Goal: Task Accomplishment & Management: Manage account settings

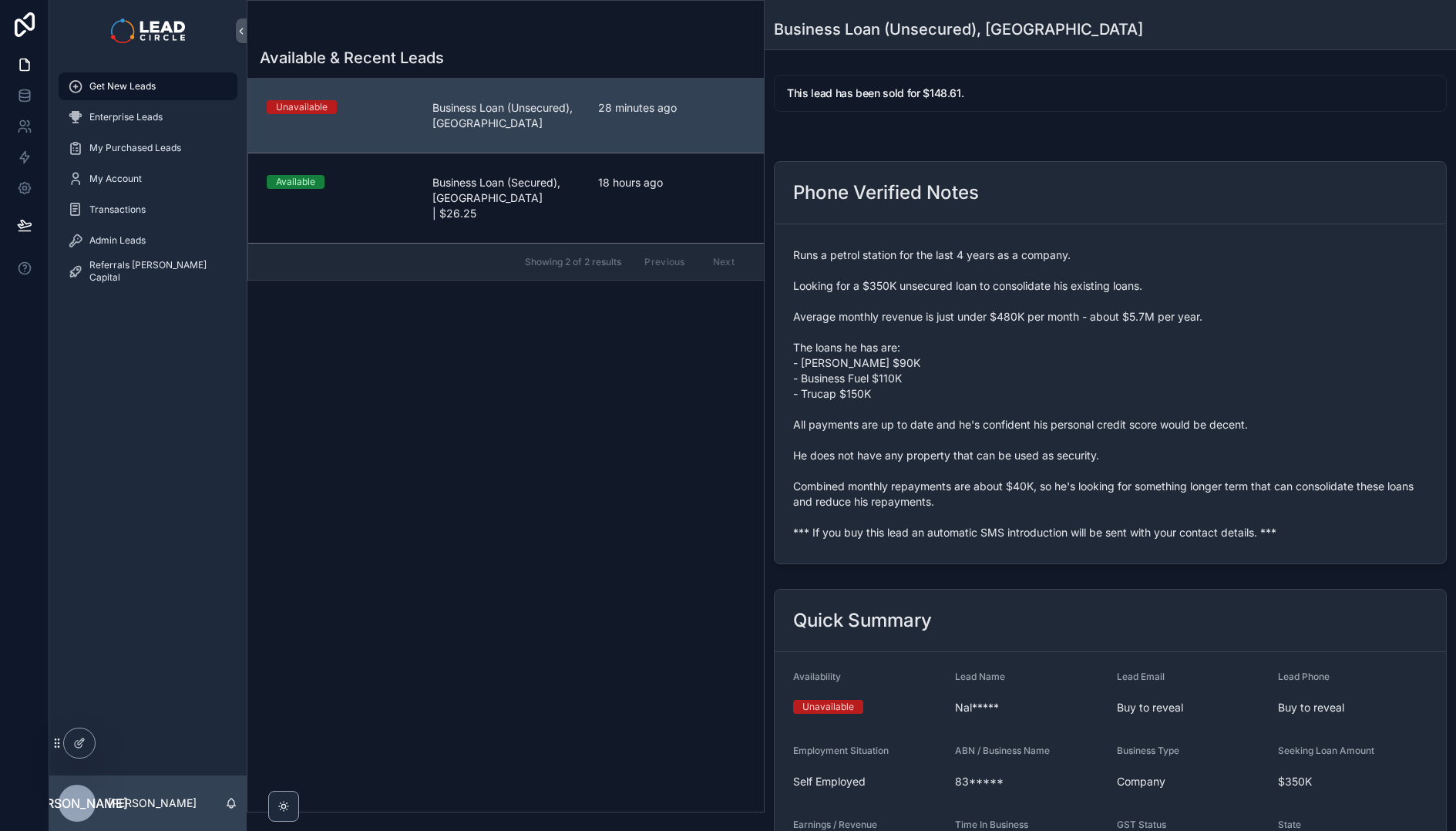
scroll to position [497, 0]
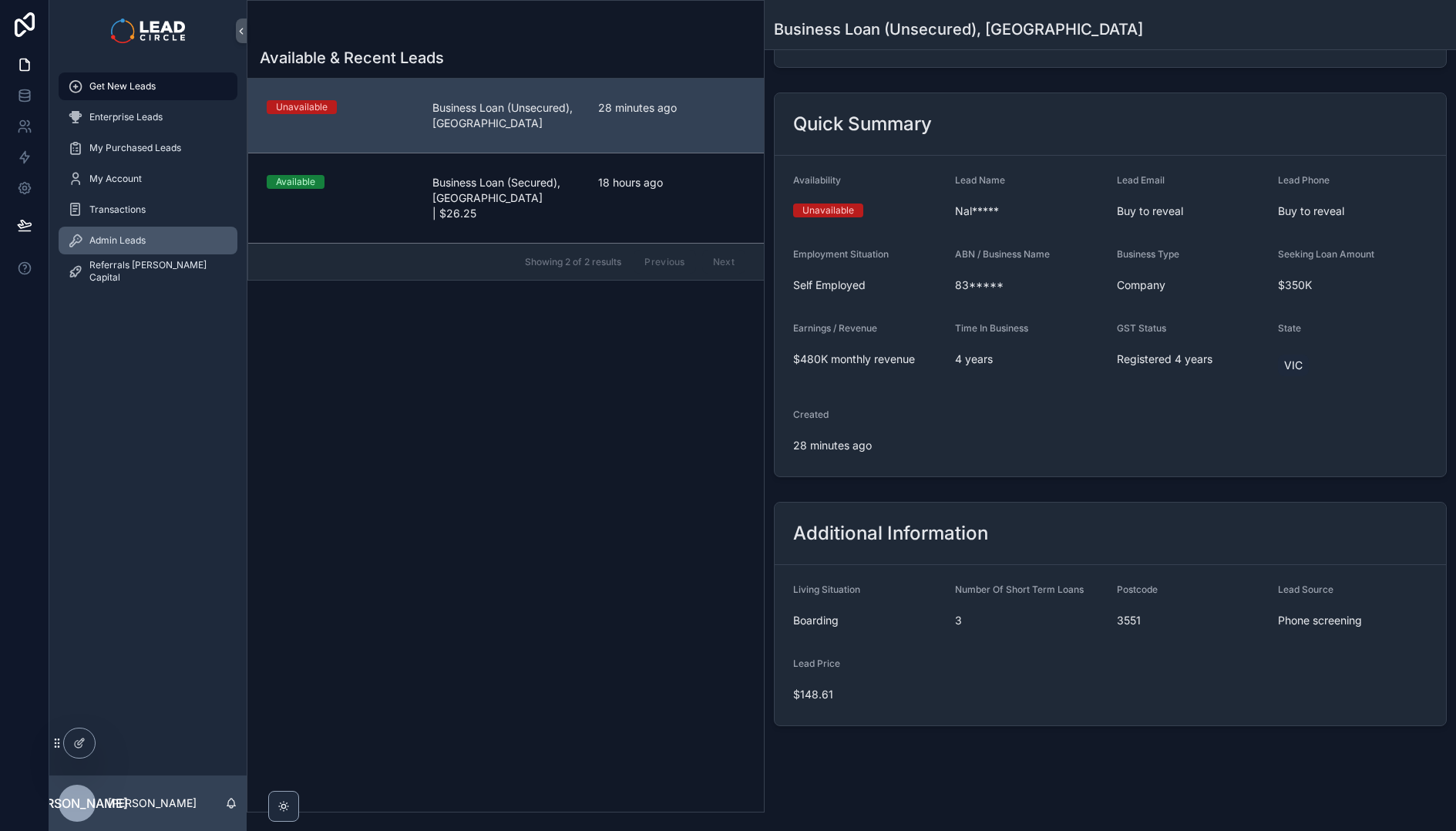
click at [158, 237] on div "Admin Leads" at bounding box center [148, 241] width 160 height 25
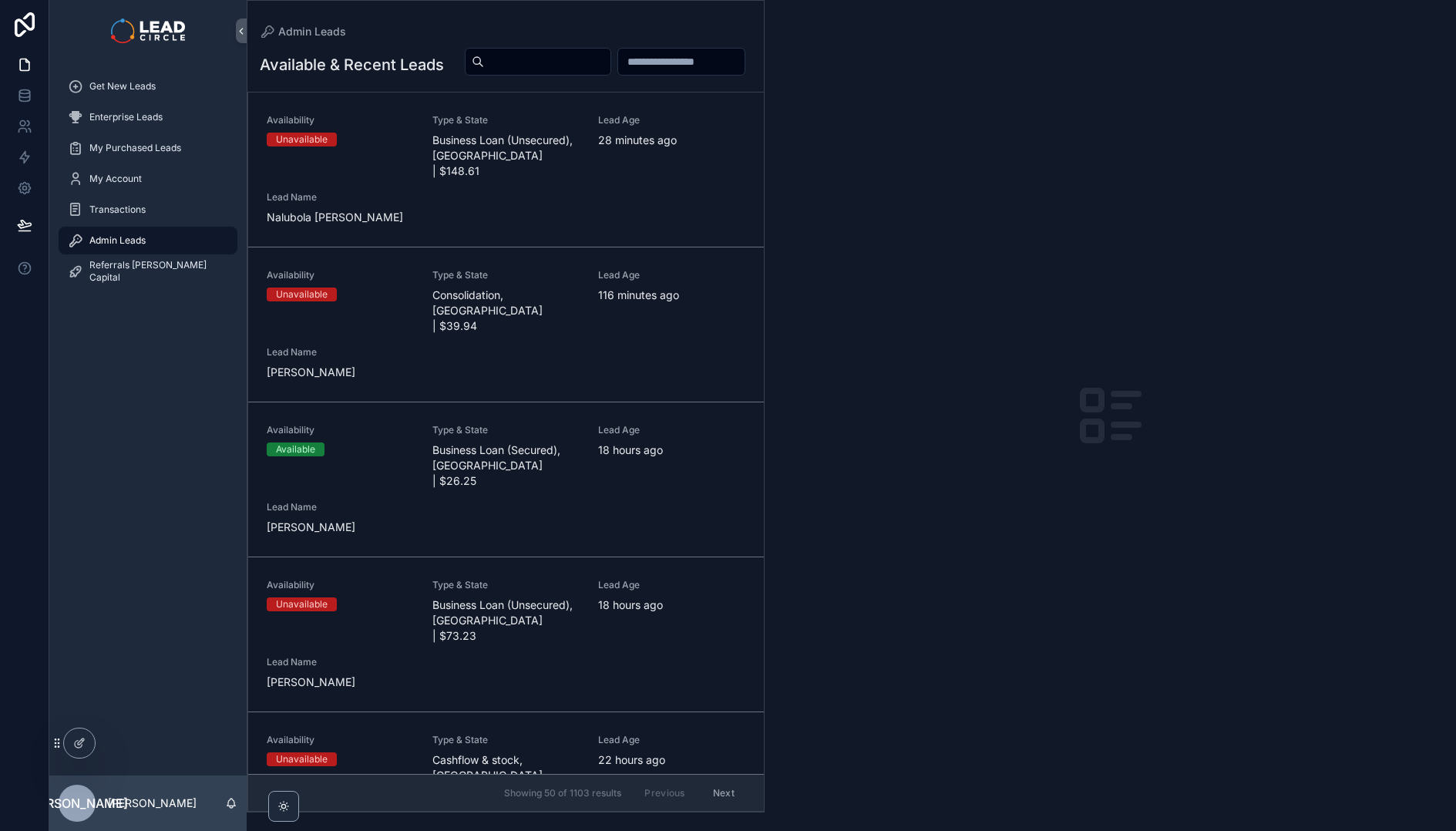
click at [611, 57] on input "scrollable content" at bounding box center [547, 62] width 127 height 21
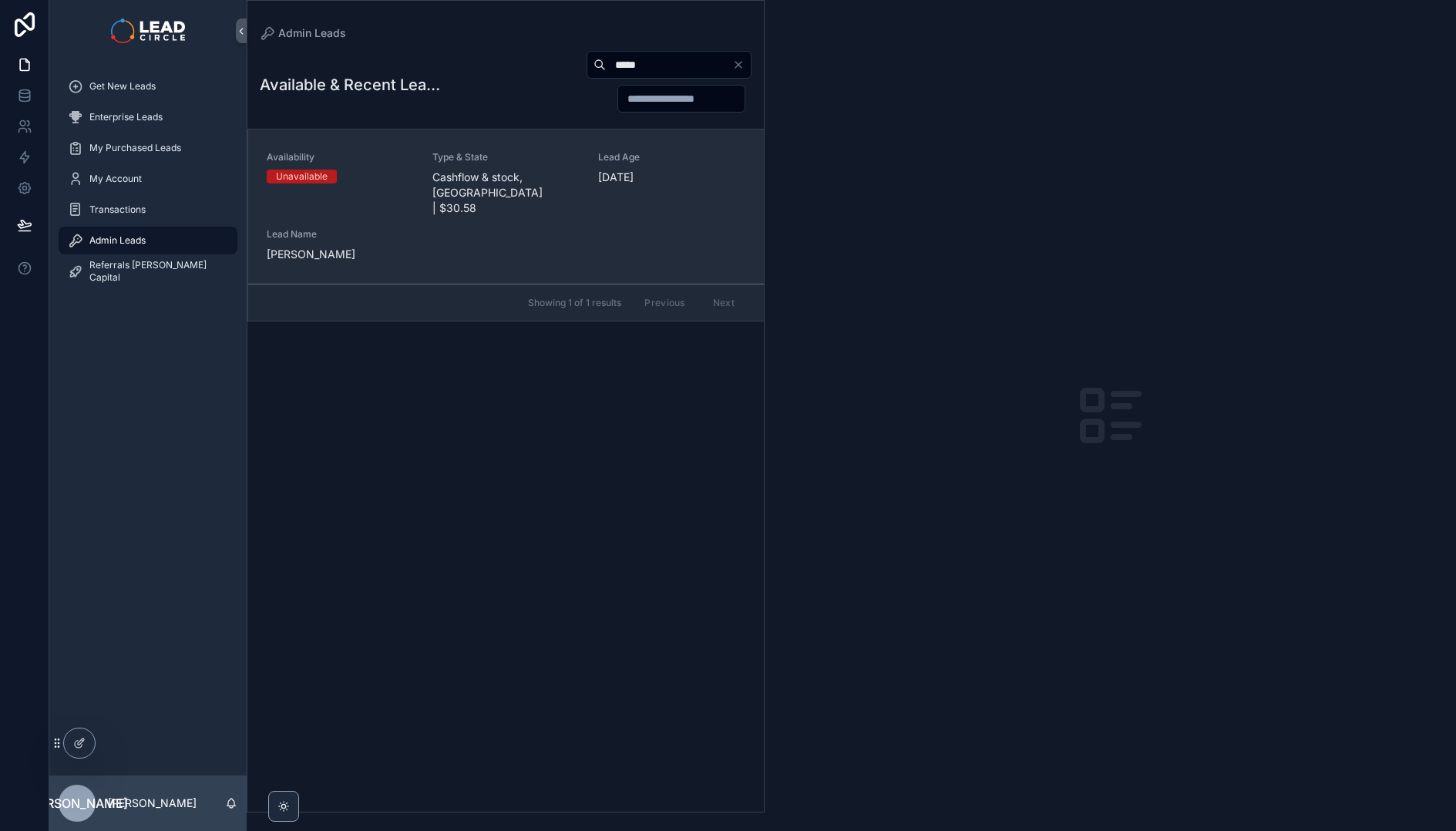
type input "*****"
click at [525, 185] on span "Cashflow & stock, [GEOGRAPHIC_DATA] | $30.58" at bounding box center [506, 193] width 147 height 46
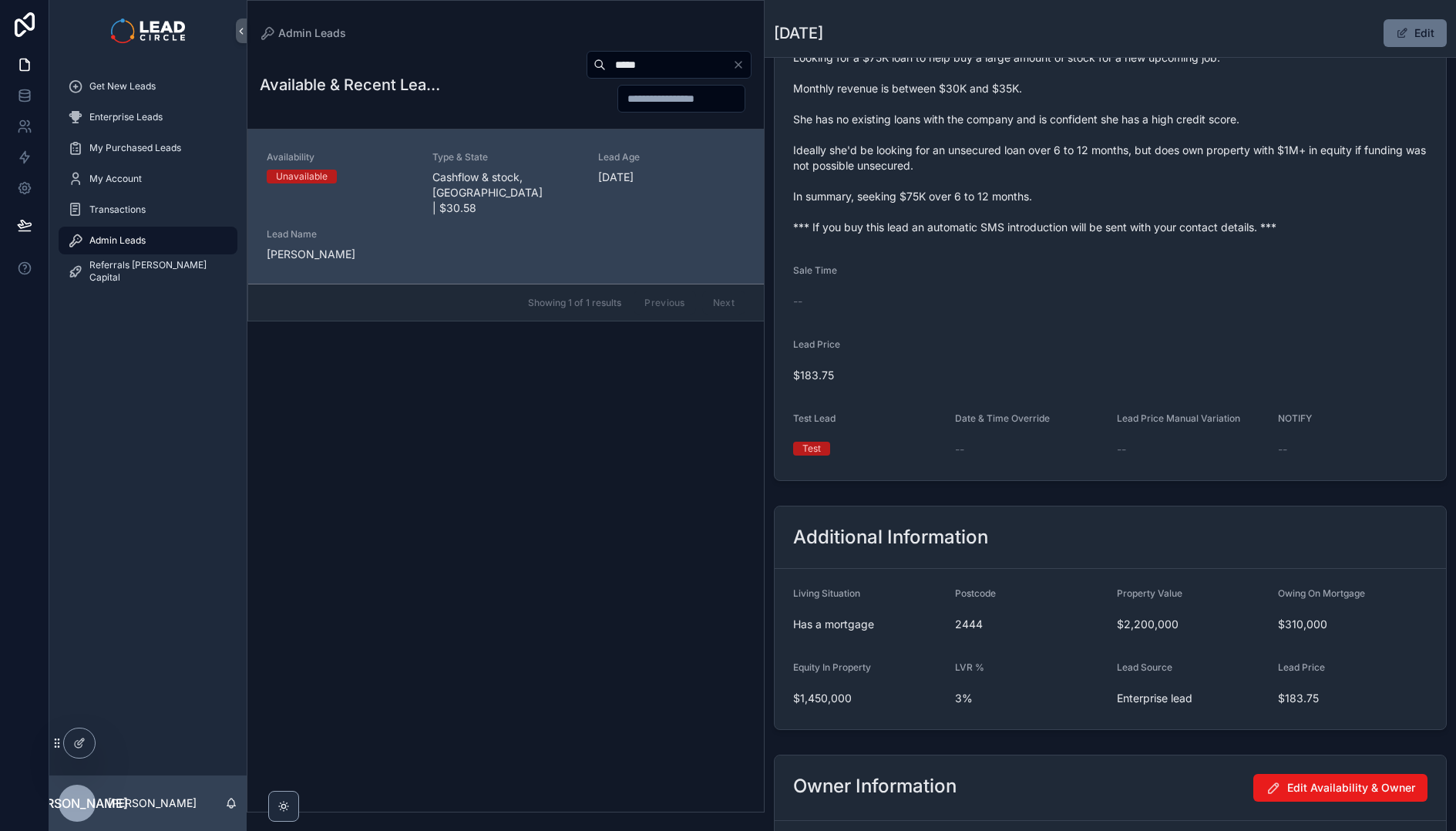
scroll to position [523, 0]
click at [799, 372] on span "$183.75" at bounding box center [1111, 374] width 635 height 15
copy span "$183.75"
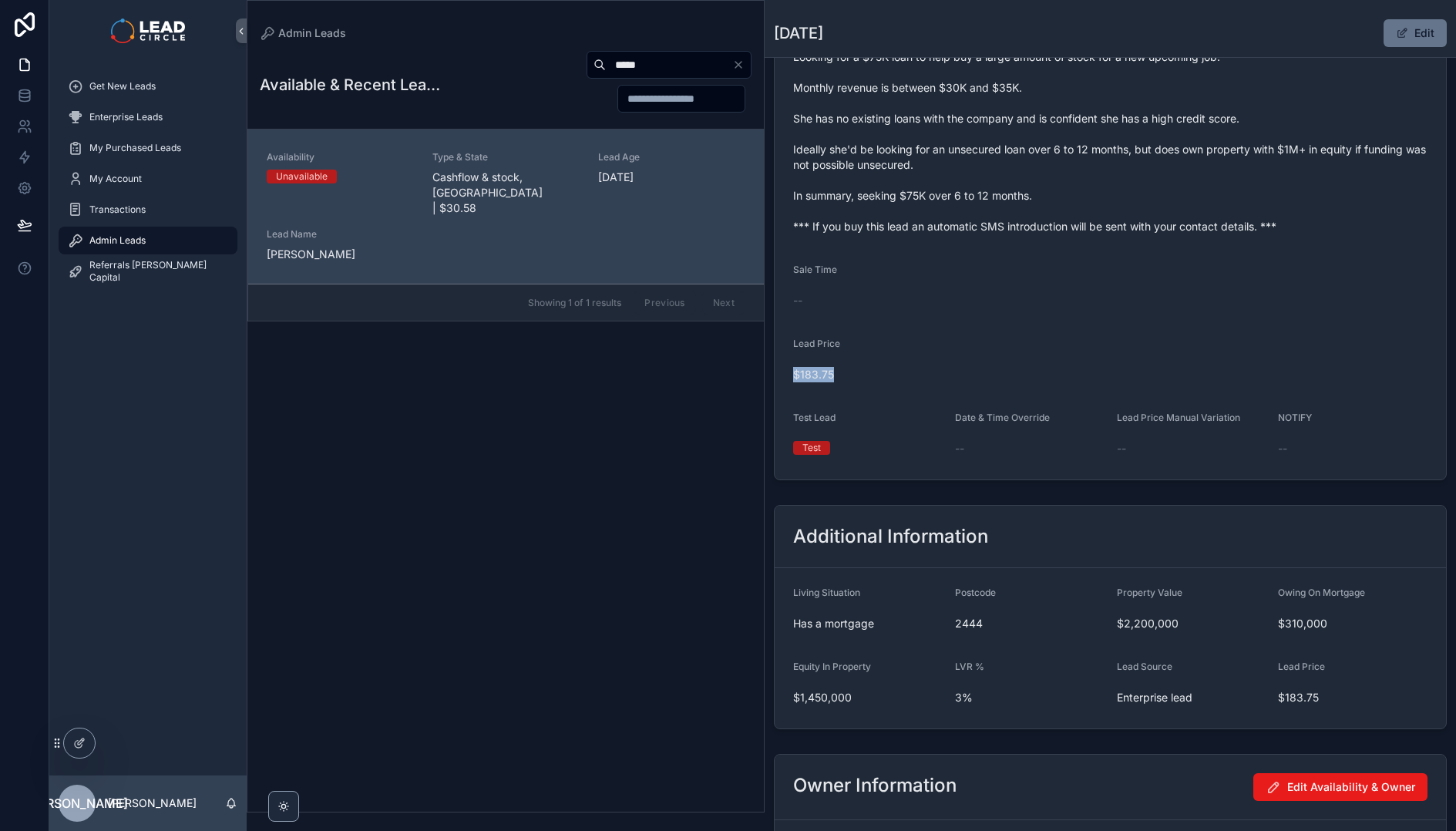
scroll to position [394, 0]
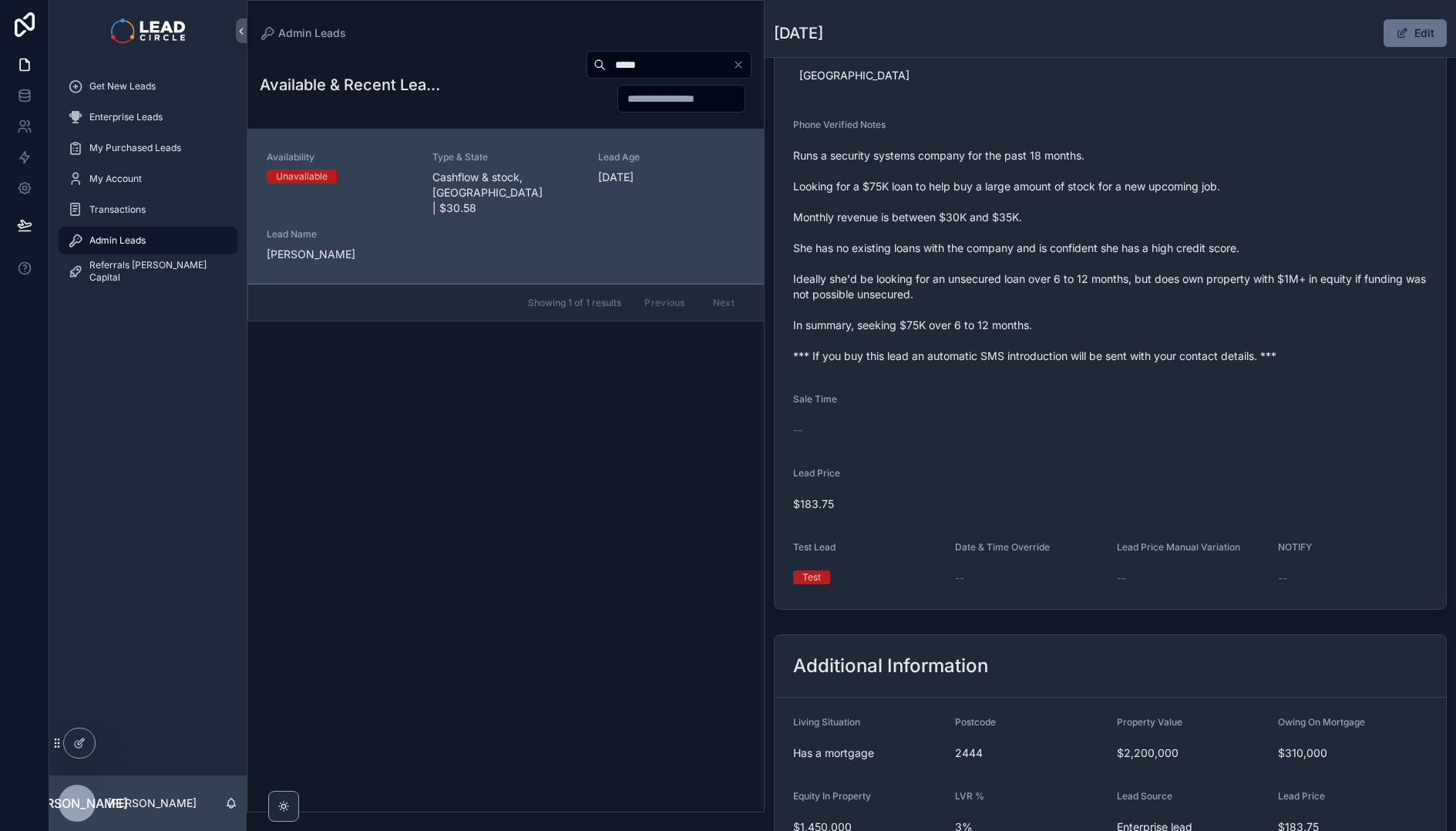
click at [920, 368] on form "Availability Unavailable Lead Name Sus***** Lead Email Buy to reveal Lead Phone…" at bounding box center [1110, 193] width 671 height 833
click at [930, 362] on span "Runs a security systems company for the past 18 months. Looking for a $75K loan…" at bounding box center [1111, 256] width 635 height 216
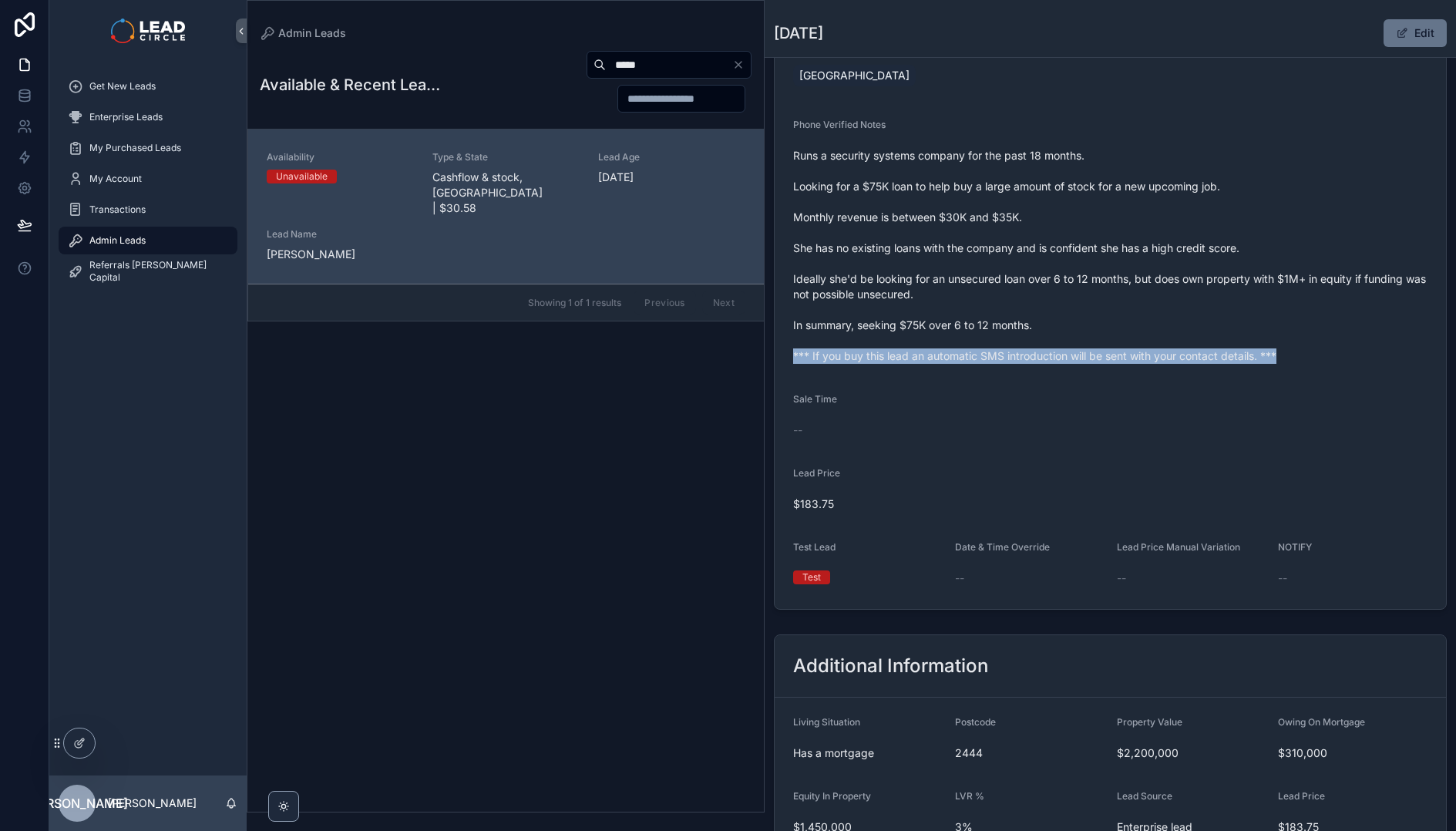
click at [930, 362] on span "Runs a security systems company for the past 18 months. Looking for a $75K loan…" at bounding box center [1111, 256] width 635 height 216
copy span "*** If you buy this lead an automatic SMS introduction will be sent with your c…"
click at [211, 97] on div "Get New Leads" at bounding box center [148, 86] width 160 height 25
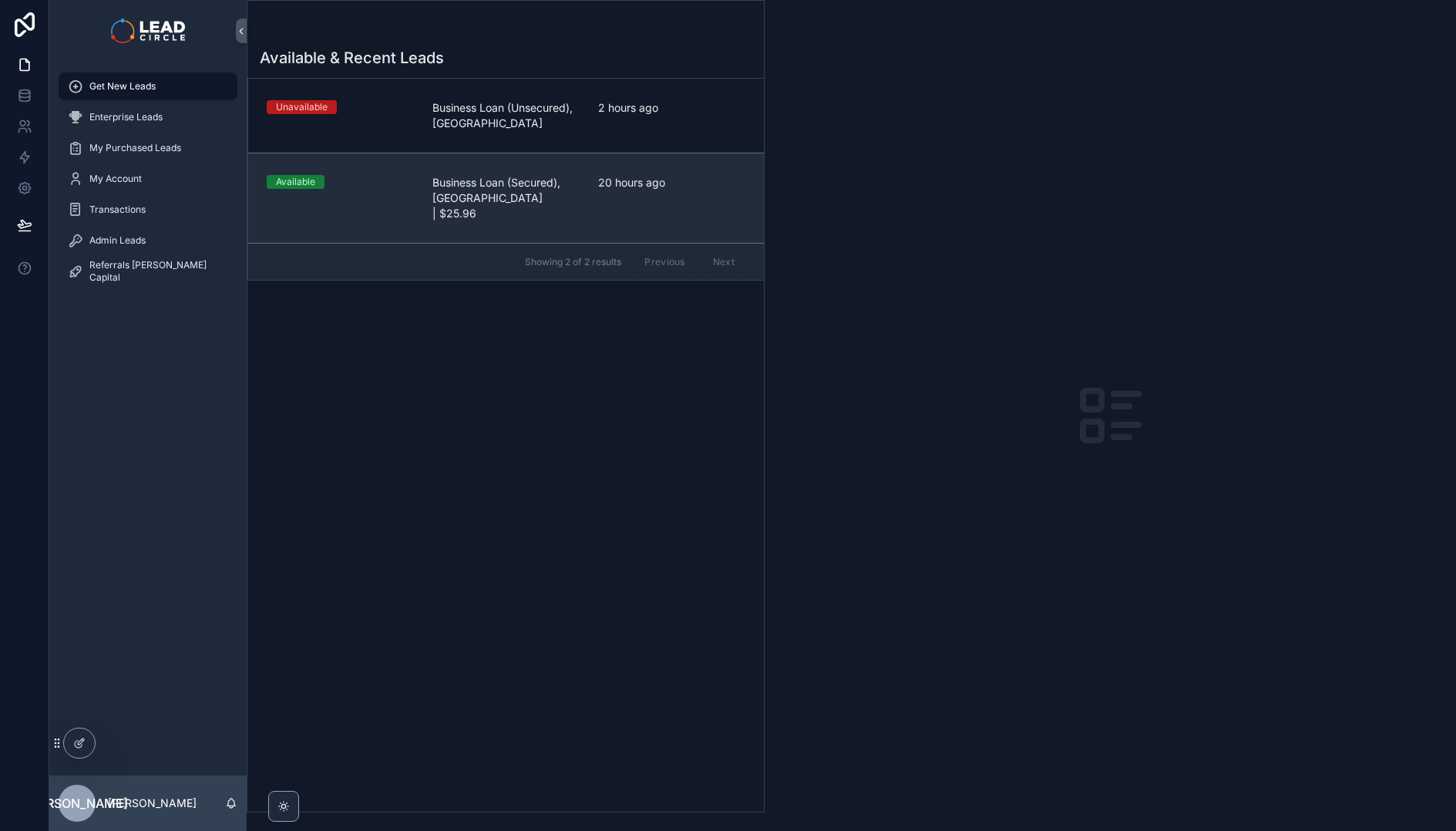
click at [561, 158] on link "Available Business Loan (Secured), [GEOGRAPHIC_DATA] | $25.96 20 hours ago" at bounding box center [506, 197] width 515 height 90
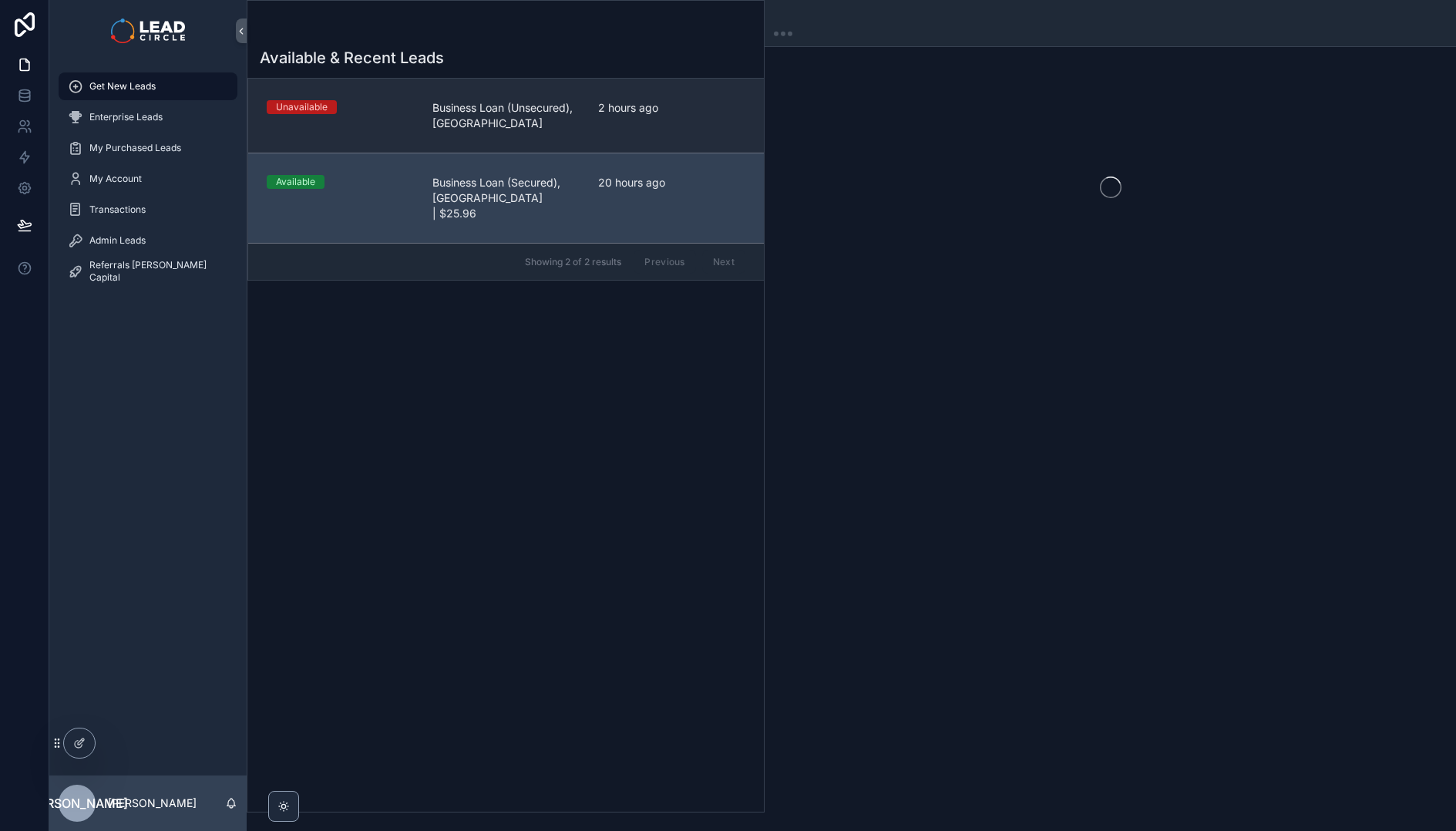
click at [549, 130] on link "Unavailable Business Loan (Unsecured), [GEOGRAPHIC_DATA] 2 hours ago" at bounding box center [506, 115] width 515 height 74
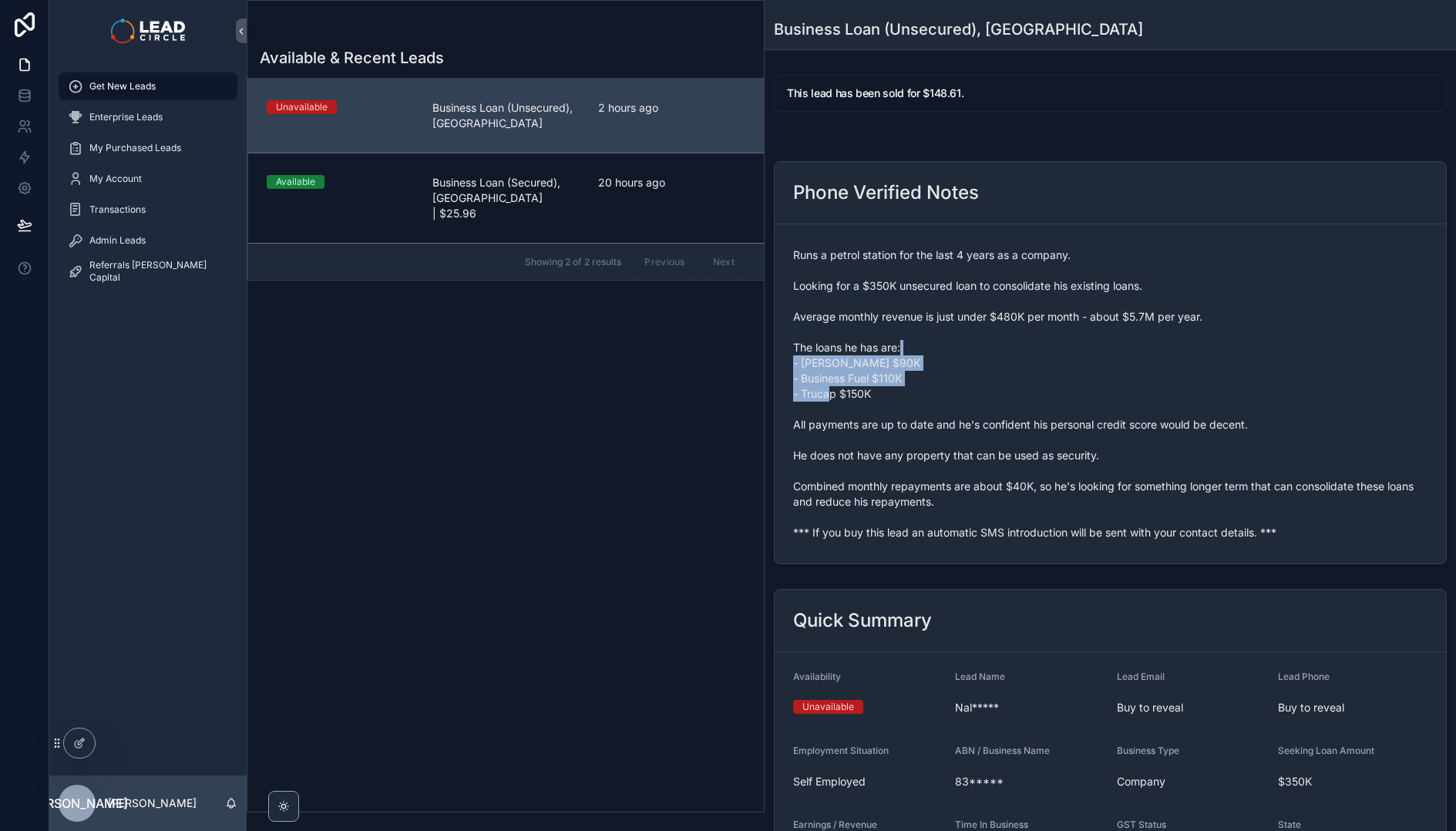
drag, startPoint x: 913, startPoint y: 355, endPoint x: 1020, endPoint y: 542, distance: 215.4
click at [999, 527] on span "Runs a petrol station for the last 4 years as a company. Looking for a $350K un…" at bounding box center [1111, 394] width 635 height 293
click at [1020, 542] on div "Runs a petrol station for the last 4 years as a company. Looking for a $350K un…" at bounding box center [1111, 393] width 635 height 302
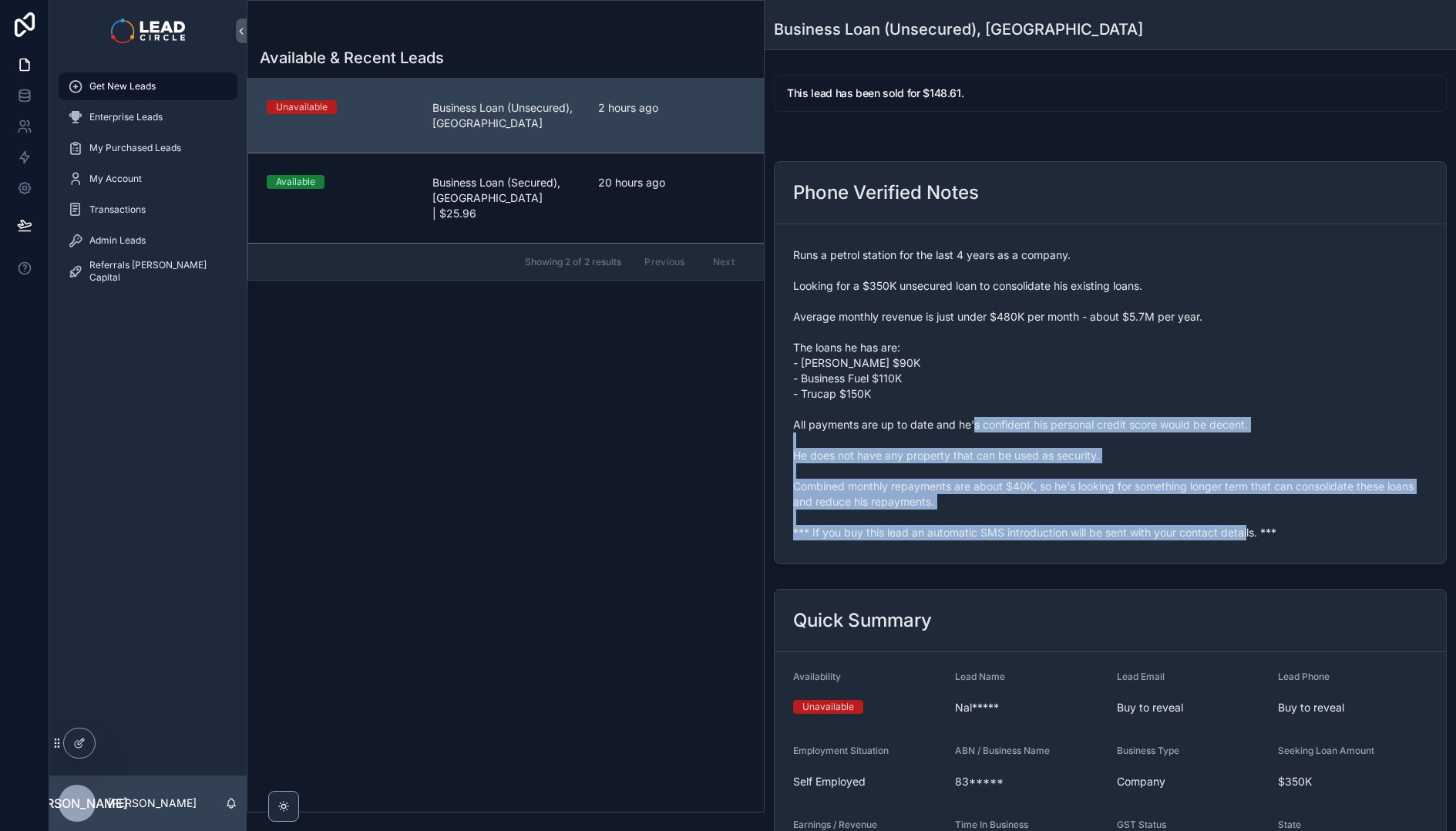
drag, startPoint x: 1027, startPoint y: 490, endPoint x: 1007, endPoint y: 424, distance: 69.0
click at [1007, 424] on form "Runs a petrol station for the last 4 years as a company. Looking for a $350K un…" at bounding box center [1110, 394] width 671 height 339
click at [1007, 424] on span "Runs a petrol station for the last 4 years as a company. Looking for a $350K un…" at bounding box center [1111, 394] width 635 height 293
drag, startPoint x: 1008, startPoint y: 419, endPoint x: 1123, endPoint y: 564, distance: 185.1
click at [1123, 564] on div "Phone Verified Notes Runs a petrol station for the last 4 years as a company. L…" at bounding box center [1110, 363] width 673 height 403
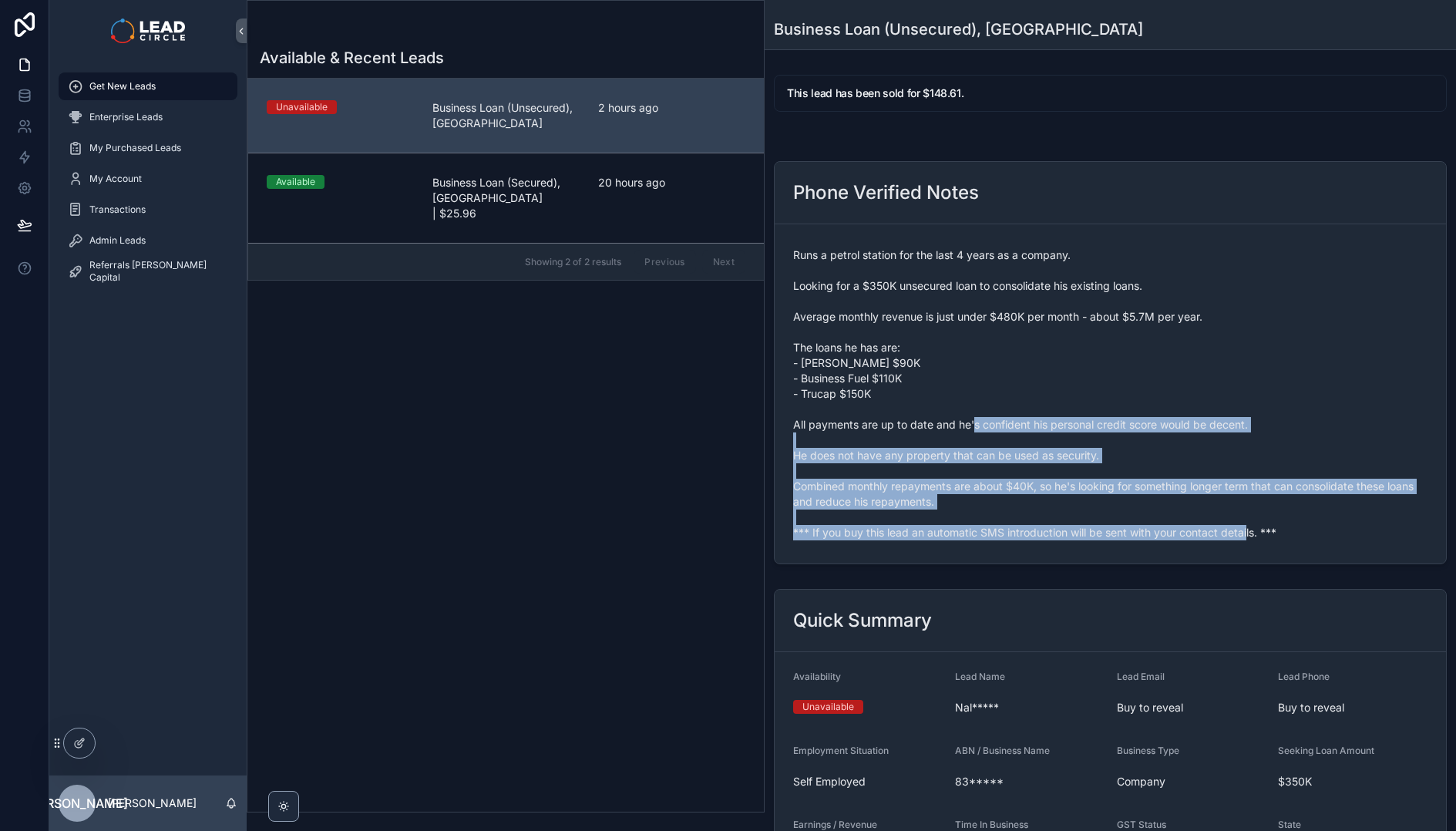
click at [1123, 564] on div "Phone Verified Notes Runs a petrol station for the last 4 years as a company. L…" at bounding box center [1110, 363] width 673 height 403
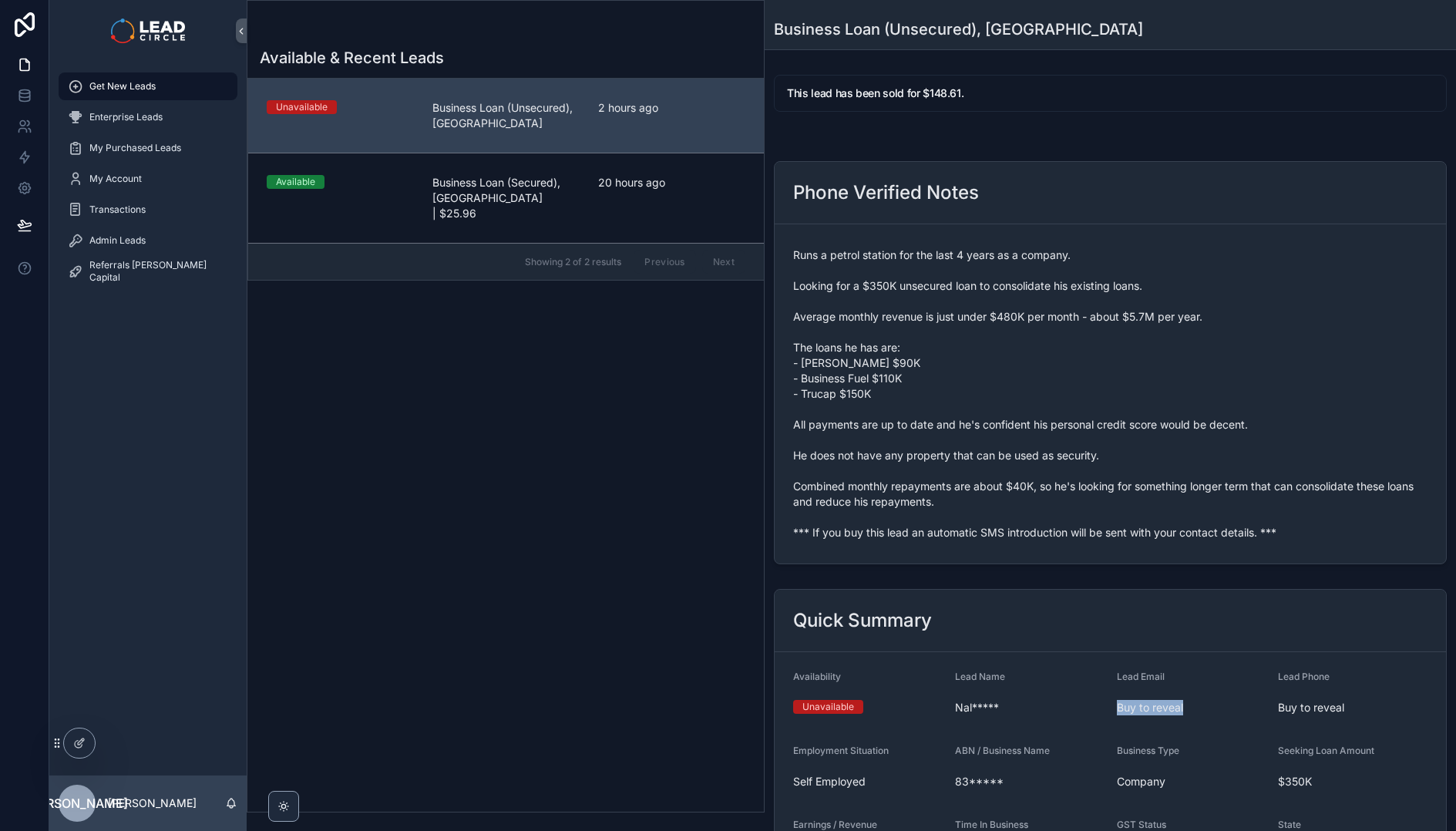
drag, startPoint x: 1166, startPoint y: 671, endPoint x: 1189, endPoint y: 721, distance: 55.0
click at [1189, 721] on form "Availability Unavailable Lead Name Nal***** Lead Email Buy to reveal Lead Phone…" at bounding box center [1110, 813] width 671 height 321
drag, startPoint x: 1184, startPoint y: 717, endPoint x: 1114, endPoint y: 658, distance: 91.5
click at [1114, 658] on form "Availability Unavailable Lead Name Nal***** Lead Email Buy to reveal Lead Phone…" at bounding box center [1110, 813] width 671 height 321
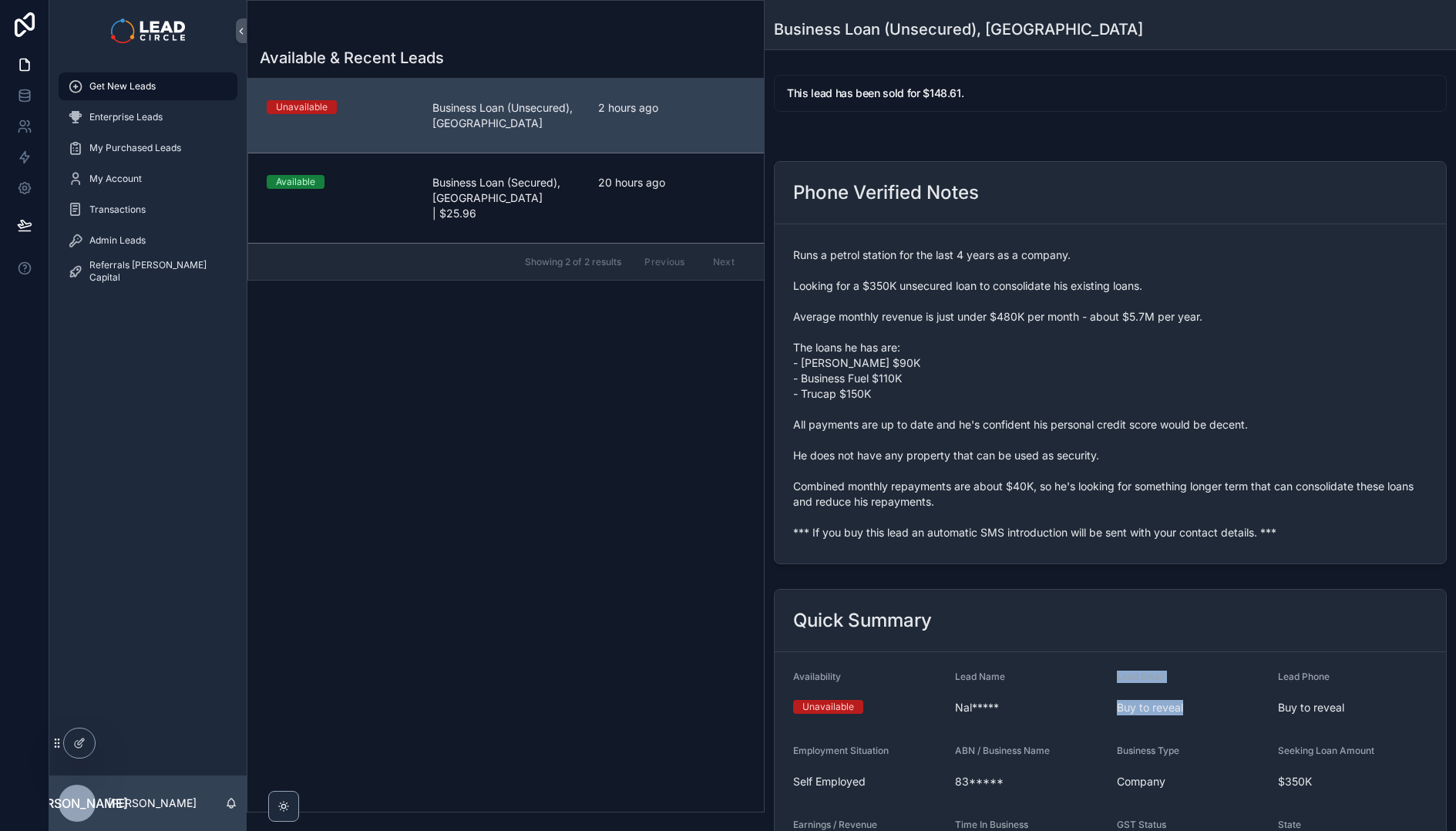
click at [1114, 658] on form "Availability Unavailable Lead Name Nal***** Lead Email Buy to reveal Lead Phone…" at bounding box center [1110, 813] width 671 height 321
click at [146, 236] on div "Admin Leads" at bounding box center [148, 241] width 160 height 25
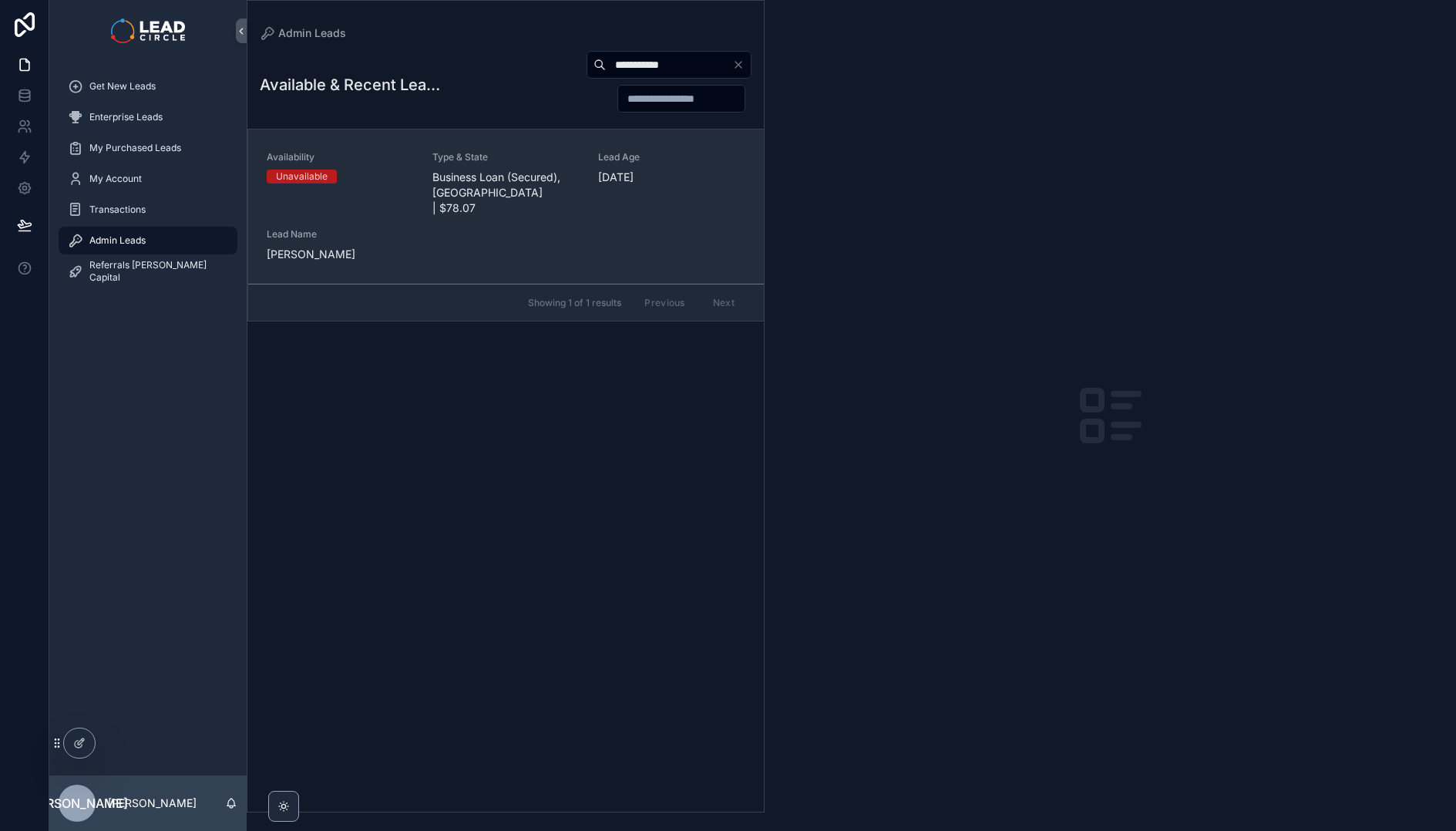
type input "**********"
click at [504, 176] on span "Business Loan (Secured), [GEOGRAPHIC_DATA] | $78.07" at bounding box center [506, 193] width 147 height 46
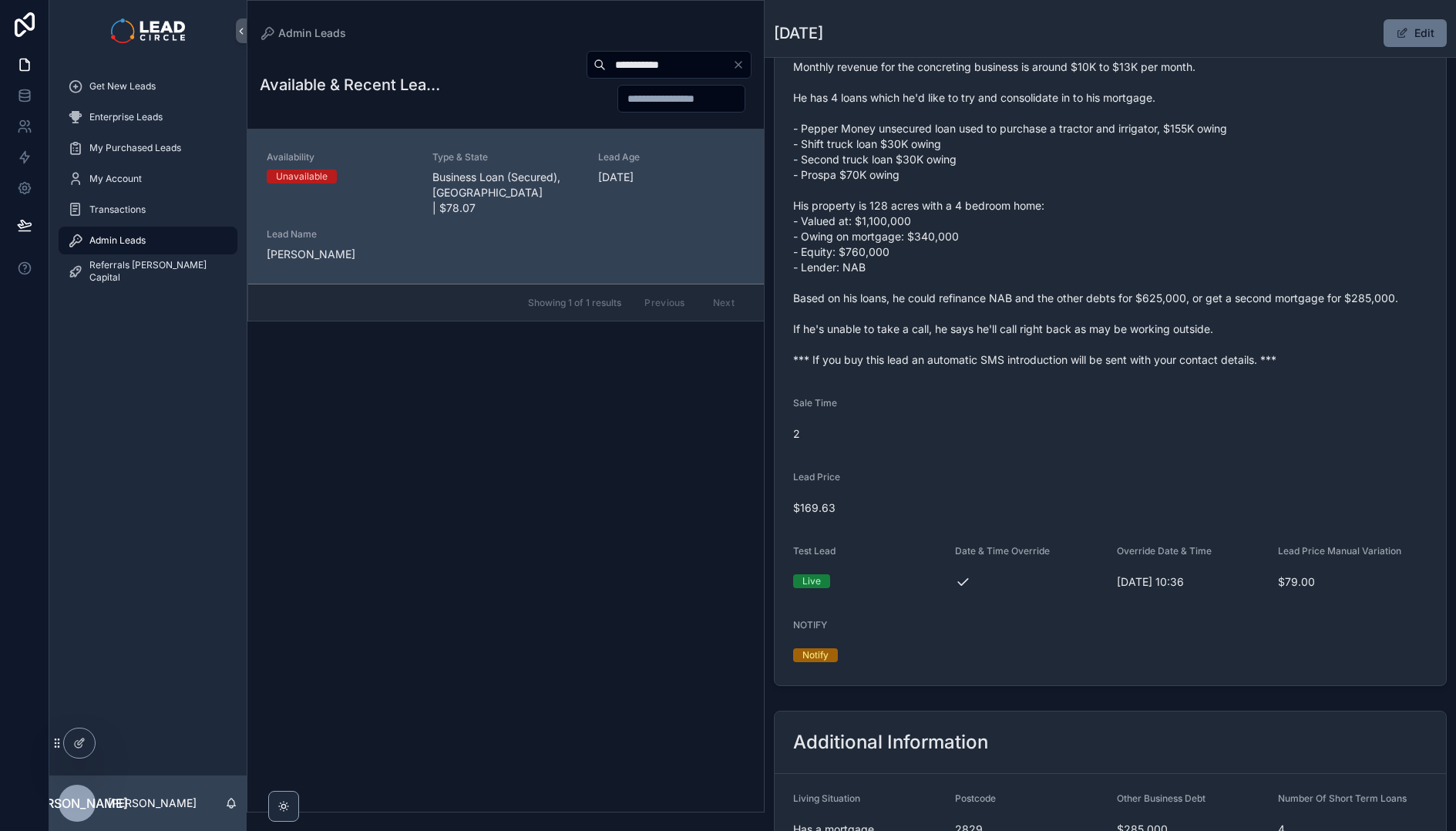
scroll to position [198, 0]
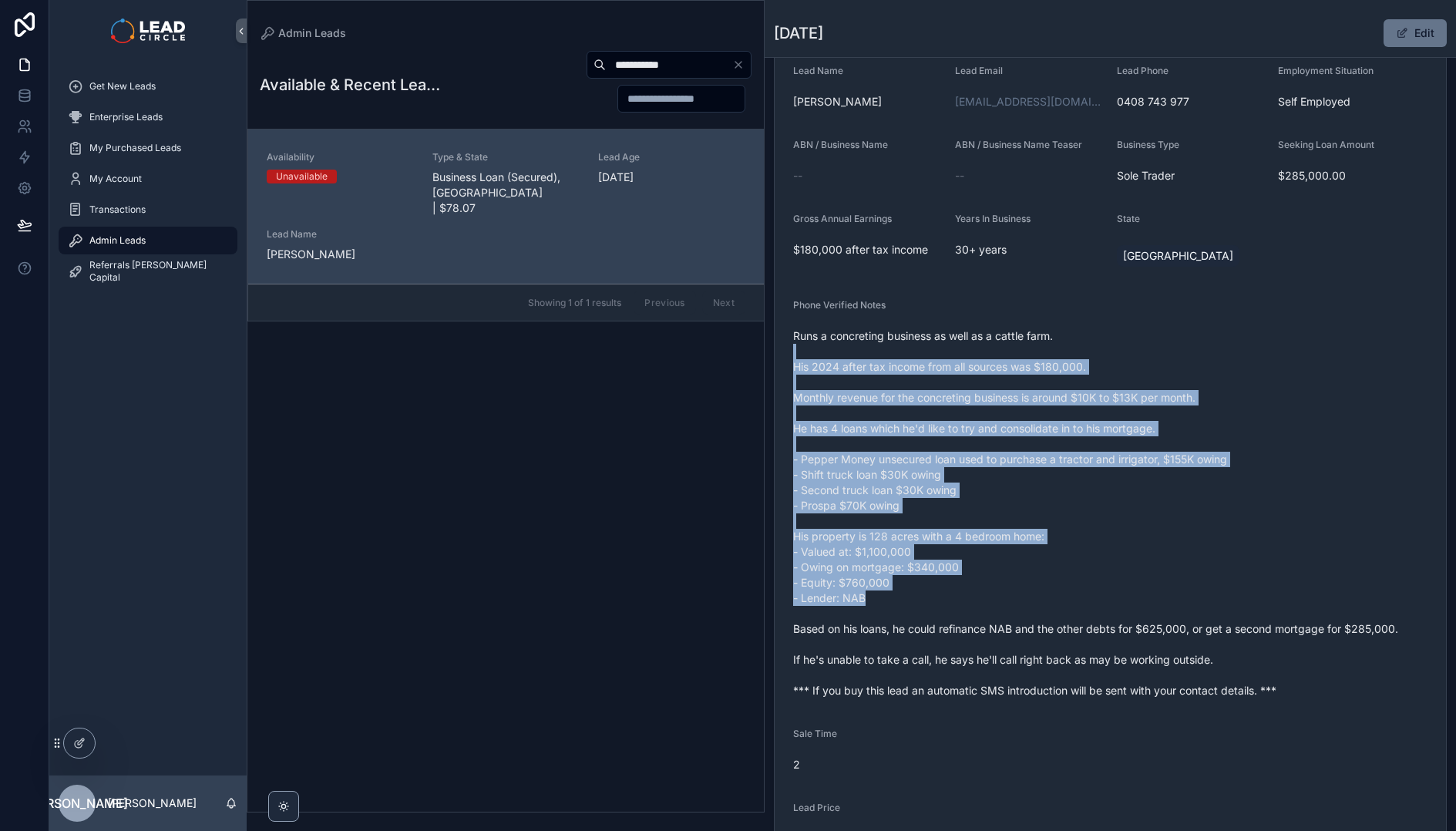
drag, startPoint x: 1056, startPoint y: 351, endPoint x: 1194, endPoint y: 595, distance: 280.3
click at [1194, 595] on span "Runs a concreting business as well as a cattle farm. His 2024 after tax income …" at bounding box center [1111, 513] width 635 height 370
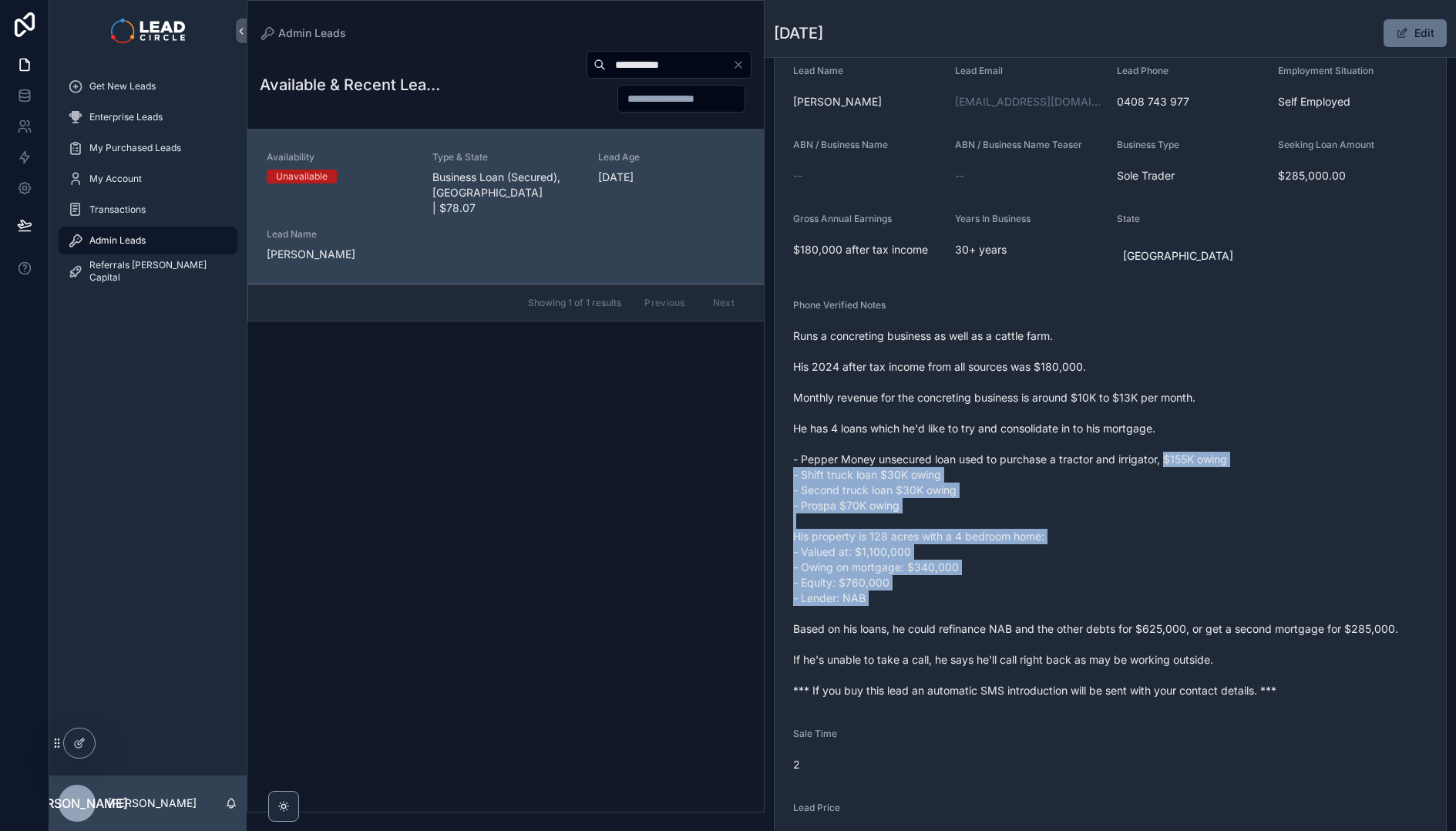
drag, startPoint x: 1214, startPoint y: 527, endPoint x: 1152, endPoint y: 433, distance: 112.6
click at [1153, 436] on span "Runs a concreting business as well as a cattle farm. His 2024 after tax income …" at bounding box center [1111, 513] width 635 height 370
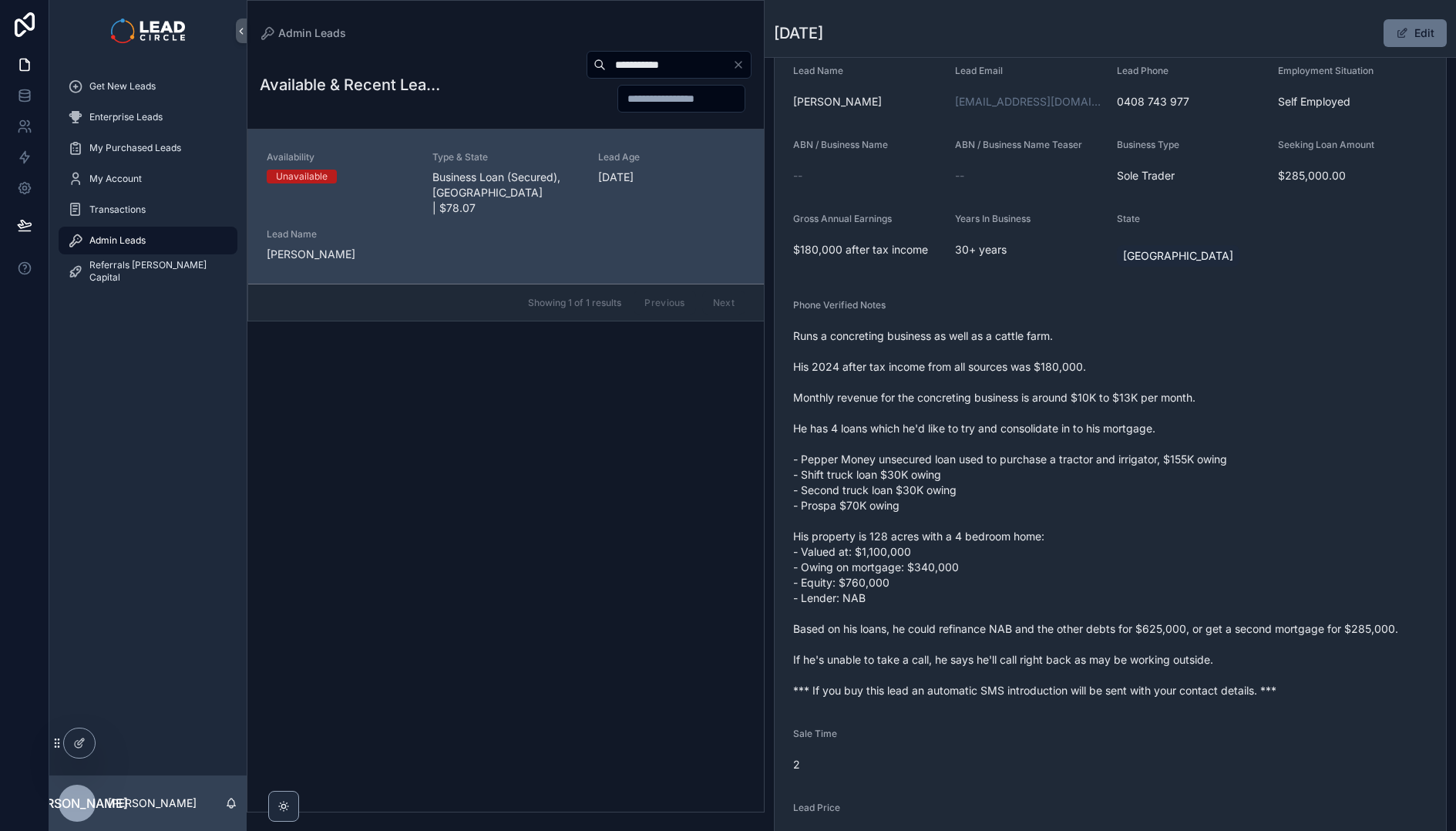
click at [1152, 433] on span "Runs a concreting business as well as a cattle farm. His 2024 after tax income …" at bounding box center [1111, 513] width 635 height 370
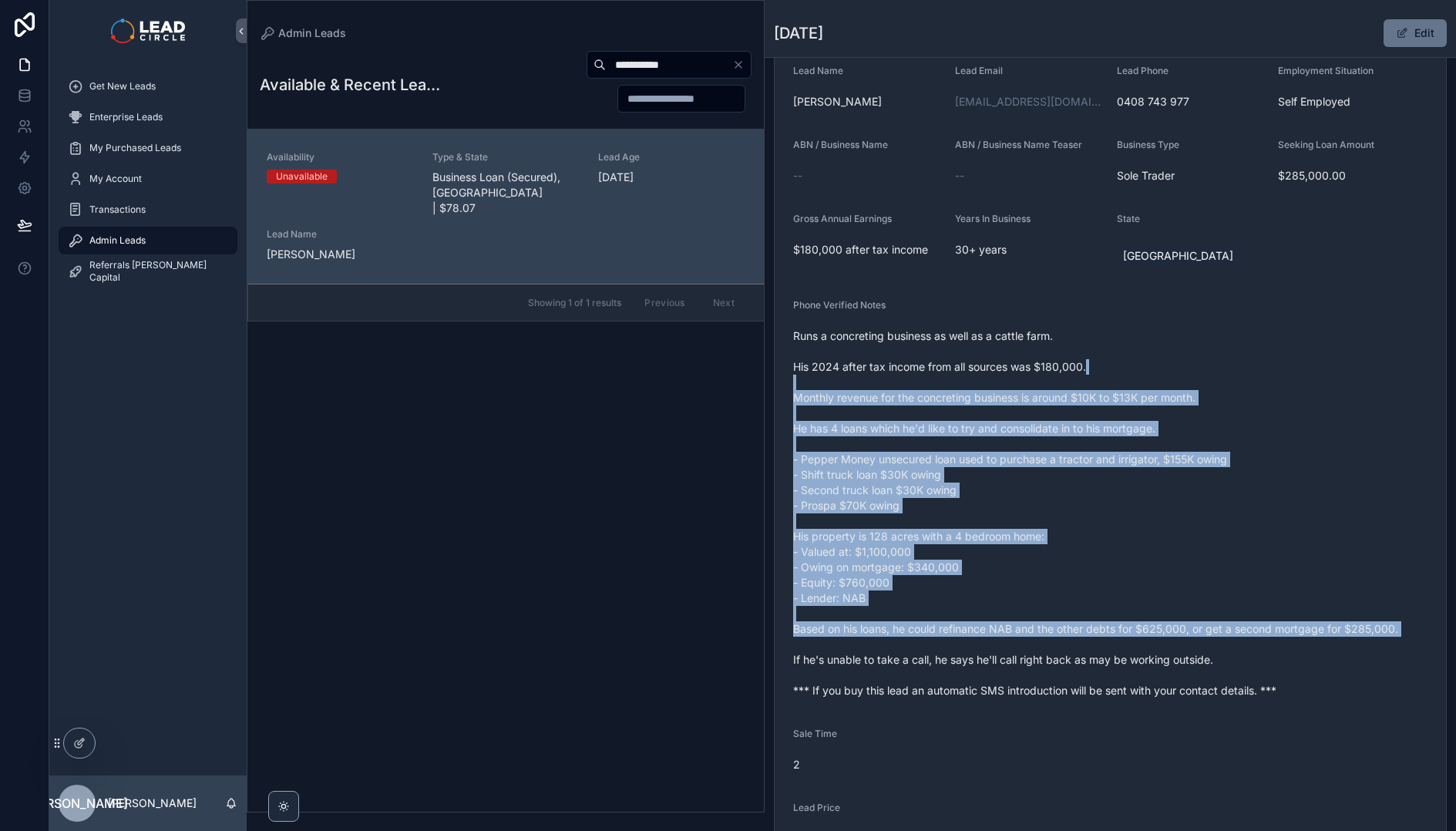
drag, startPoint x: 1155, startPoint y: 374, endPoint x: 1261, endPoint y: 638, distance: 284.5
click at [1261, 638] on span "Runs a concreting business as well as a cattle farm. His 2024 after tax income …" at bounding box center [1111, 513] width 635 height 370
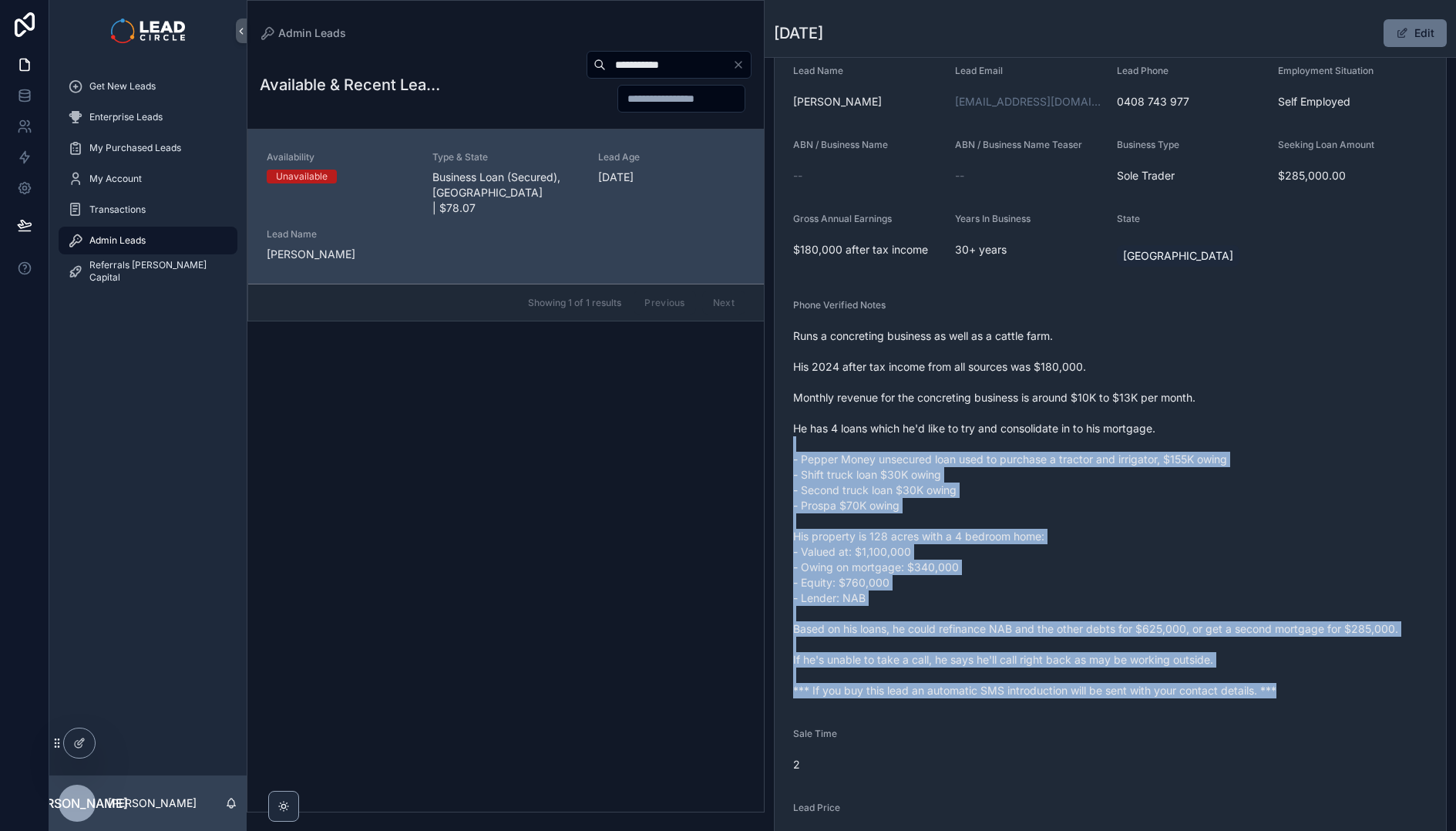
drag, startPoint x: 1324, startPoint y: 691, endPoint x: 1125, endPoint y: 431, distance: 327.4
click at [1126, 432] on span "Runs a concreting business as well as a cattle farm. His 2024 after tax income …" at bounding box center [1111, 513] width 635 height 370
click at [1125, 431] on span "Runs a concreting business as well as a cattle farm. His 2024 after tax income …" at bounding box center [1111, 513] width 635 height 370
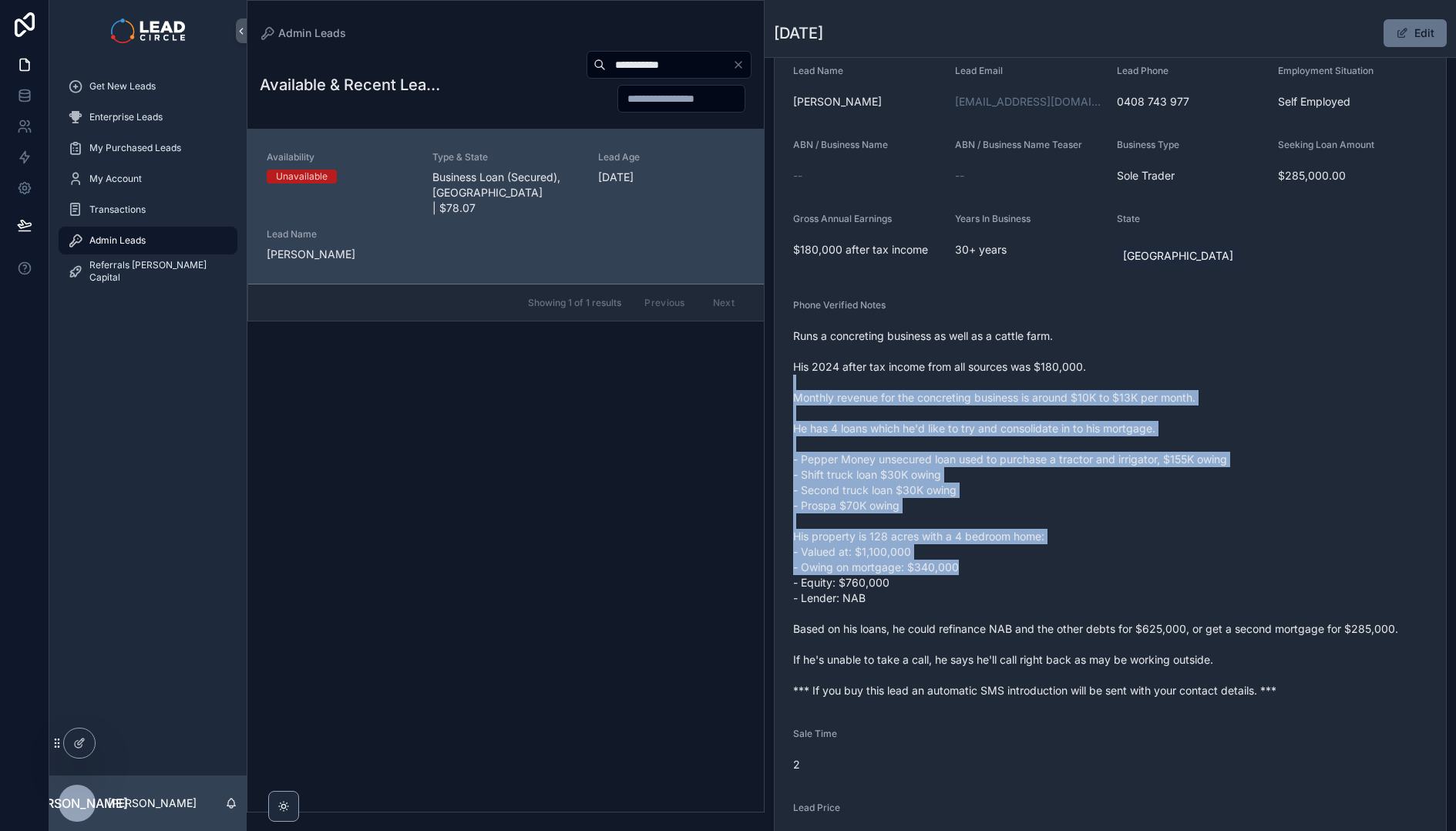
drag, startPoint x: 1132, startPoint y: 377, endPoint x: 1222, endPoint y: 584, distance: 225.7
click at [1222, 584] on span "Runs a concreting business as well as a cattle farm. His 2024 after tax income …" at bounding box center [1111, 513] width 635 height 370
drag, startPoint x: 1227, startPoint y: 580, endPoint x: 1053, endPoint y: 369, distance: 273.5
click at [1053, 369] on span "Runs a concreting business as well as a cattle farm. His 2024 after tax income …" at bounding box center [1111, 513] width 635 height 370
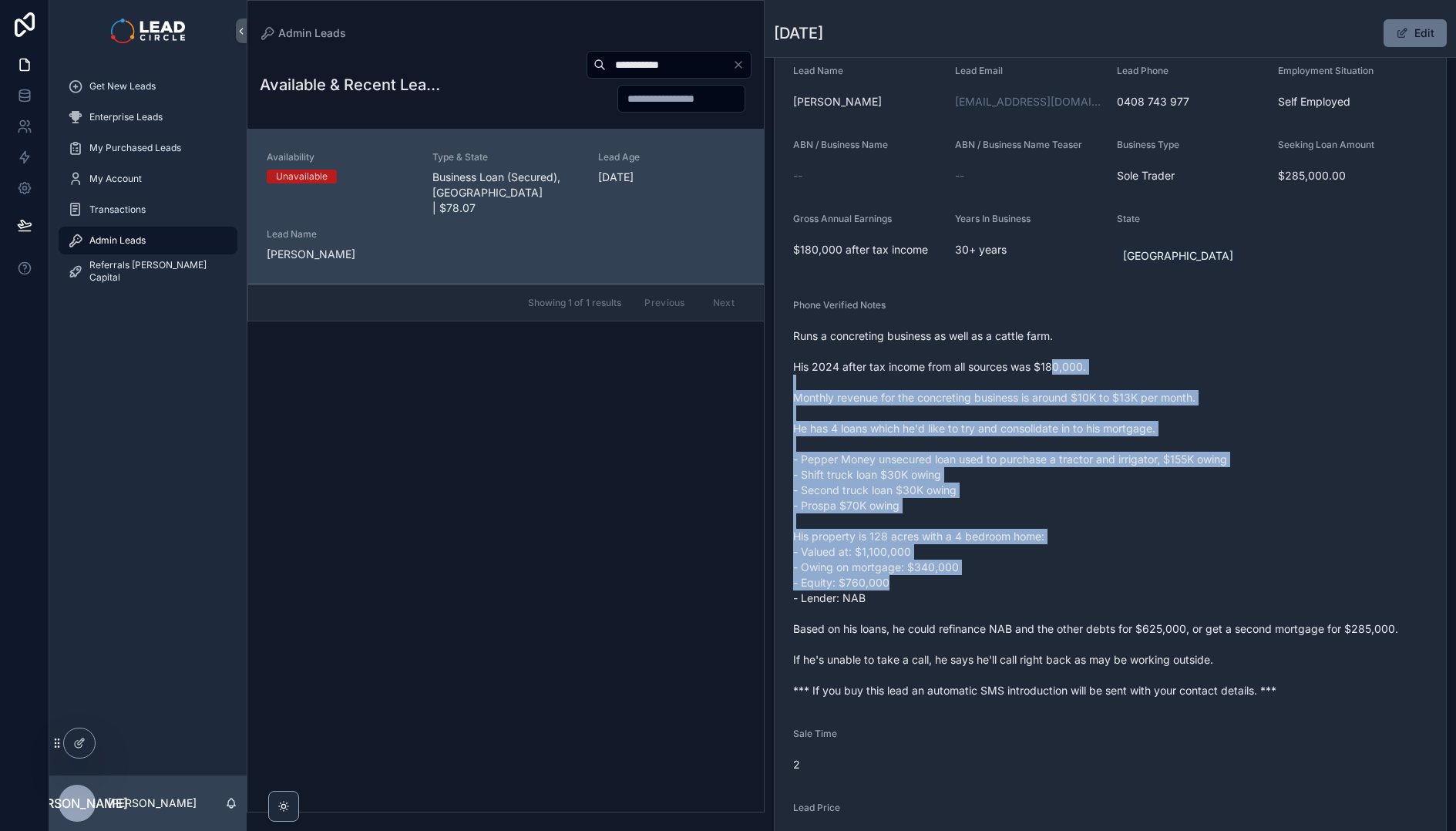
click at [1053, 369] on span "Runs a concreting business as well as a cattle farm. His 2024 after tax income …" at bounding box center [1111, 513] width 635 height 370
drag, startPoint x: 1060, startPoint y: 357, endPoint x: 1142, endPoint y: 566, distance: 224.5
click at [1142, 566] on span "Runs a concreting business as well as a cattle farm. His 2024 after tax income …" at bounding box center [1111, 513] width 635 height 370
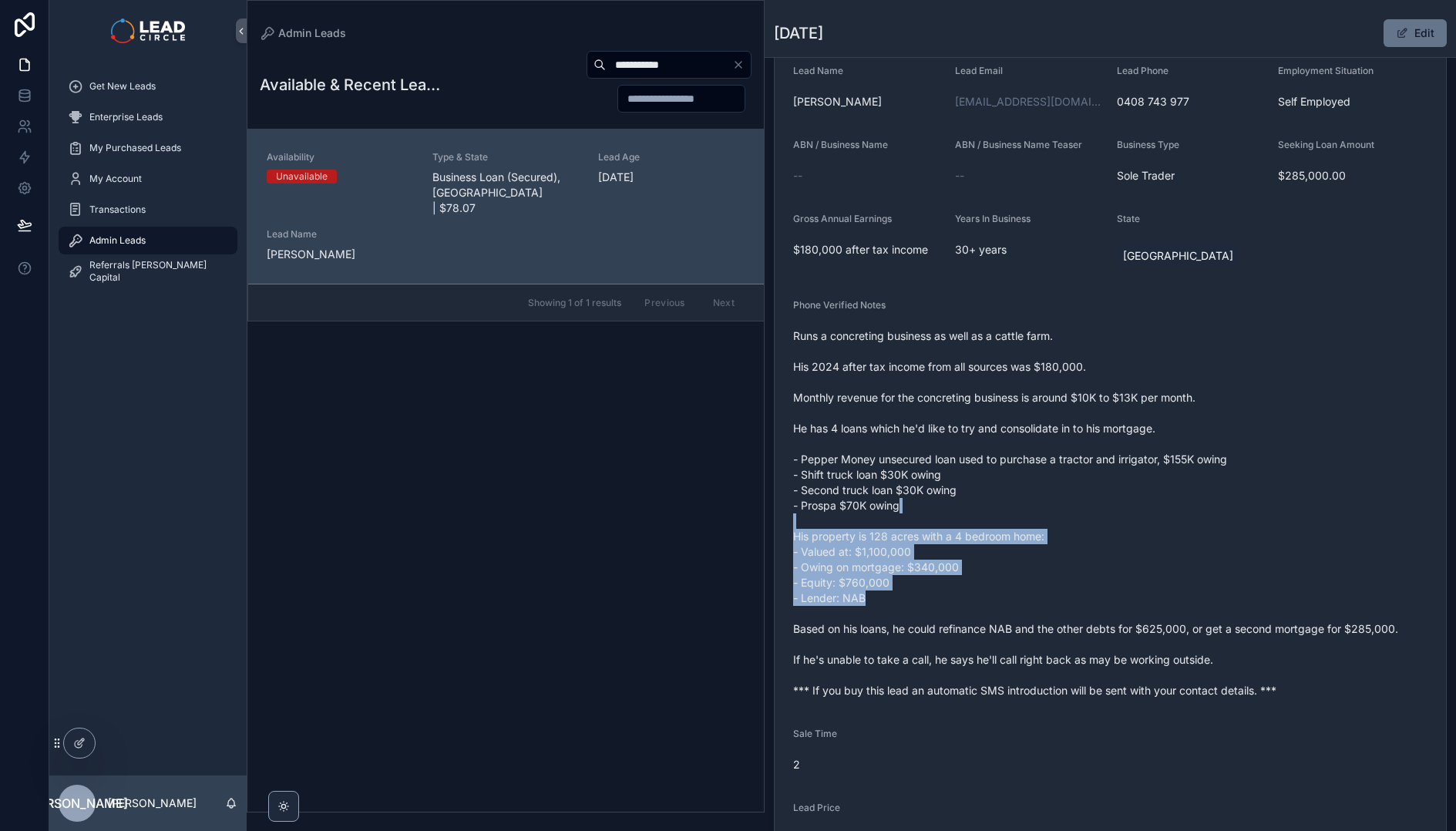
drag, startPoint x: 1166, startPoint y: 605, endPoint x: 1111, endPoint y: 464, distance: 151.3
click at [1111, 465] on span "Runs a concreting business as well as a cattle farm. His 2024 after tax income …" at bounding box center [1111, 513] width 635 height 370
click at [1111, 464] on span "Runs a concreting business as well as a cattle farm. His 2024 after tax income …" at bounding box center [1111, 513] width 635 height 370
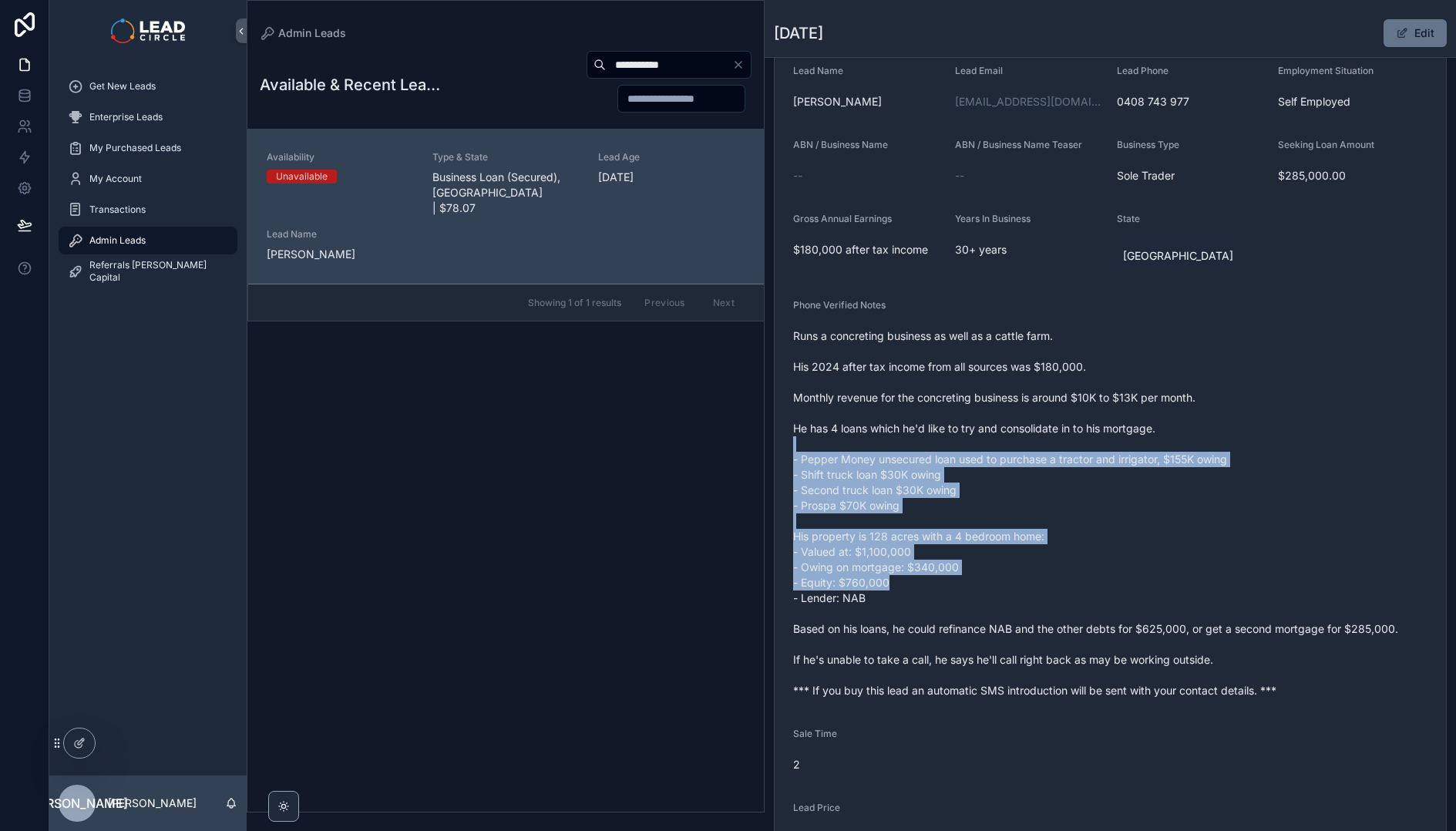
drag, startPoint x: 1117, startPoint y: 446, endPoint x: 1163, endPoint y: 576, distance: 137.9
click at [1163, 576] on span "Runs a concreting business as well as a cattle farm. His 2024 after tax income …" at bounding box center [1111, 513] width 635 height 370
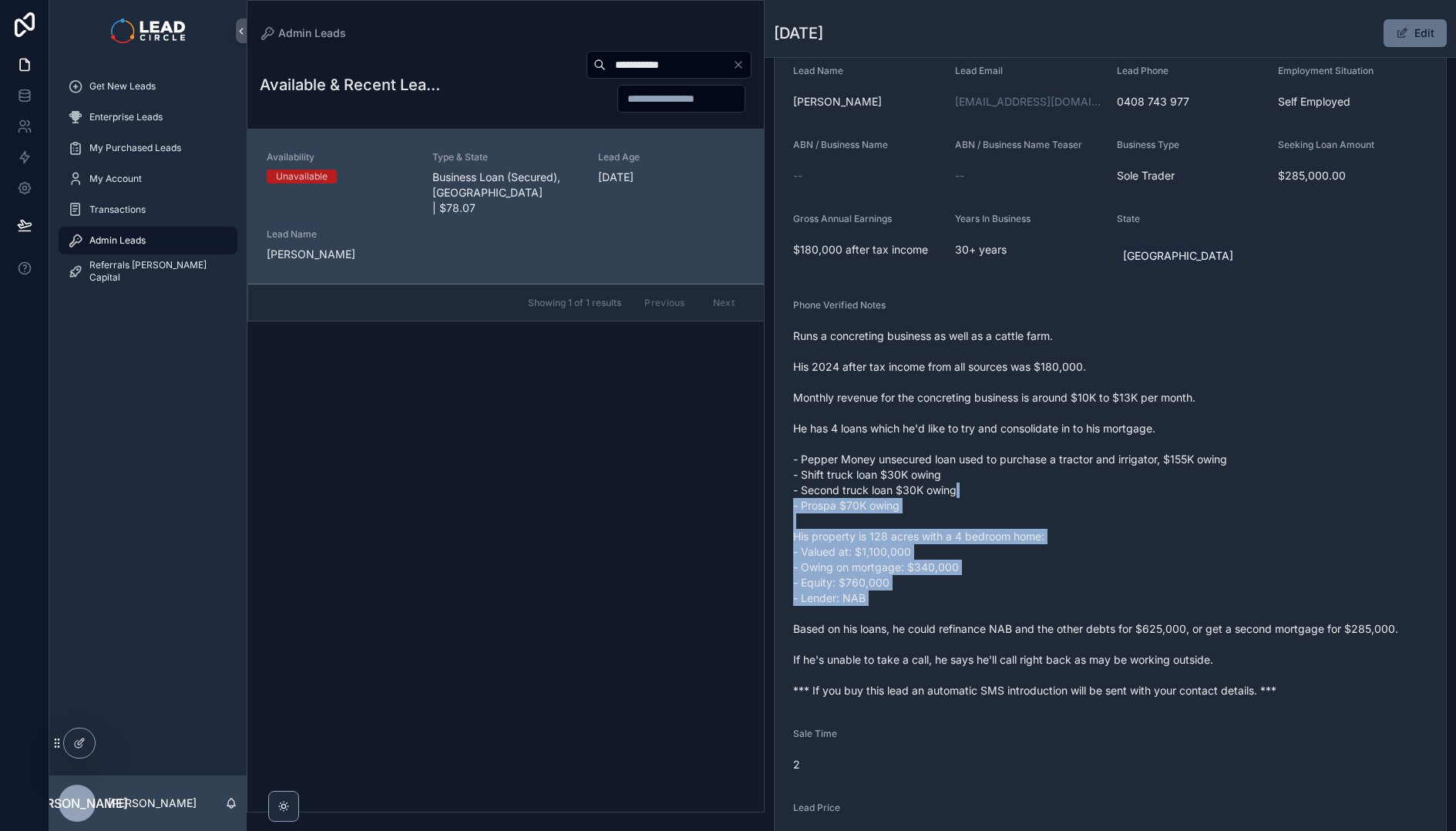
drag, startPoint x: 1190, startPoint y: 617, endPoint x: 1098, endPoint y: 453, distance: 188.0
click at [1098, 455] on span "Runs a concreting business as well as a cattle farm. His 2024 after tax income …" at bounding box center [1111, 513] width 635 height 370
click at [1098, 453] on span "Runs a concreting business as well as a cattle farm. His 2024 after tax income …" at bounding box center [1111, 513] width 635 height 370
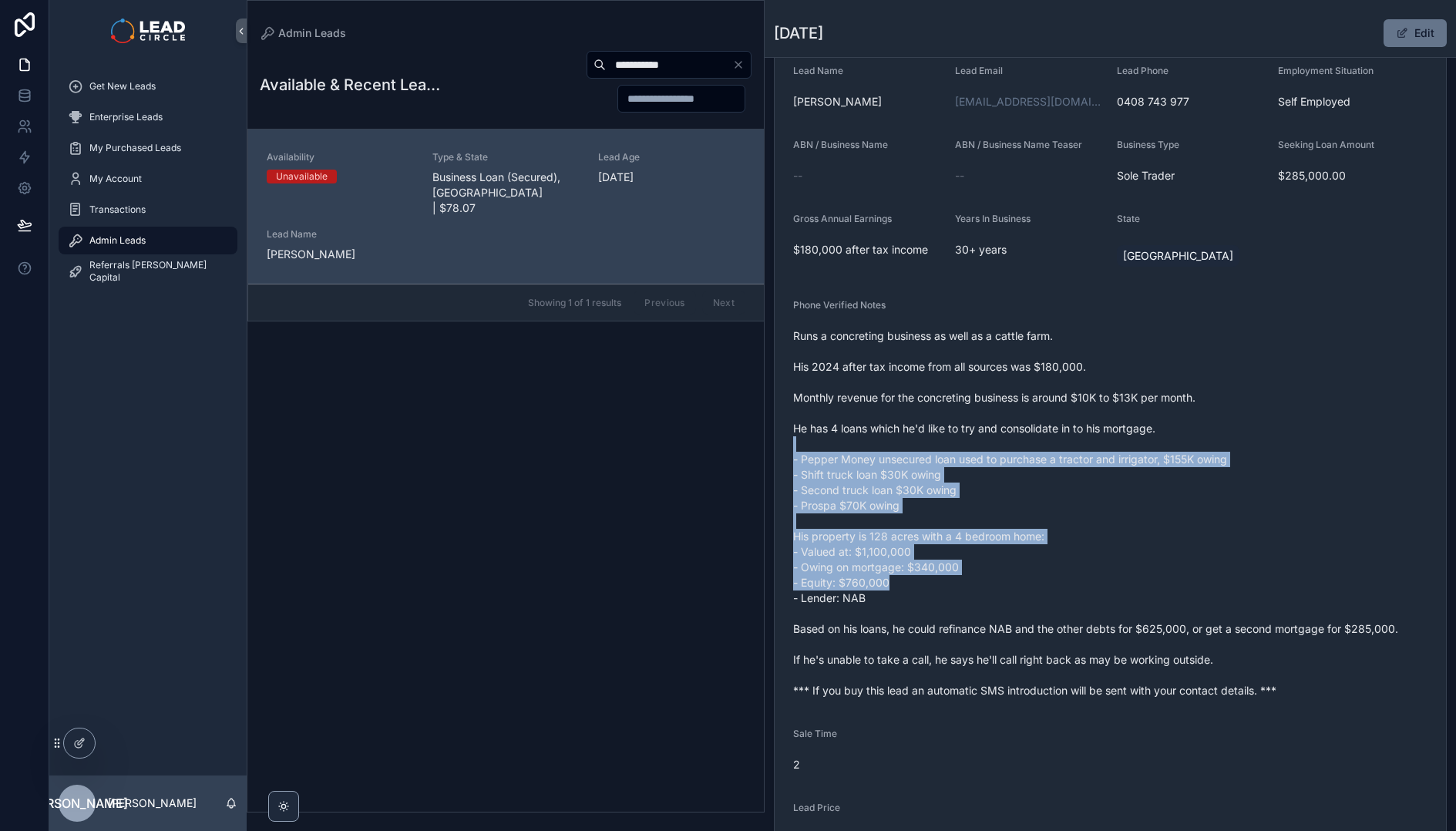
drag, startPoint x: 1105, startPoint y: 447, endPoint x: 1199, endPoint y: 584, distance: 166.1
click at [1197, 583] on span "Runs a concreting business as well as a cattle farm. His 2024 after tax income …" at bounding box center [1111, 513] width 635 height 370
click at [1199, 584] on span "Runs a concreting business as well as a cattle farm. His 2024 after tax income …" at bounding box center [1111, 513] width 635 height 370
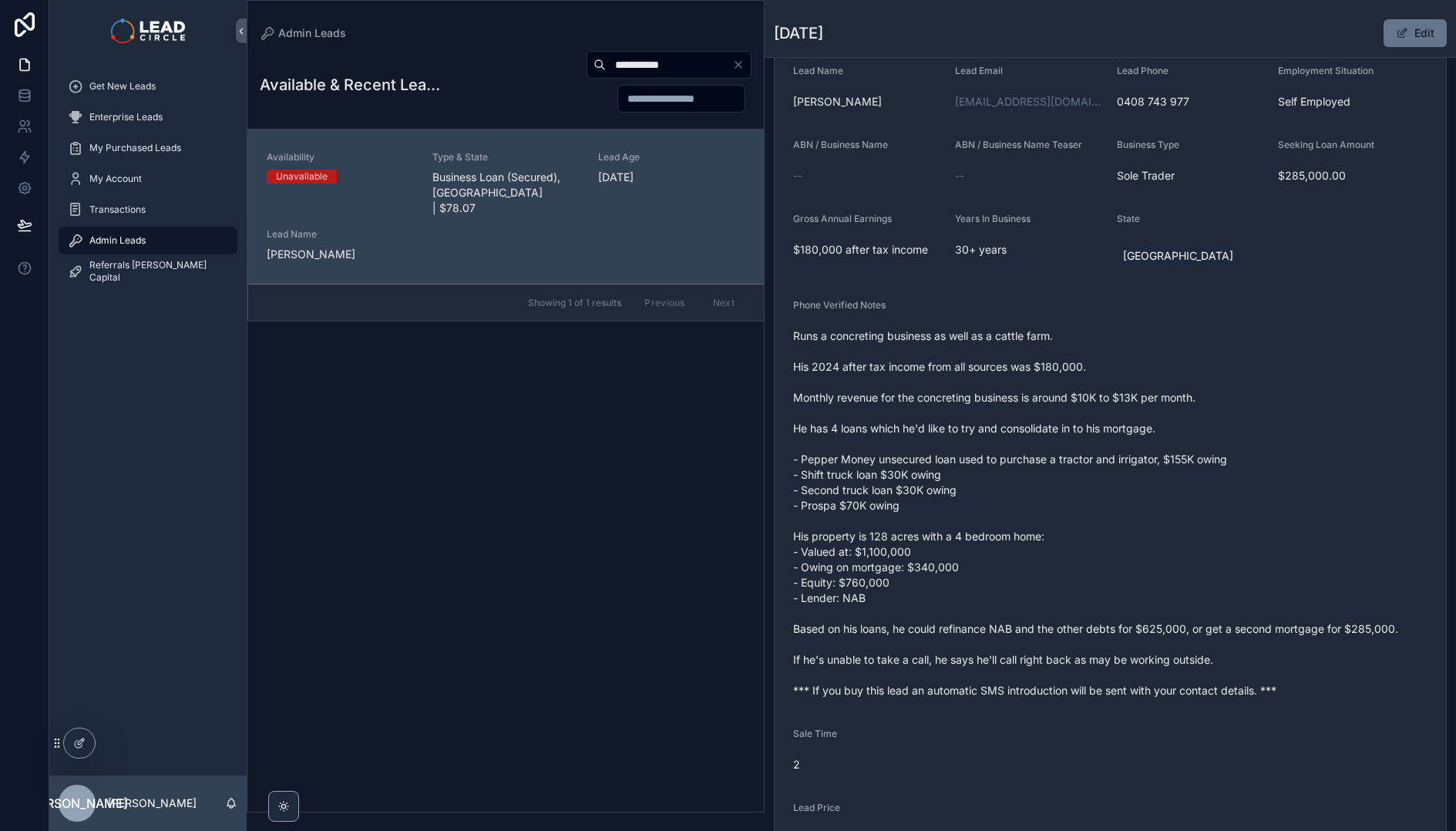
drag, startPoint x: 1238, startPoint y: 618, endPoint x: 1213, endPoint y: 573, distance: 51.5
click at [1232, 609] on span "Runs a concreting business as well as a cattle farm. His 2024 after tax income …" at bounding box center [1111, 513] width 635 height 370
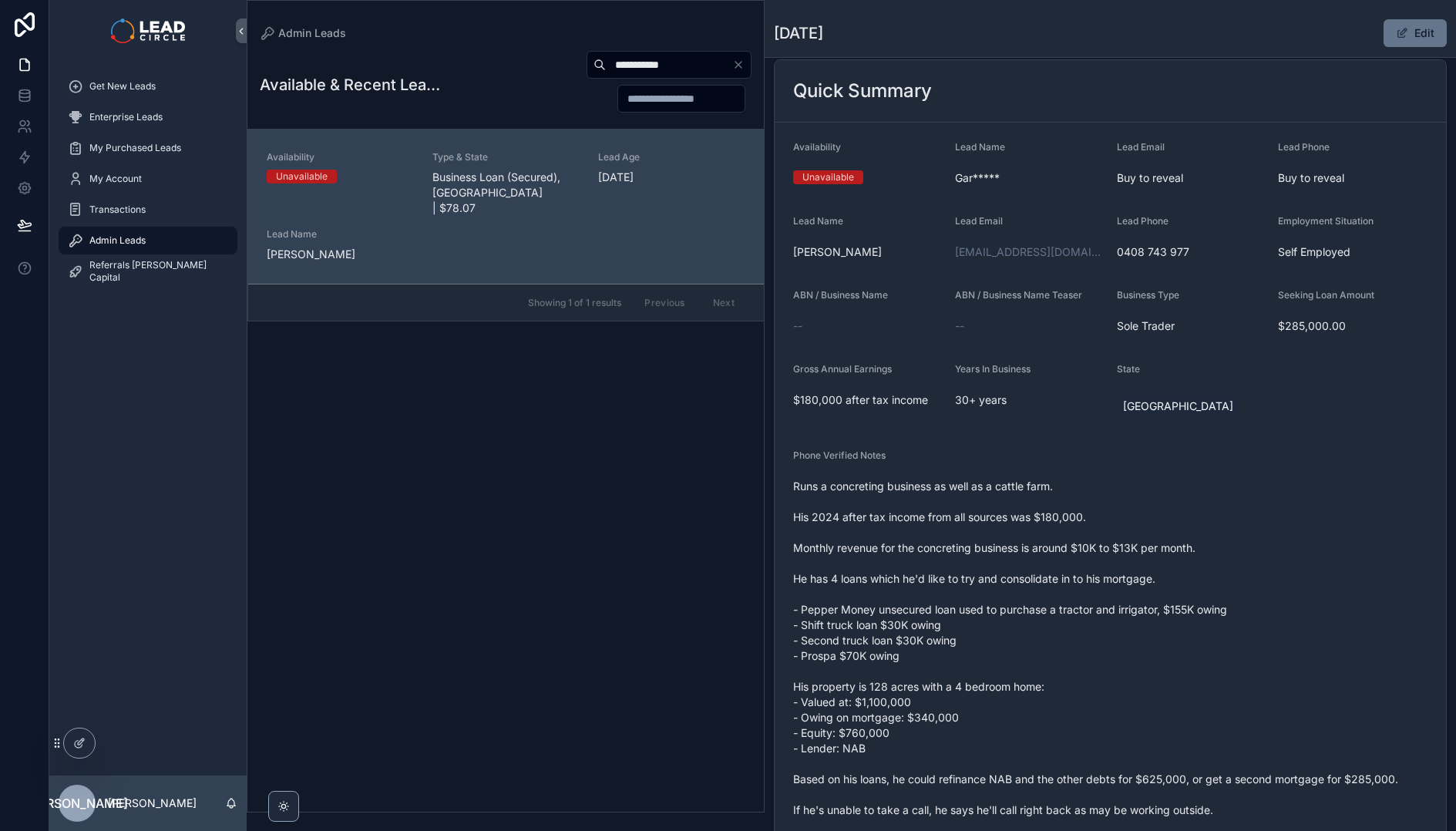
scroll to position [0, 0]
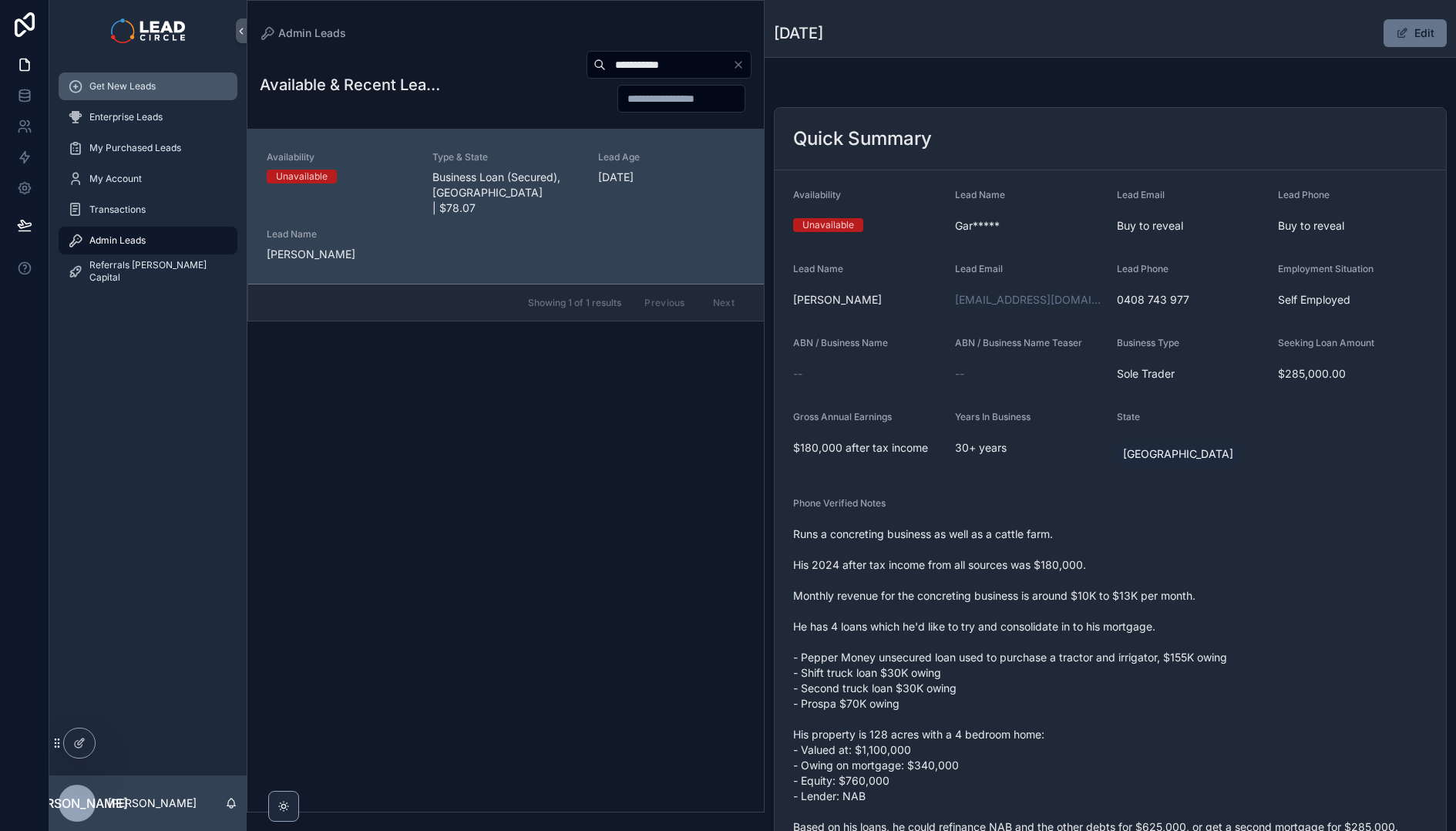
click at [183, 88] on div "Get New Leads" at bounding box center [148, 86] width 160 height 25
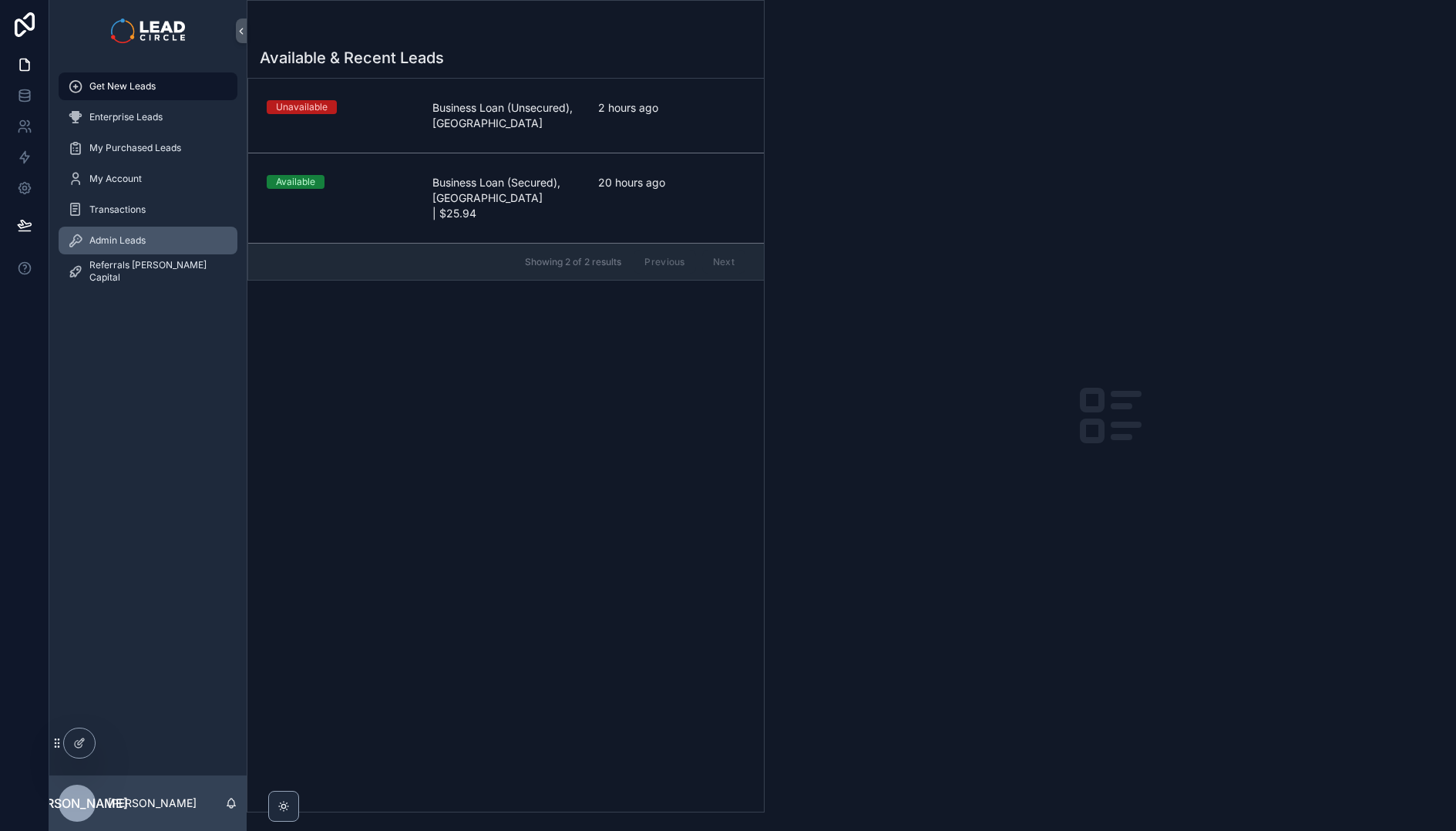
click at [150, 227] on link "Admin Leads" at bounding box center [148, 240] width 179 height 28
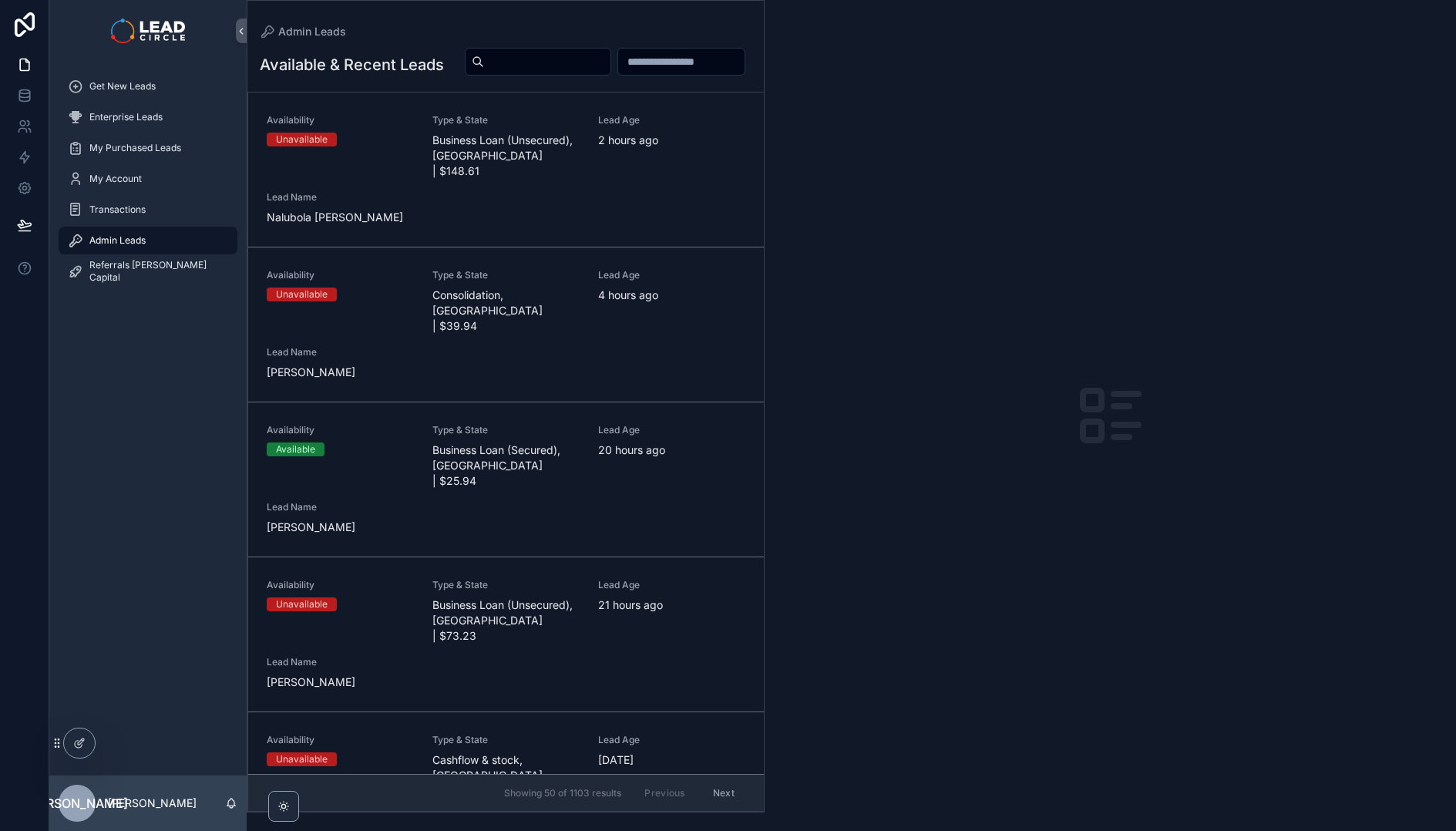
click at [935, 384] on div "scrollable content" at bounding box center [1111, 416] width 692 height 831
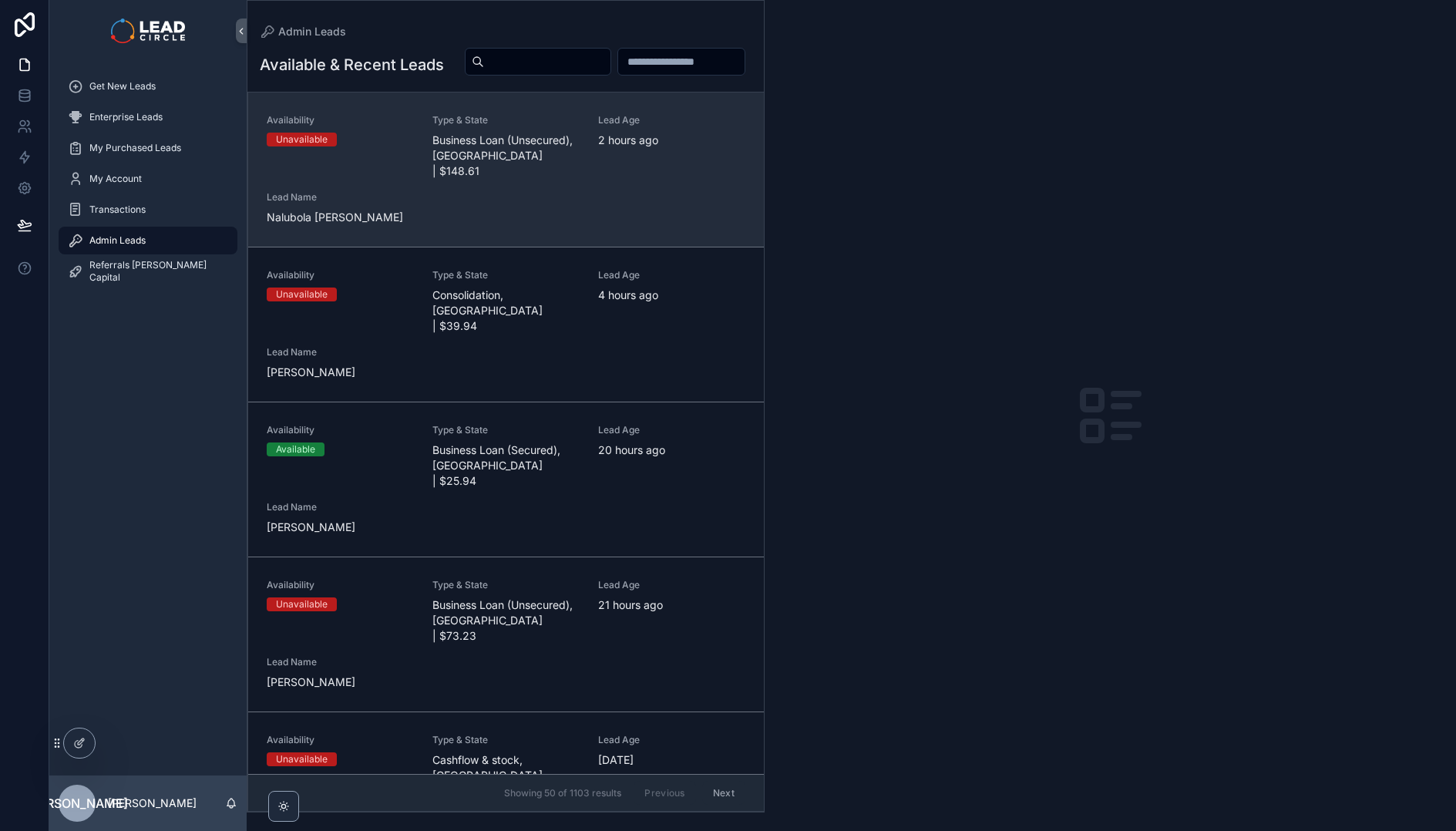
click at [582, 183] on div "Availability Unavailable Type & State Business Loan (Unsecured), [GEOGRAPHIC_DA…" at bounding box center [506, 169] width 479 height 111
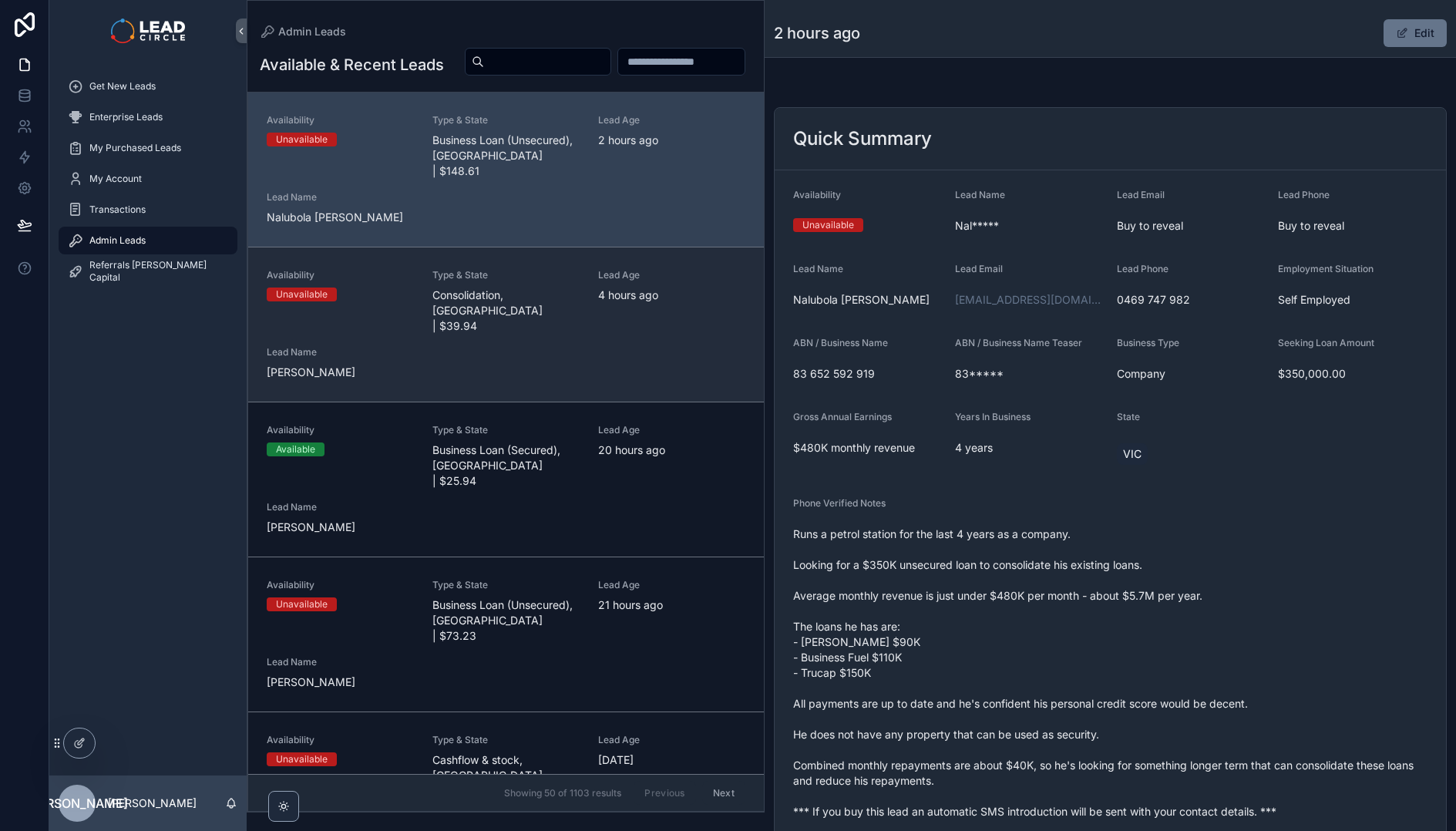
click at [531, 355] on div "Availability Unavailable Type & State Consolidation, [GEOGRAPHIC_DATA] | $39.94…" at bounding box center [506, 325] width 479 height 111
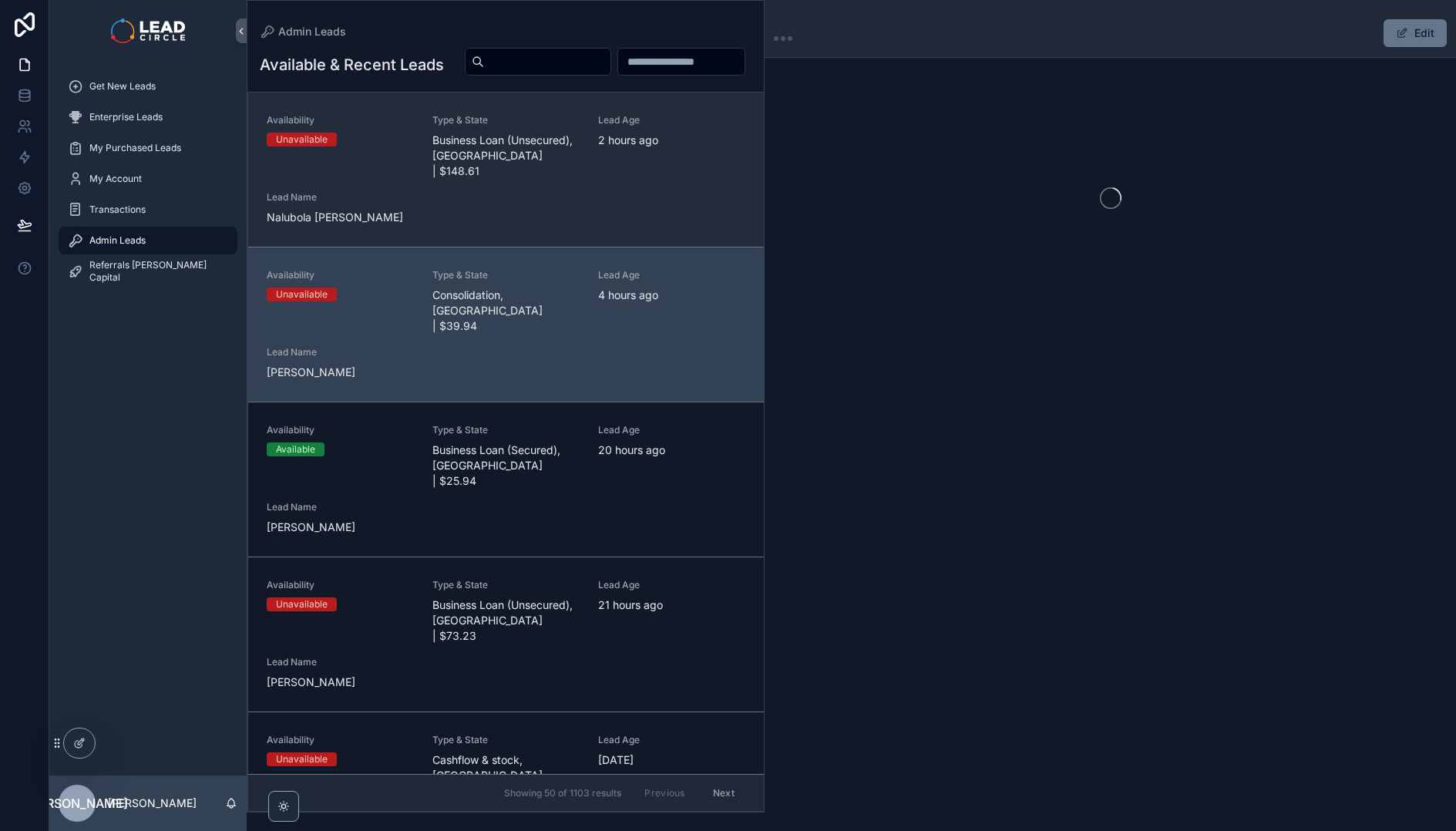
click at [547, 211] on div "Availability Unavailable Type & State Business Loan (Unsecured), [GEOGRAPHIC_DA…" at bounding box center [506, 169] width 479 height 111
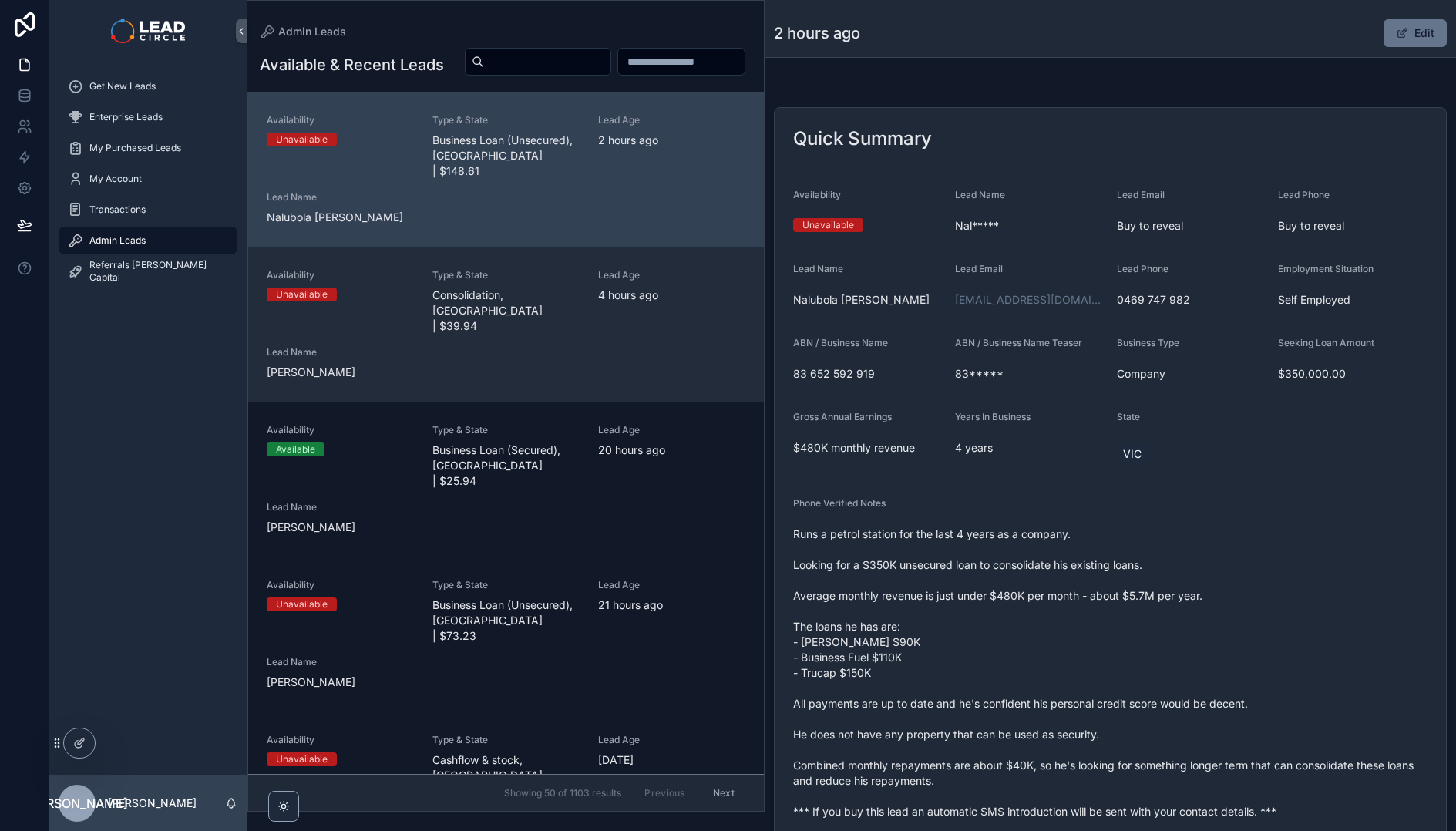
click at [535, 317] on span "Consolidation, [GEOGRAPHIC_DATA] | $39.94" at bounding box center [506, 311] width 147 height 46
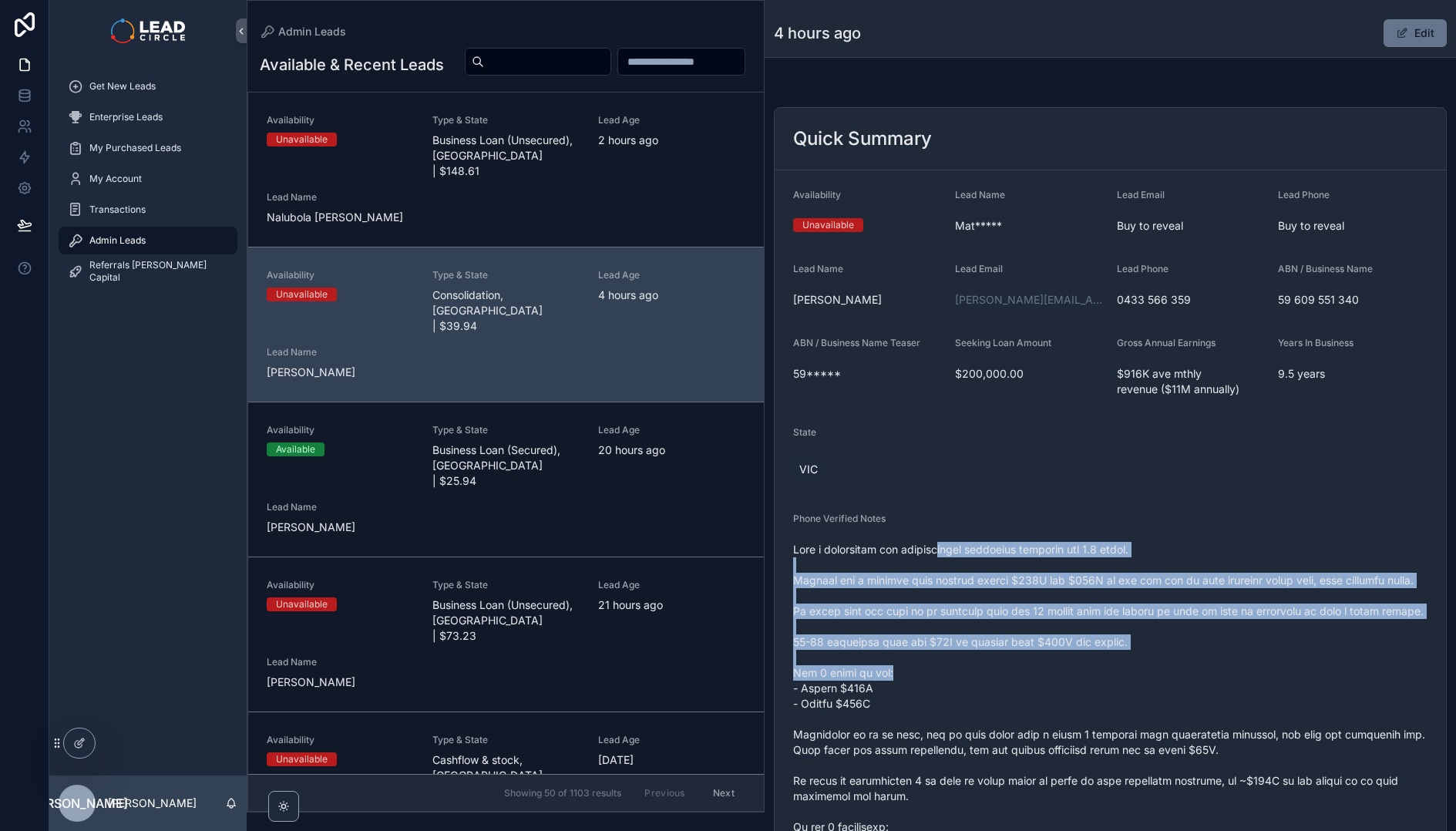
drag, startPoint x: 999, startPoint y: 630, endPoint x: 1040, endPoint y: 687, distance: 70.2
click at [1040, 687] on span "scrollable content" at bounding box center [1111, 811] width 635 height 539
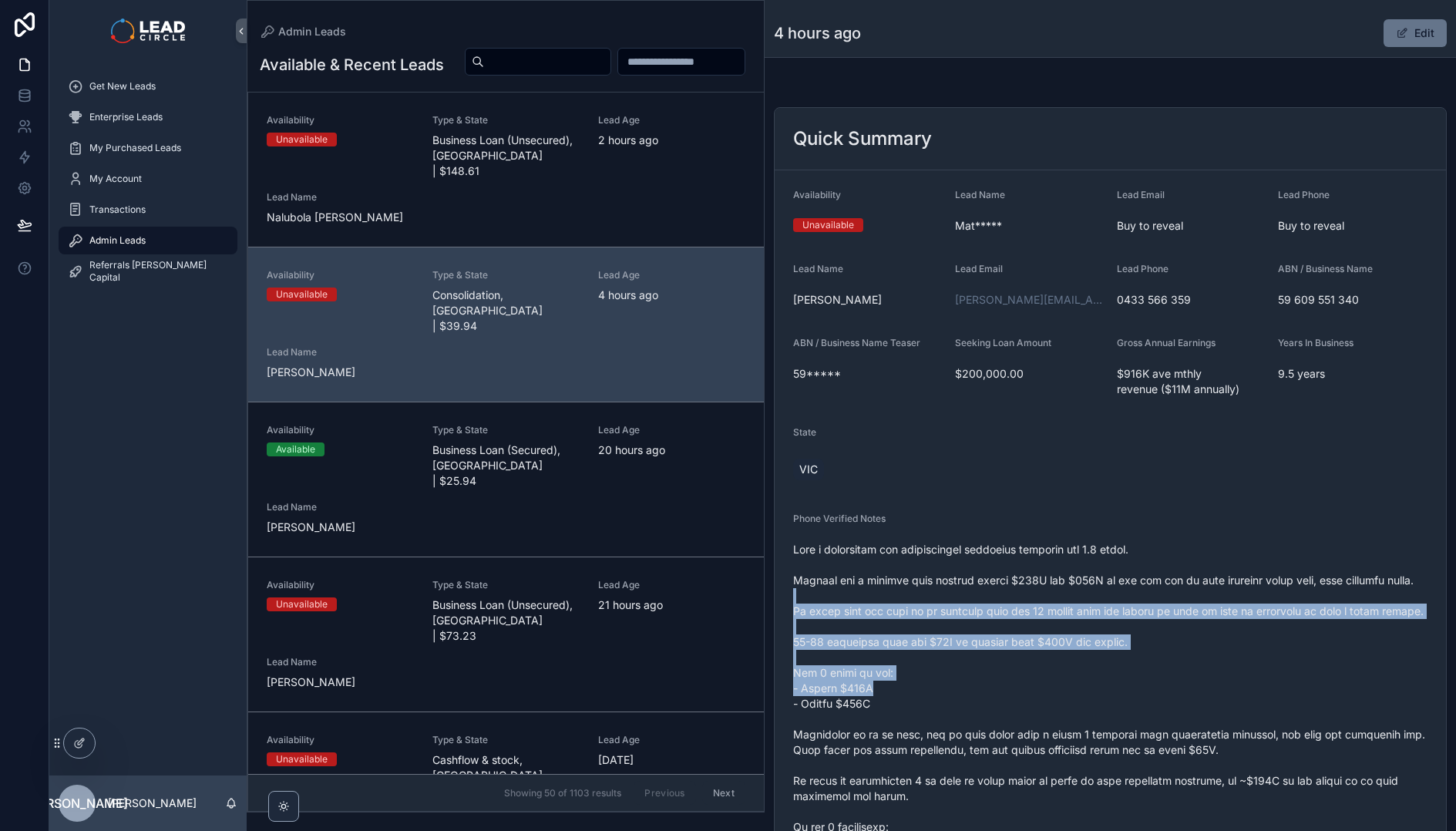
drag, startPoint x: 1046, startPoint y: 702, endPoint x: 1004, endPoint y: 584, distance: 125.3
click at [1005, 586] on span "scrollable content" at bounding box center [1111, 811] width 635 height 539
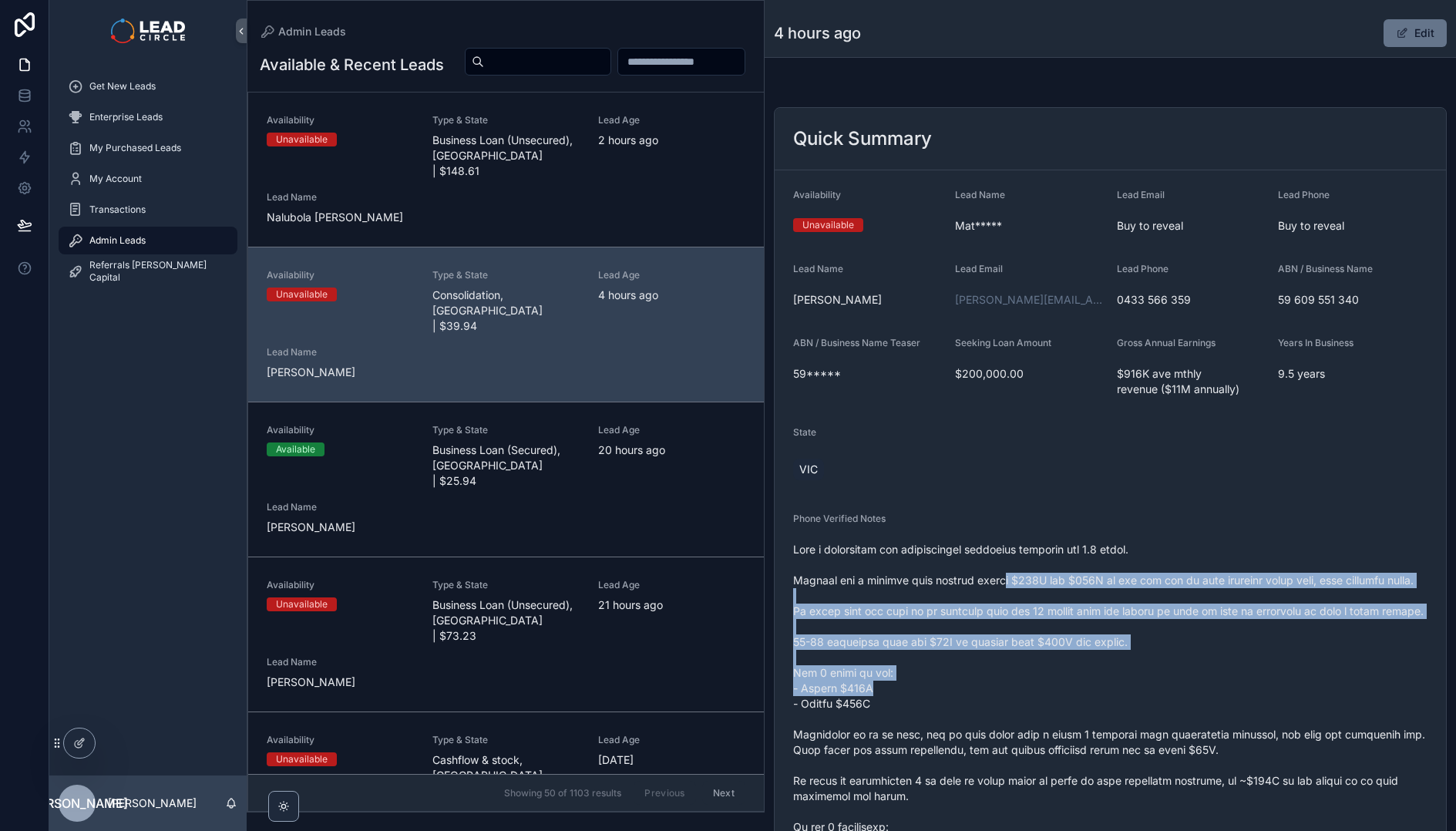
click at [1004, 584] on span "scrollable content" at bounding box center [1111, 811] width 635 height 539
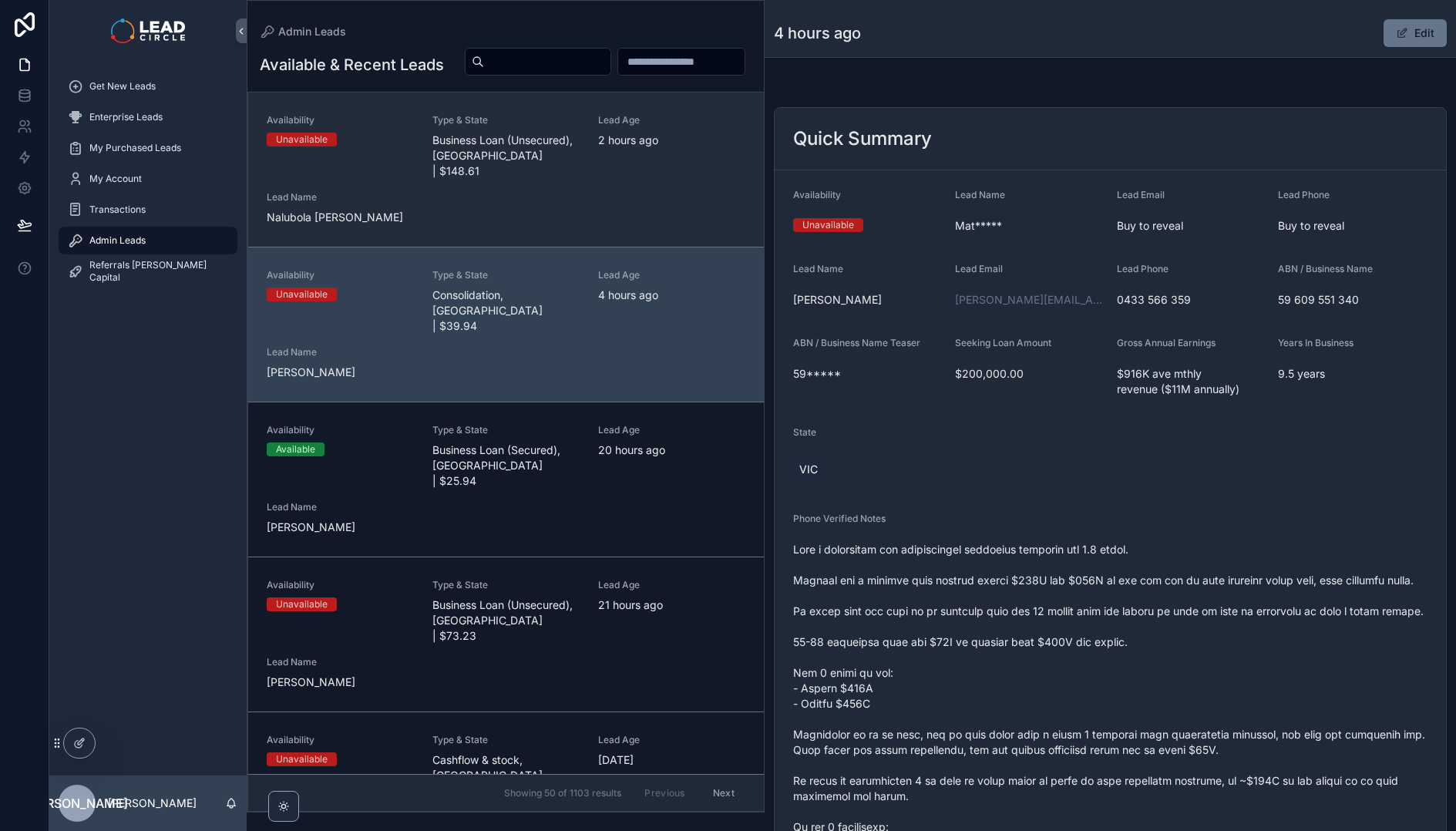
click at [655, 247] on link "Availability Unavailable Type & State Business Loan (Unsecured), [GEOGRAPHIC_DA…" at bounding box center [506, 169] width 515 height 154
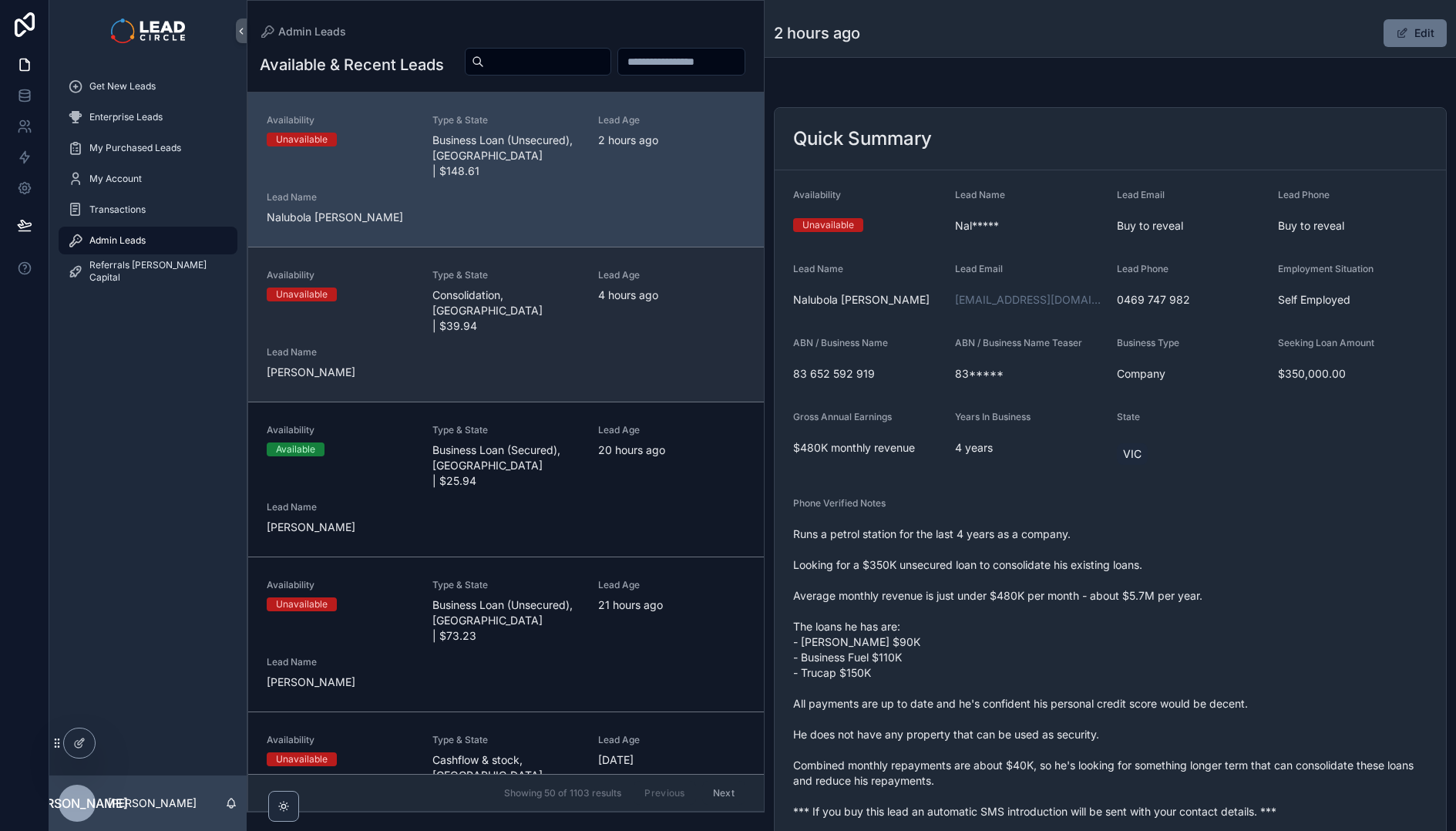
click at [639, 359] on div "Availability Unavailable Type & State Consolidation, [GEOGRAPHIC_DATA] | $39.94…" at bounding box center [506, 325] width 479 height 111
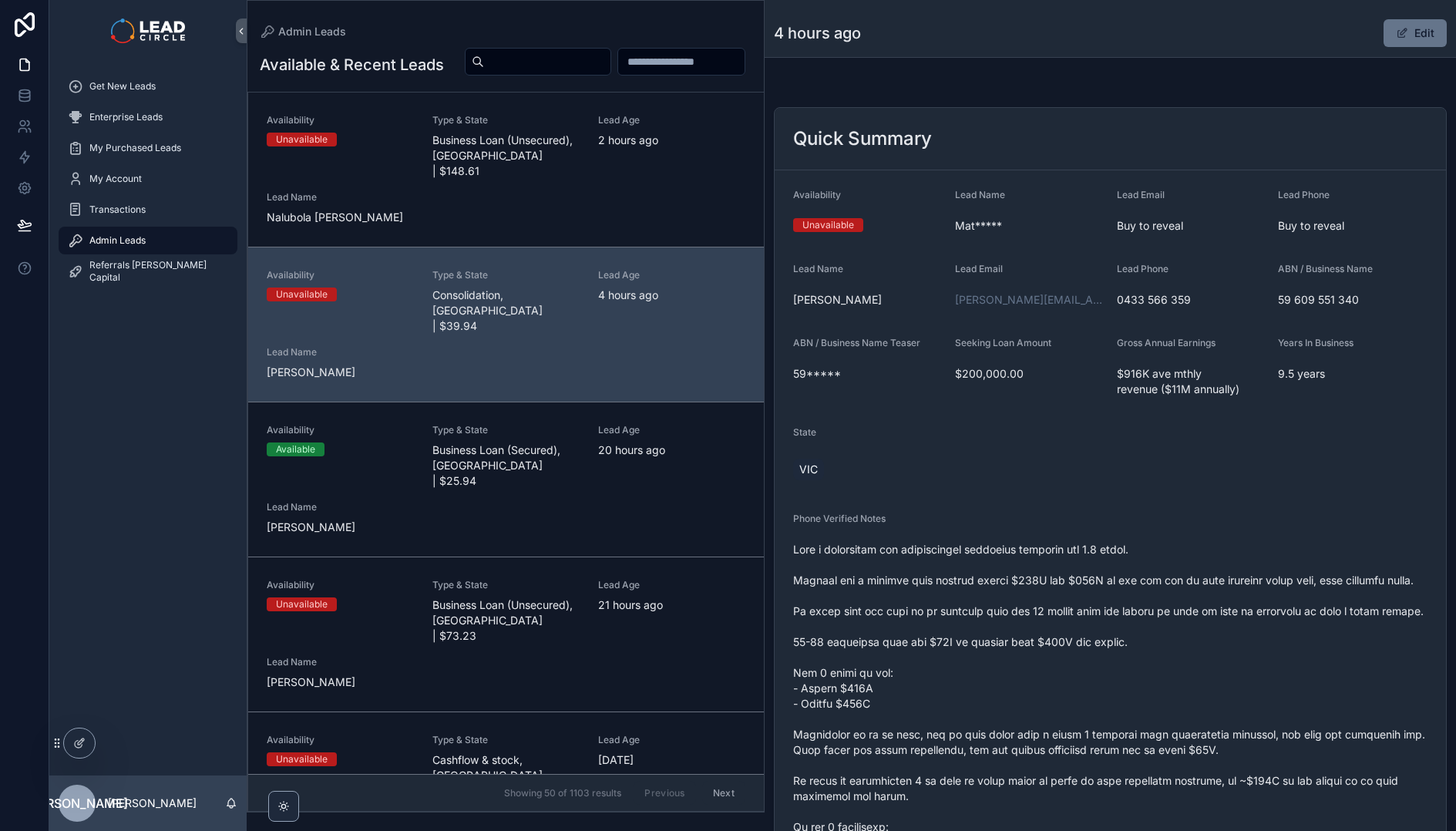
click at [596, 506] on div "Availability Available Type & State Business Loan (Secured), [GEOGRAPHIC_DATA] …" at bounding box center [506, 480] width 479 height 111
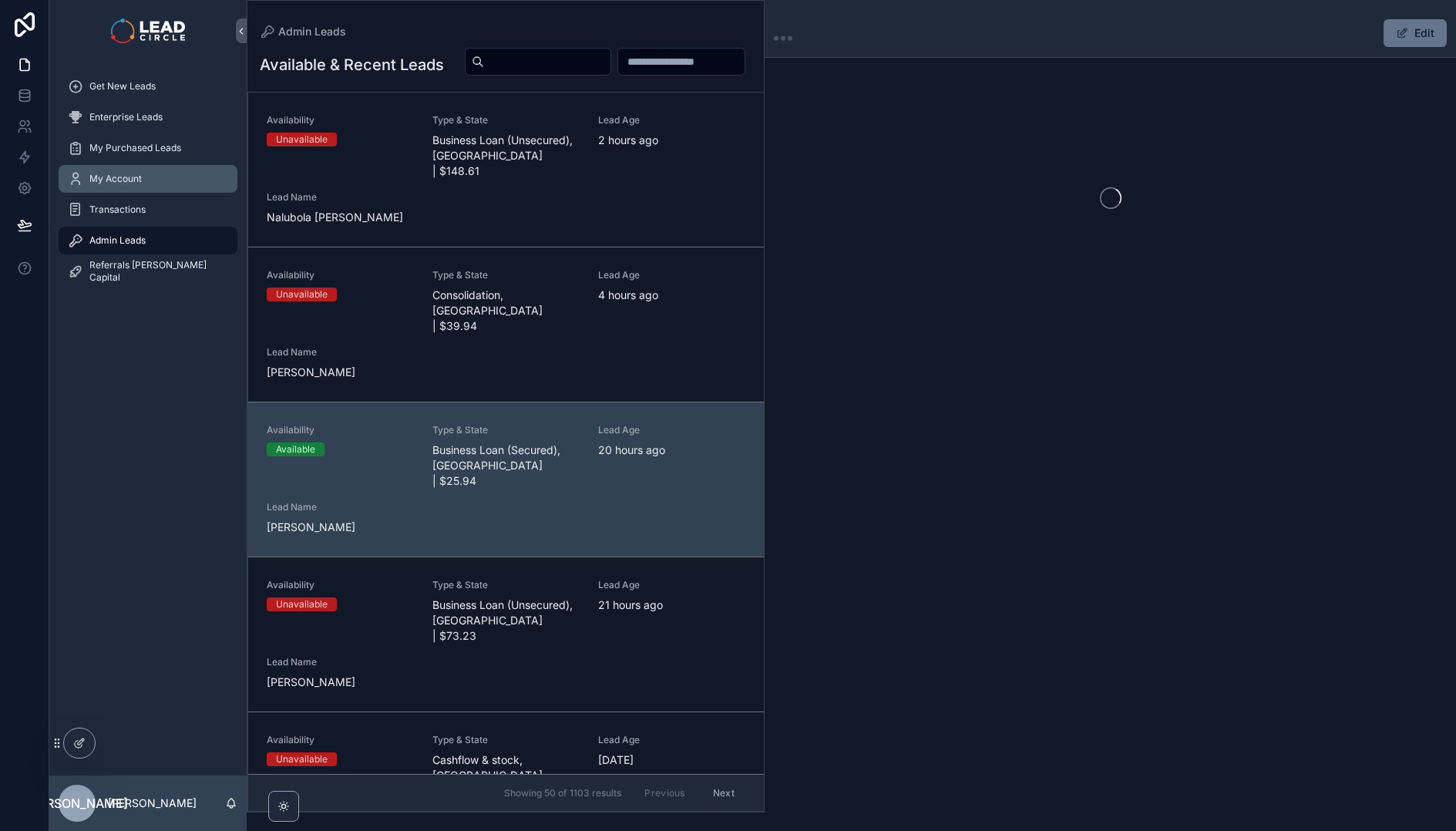
click at [190, 192] on link "My Account" at bounding box center [148, 178] width 179 height 28
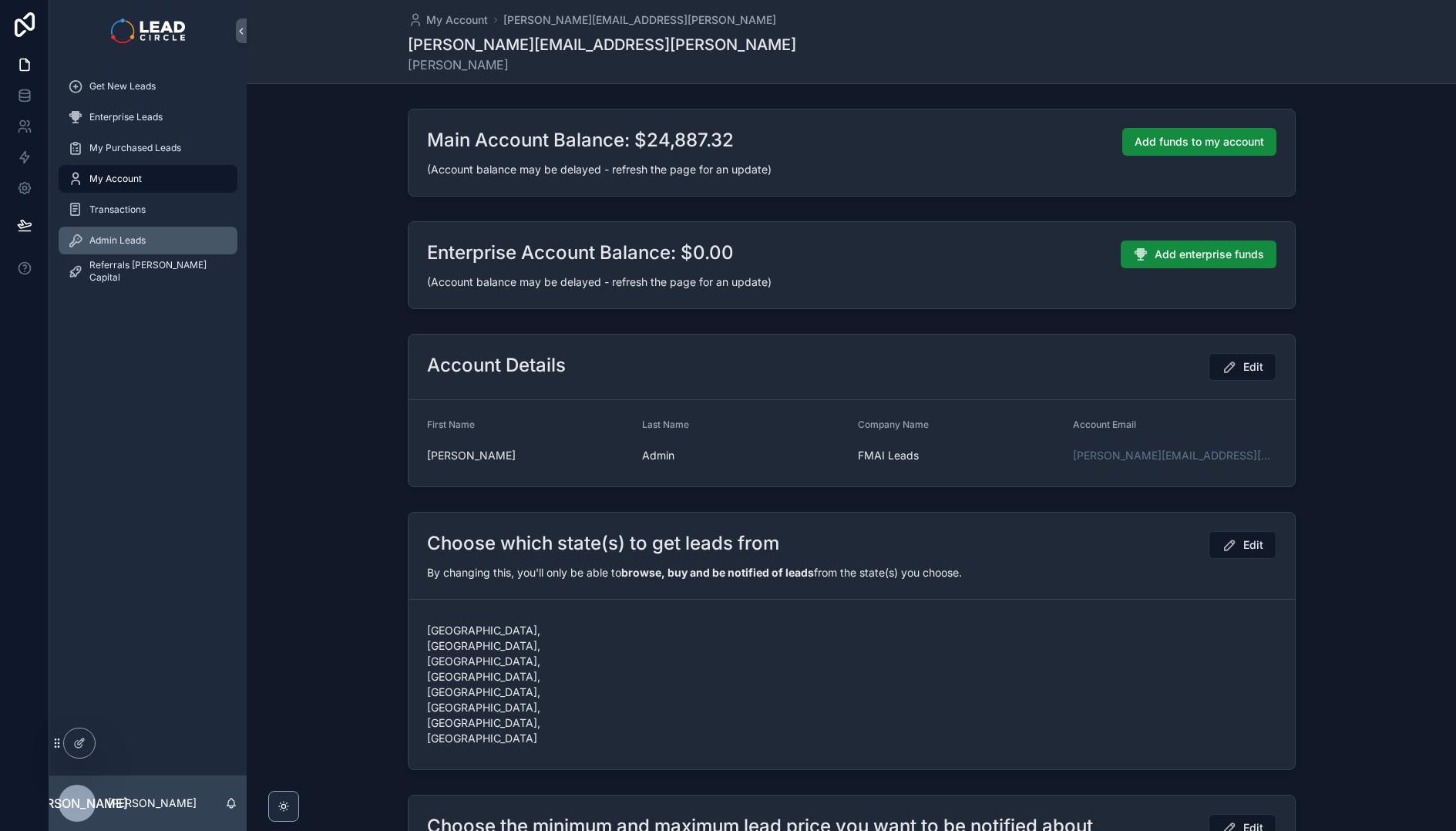
click at [189, 244] on div "Admin Leads" at bounding box center [148, 241] width 160 height 25
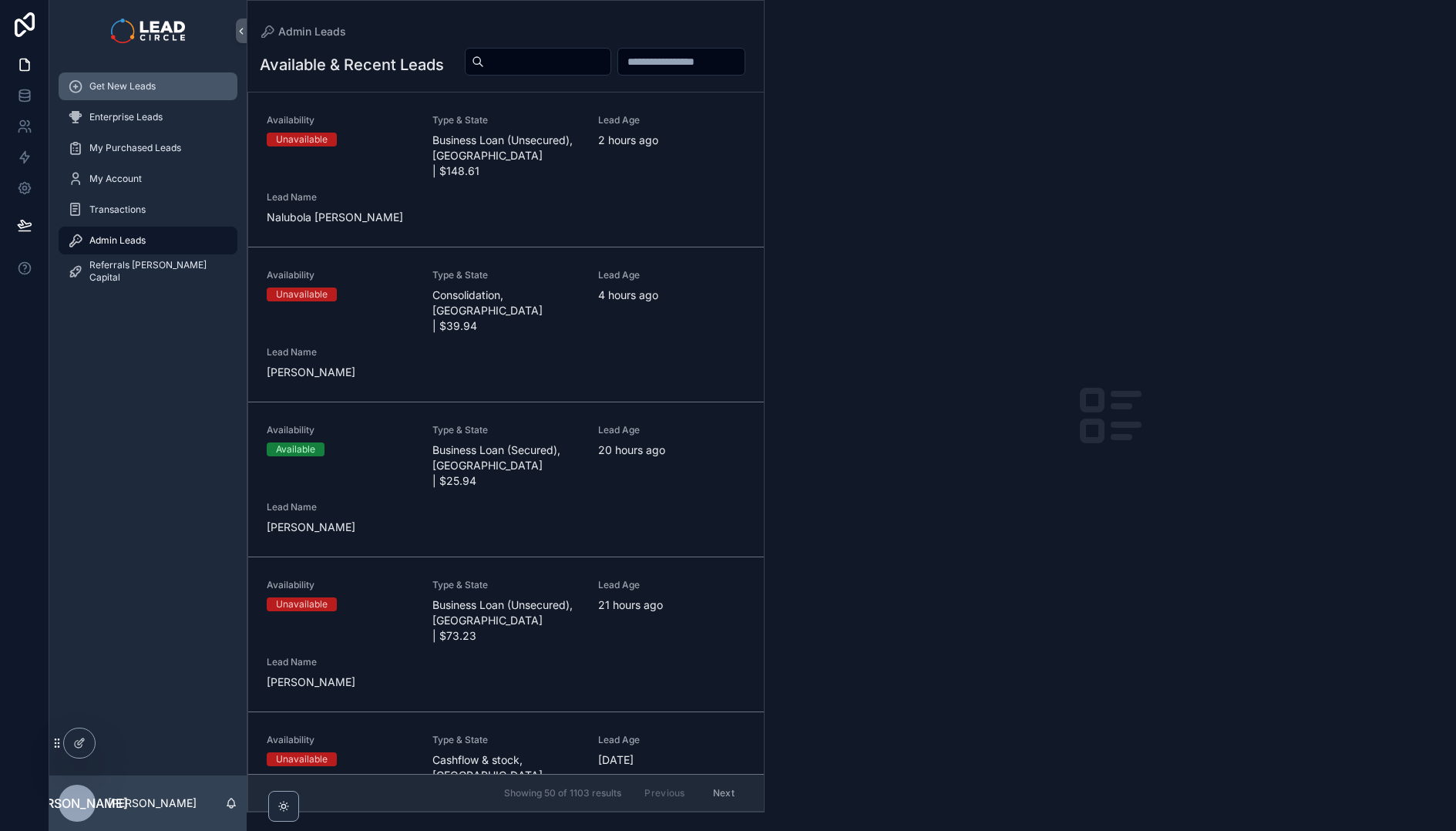
click at [179, 90] on div "Get New Leads" at bounding box center [148, 86] width 160 height 25
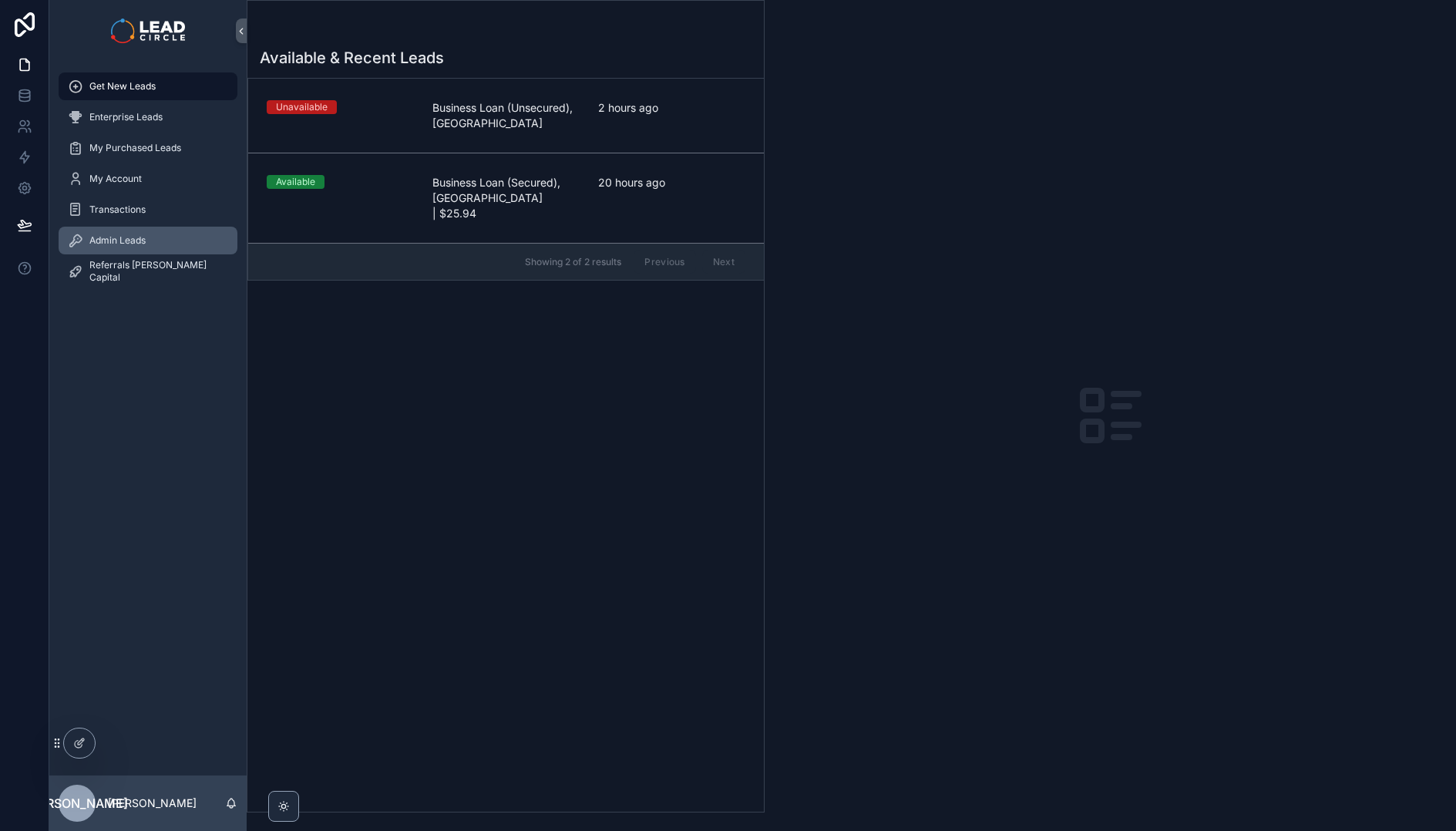
click at [126, 243] on span "Admin Leads" at bounding box center [117, 241] width 56 height 12
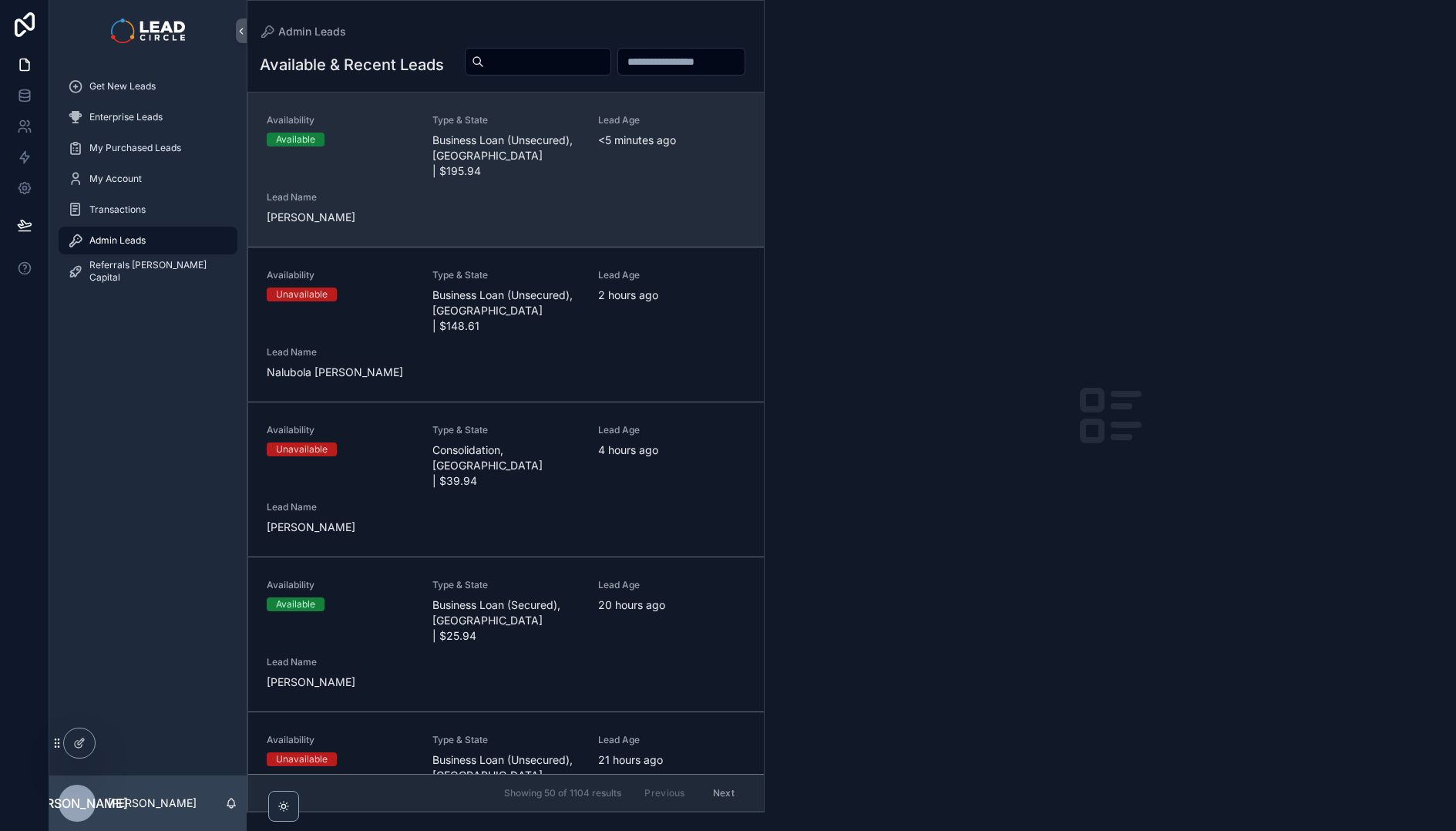
click at [646, 219] on div "Availability Available Type & State Business Loan (Unsecured), NSW | $195.94 Le…" at bounding box center [506, 169] width 479 height 111
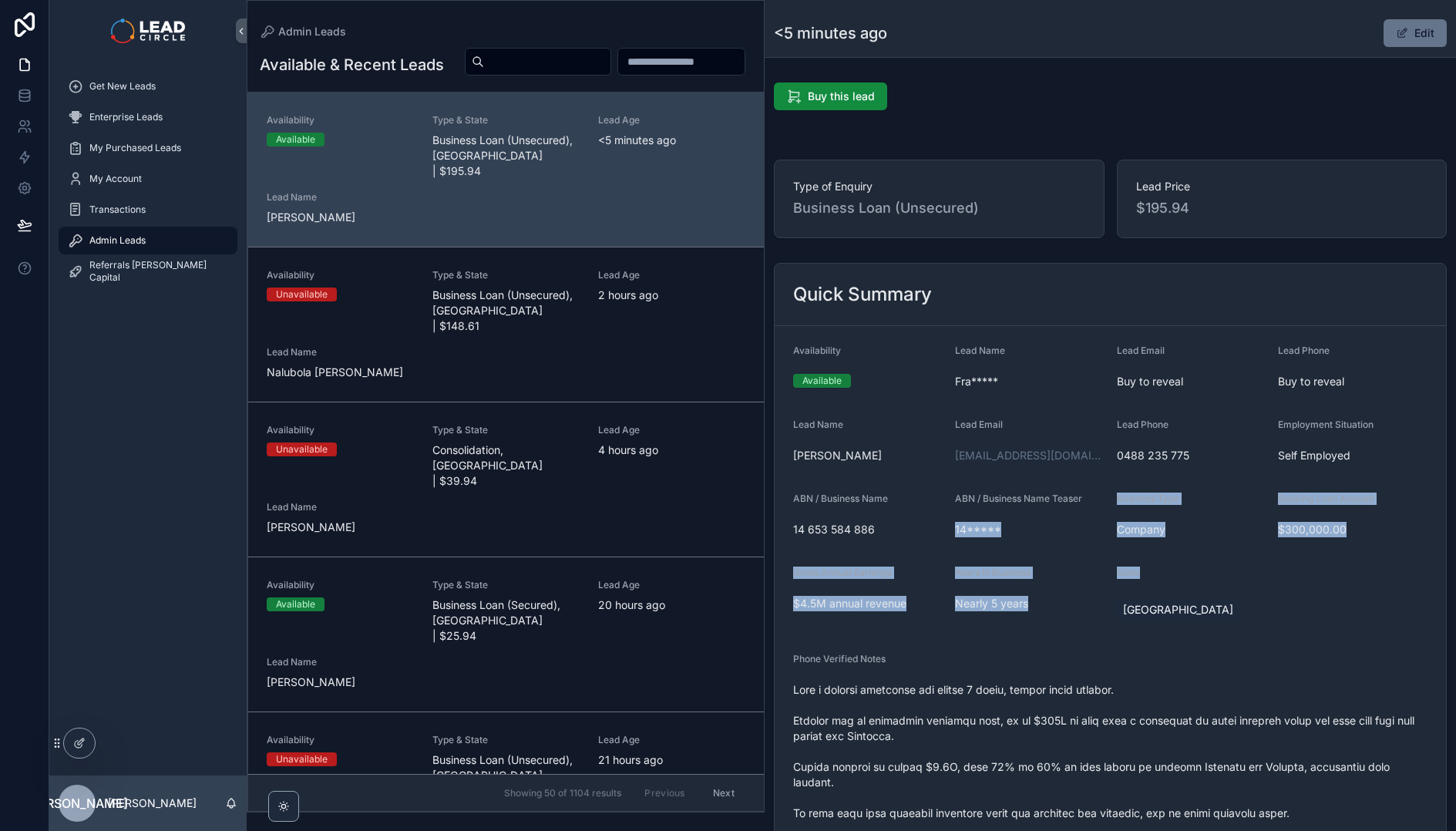
drag, startPoint x: 1032, startPoint y: 522, endPoint x: 1184, endPoint y: 617, distance: 179.2
click at [1184, 617] on div "[GEOGRAPHIC_DATA]" at bounding box center [1192, 609] width 150 height 28
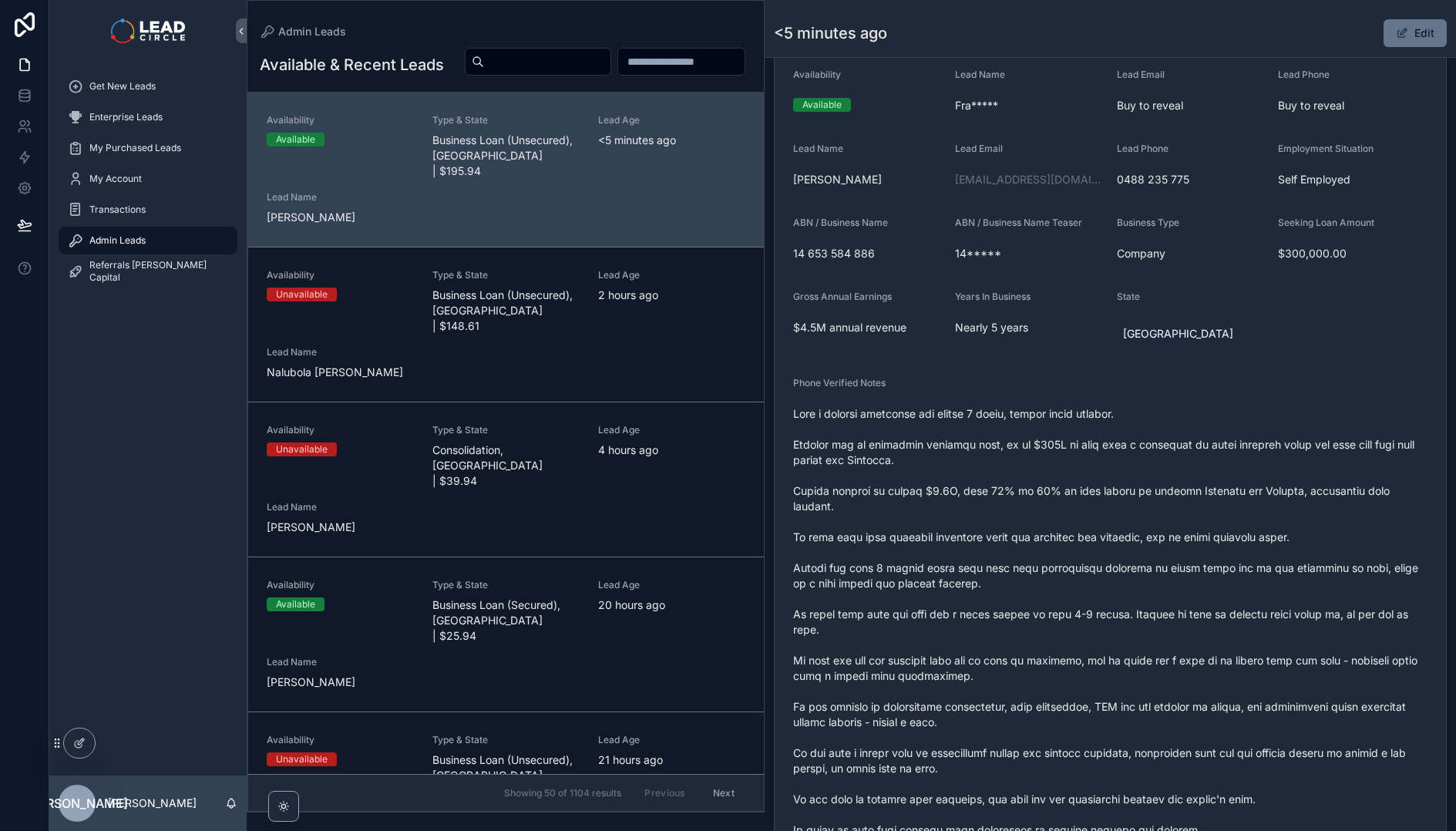
scroll to position [277, 0]
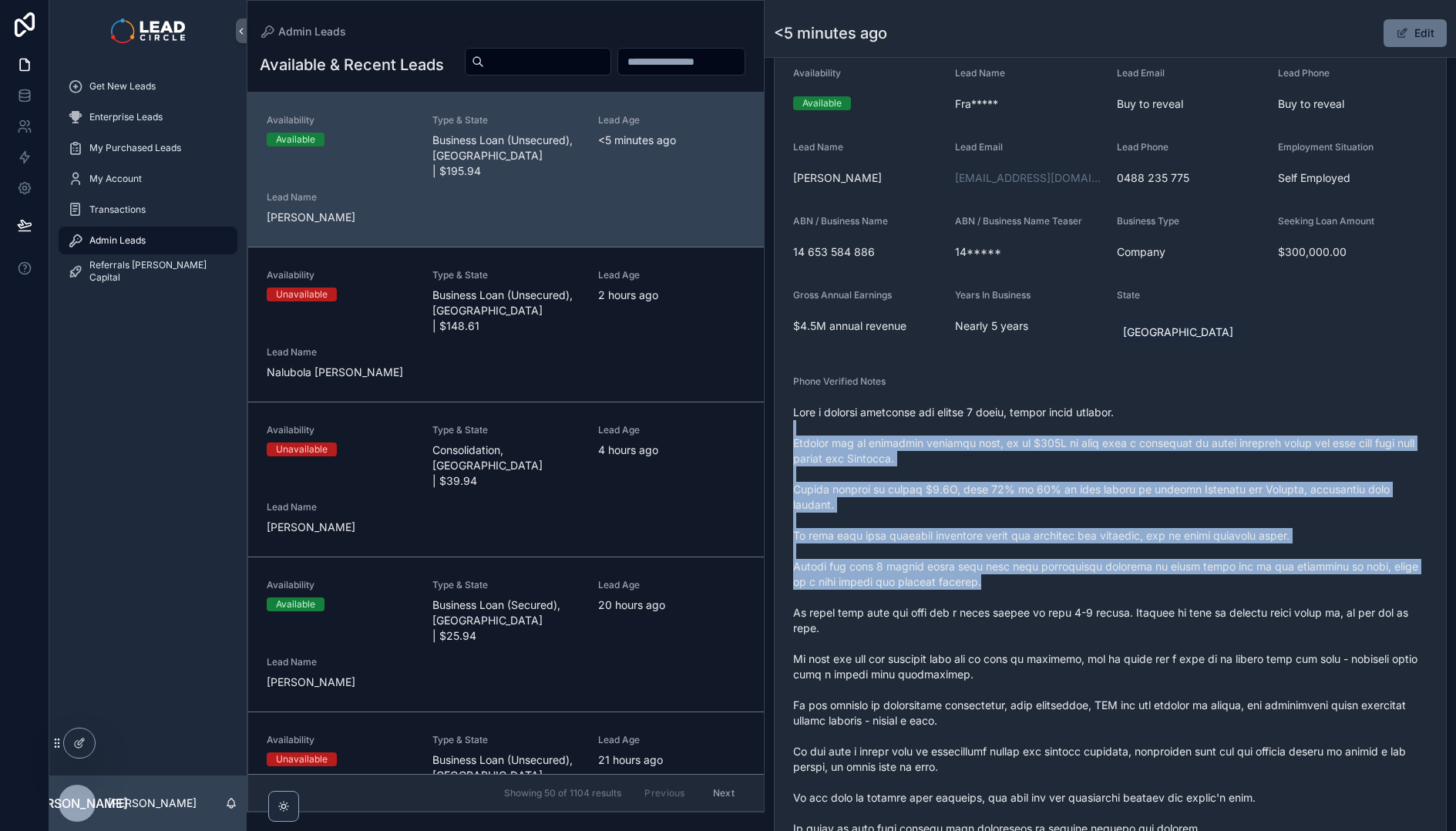
drag, startPoint x: 1073, startPoint y: 423, endPoint x: 1155, endPoint y: 583, distance: 179.8
click at [1155, 583] on span "scrollable content" at bounding box center [1111, 651] width 635 height 493
drag, startPoint x: 1162, startPoint y: 409, endPoint x: 1245, endPoint y: 584, distance: 193.7
click at [1245, 584] on span "scrollable content" at bounding box center [1111, 651] width 635 height 493
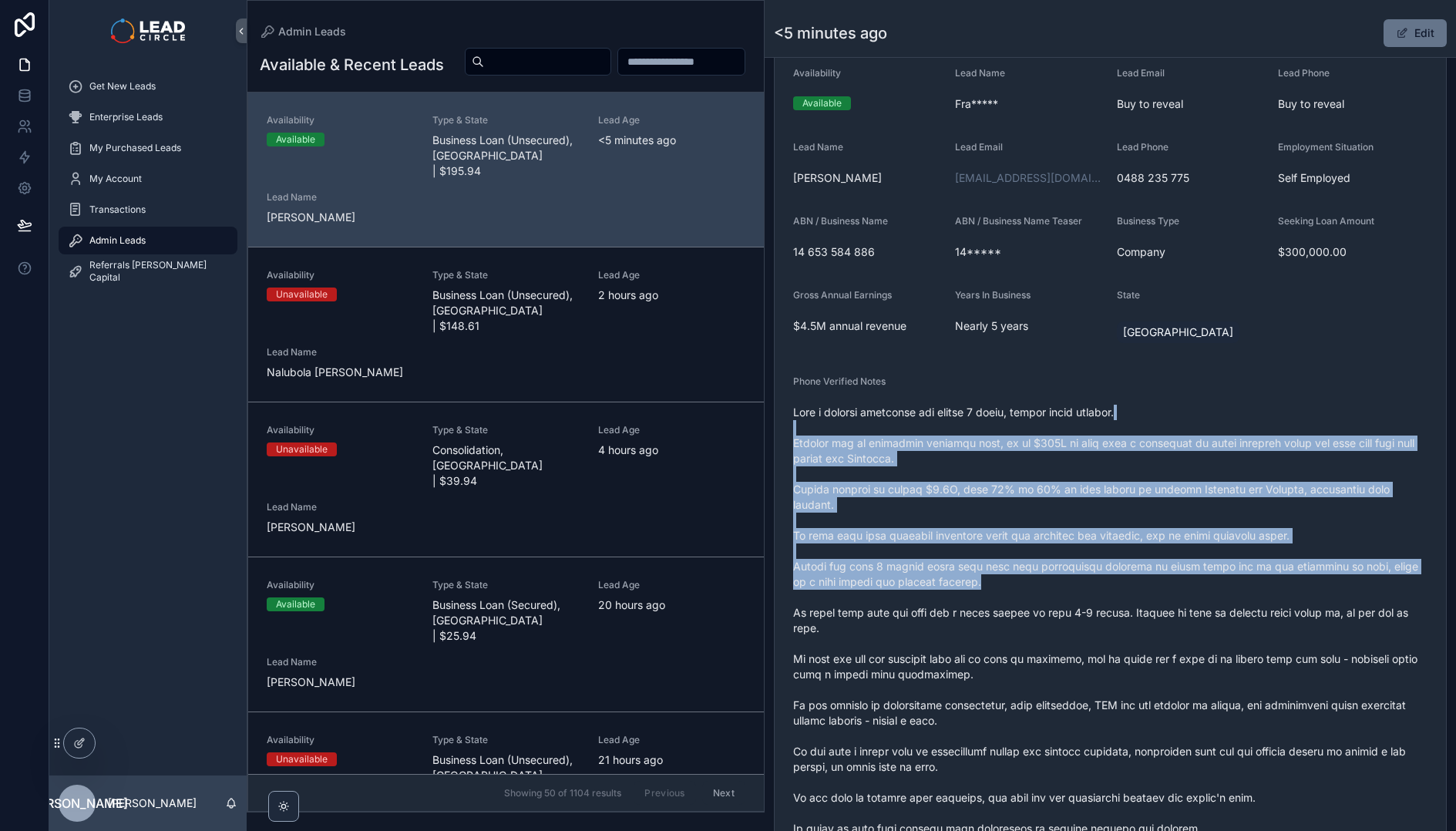
click at [1245, 584] on span "scrollable content" at bounding box center [1111, 651] width 635 height 493
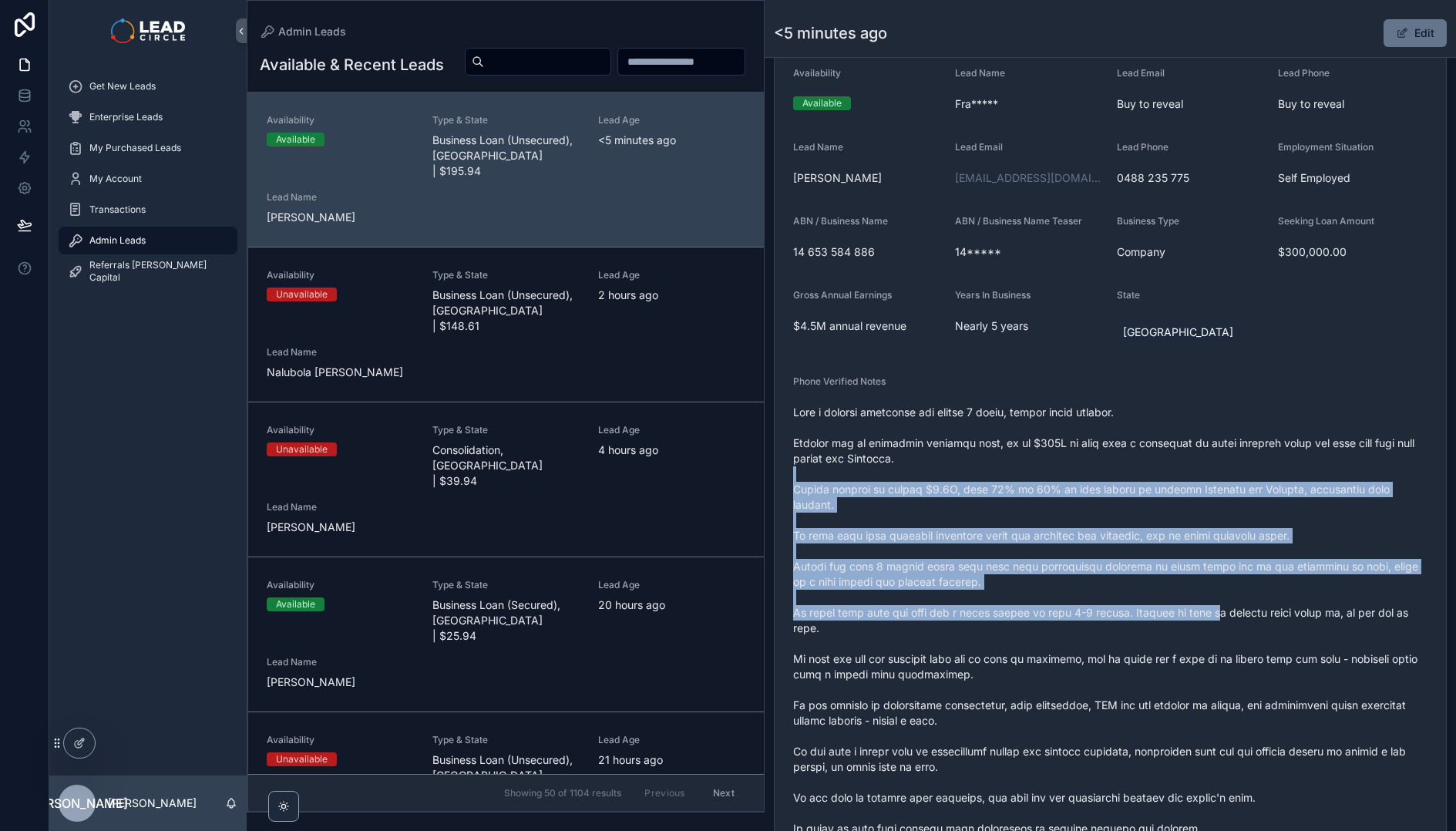
drag, startPoint x: 1235, startPoint y: 610, endPoint x: 1209, endPoint y: 470, distance: 142.4
click at [1209, 471] on span "scrollable content" at bounding box center [1111, 651] width 635 height 493
click at [1209, 470] on span "scrollable content" at bounding box center [1111, 651] width 635 height 493
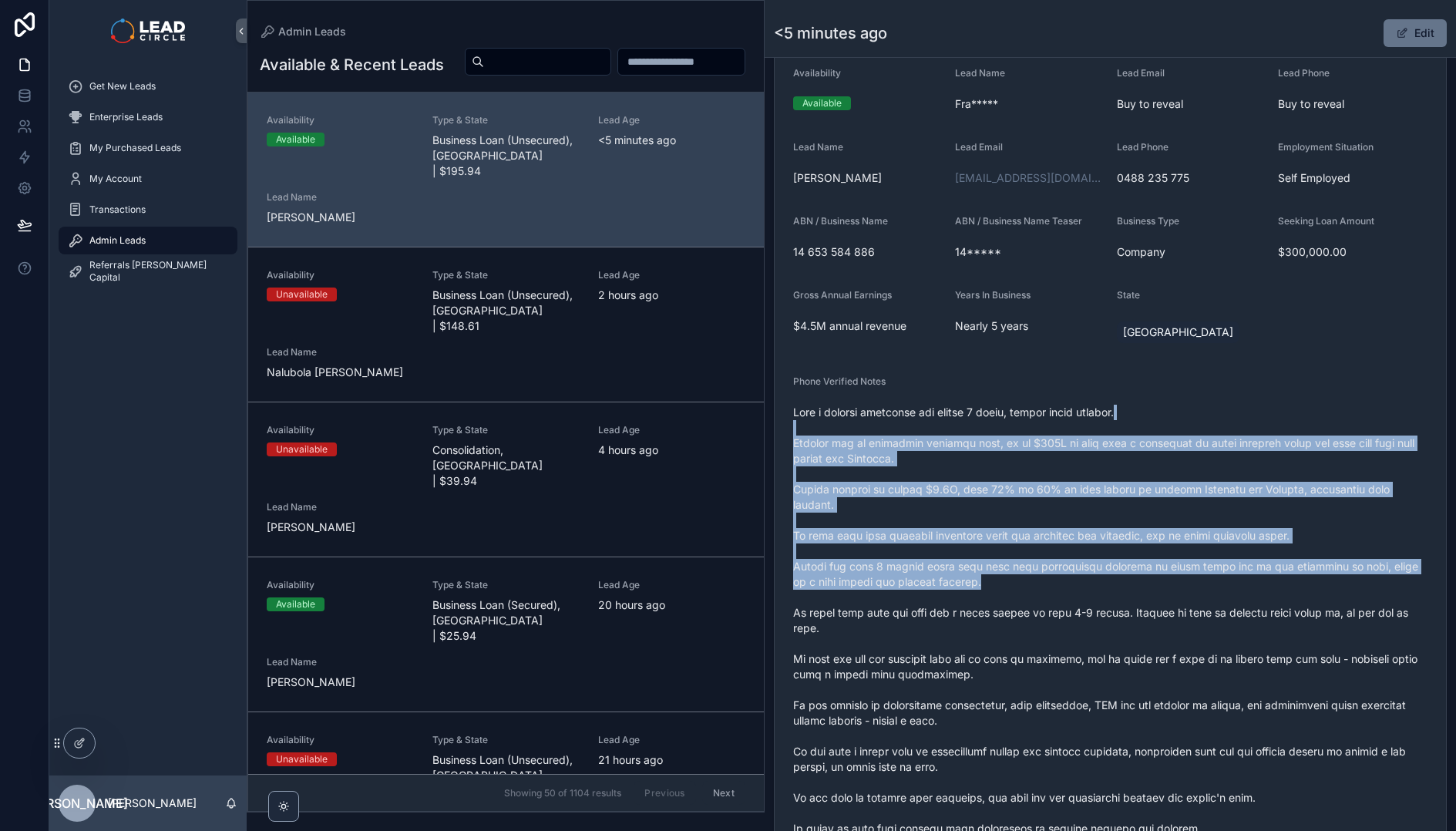
drag, startPoint x: 1220, startPoint y: 418, endPoint x: 1263, endPoint y: 577, distance: 164.7
click at [1263, 577] on span "scrollable content" at bounding box center [1111, 651] width 635 height 493
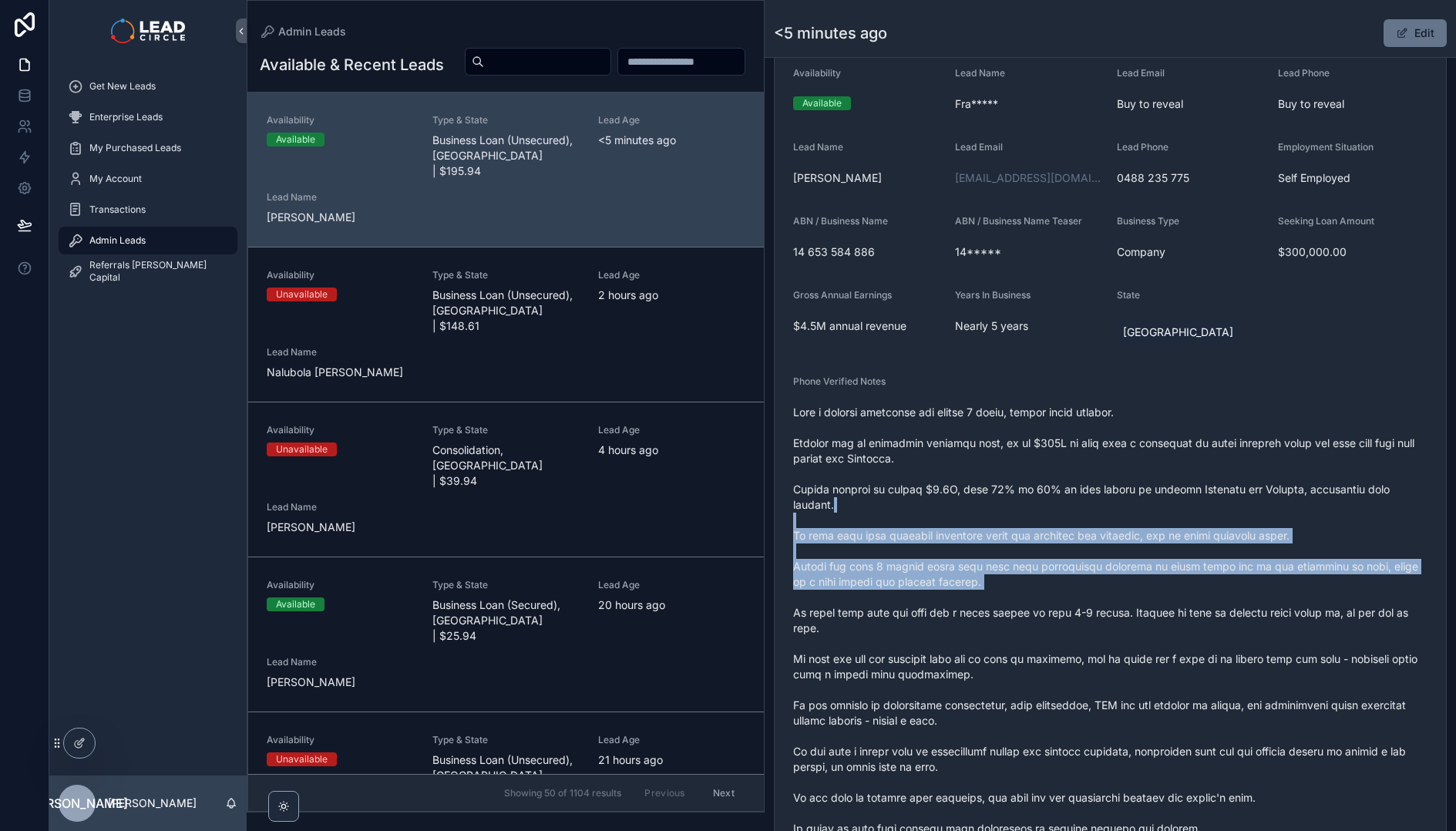
drag, startPoint x: 1264, startPoint y: 591, endPoint x: 1197, endPoint y: 478, distance: 131.4
click at [1197, 478] on span "scrollable content" at bounding box center [1111, 651] width 635 height 493
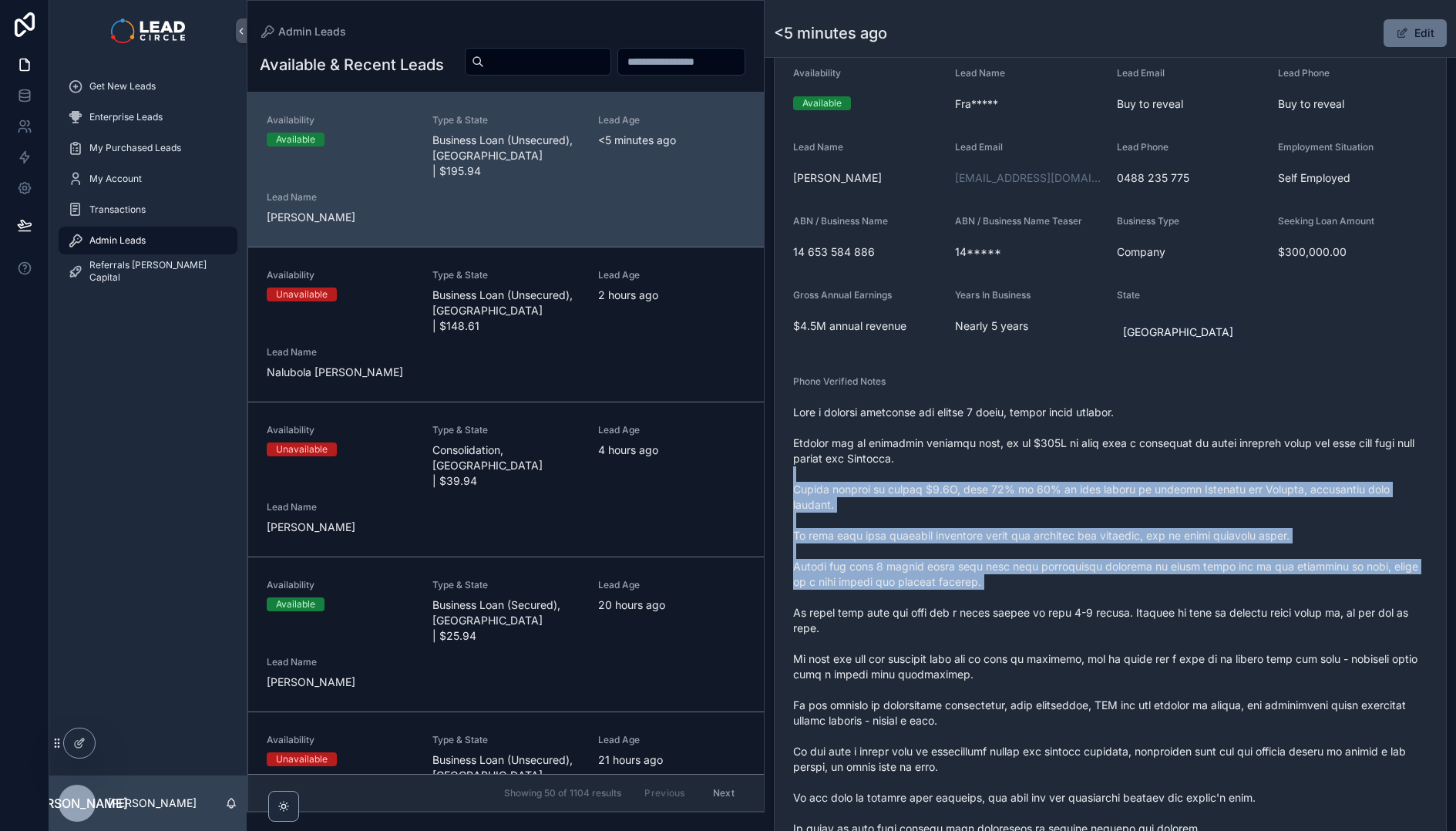
click at [1197, 478] on span "scrollable content" at bounding box center [1111, 651] width 635 height 493
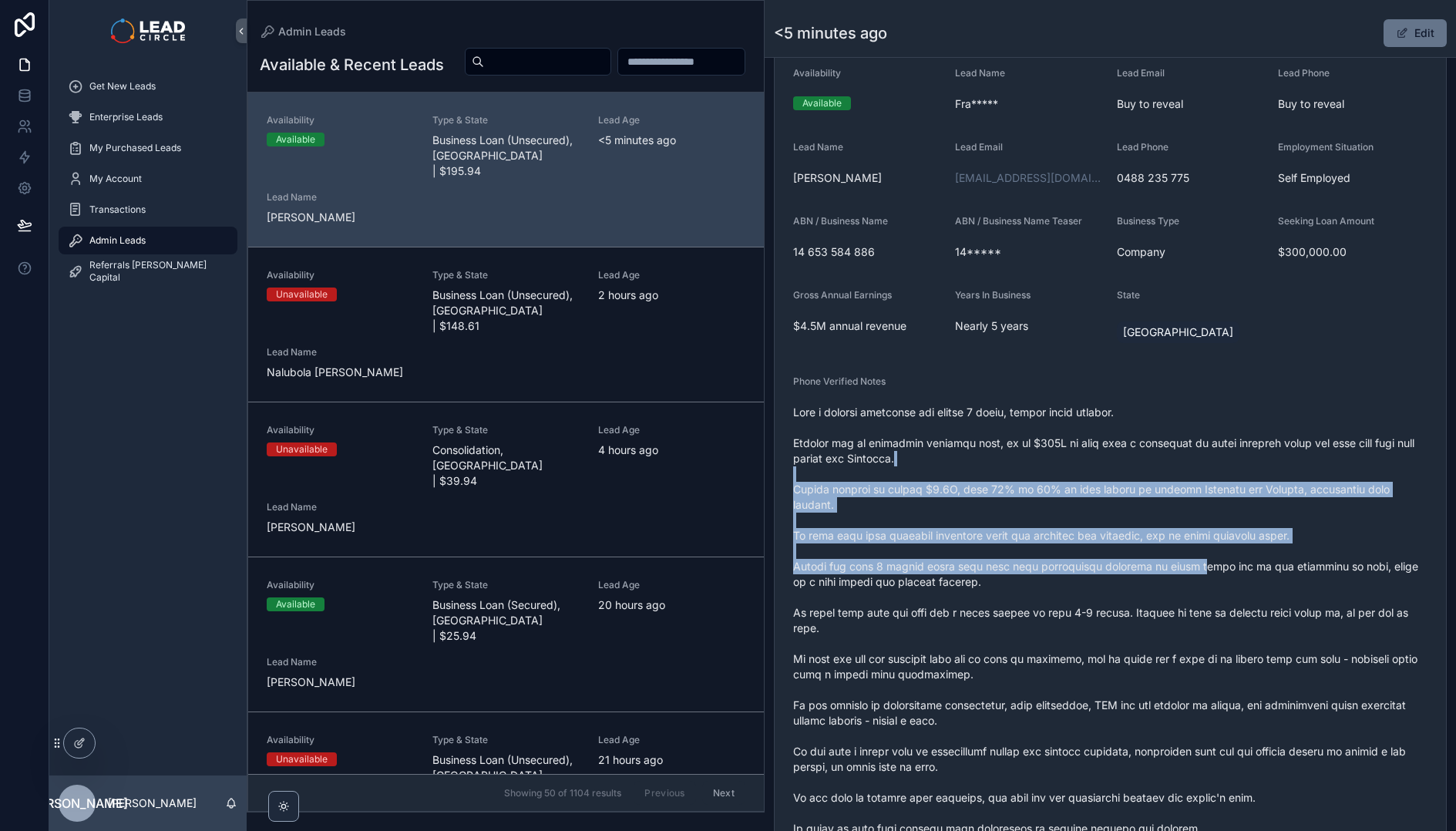
drag, startPoint x: 1184, startPoint y: 458, endPoint x: 1213, endPoint y: 574, distance: 119.6
click at [1213, 574] on span "scrollable content" at bounding box center [1111, 651] width 635 height 493
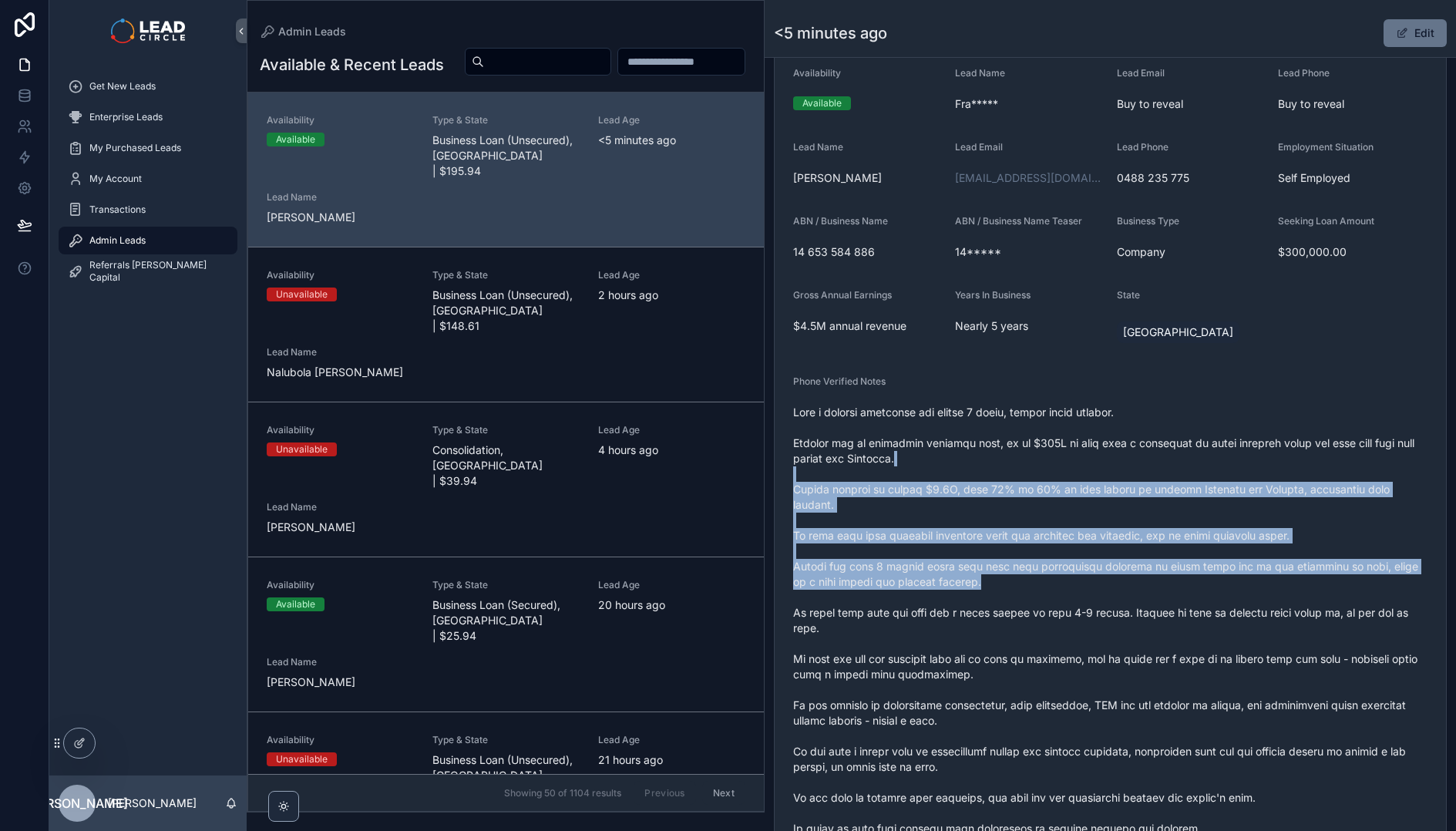
click at [1213, 574] on span "scrollable content" at bounding box center [1111, 651] width 635 height 493
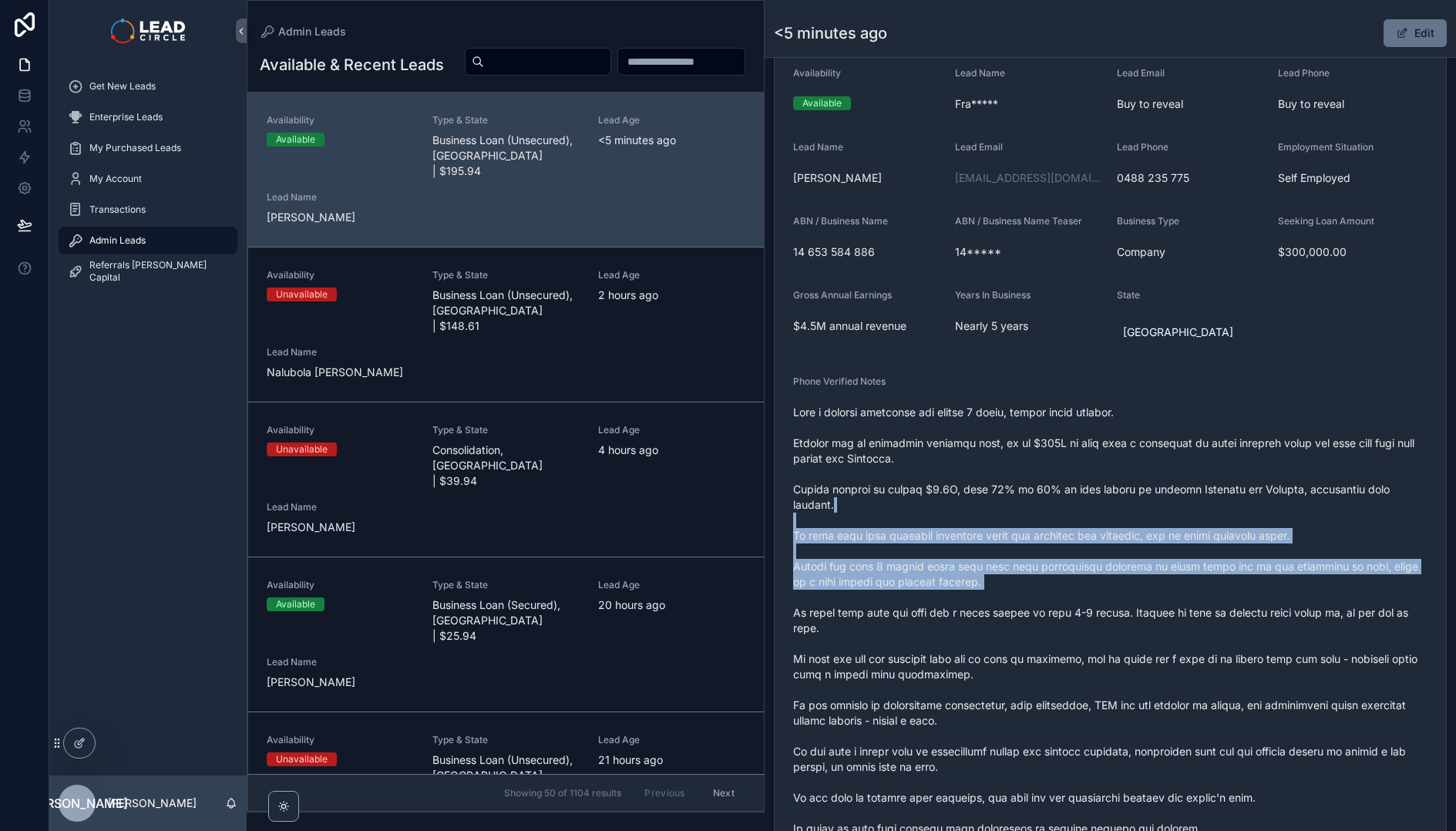
drag, startPoint x: 1225, startPoint y: 598, endPoint x: 1167, endPoint y: 481, distance: 130.6
click at [1167, 481] on span "scrollable content" at bounding box center [1111, 651] width 635 height 493
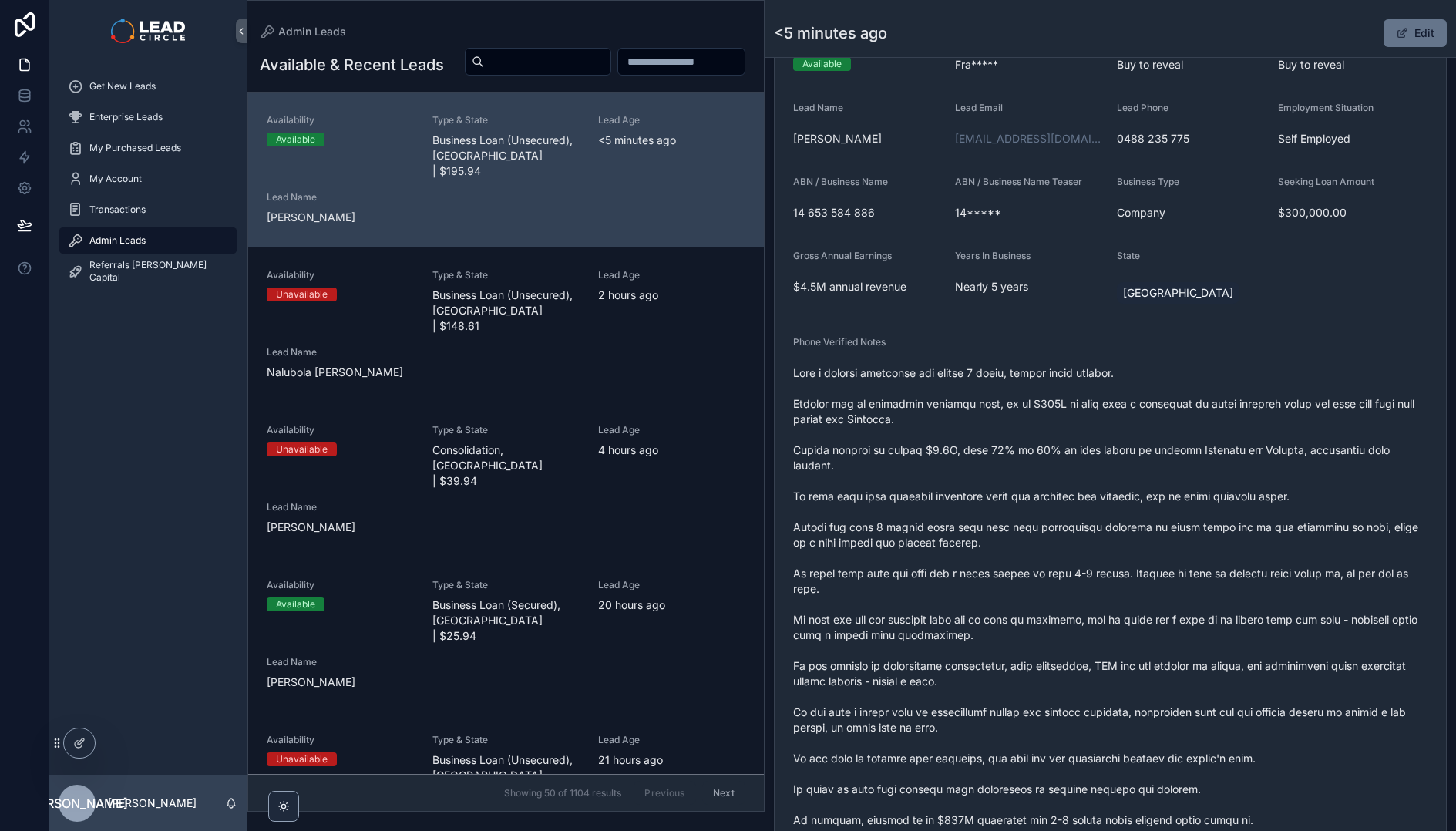
scroll to position [333, 0]
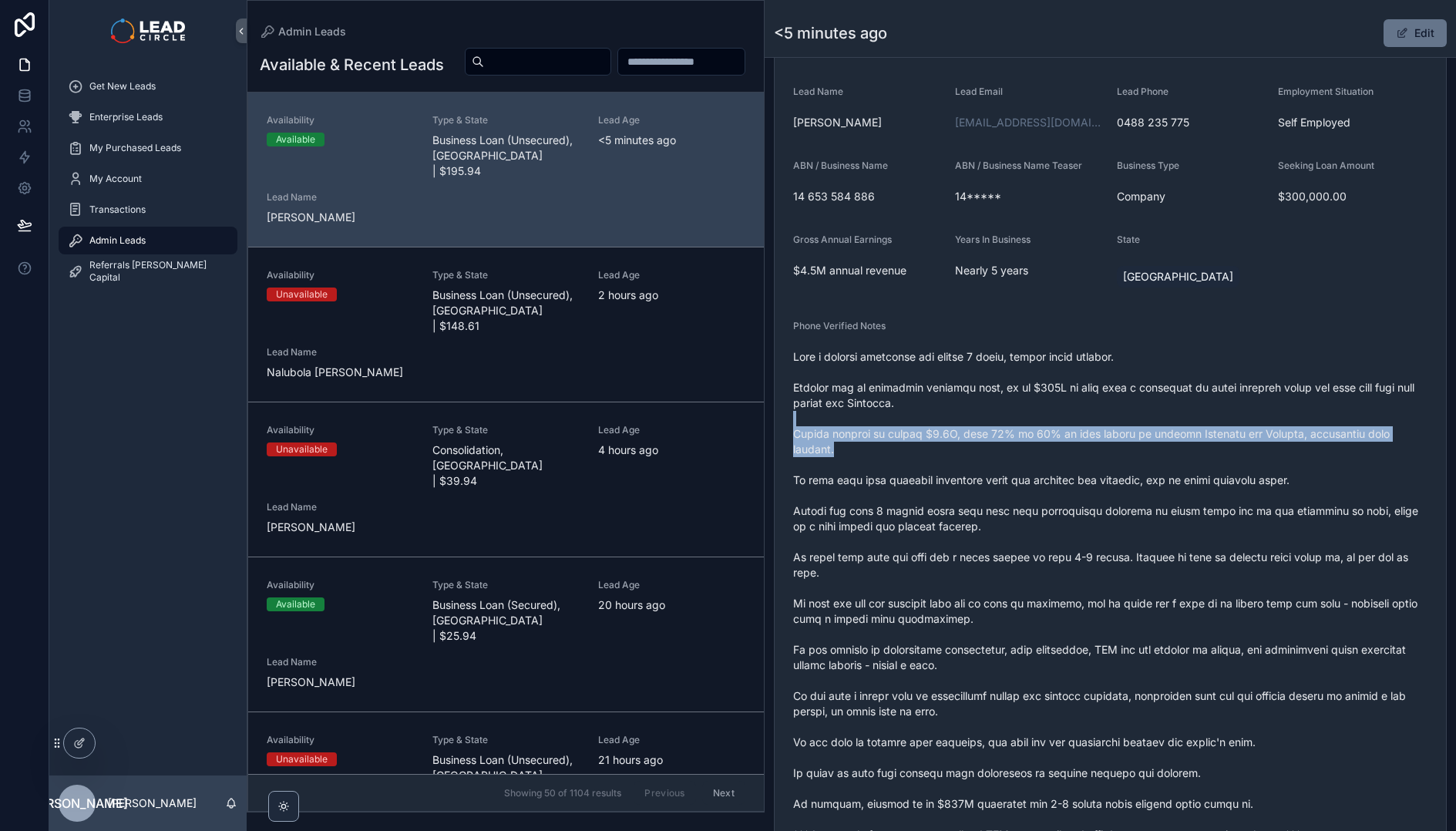
drag, startPoint x: 924, startPoint y: 419, endPoint x: 1154, endPoint y: 449, distance: 231.9
click at [1147, 450] on span "scrollable content" at bounding box center [1111, 596] width 635 height 493
click at [1154, 449] on span "scrollable content" at bounding box center [1111, 596] width 635 height 493
drag, startPoint x: 1194, startPoint y: 441, endPoint x: 1051, endPoint y: 439, distance: 143.0
click at [1052, 439] on span "scrollable content" at bounding box center [1111, 596] width 635 height 493
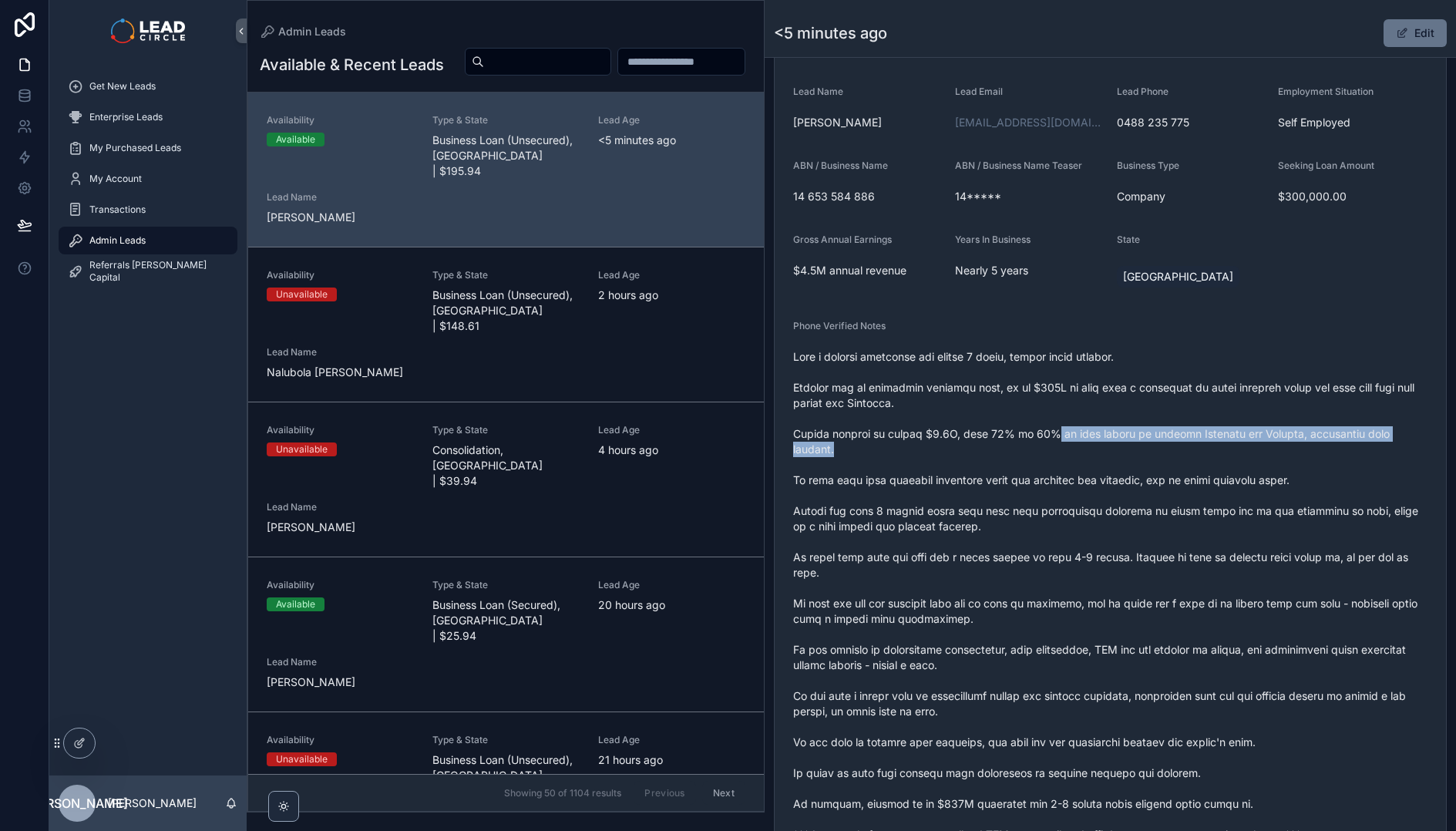
click at [1051, 439] on span "scrollable content" at bounding box center [1111, 596] width 635 height 493
drag, startPoint x: 1021, startPoint y: 446, endPoint x: 1163, endPoint y: 436, distance: 142.4
click at [1163, 436] on span "scrollable content" at bounding box center [1111, 596] width 635 height 493
drag, startPoint x: 1200, startPoint y: 435, endPoint x: 1063, endPoint y: 435, distance: 137.0
click at [1063, 435] on span "scrollable content" at bounding box center [1111, 596] width 635 height 493
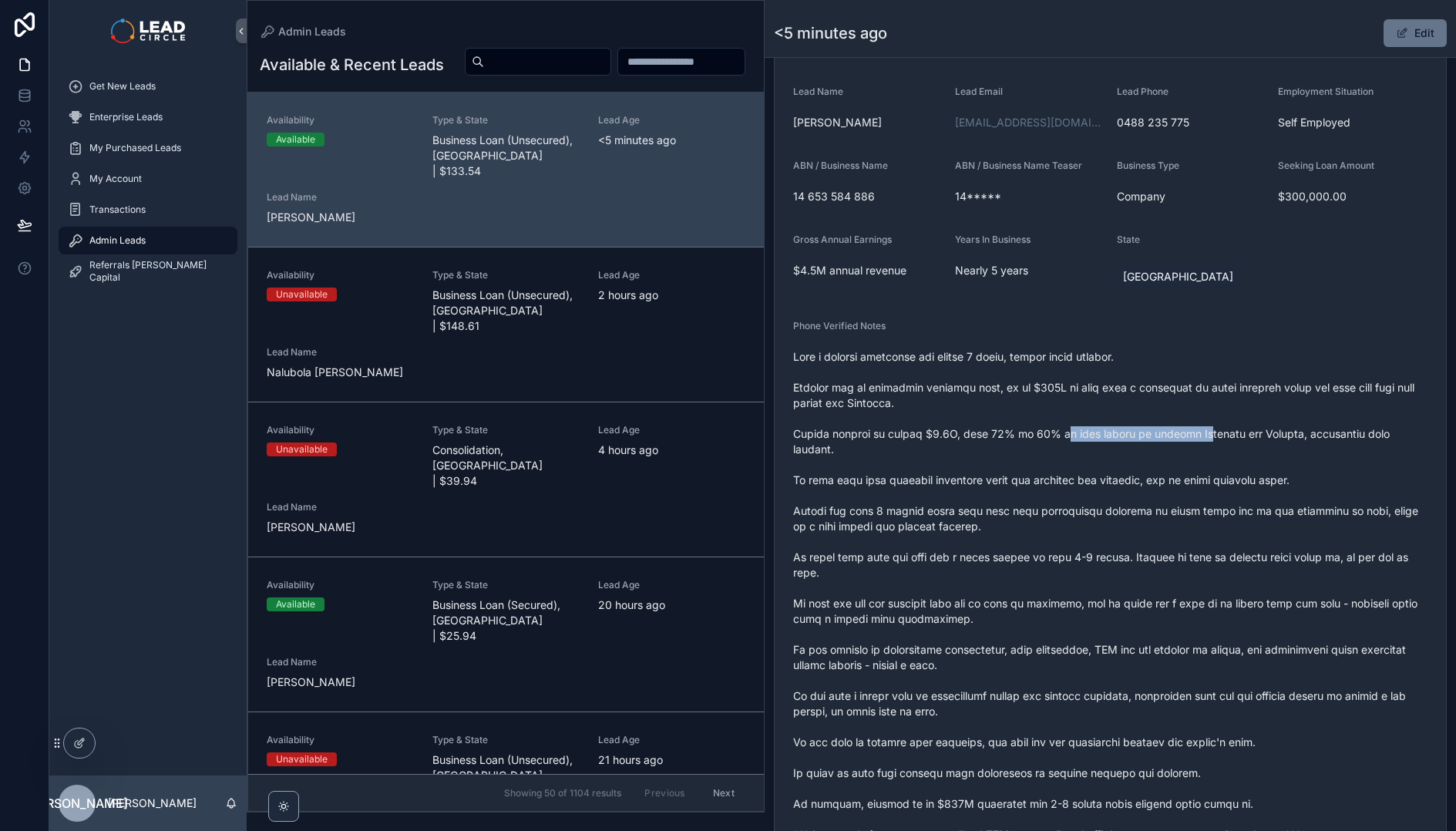
click at [1063, 435] on span "scrollable content" at bounding box center [1111, 596] width 635 height 493
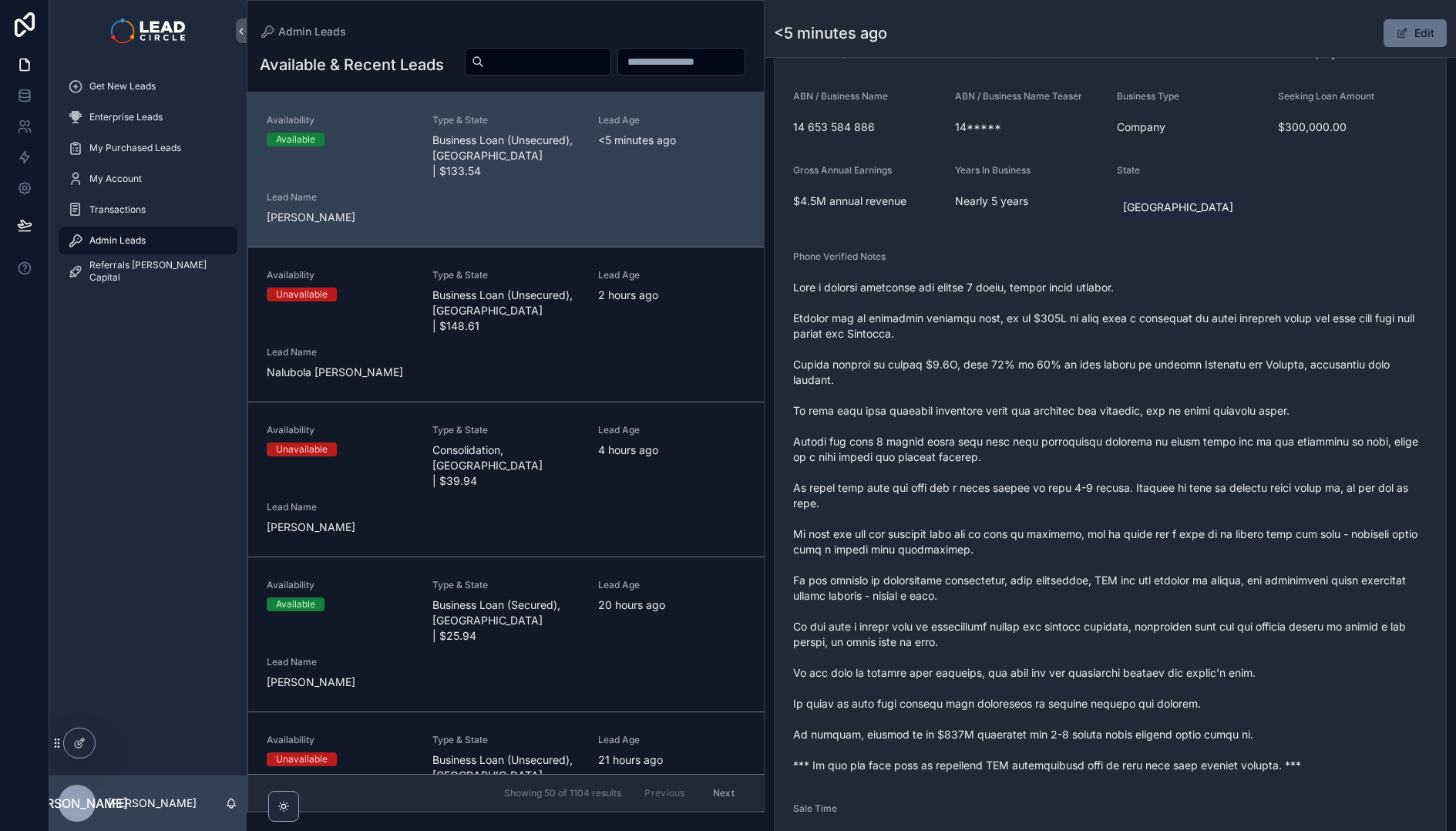
scroll to position [424, 0]
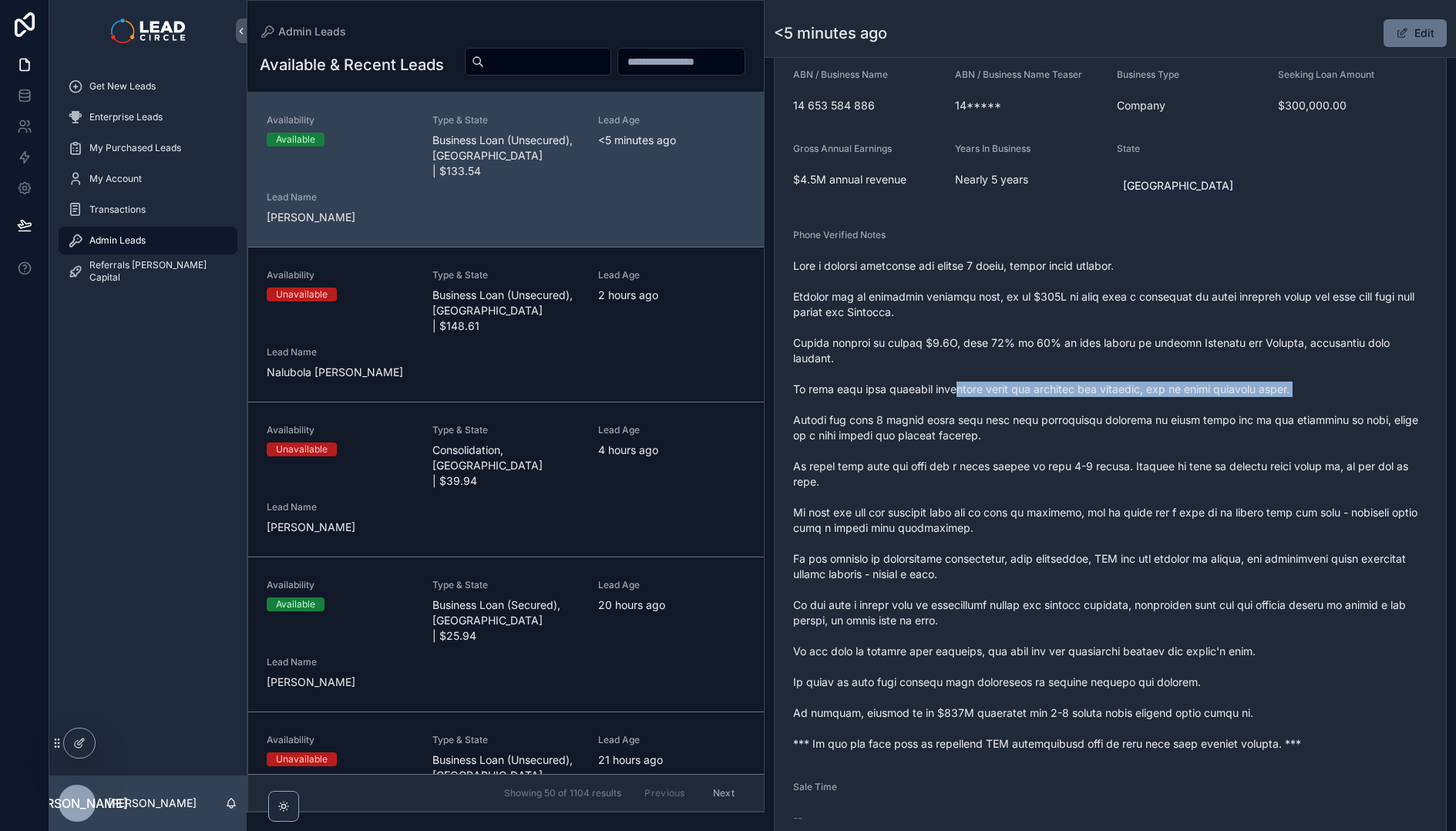
drag, startPoint x: 963, startPoint y: 393, endPoint x: 1143, endPoint y: 402, distance: 180.2
click at [1139, 402] on span "scrollable content" at bounding box center [1111, 505] width 635 height 493
click at [1143, 402] on span "scrollable content" at bounding box center [1111, 505] width 635 height 493
drag, startPoint x: 1118, startPoint y: 387, endPoint x: 975, endPoint y: 388, distance: 143.0
click at [983, 388] on span "scrollable content" at bounding box center [1111, 505] width 635 height 493
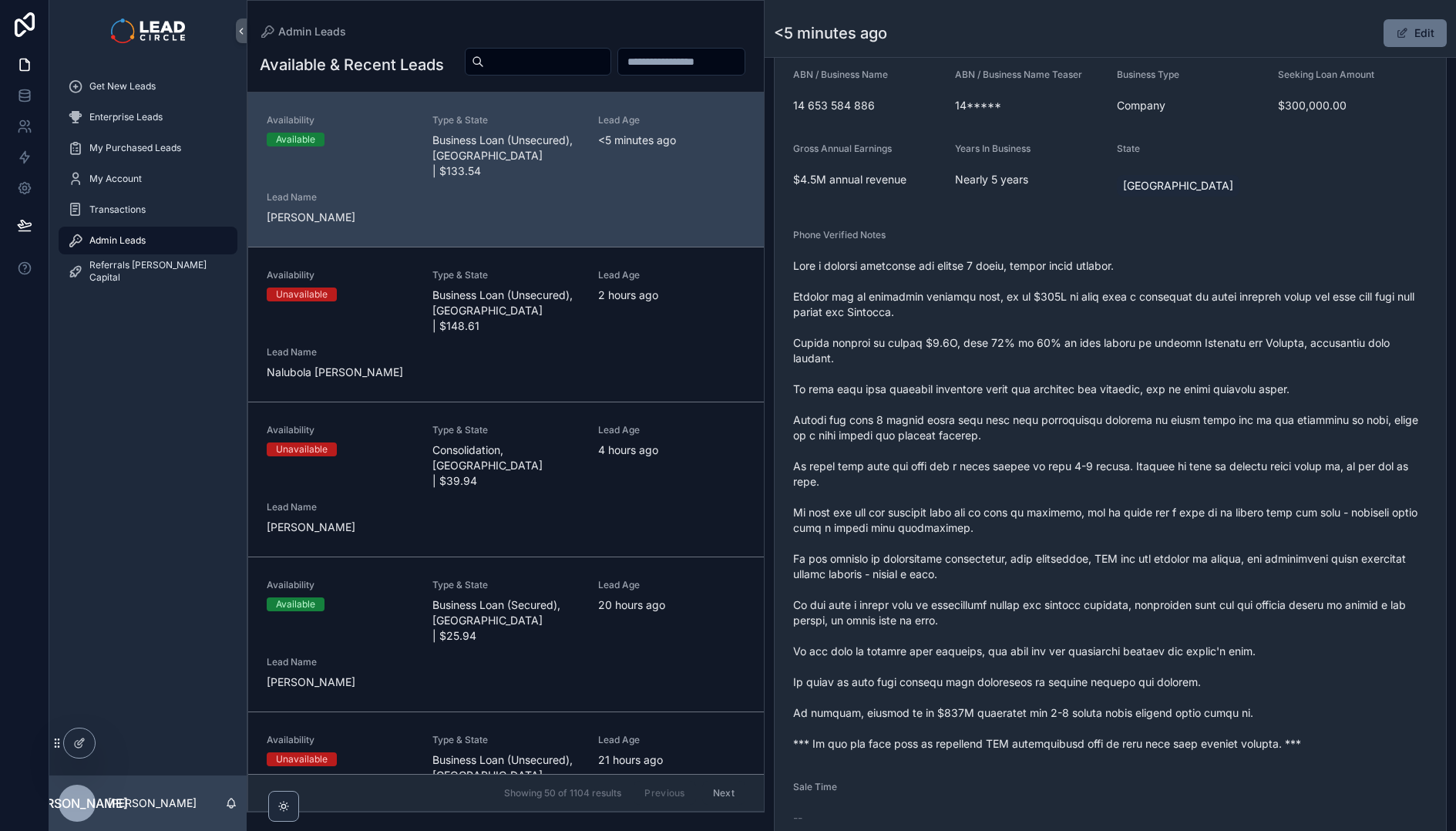
click at [975, 388] on span "scrollable content" at bounding box center [1111, 505] width 635 height 493
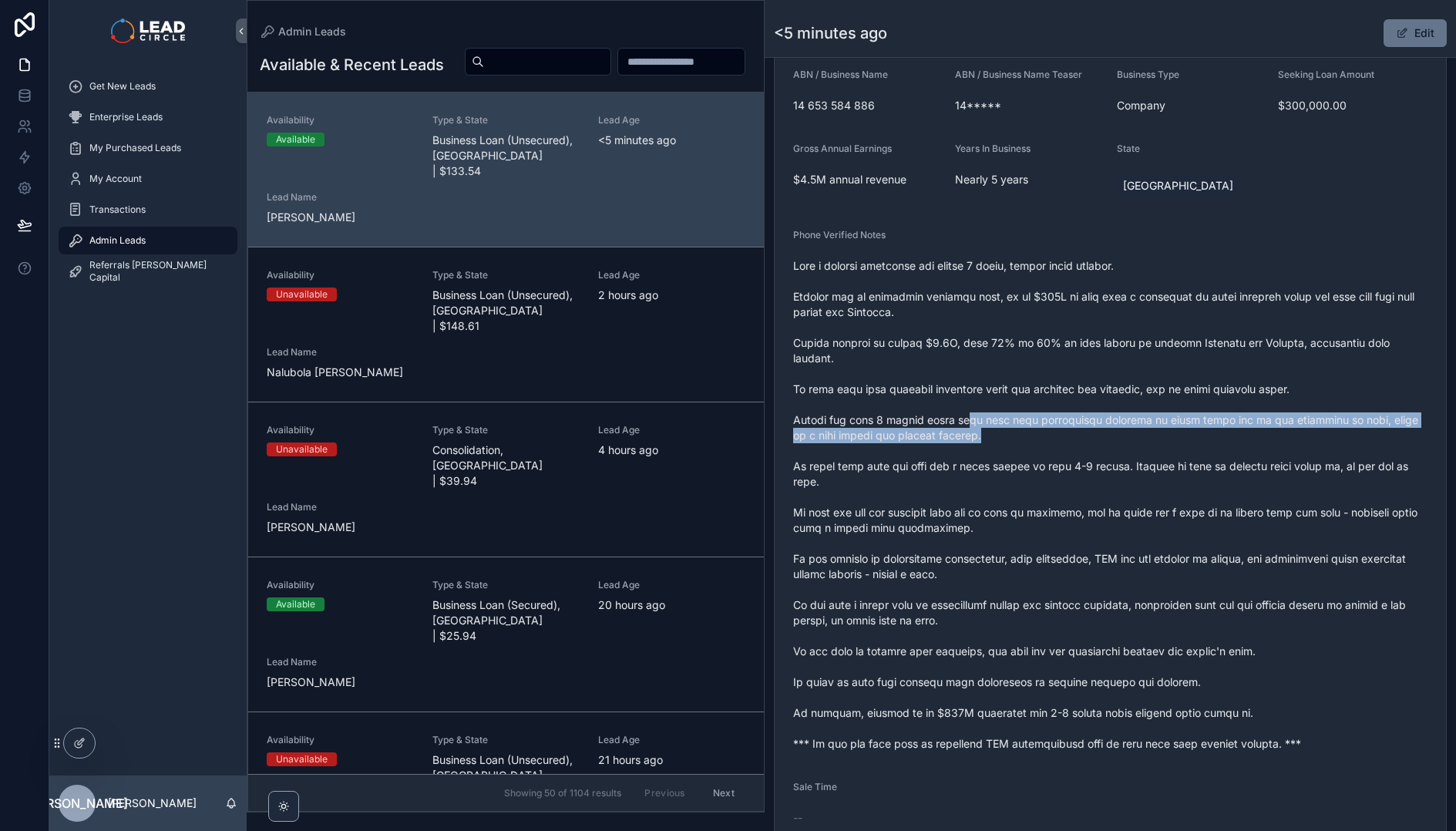
drag, startPoint x: 980, startPoint y: 425, endPoint x: 1159, endPoint y: 442, distance: 179.8
click at [1148, 442] on span "scrollable content" at bounding box center [1111, 505] width 635 height 493
click at [1159, 442] on span "scrollable content" at bounding box center [1111, 505] width 635 height 493
drag, startPoint x: 1176, startPoint y: 426, endPoint x: 1026, endPoint y: 416, distance: 150.3
click at [1028, 416] on span "scrollable content" at bounding box center [1111, 505] width 635 height 493
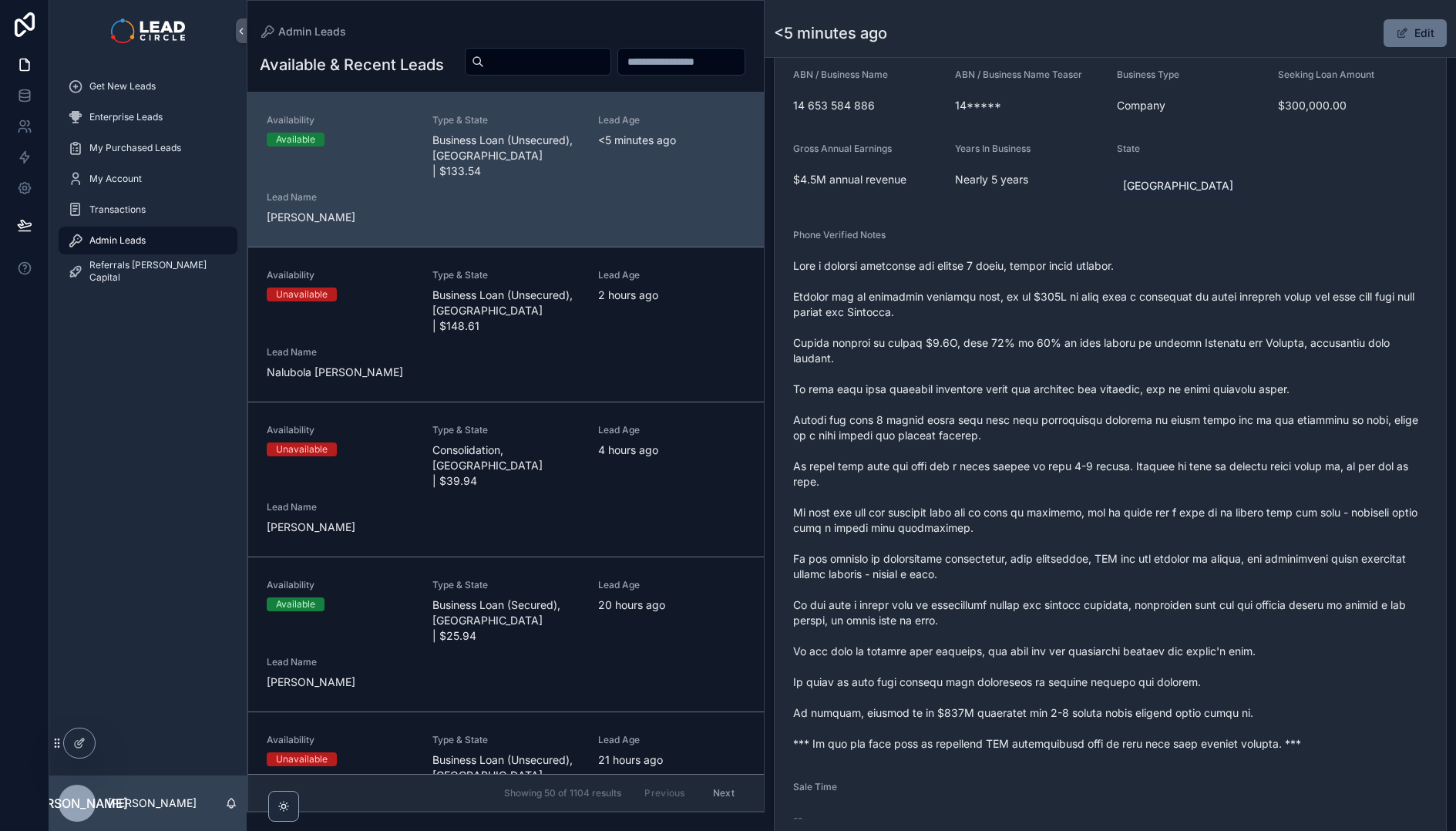
click at [1026, 416] on span "scrollable content" at bounding box center [1111, 505] width 635 height 493
drag, startPoint x: 1105, startPoint y: 417, endPoint x: 1189, endPoint y: 415, distance: 84.0
click at [1171, 417] on span "scrollable content" at bounding box center [1111, 505] width 635 height 493
click at [1189, 415] on span "scrollable content" at bounding box center [1111, 505] width 635 height 493
drag, startPoint x: 1208, startPoint y: 414, endPoint x: 1018, endPoint y: 409, distance: 190.1
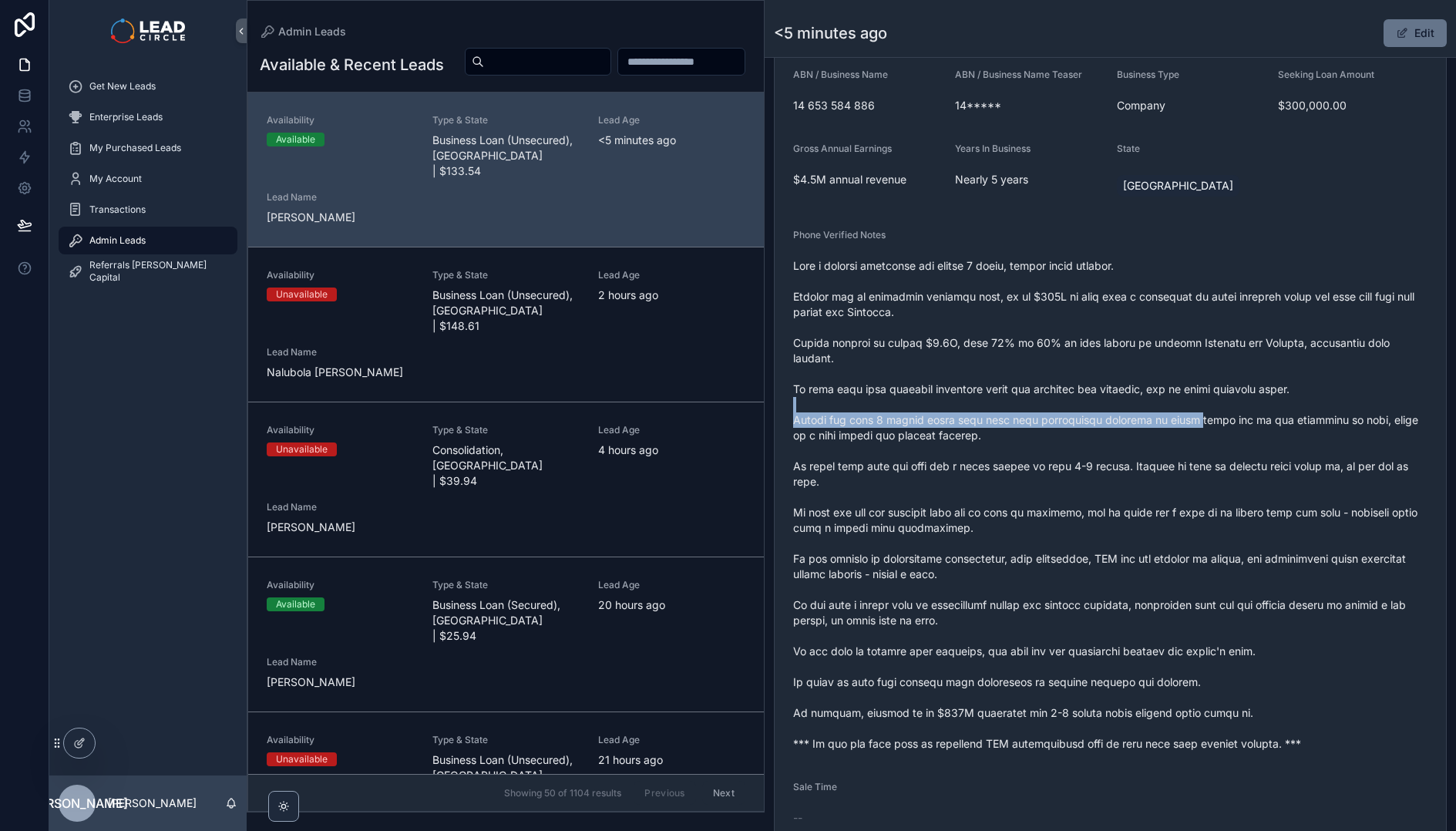
click at [1019, 409] on span "scrollable content" at bounding box center [1111, 505] width 635 height 493
click at [1018, 409] on span "scrollable content" at bounding box center [1111, 505] width 635 height 493
click at [1423, 28] on button "Edit" at bounding box center [1415, 33] width 63 height 28
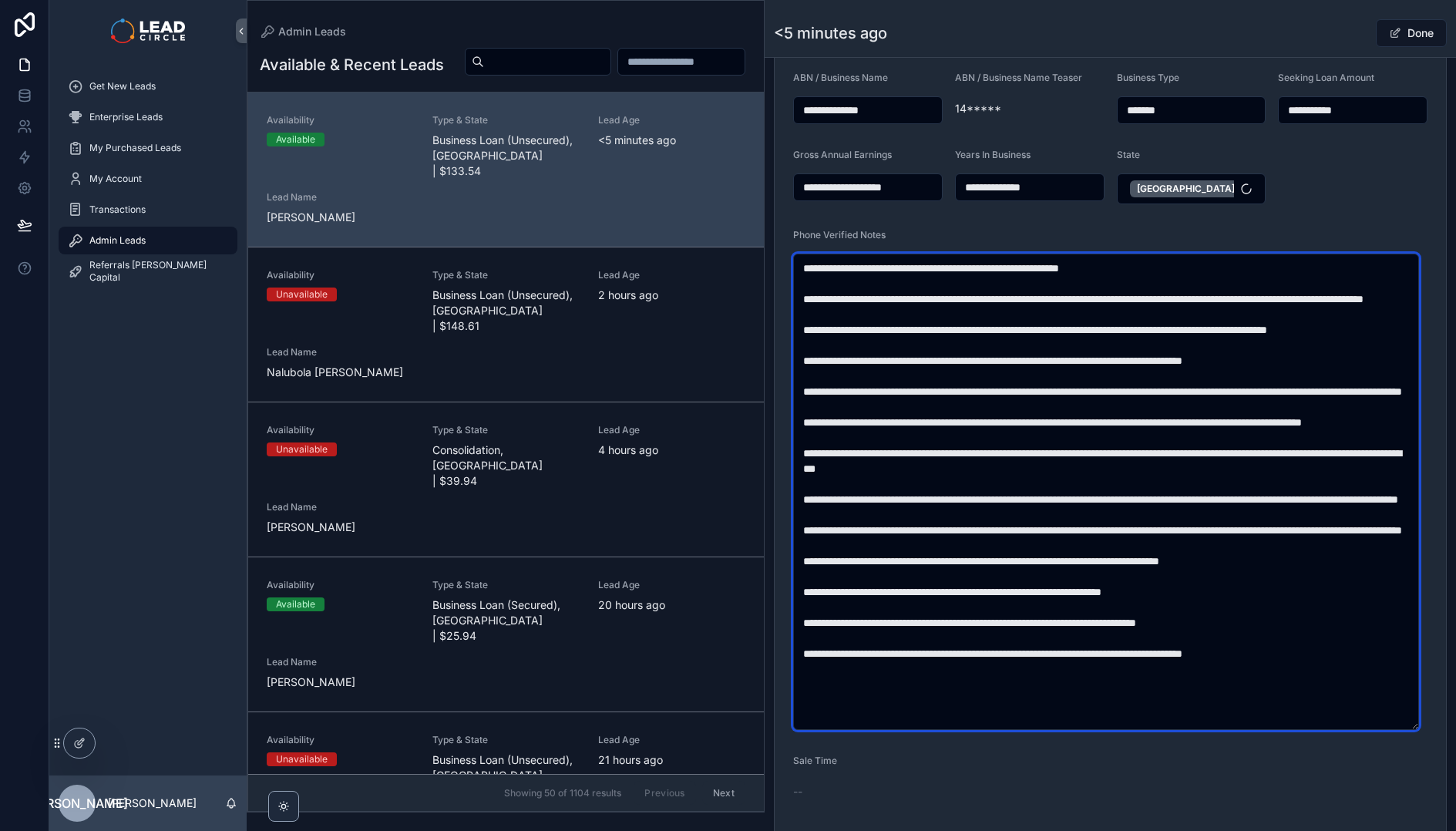
drag, startPoint x: 891, startPoint y: 424, endPoint x: 906, endPoint y: 424, distance: 15.0
click at [891, 424] on textarea "scrollable content" at bounding box center [1106, 491] width 626 height 476
click at [930, 422] on textarea "scrollable content" at bounding box center [1106, 491] width 626 height 476
click at [975, 448] on textarea "scrollable content" at bounding box center [1106, 491] width 626 height 476
drag, startPoint x: 987, startPoint y: 426, endPoint x: 1072, endPoint y: 453, distance: 89.2
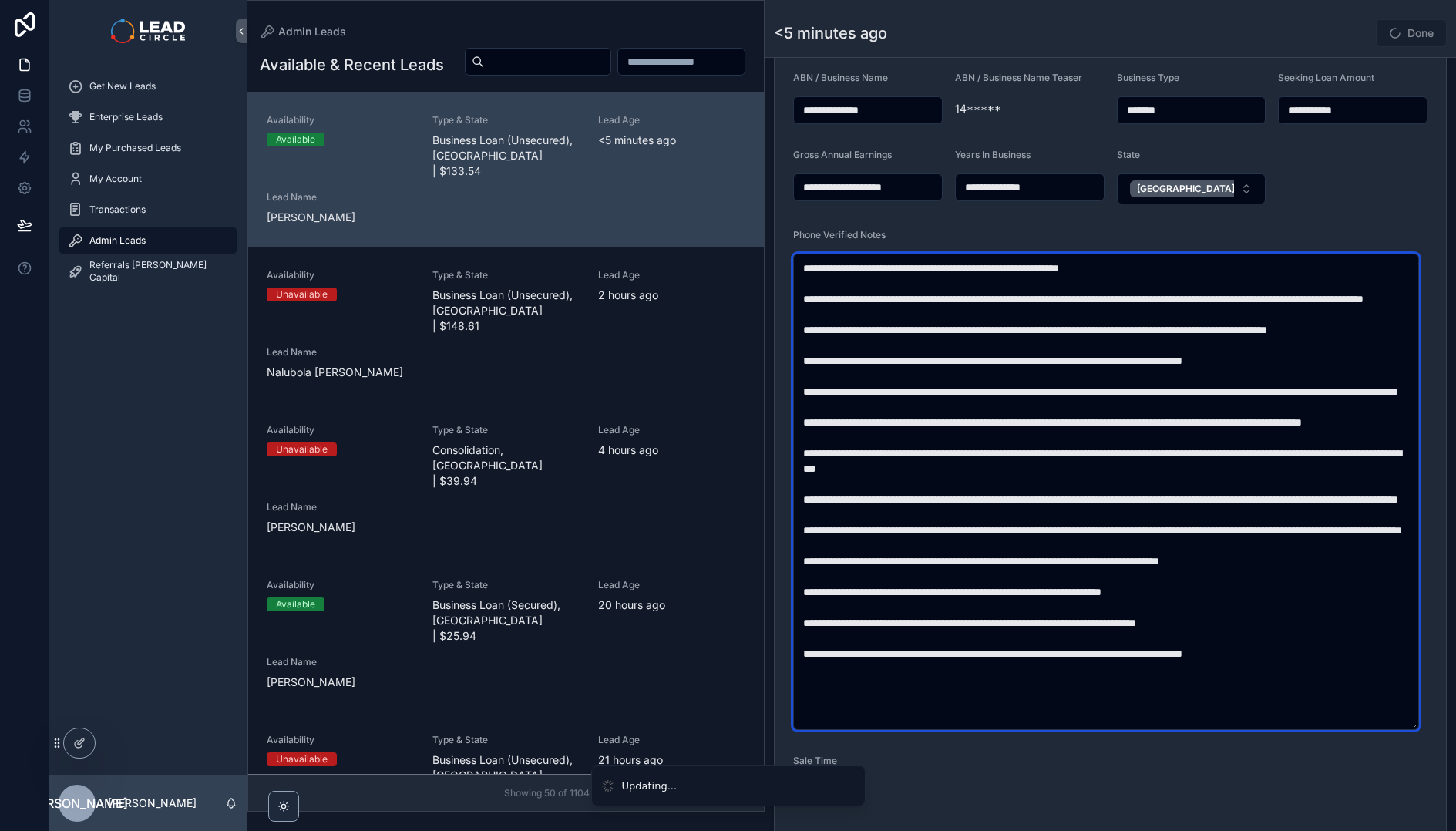
click at [1070, 453] on textarea "scrollable content" at bounding box center [1106, 491] width 626 height 476
click at [1073, 453] on textarea "scrollable content" at bounding box center [1106, 491] width 626 height 476
drag, startPoint x: 1045, startPoint y: 413, endPoint x: 1088, endPoint y: 453, distance: 58.7
click at [1088, 453] on textarea "scrollable content" at bounding box center [1106, 491] width 626 height 476
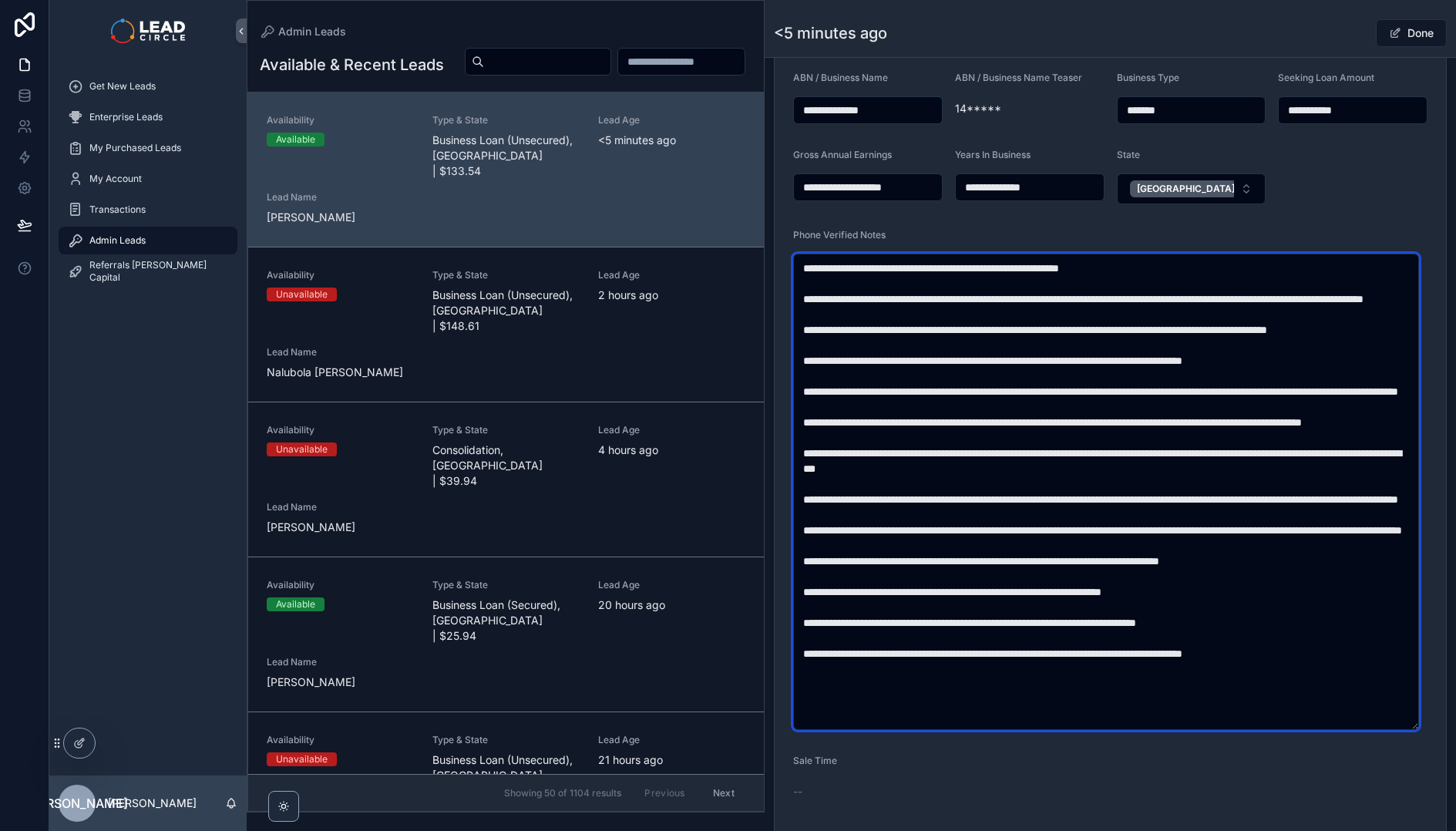
click at [1112, 458] on textarea "scrollable content" at bounding box center [1106, 491] width 626 height 476
click at [1113, 458] on textarea "scrollable content" at bounding box center [1106, 491] width 626 height 476
drag, startPoint x: 861, startPoint y: 424, endPoint x: 891, endPoint y: 424, distance: 30.0
click at [891, 424] on textarea "scrollable content" at bounding box center [1106, 491] width 626 height 476
drag, startPoint x: 1024, startPoint y: 416, endPoint x: 1070, endPoint y: 446, distance: 54.9
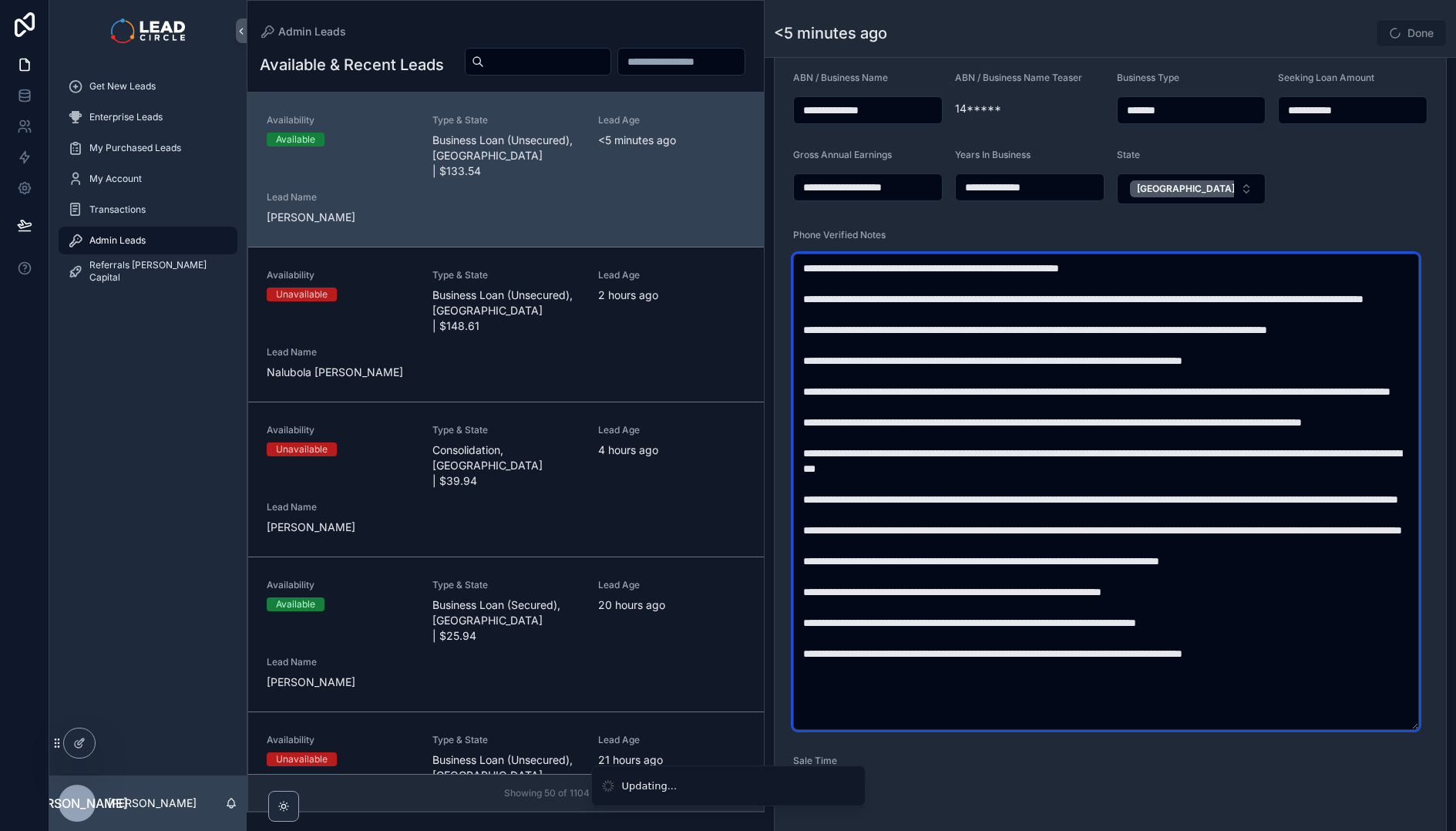
click at [1070, 446] on textarea "scrollable content" at bounding box center [1106, 491] width 626 height 476
click at [1206, 452] on textarea "scrollable content" at bounding box center [1106, 491] width 626 height 476
click at [1207, 453] on textarea "scrollable content" at bounding box center [1106, 491] width 626 height 476
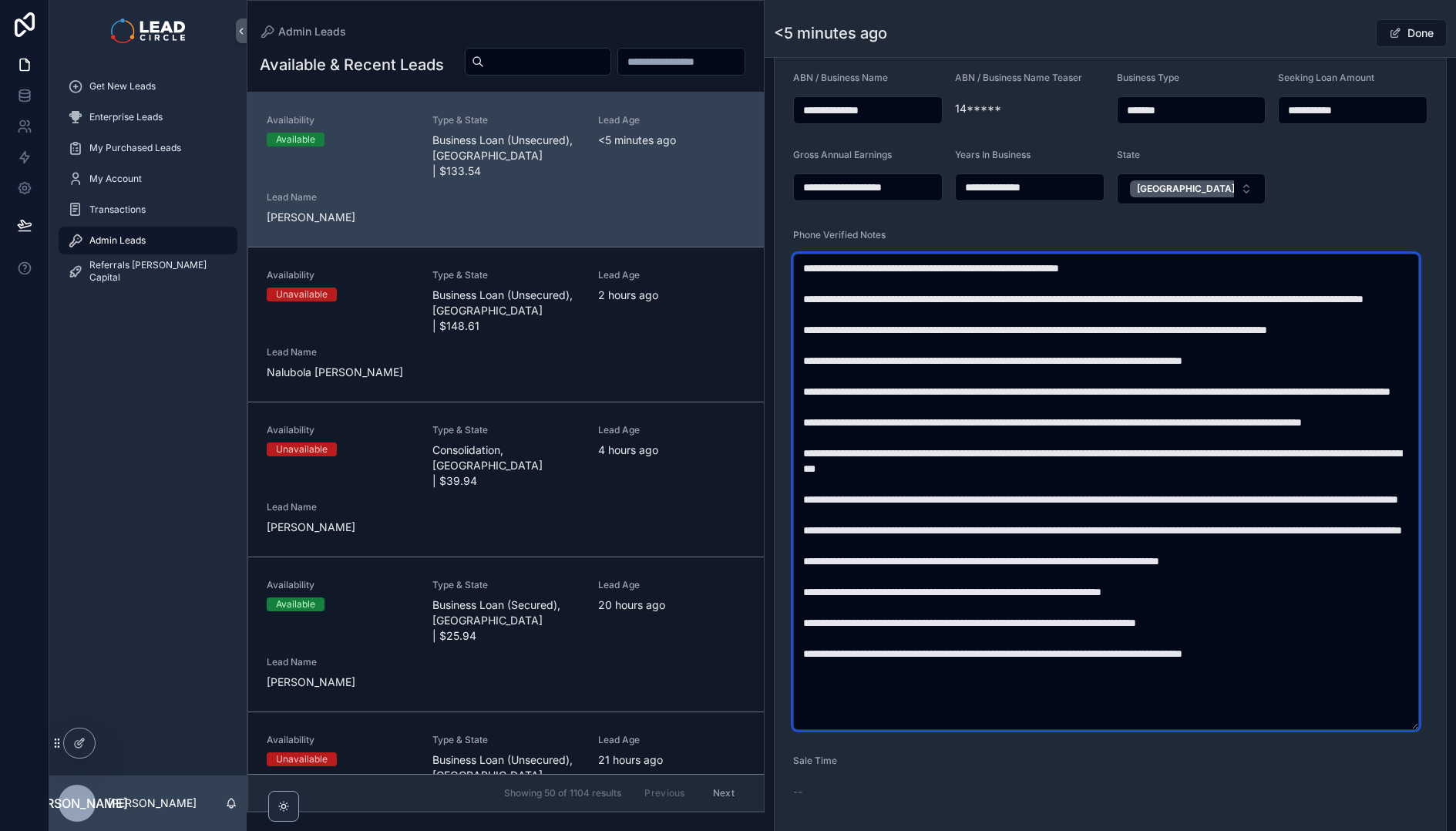
click at [1033, 407] on textarea "scrollable content" at bounding box center [1106, 491] width 626 height 476
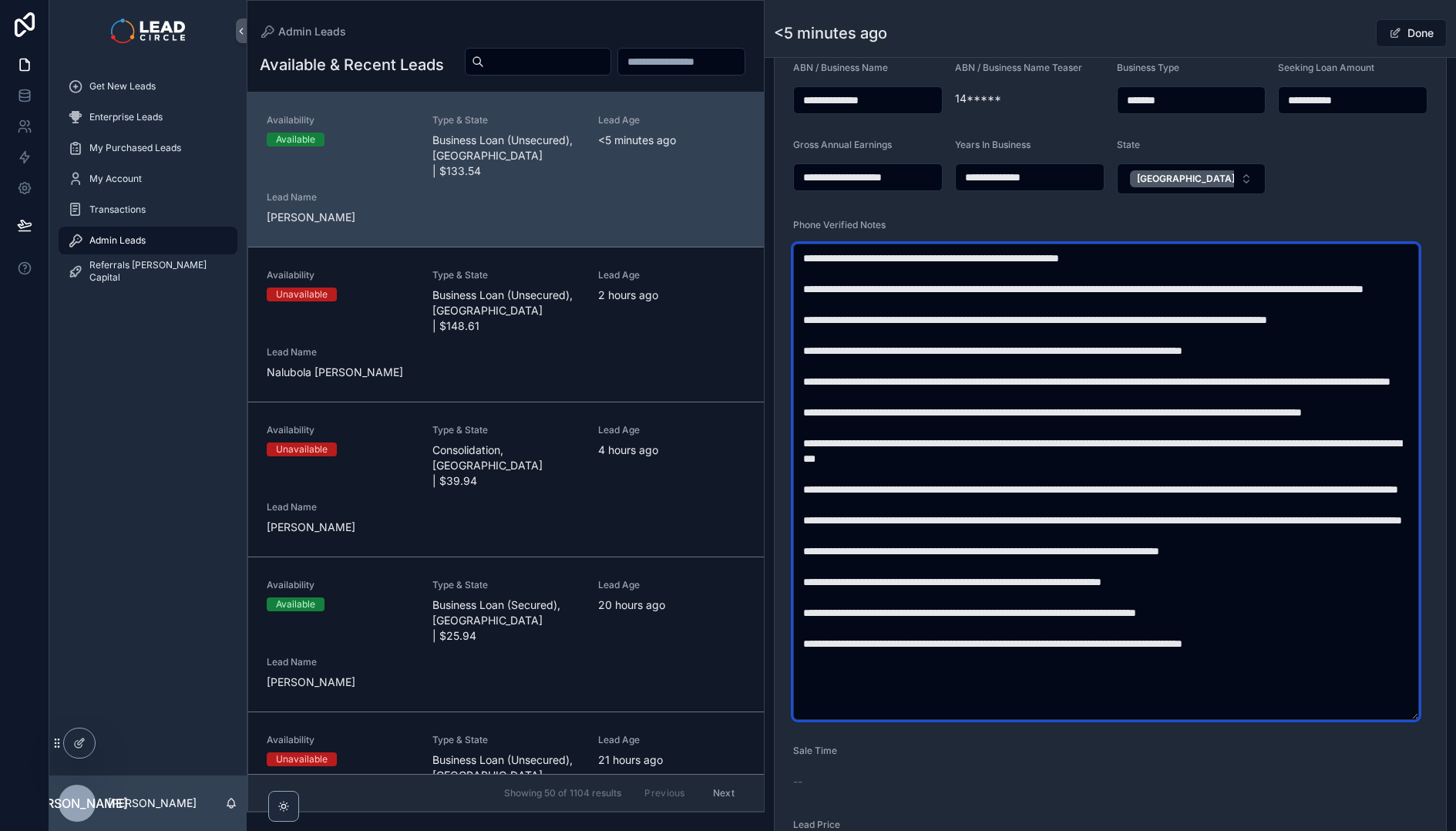
scroll to position [453, 0]
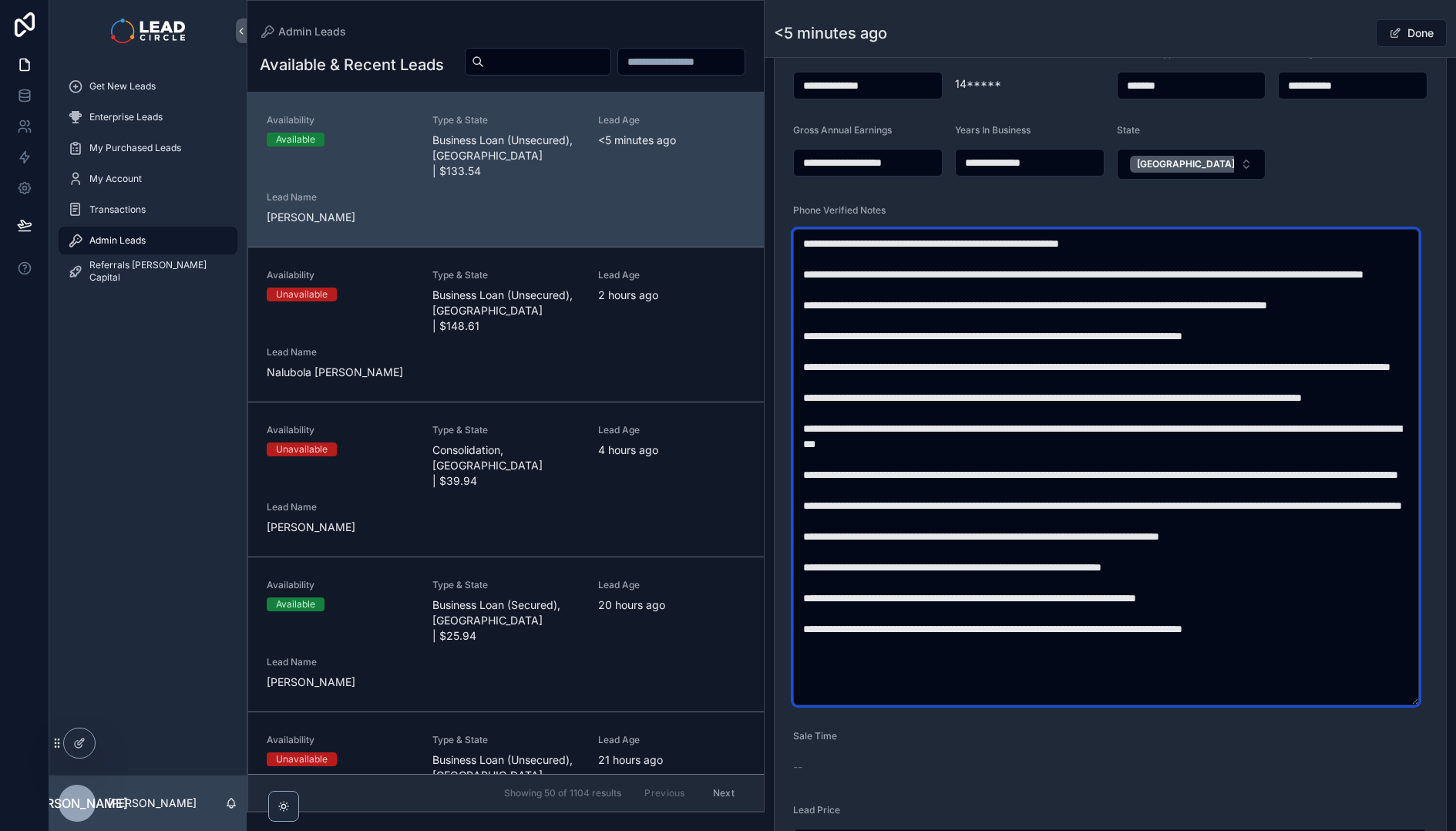
click at [1034, 435] on textarea "scrollable content" at bounding box center [1106, 467] width 626 height 476
drag, startPoint x: 1131, startPoint y: 416, endPoint x: 1265, endPoint y: 428, distance: 134.5
click at [1263, 428] on textarea "scrollable content" at bounding box center [1106, 467] width 626 height 476
click at [1265, 428] on textarea "scrollable content" at bounding box center [1106, 467] width 626 height 476
drag, startPoint x: 1291, startPoint y: 420, endPoint x: 1189, endPoint y: 419, distance: 102.0
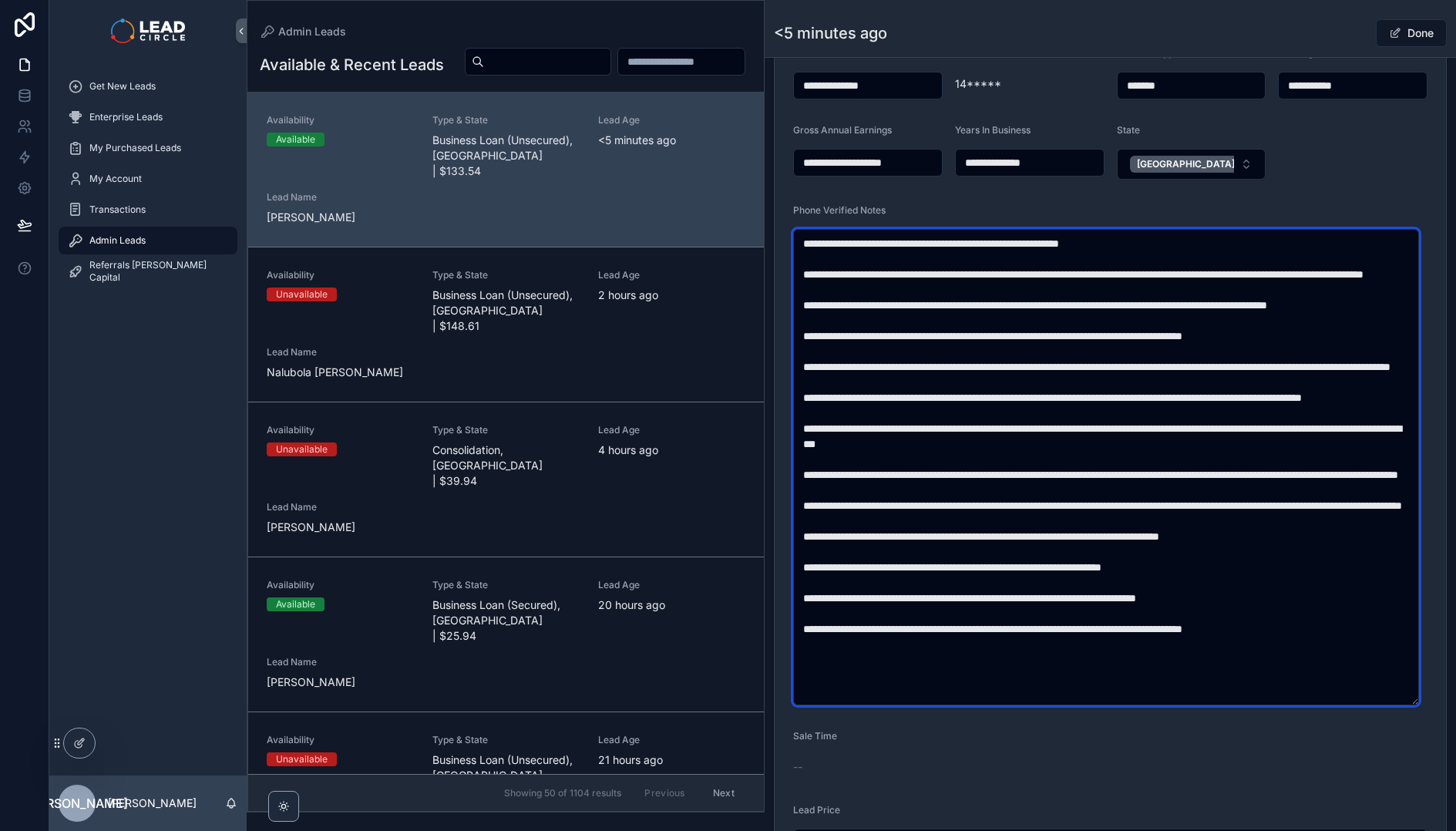
click at [1195, 421] on textarea "scrollable content" at bounding box center [1106, 467] width 626 height 476
click at [1189, 419] on textarea "scrollable content" at bounding box center [1106, 467] width 626 height 476
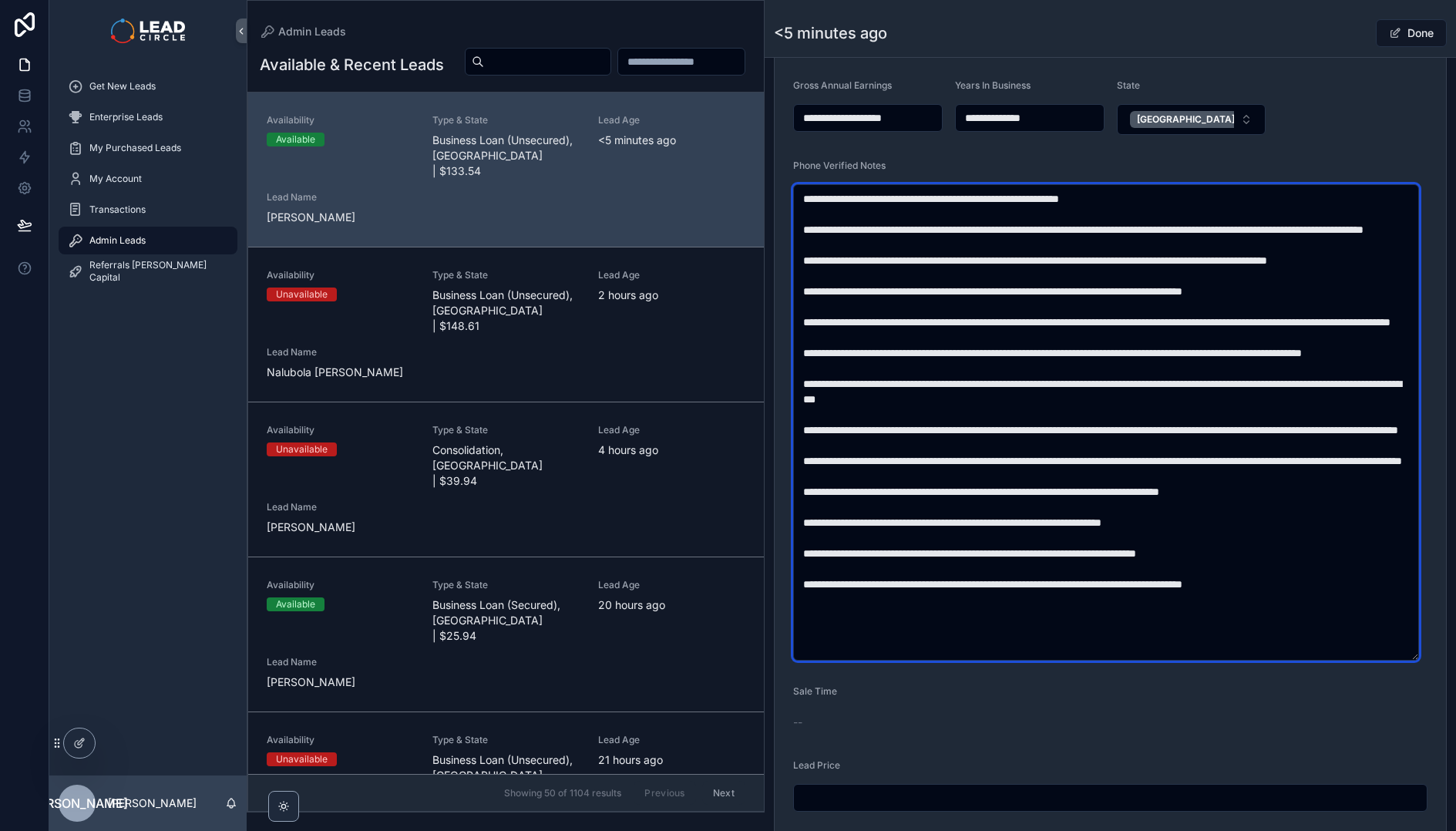
scroll to position [501, 0]
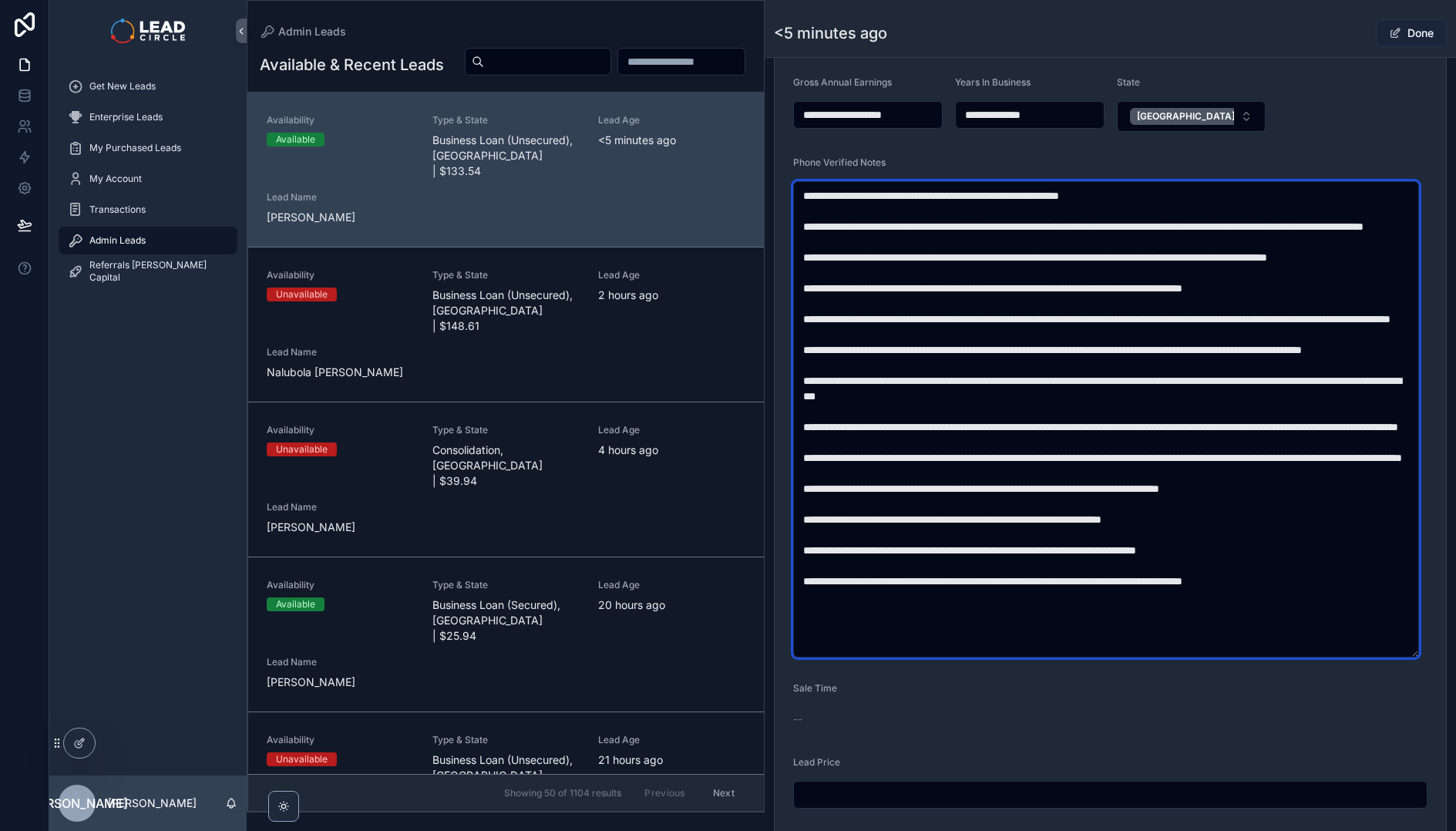
type textarea "**********"
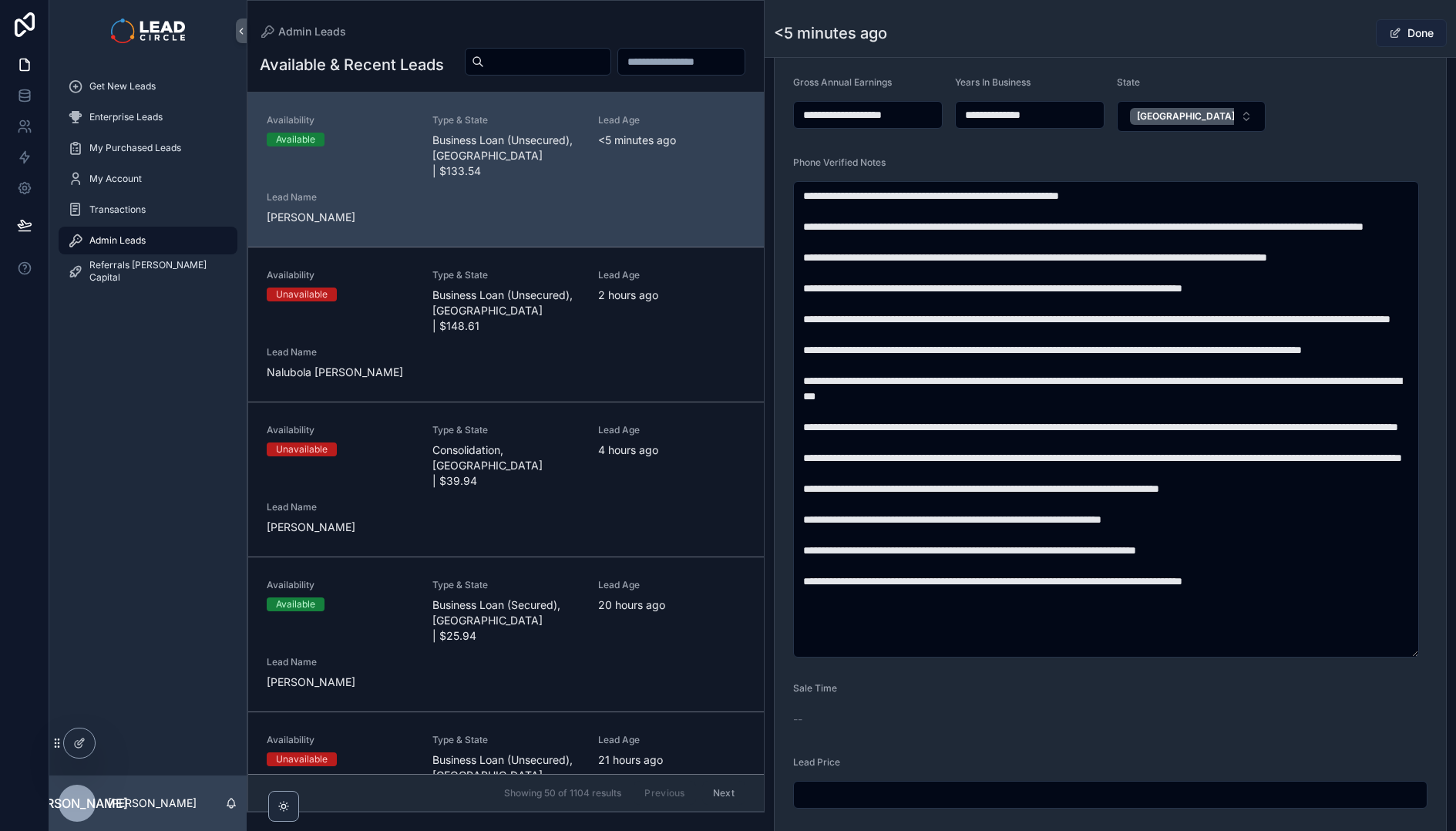
click at [1394, 33] on button "Done" at bounding box center [1411, 33] width 71 height 28
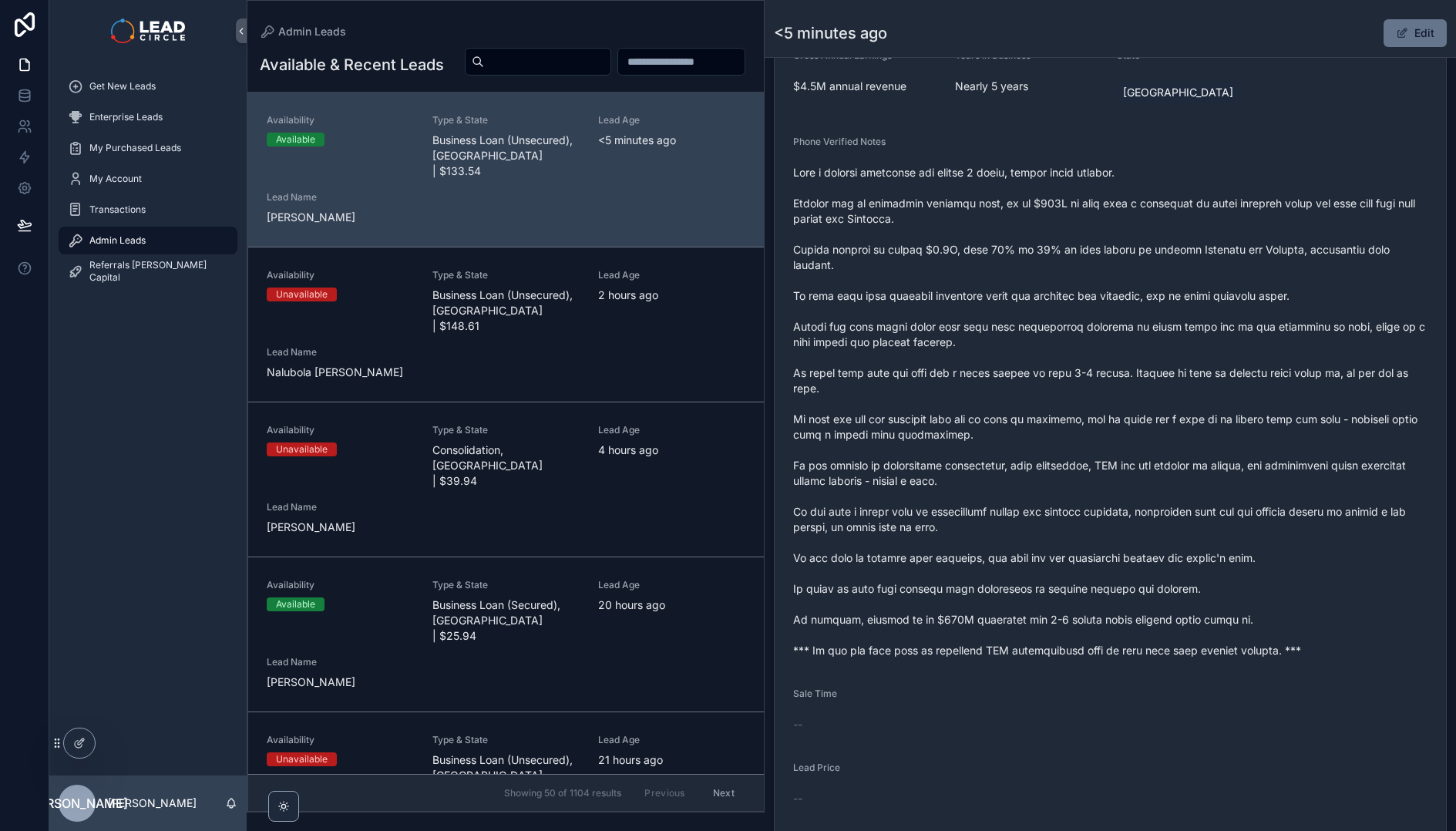
scroll to position [518, 0]
drag, startPoint x: 949, startPoint y: 517, endPoint x: 1176, endPoint y: 514, distance: 227.0
click at [1159, 514] on span "scrollable content" at bounding box center [1111, 410] width 635 height 493
click at [1176, 514] on span "scrollable content" at bounding box center [1111, 410] width 635 height 493
drag, startPoint x: 1157, startPoint y: 514, endPoint x: 1034, endPoint y: 505, distance: 123.3
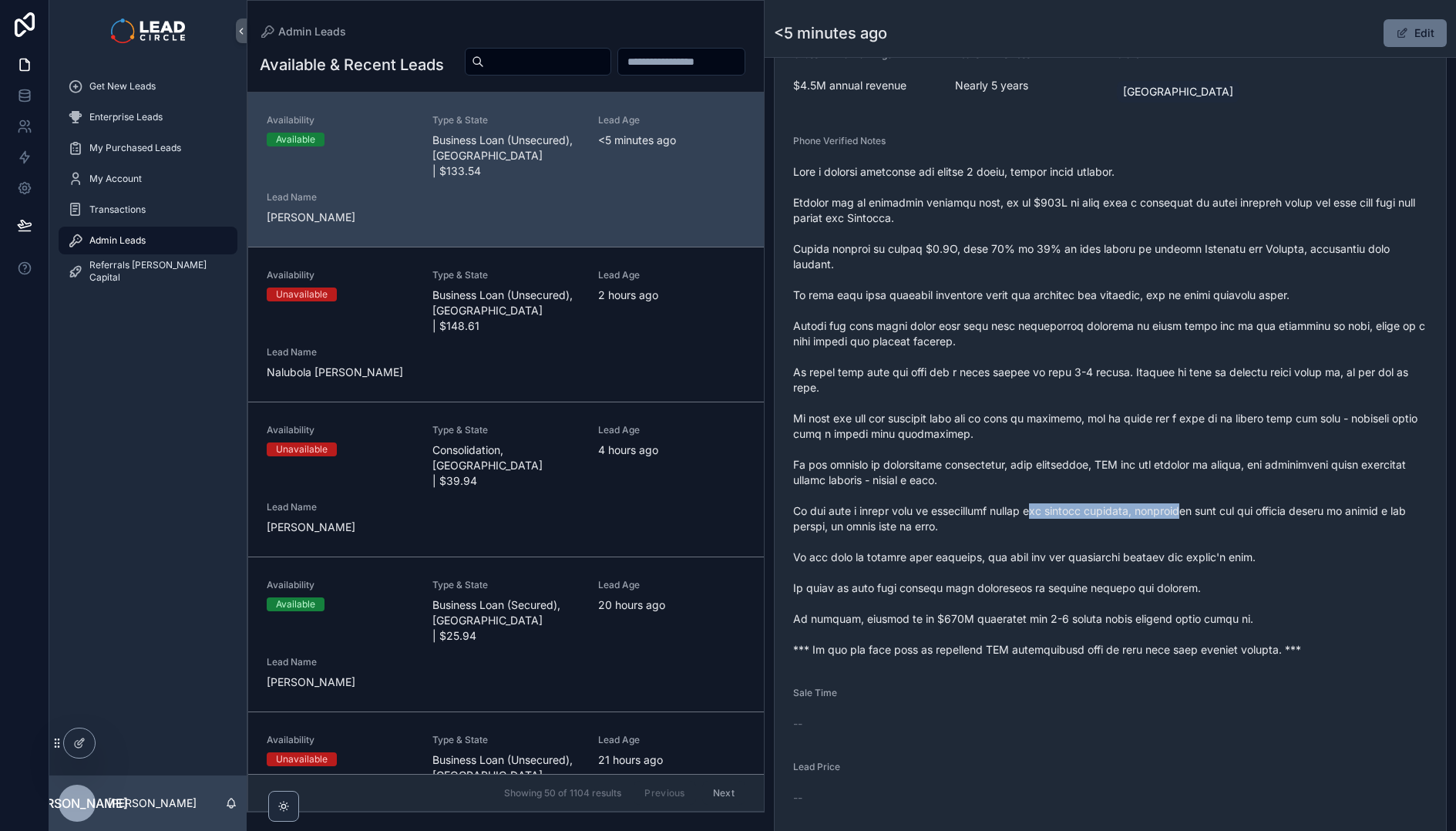
click at [1034, 505] on span "scrollable content" at bounding box center [1111, 410] width 635 height 493
click at [1414, 33] on button "Edit" at bounding box center [1415, 33] width 63 height 28
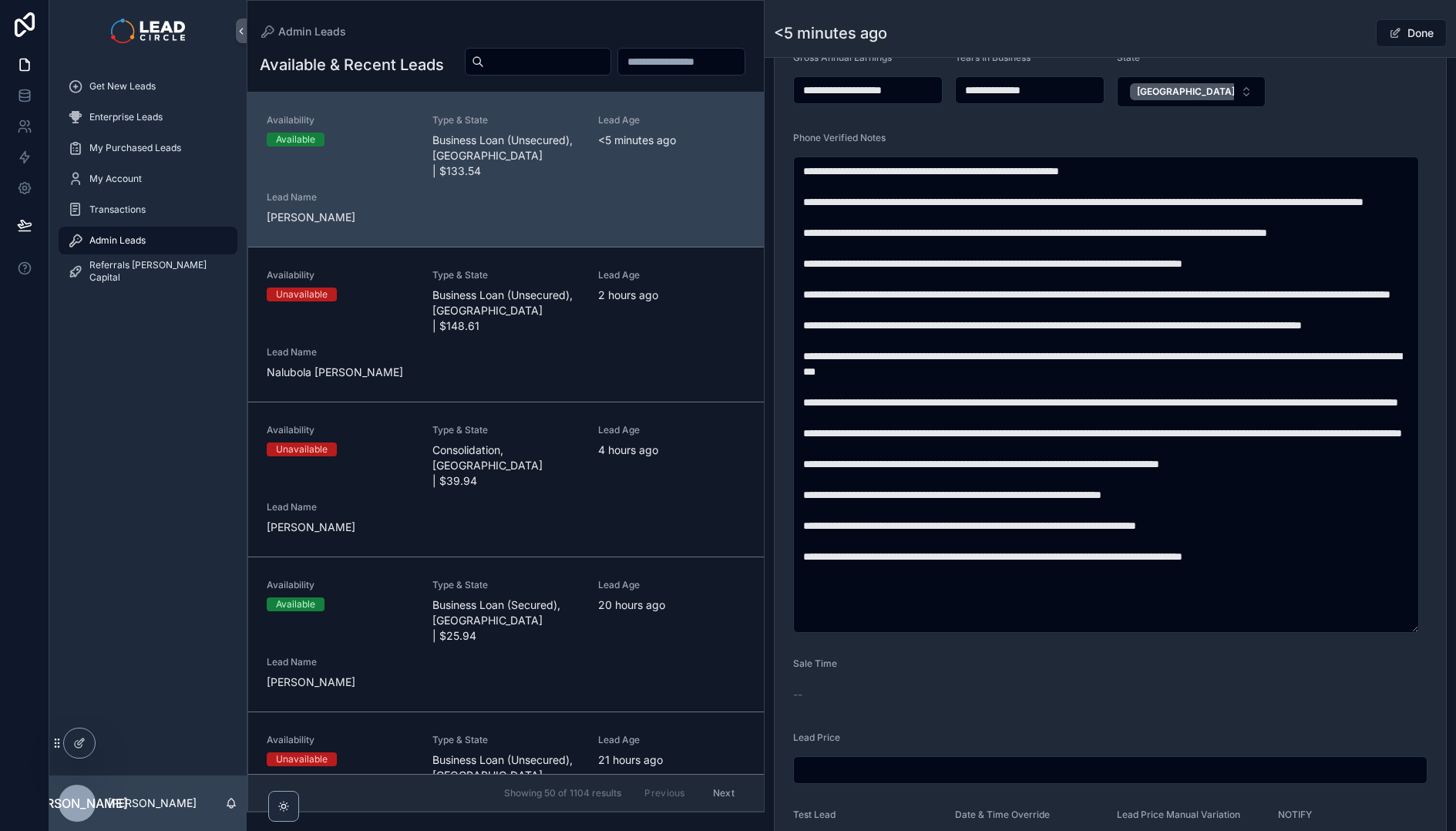
scroll to position [31, 0]
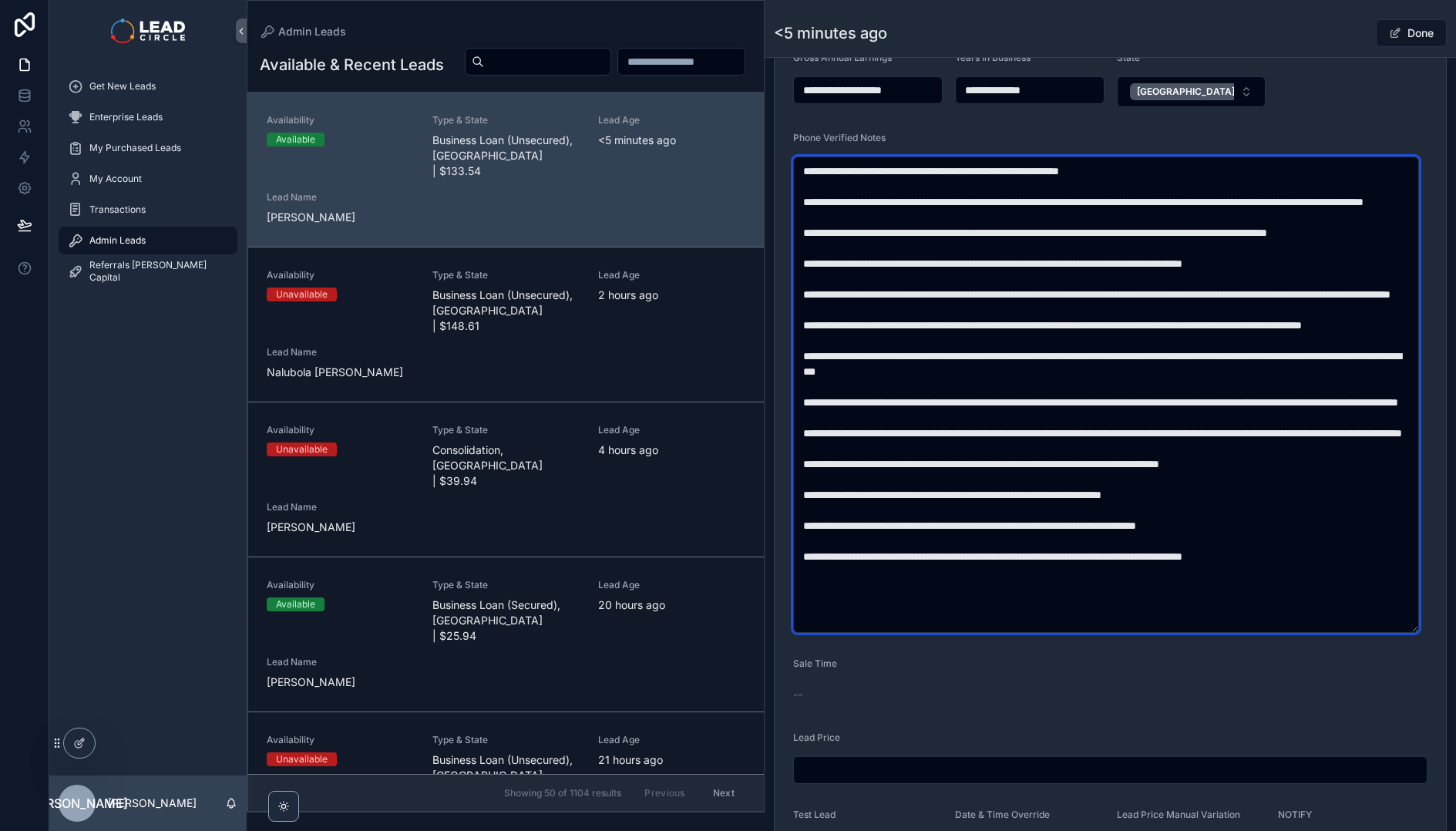
drag, startPoint x: 1118, startPoint y: 586, endPoint x: 1283, endPoint y: 586, distance: 165.0
click at [1283, 586] on textarea "scrollable content" at bounding box center [1106, 395] width 626 height 476
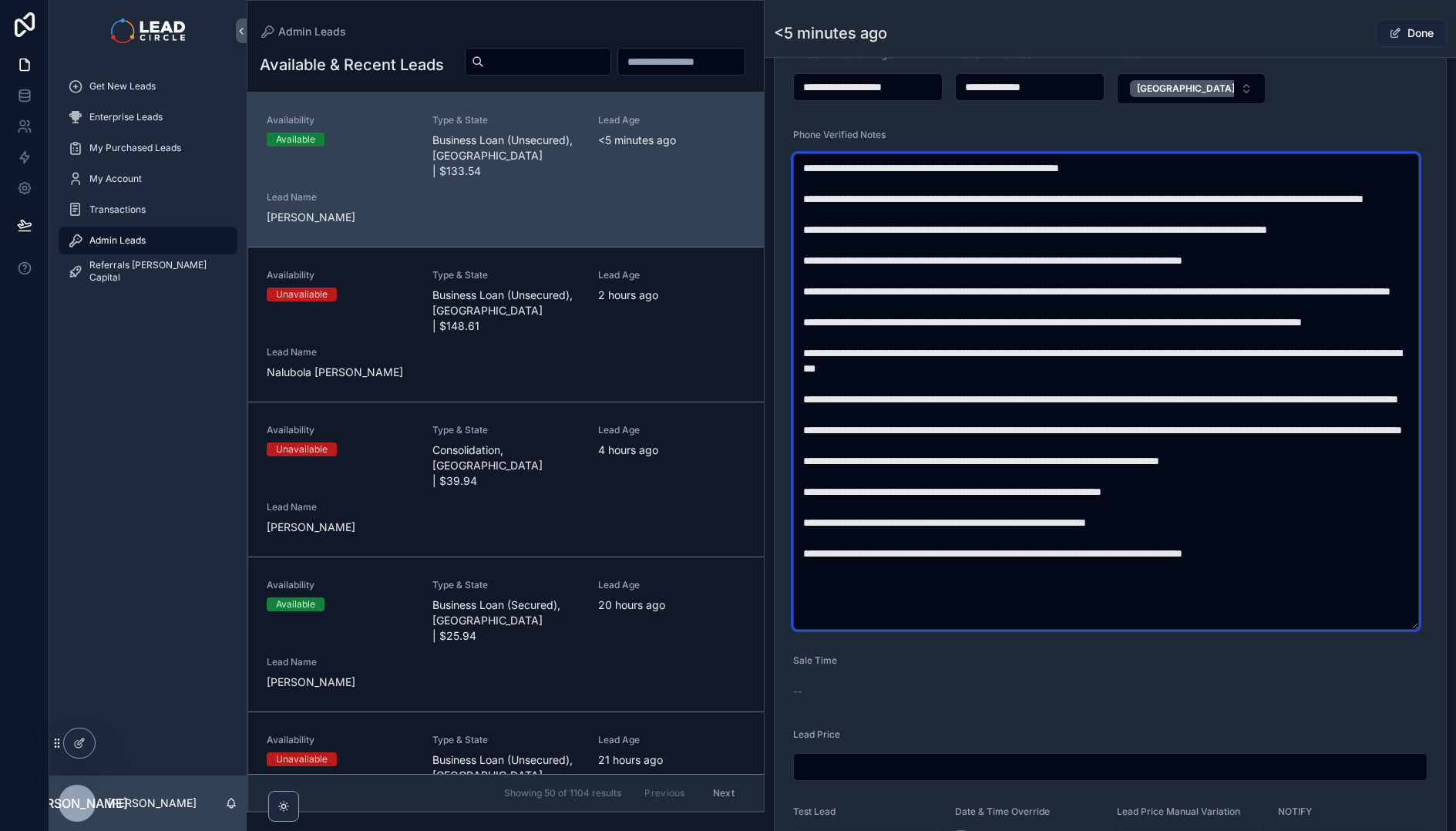
type textarea "**********"
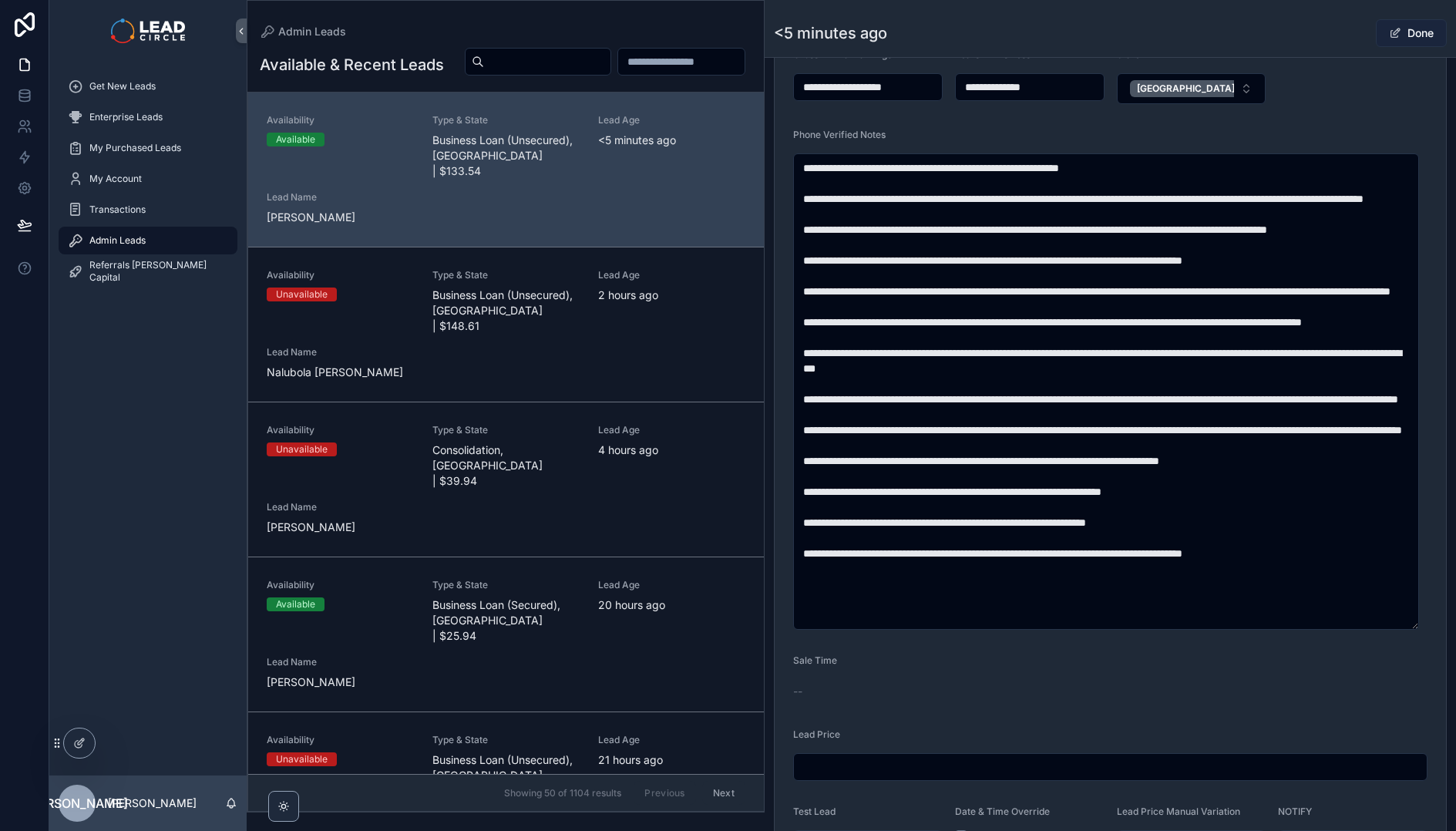
click at [1399, 32] on button "Done" at bounding box center [1411, 33] width 71 height 28
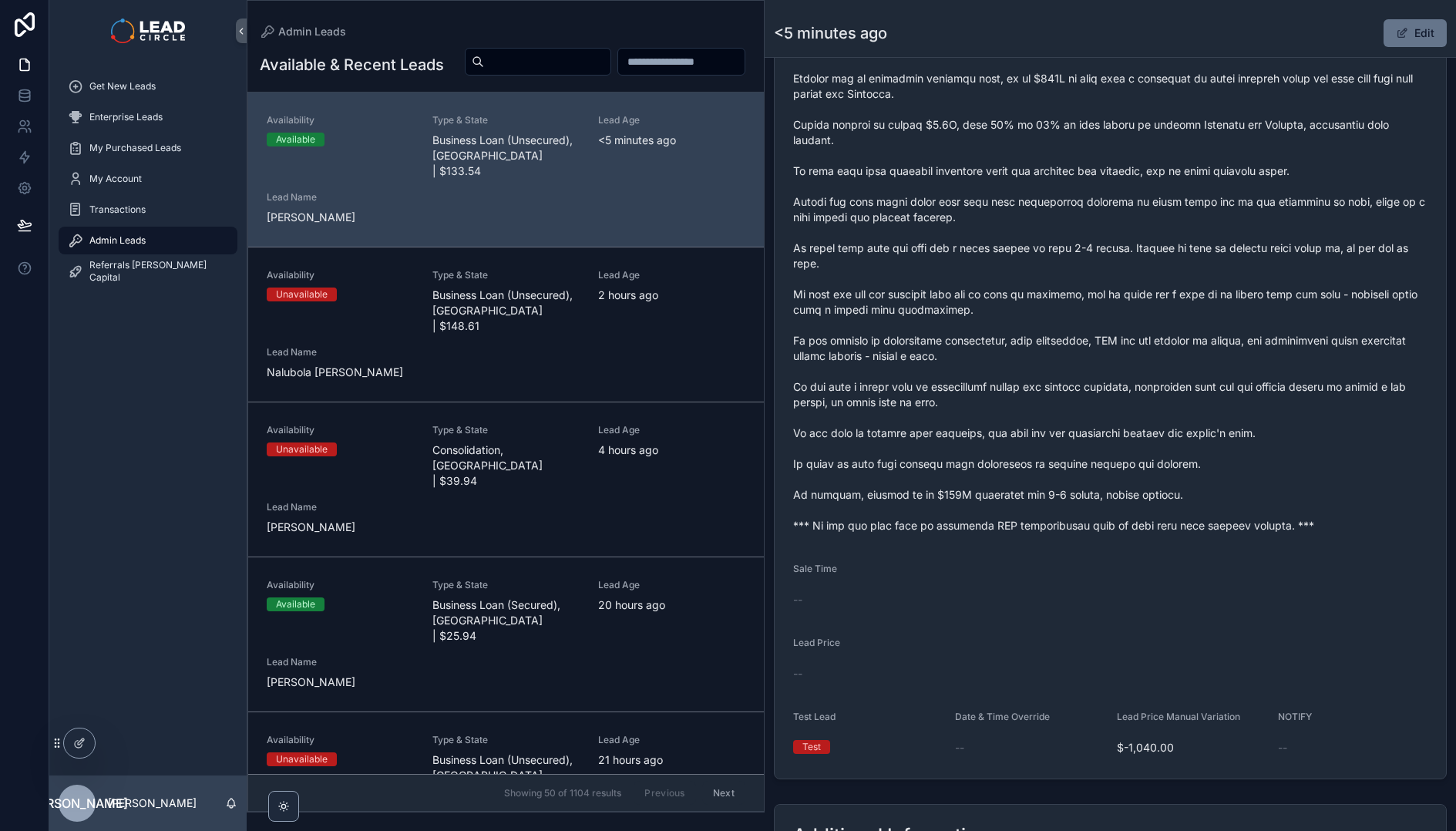
scroll to position [667, 0]
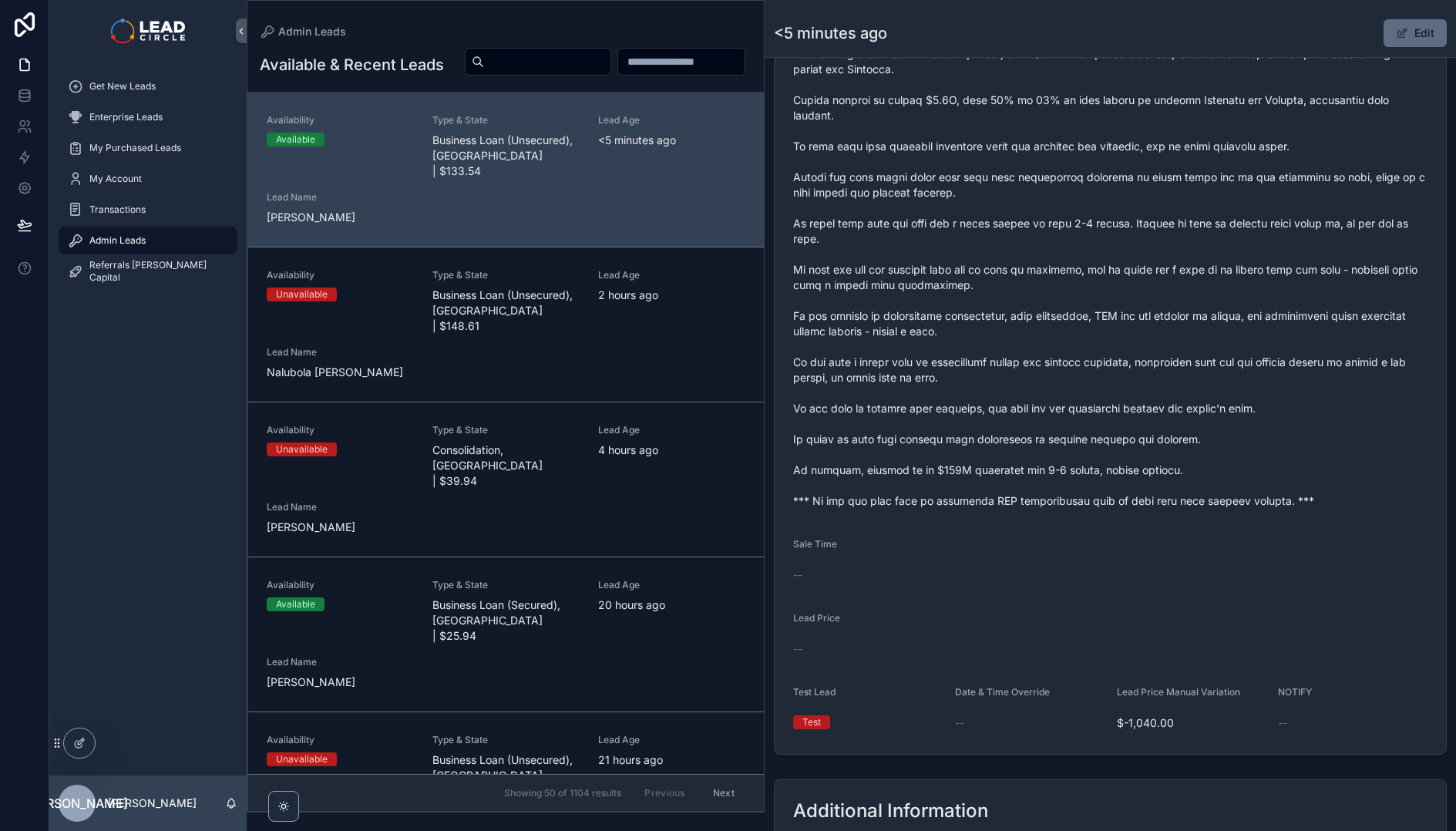
click at [1416, 32] on button "Edit" at bounding box center [1415, 33] width 63 height 28
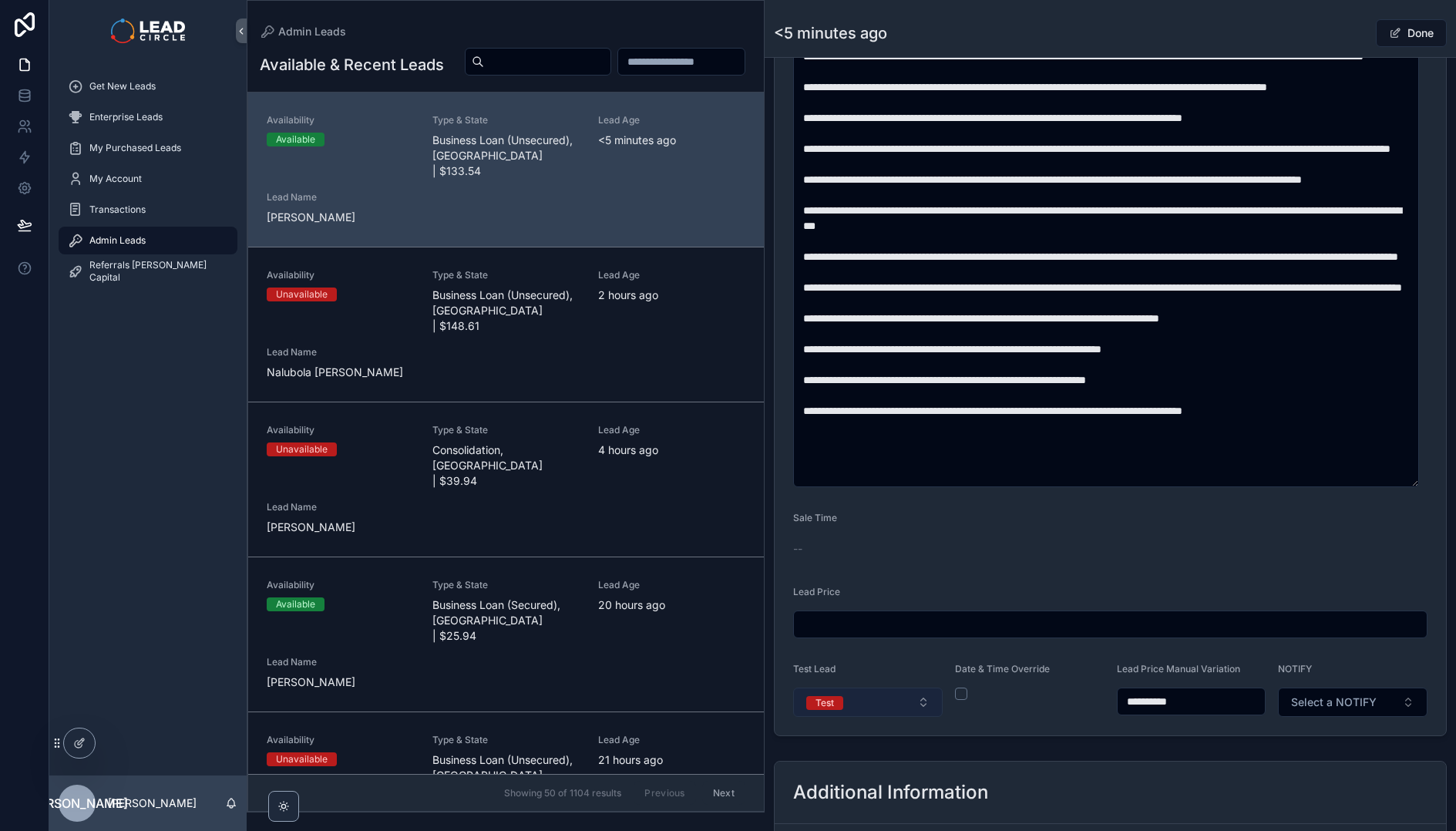
click at [902, 699] on button "Test" at bounding box center [868, 702] width 150 height 29
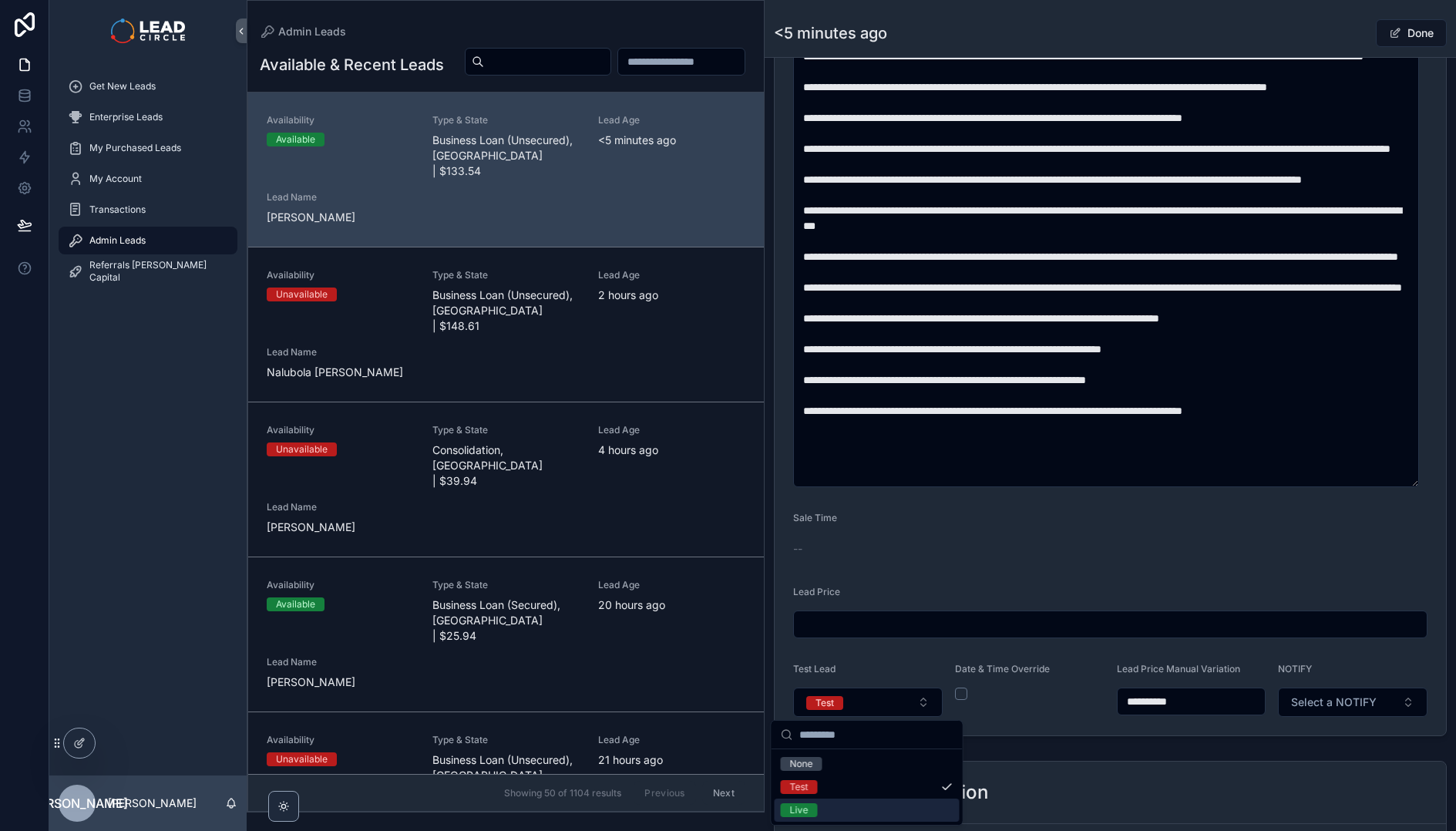
click at [846, 809] on div "Live" at bounding box center [868, 810] width 185 height 23
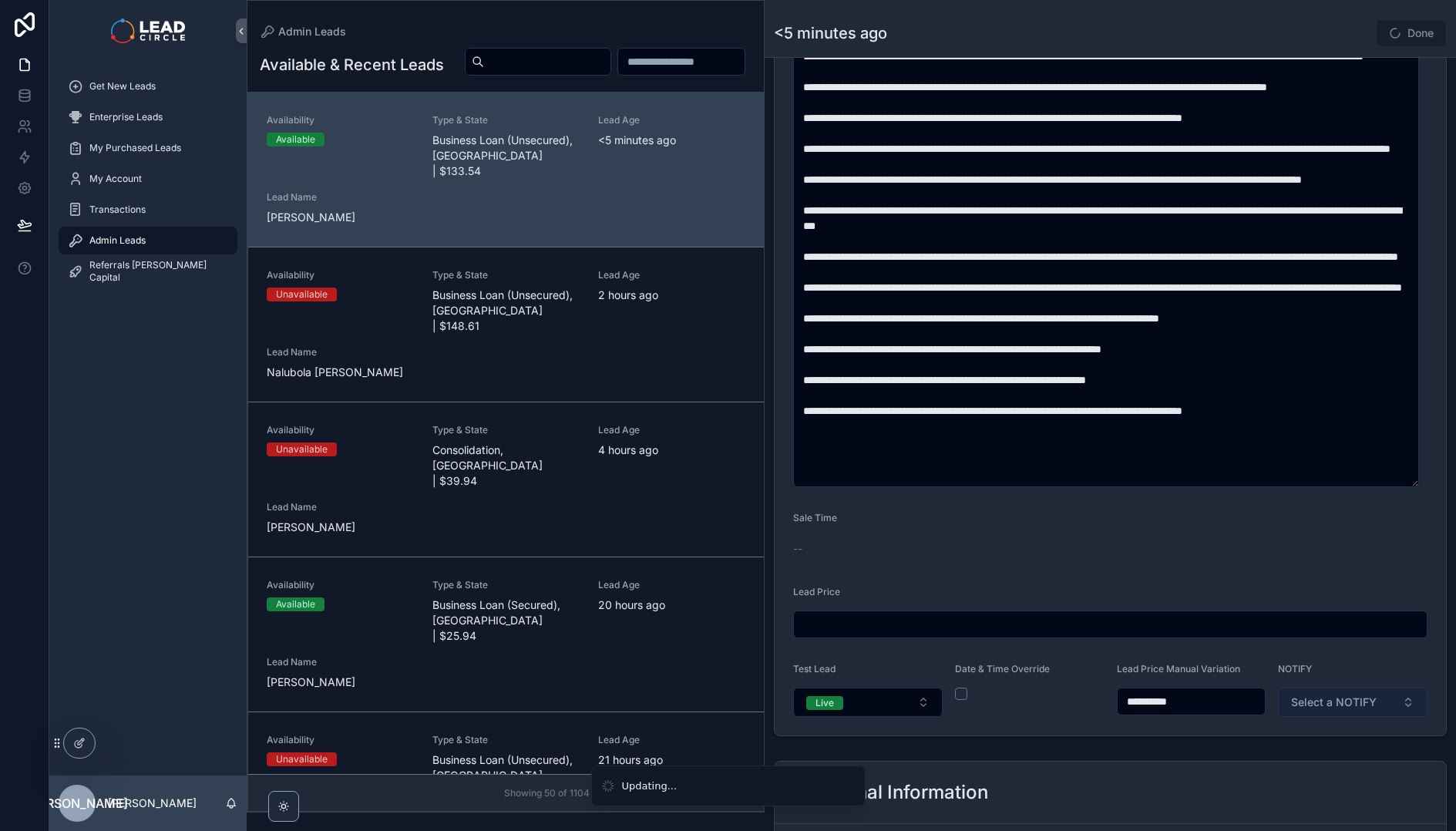
click at [1342, 692] on button "Select a NOTIFY" at bounding box center [1353, 702] width 150 height 29
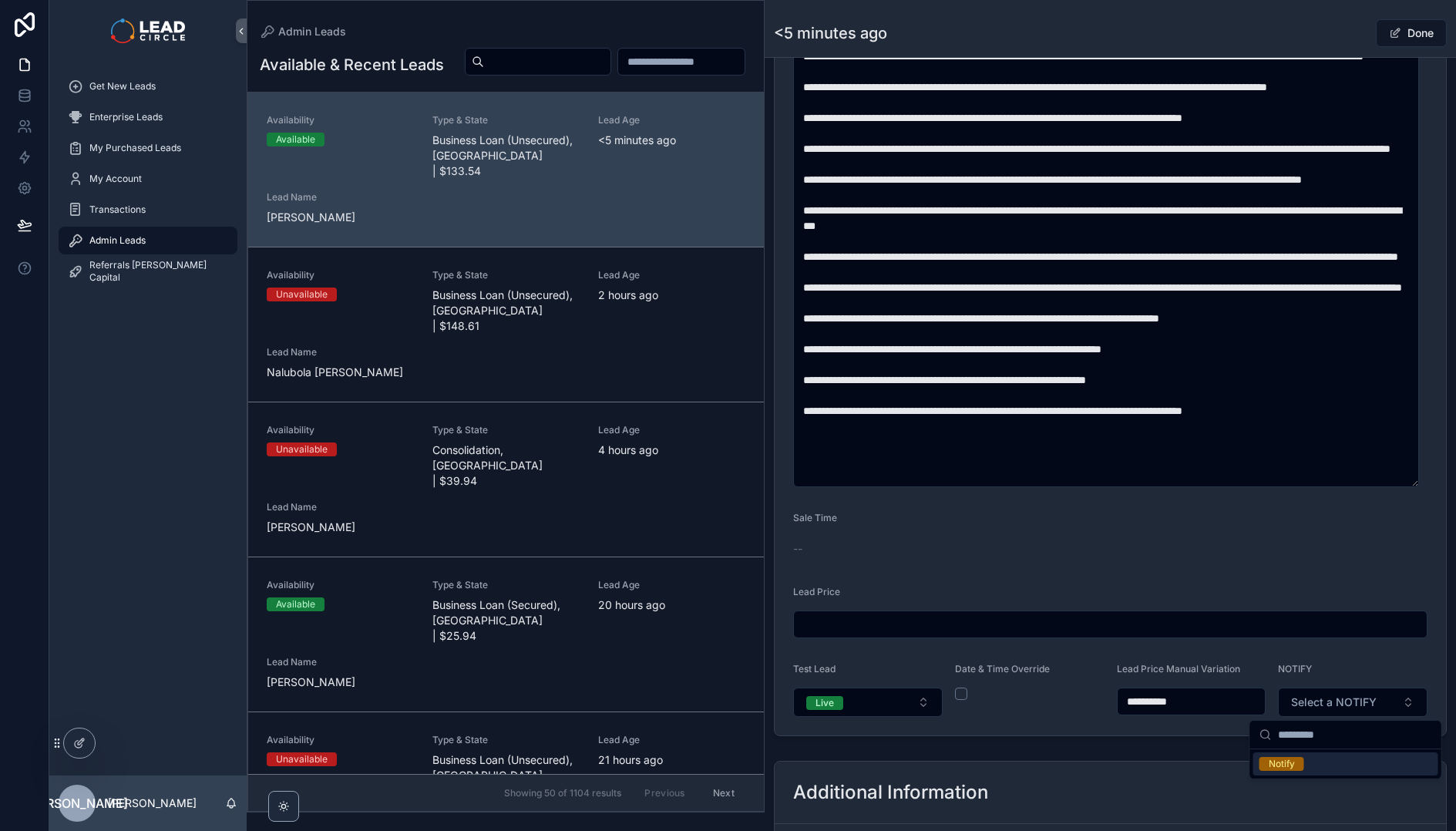
click at [1290, 759] on div "Notify" at bounding box center [1281, 764] width 26 height 14
click at [1237, 739] on div "**********" at bounding box center [1111, 164] width 692 height 1157
click at [1312, 40] on div "<5 minutes ago Done" at bounding box center [1110, 33] width 673 height 29
click at [1403, 37] on button "Done" at bounding box center [1411, 33] width 71 height 28
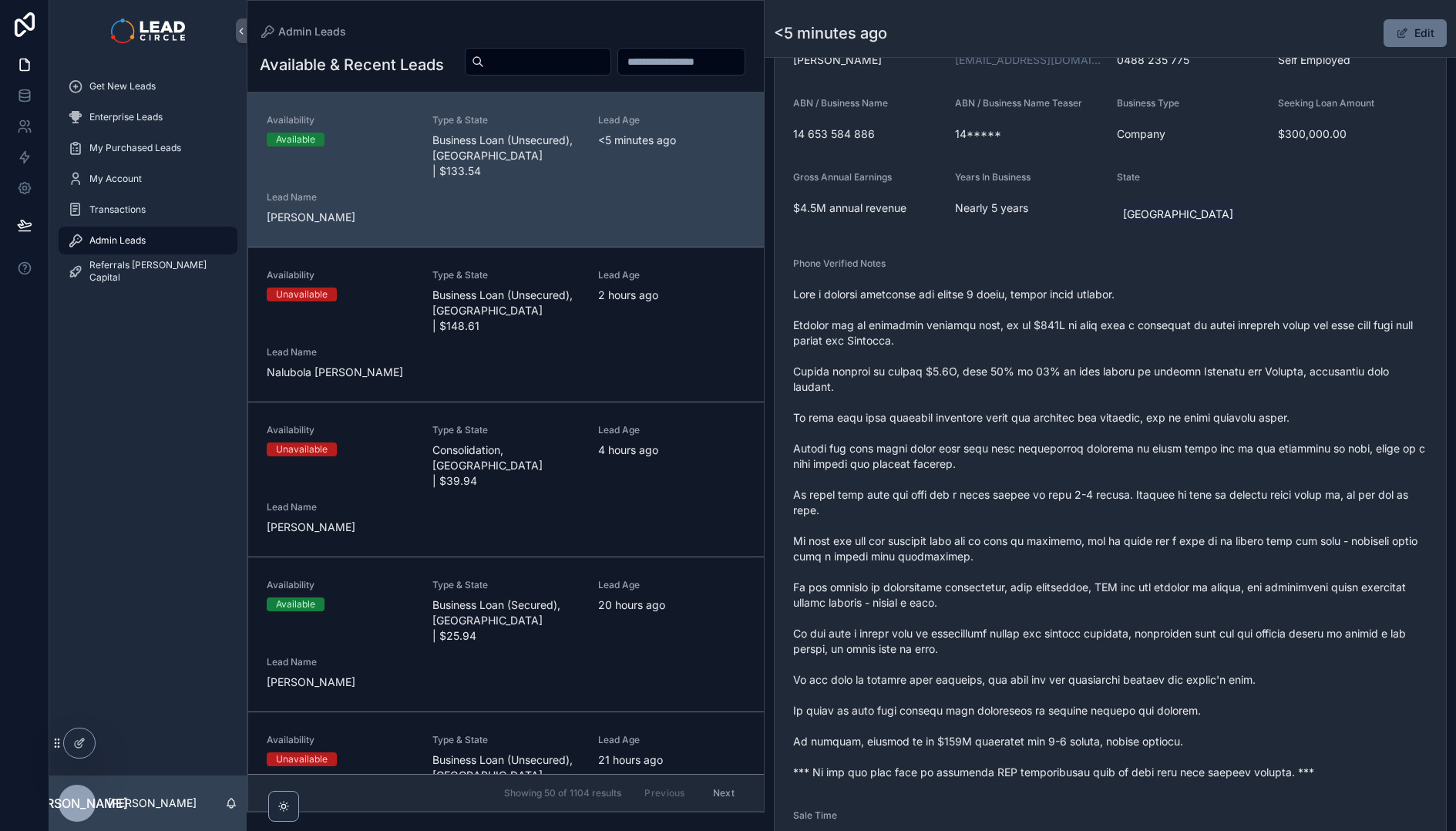
scroll to position [348, 0]
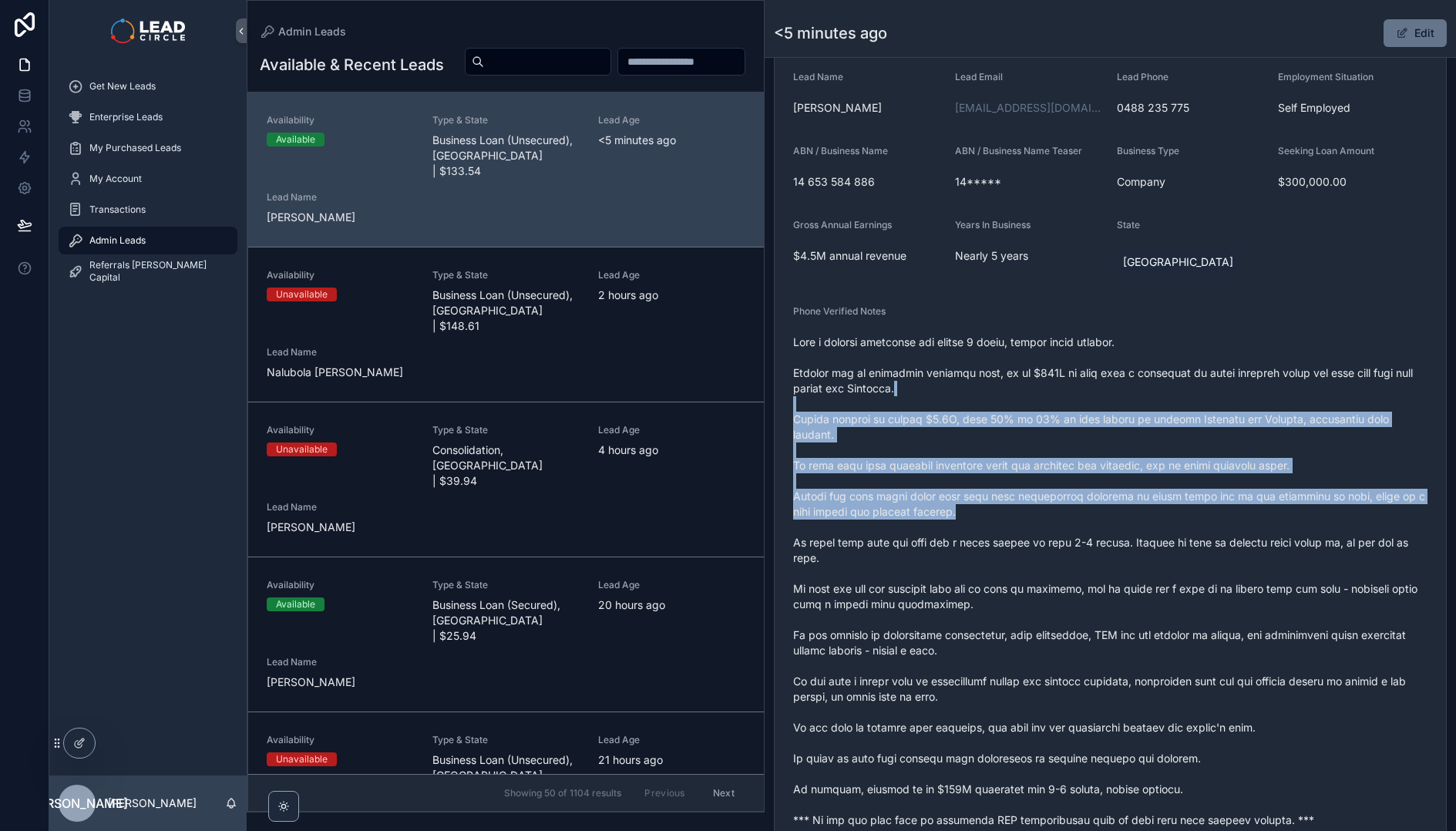
drag, startPoint x: 1233, startPoint y: 392, endPoint x: 1252, endPoint y: 521, distance: 130.4
click at [1251, 521] on span "scrollable content" at bounding box center [1111, 580] width 635 height 493
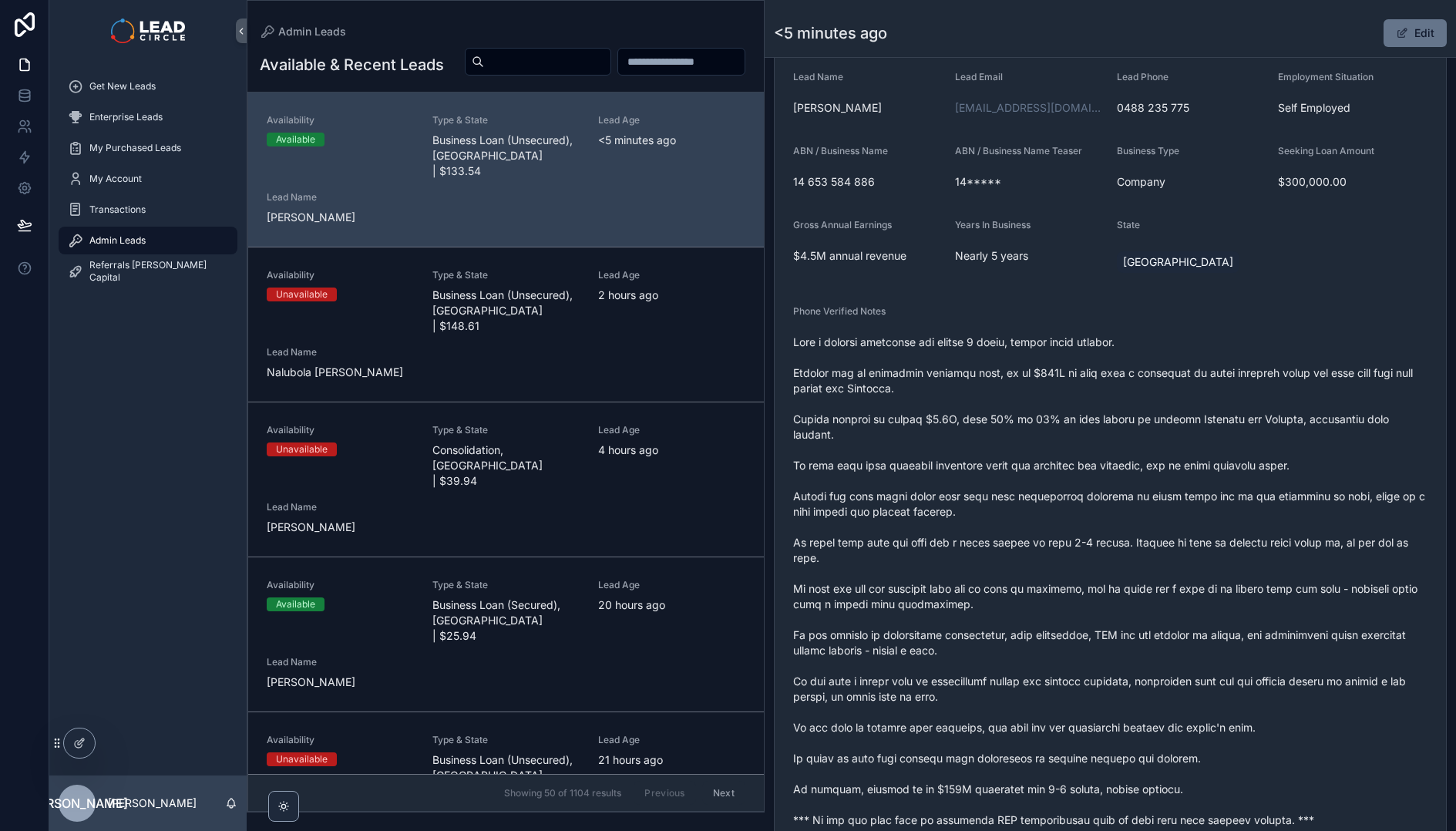
click at [1252, 521] on span "scrollable content" at bounding box center [1111, 580] width 635 height 493
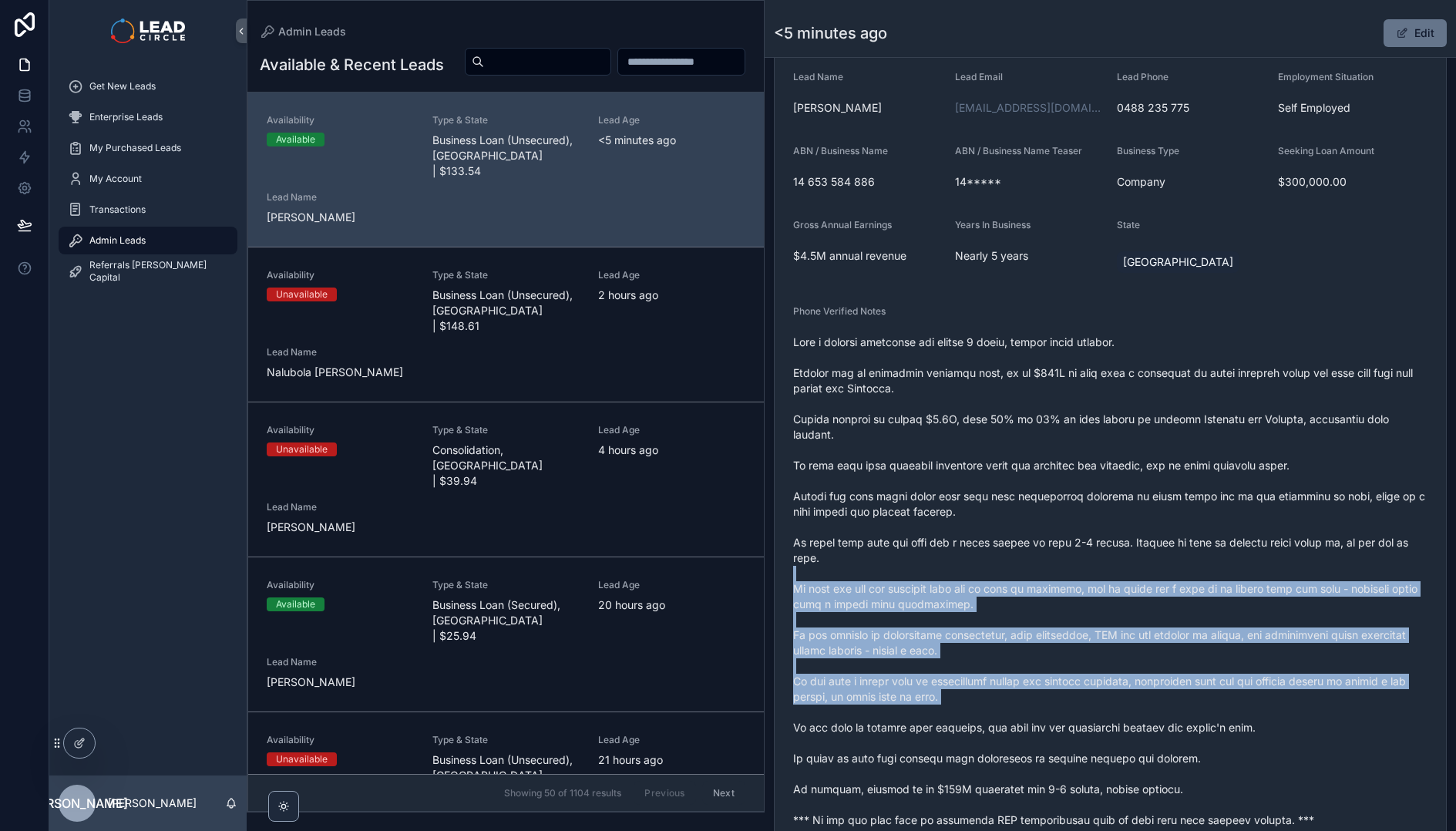
drag, startPoint x: 936, startPoint y: 573, endPoint x: 977, endPoint y: 708, distance: 141.1
click at [977, 708] on span "scrollable content" at bounding box center [1111, 580] width 635 height 493
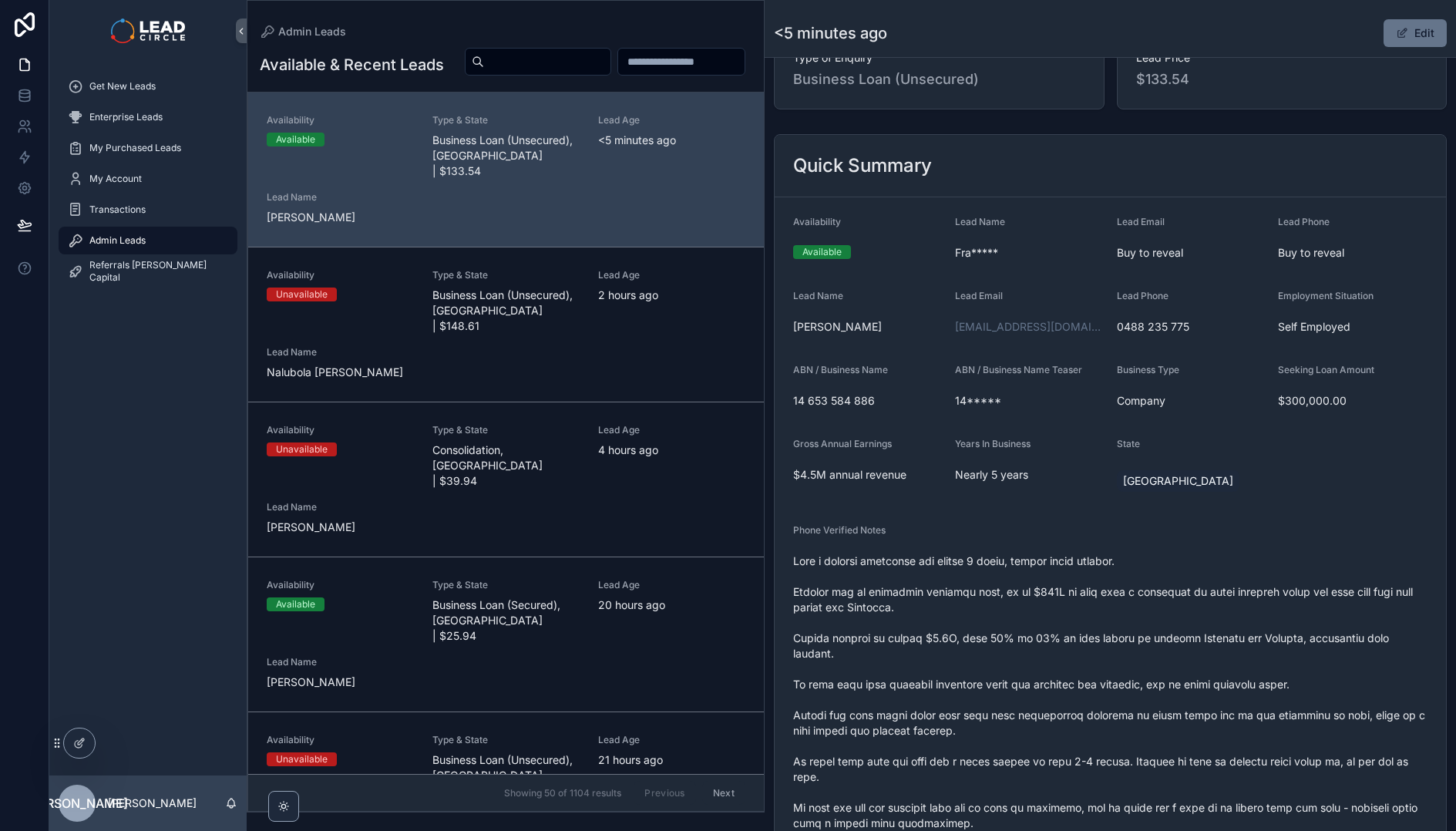
scroll to position [0, 0]
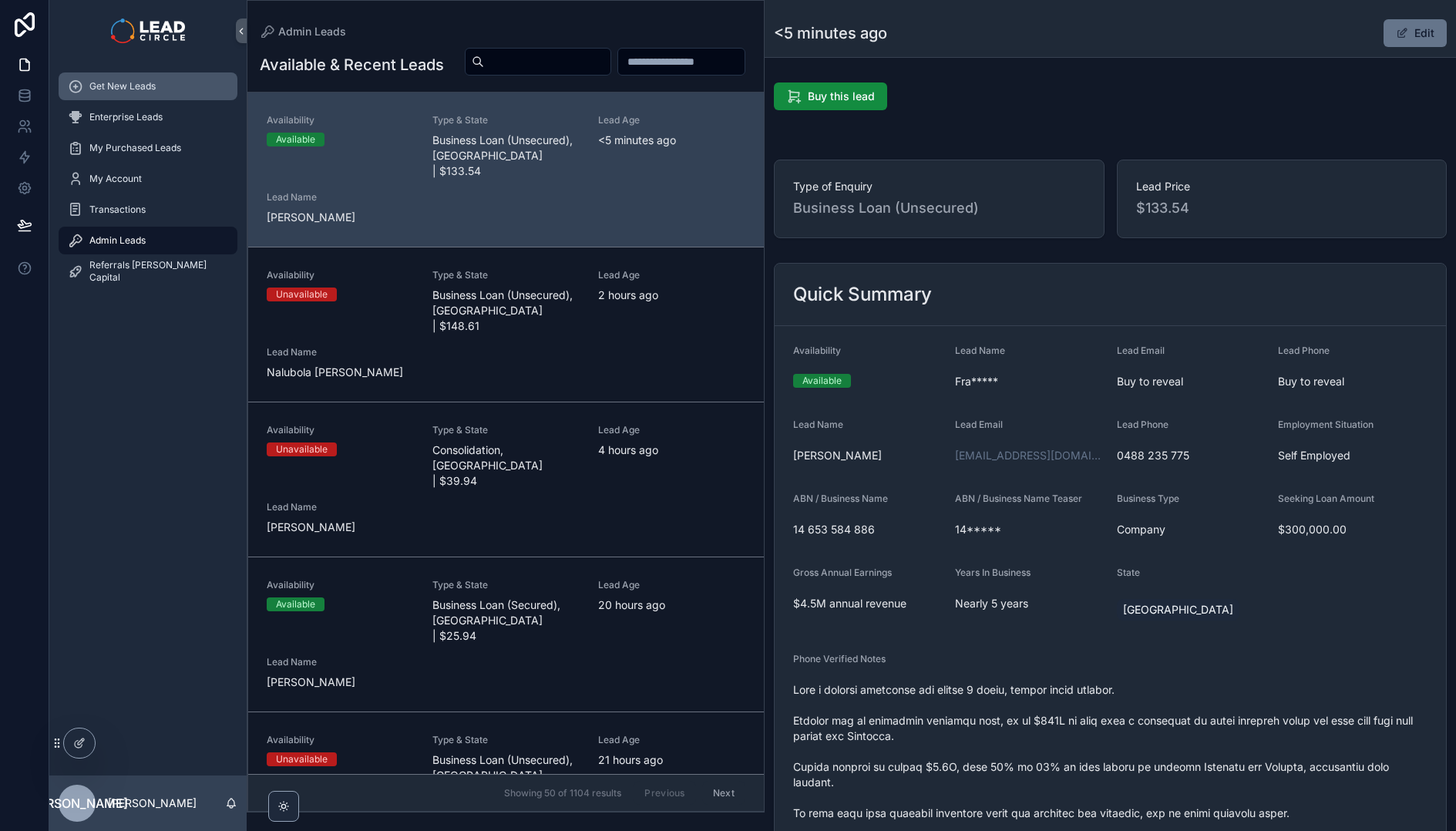
click at [191, 80] on div "Get New Leads" at bounding box center [148, 86] width 160 height 25
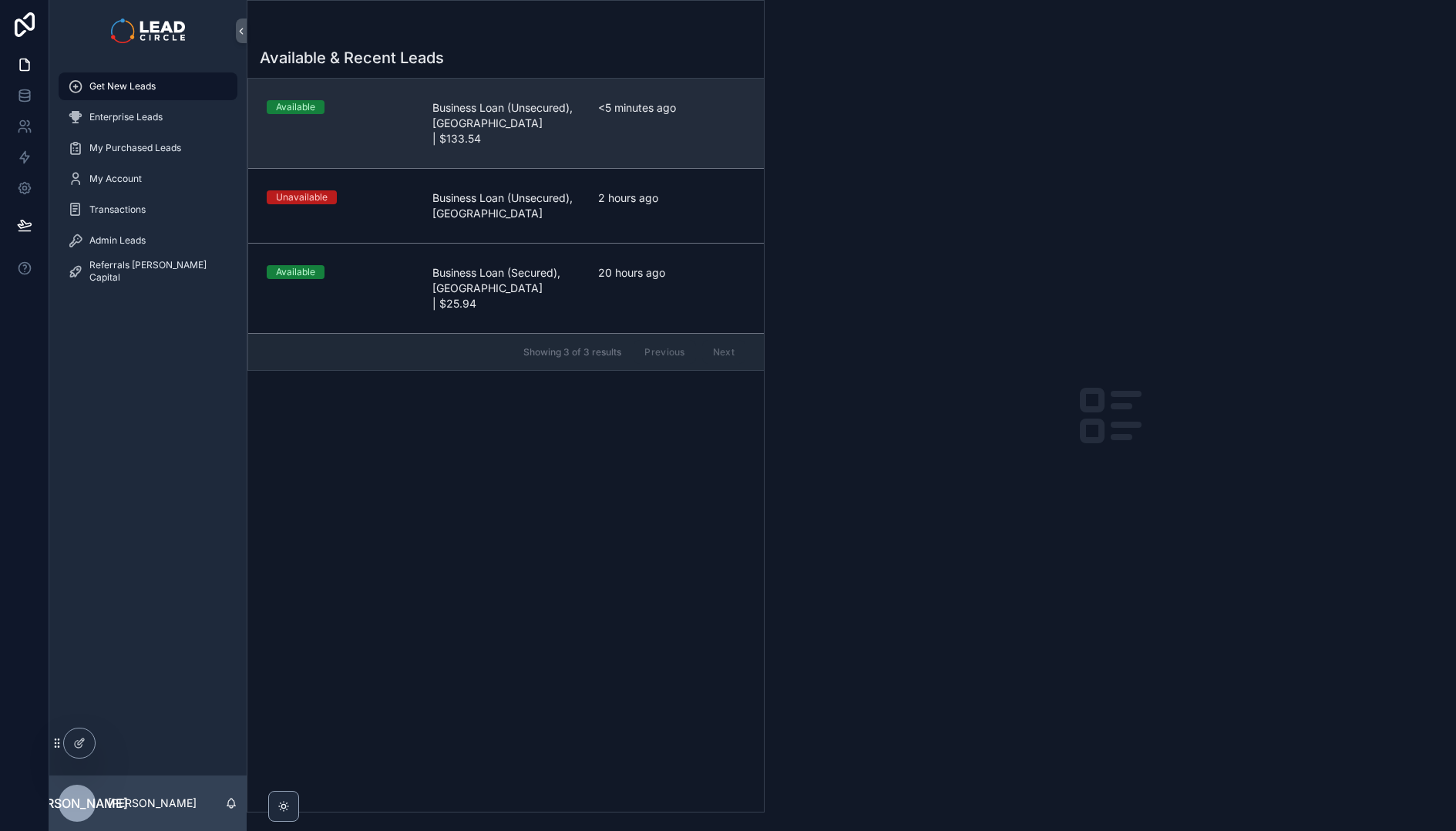
click at [547, 111] on span "Business Loan (Unsecured), NSW | $133.54" at bounding box center [506, 123] width 147 height 46
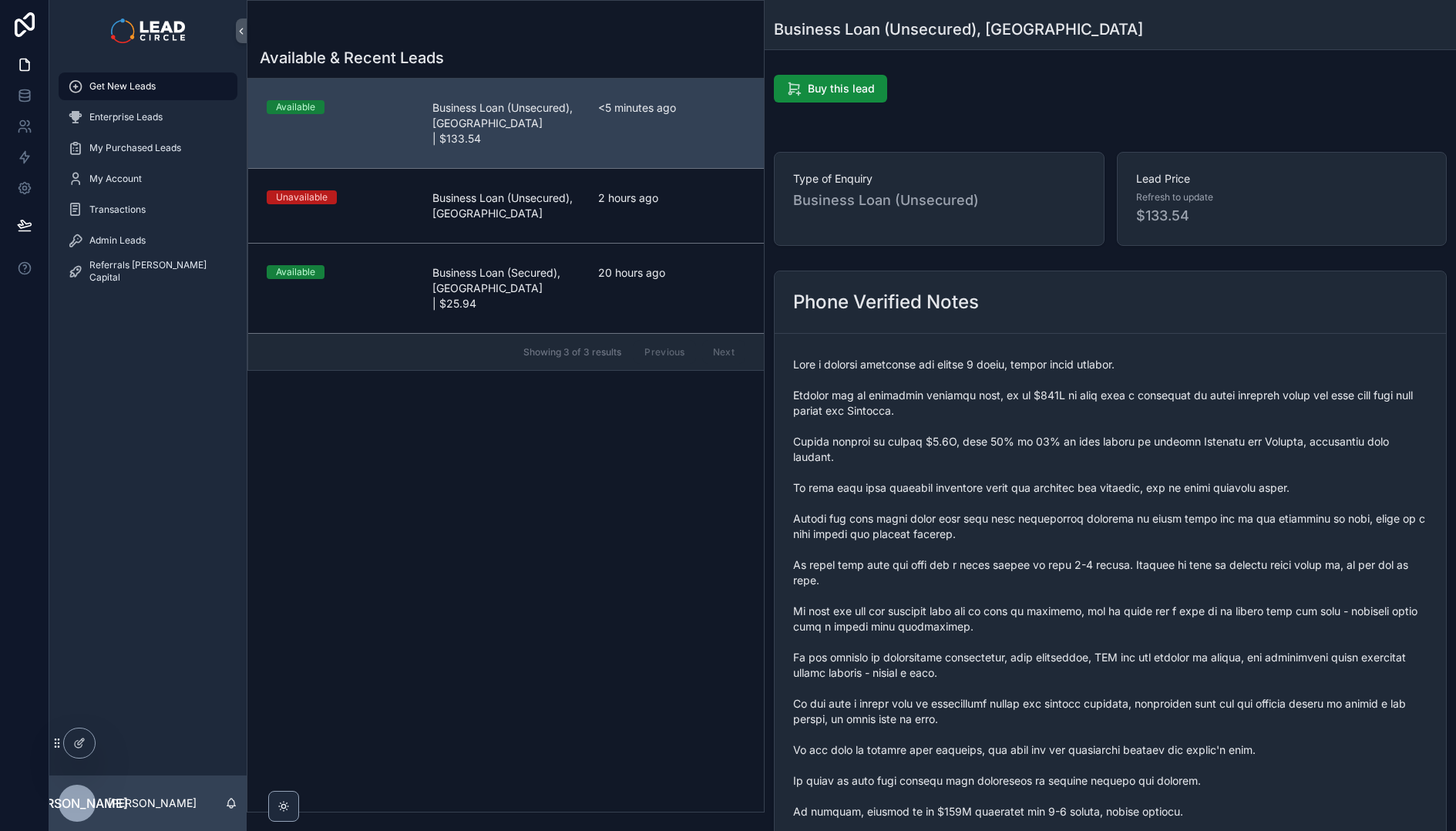
scroll to position [136, 0]
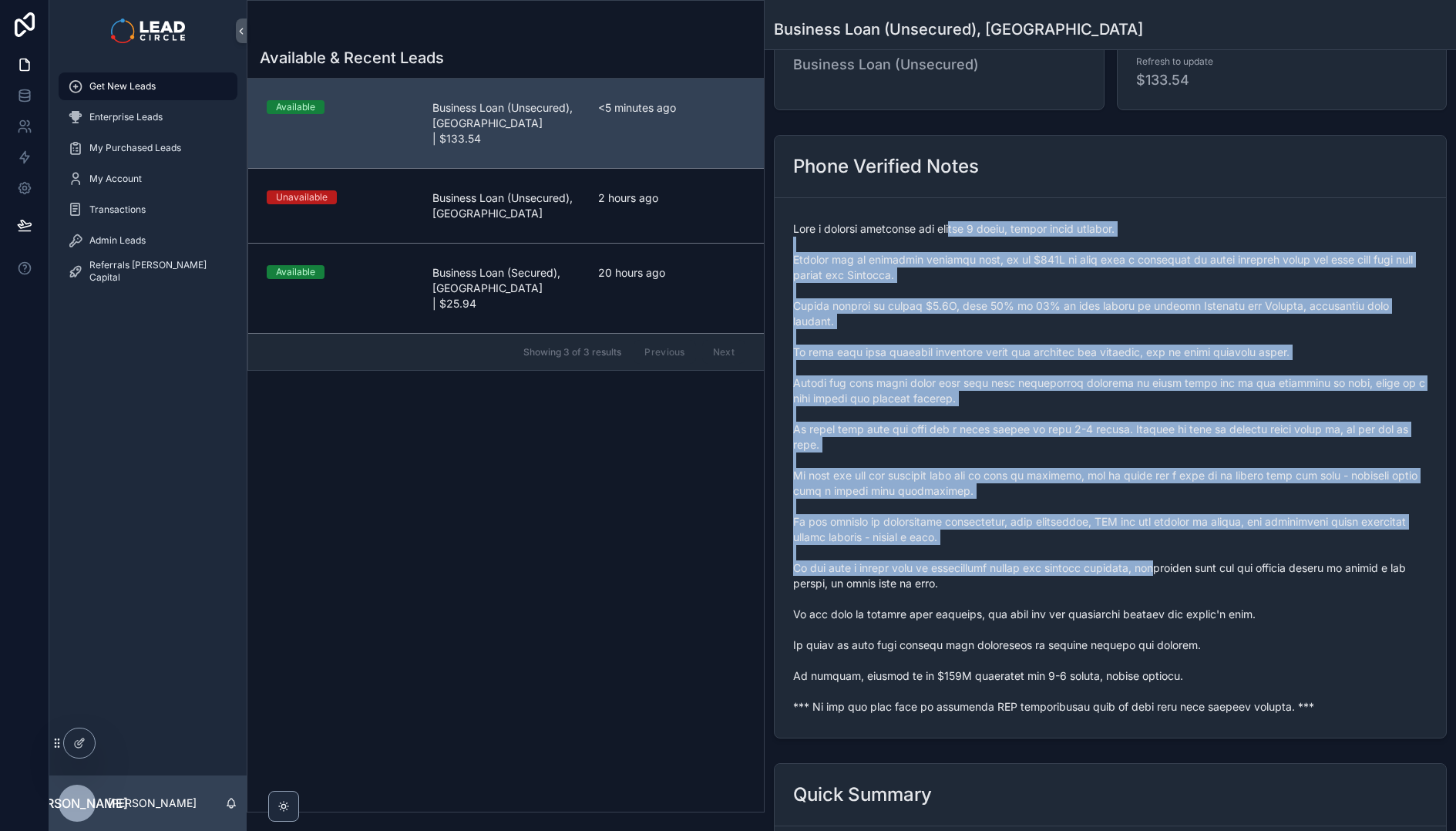
drag, startPoint x: 960, startPoint y: 225, endPoint x: 1157, endPoint y: 572, distance: 399.0
click at [1156, 572] on span "scrollable content" at bounding box center [1111, 467] width 635 height 493
click at [1157, 572] on span "scrollable content" at bounding box center [1111, 467] width 635 height 493
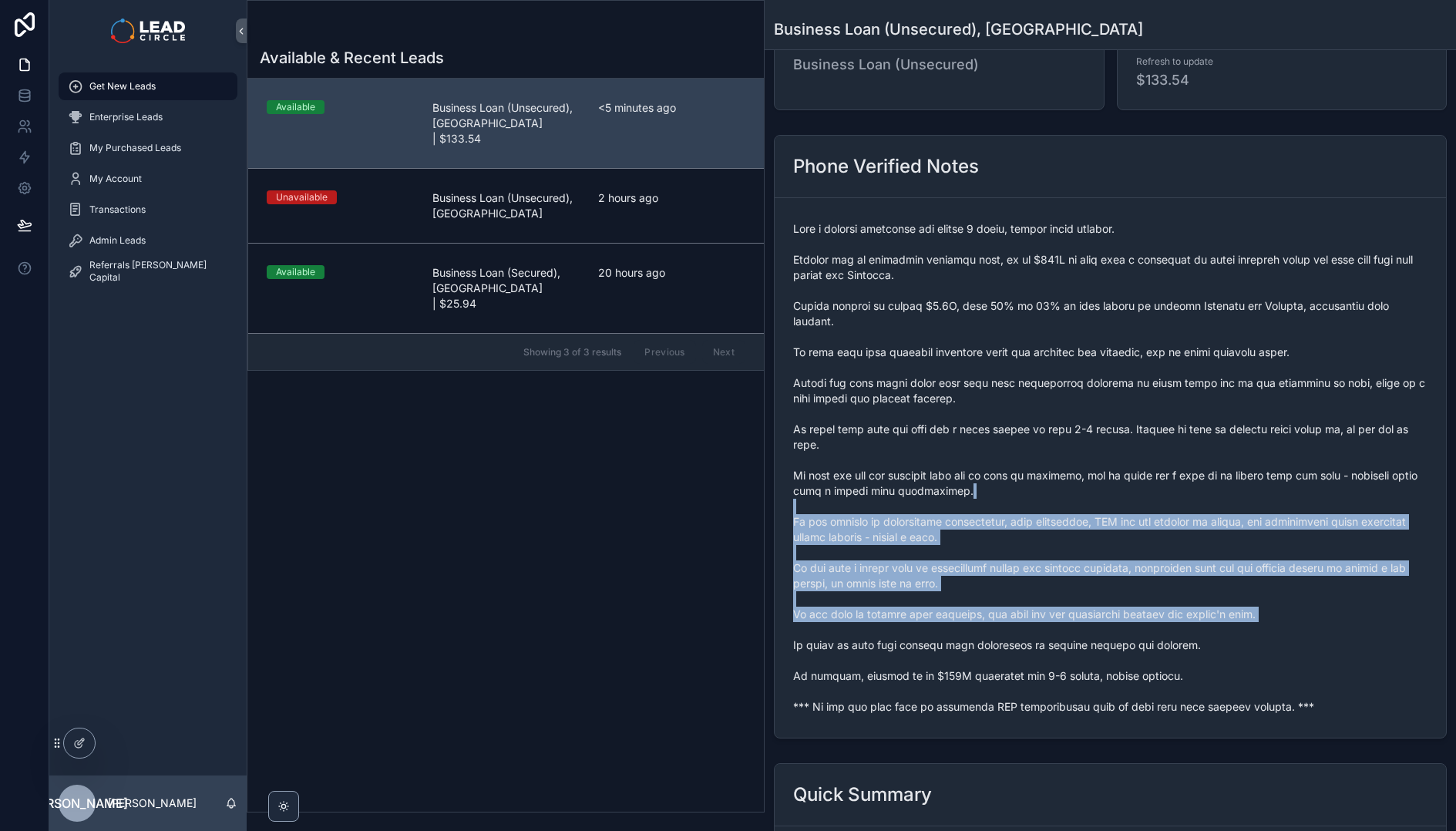
drag, startPoint x: 1219, startPoint y: 633, endPoint x: 1108, endPoint y: 422, distance: 238.4
click at [1121, 448] on span "scrollable content" at bounding box center [1111, 467] width 635 height 493
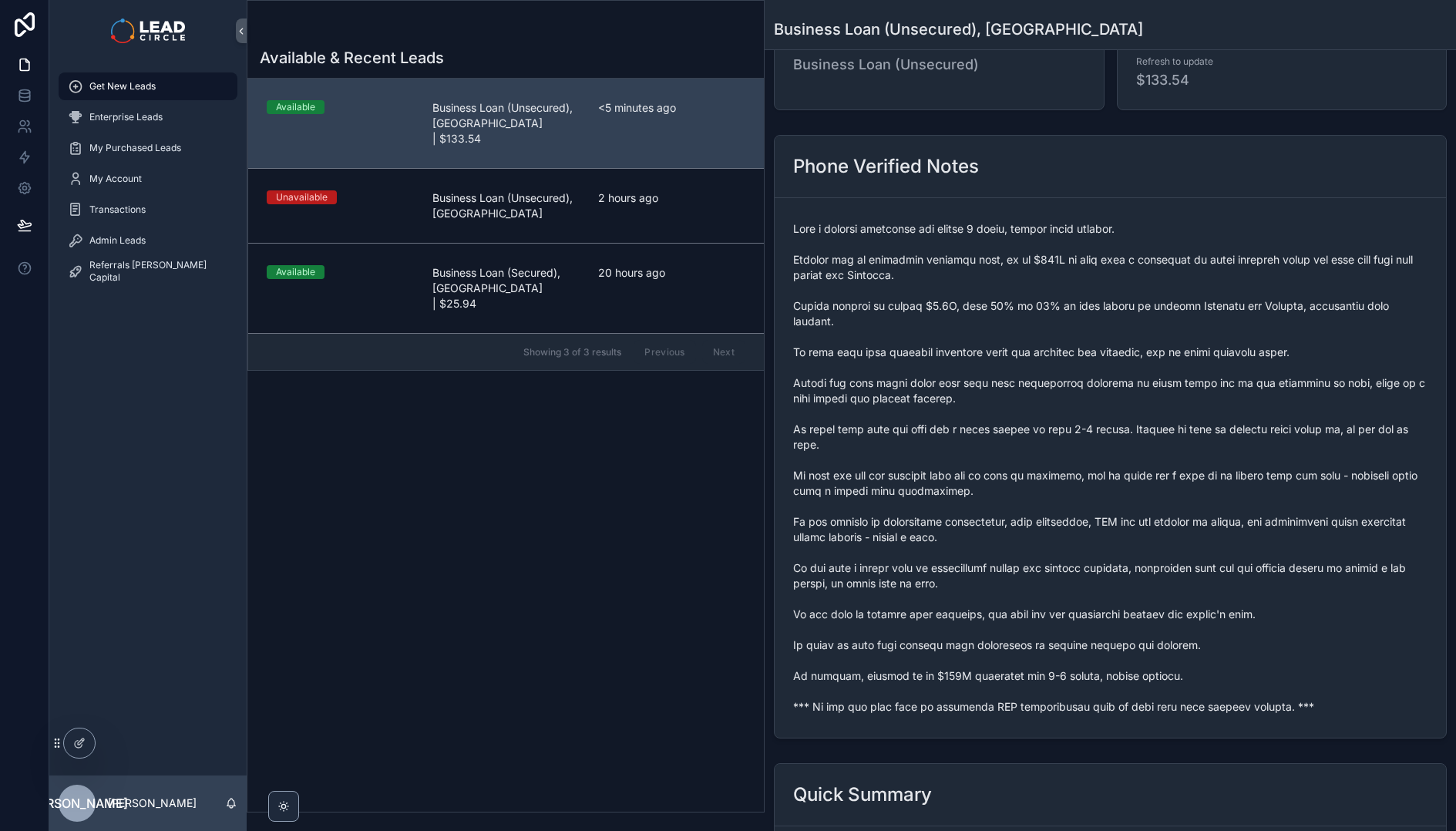
click at [1108, 422] on span "scrollable content" at bounding box center [1111, 467] width 635 height 493
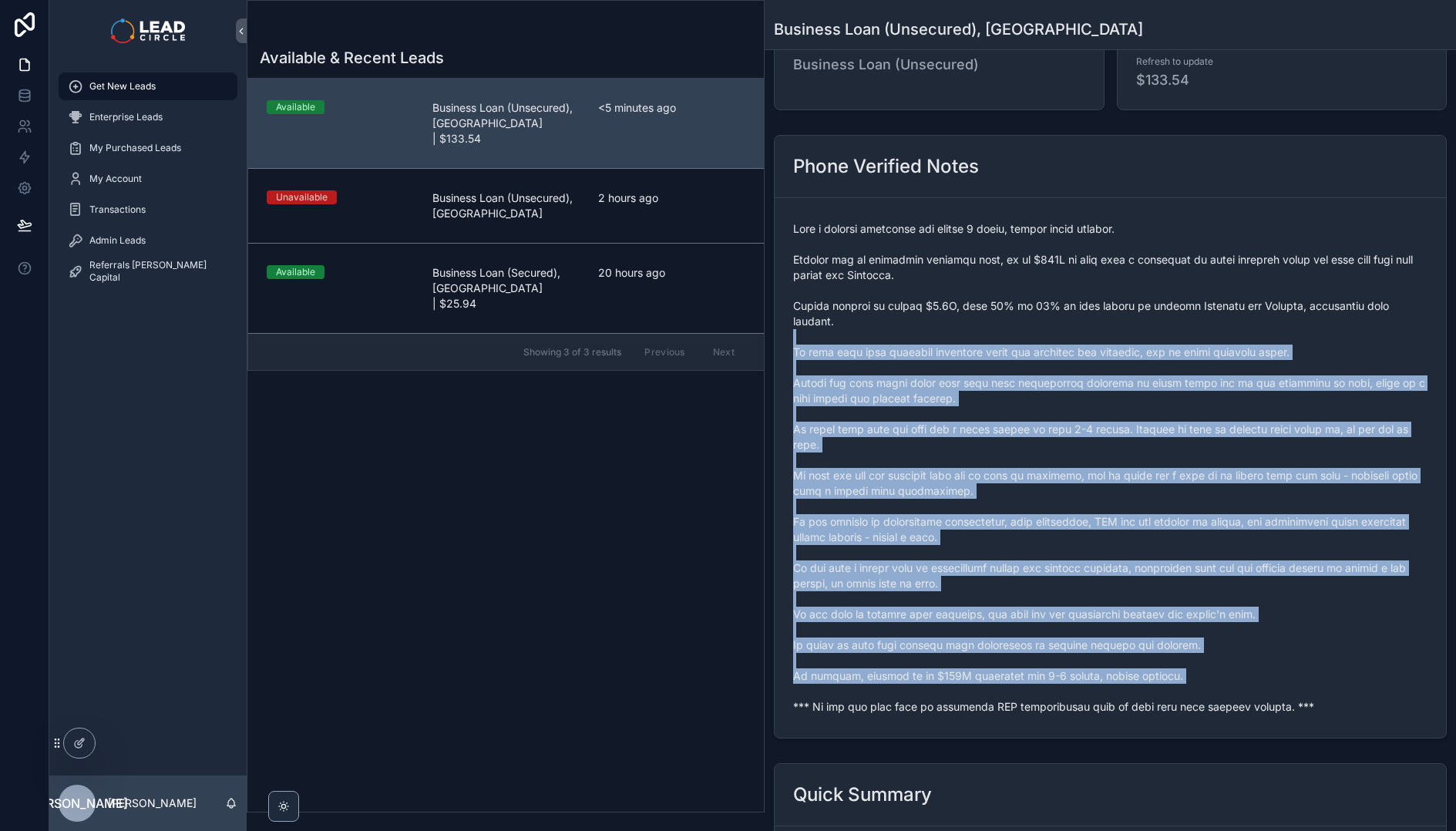
drag, startPoint x: 1108, startPoint y: 342, endPoint x: 1303, endPoint y: 685, distance: 394.6
click at [1303, 685] on span "scrollable content" at bounding box center [1111, 467] width 635 height 493
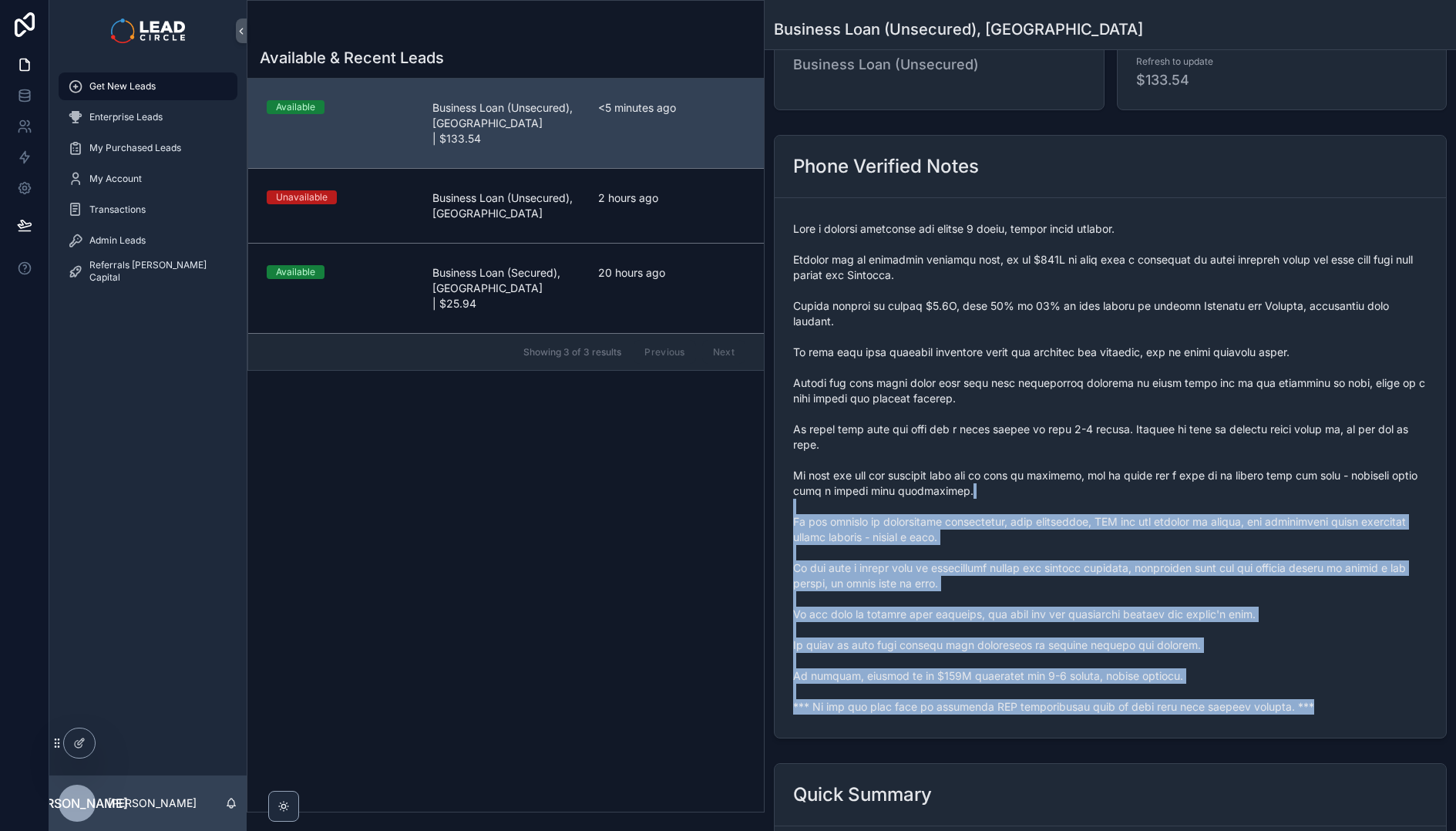
drag, startPoint x: 1336, startPoint y: 717, endPoint x: 1123, endPoint y: 455, distance: 337.7
click at [1125, 458] on div "scrollable content" at bounding box center [1111, 468] width 635 height 503
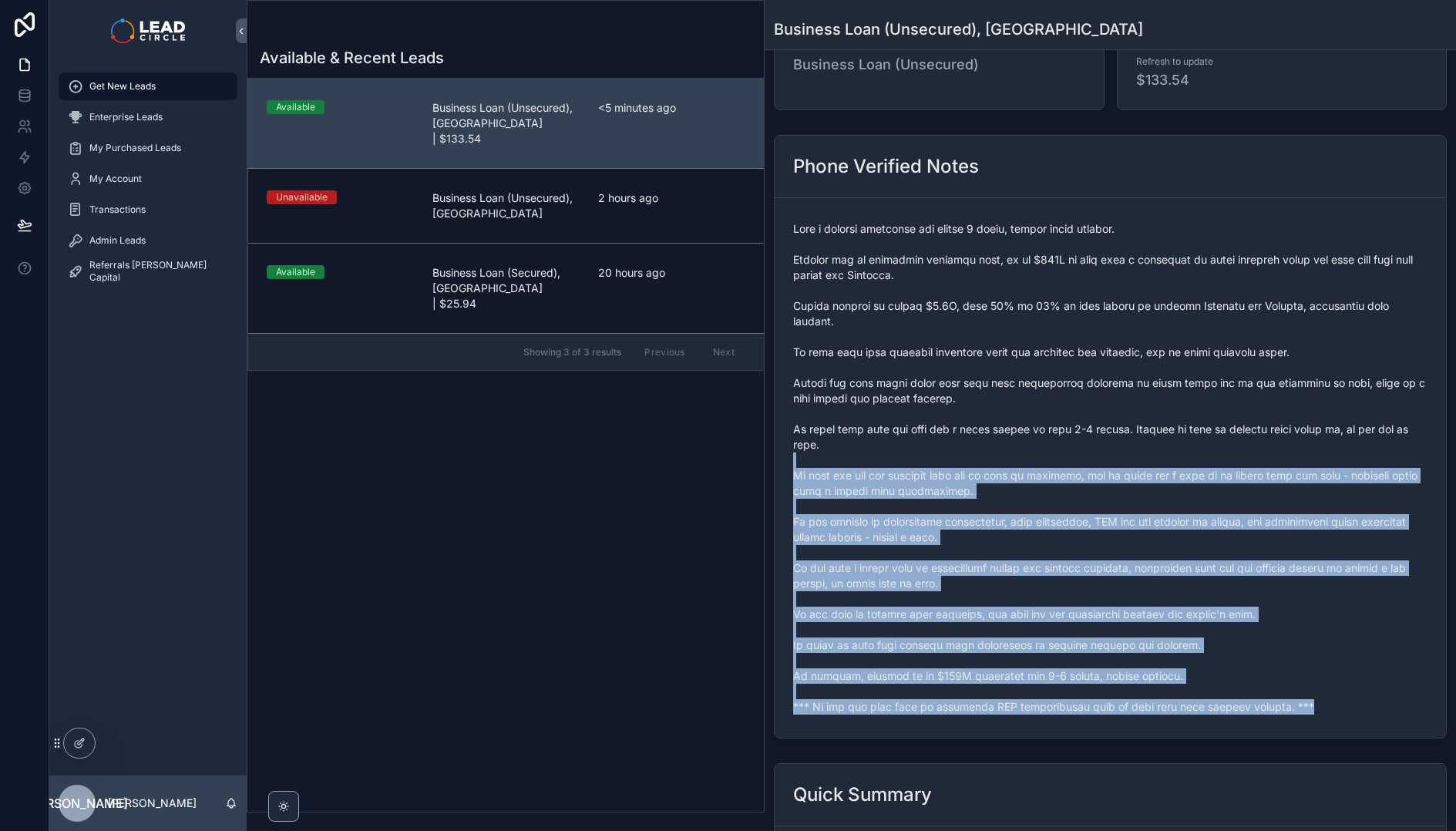
click at [1123, 455] on span "scrollable content" at bounding box center [1111, 467] width 635 height 493
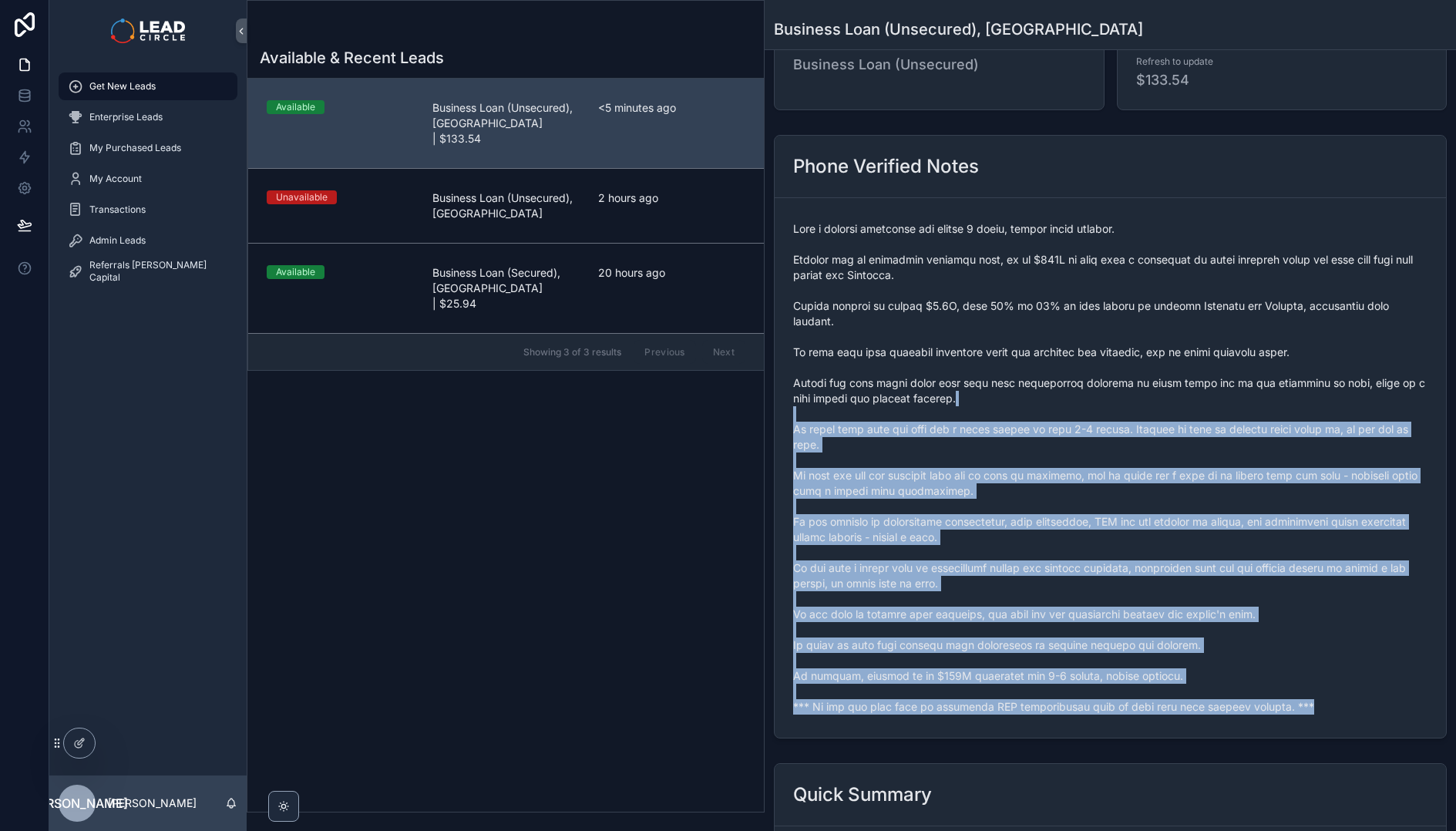
drag, startPoint x: 1119, startPoint y: 403, endPoint x: 1325, endPoint y: 703, distance: 363.9
click at [1325, 703] on span "scrollable content" at bounding box center [1111, 467] width 635 height 493
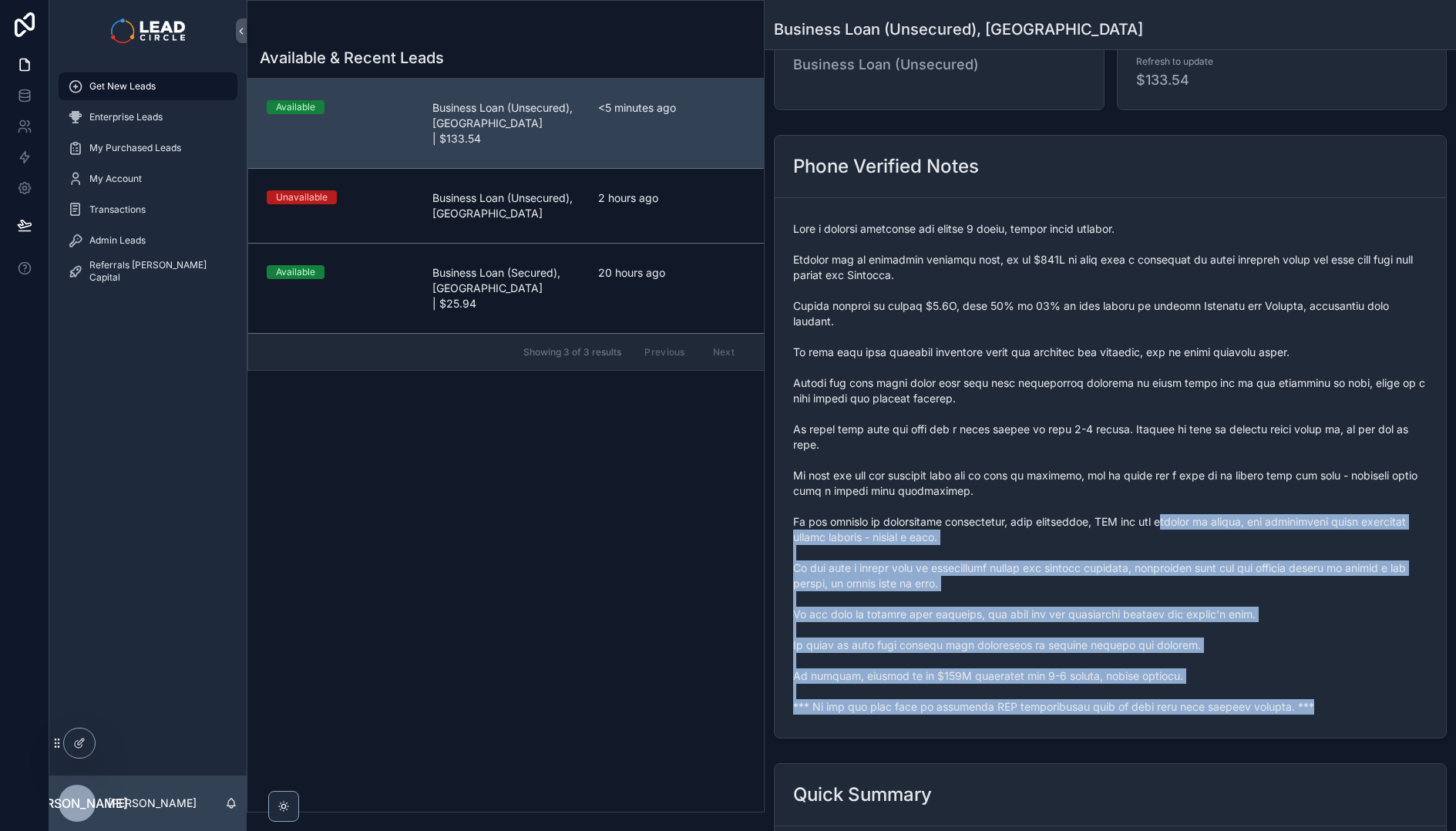
drag, startPoint x: 1334, startPoint y: 703, endPoint x: 1175, endPoint y: 524, distance: 239.4
click at [1176, 529] on span "scrollable content" at bounding box center [1111, 467] width 635 height 493
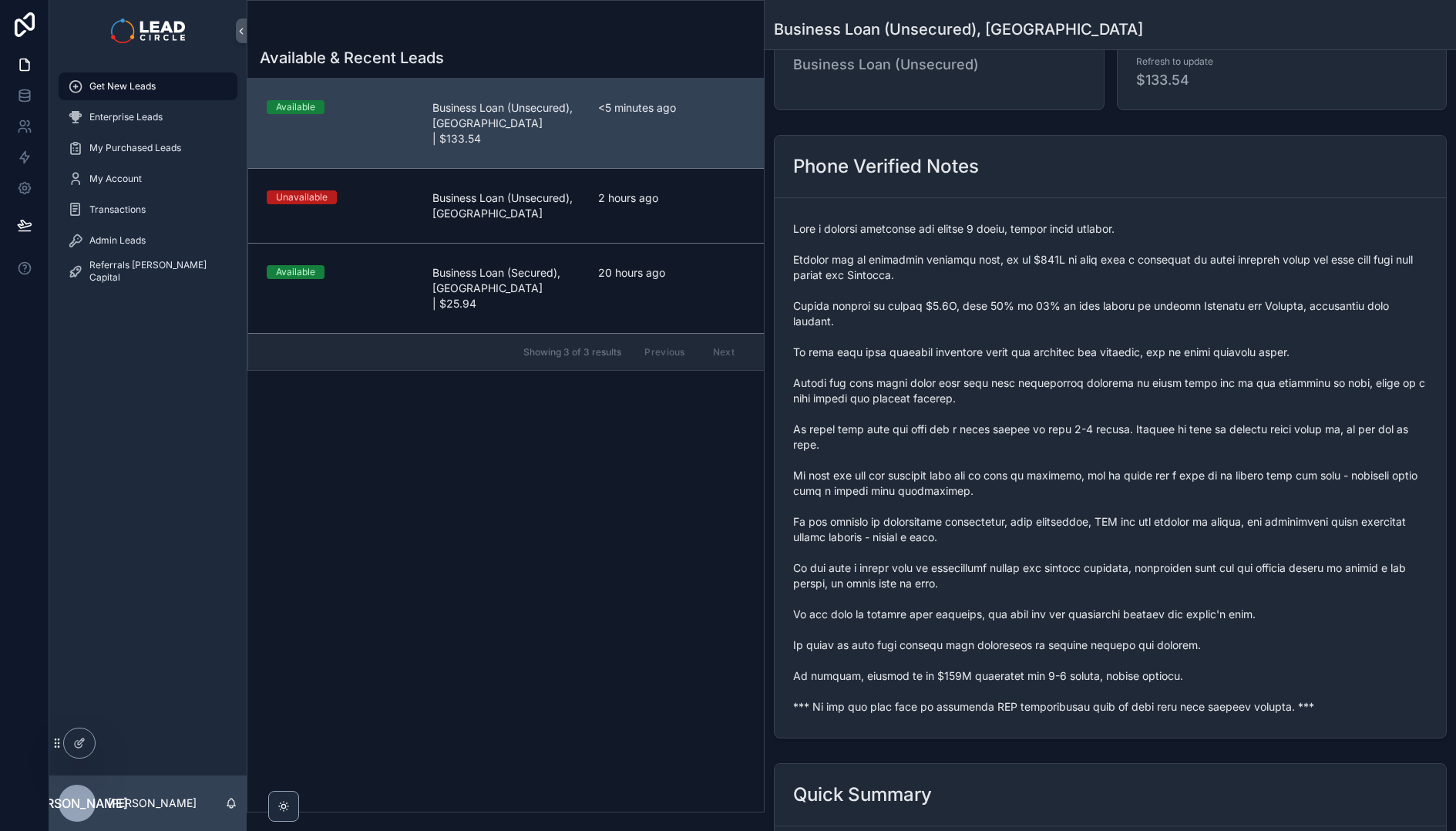
click at [1175, 524] on span "scrollable content" at bounding box center [1111, 467] width 635 height 493
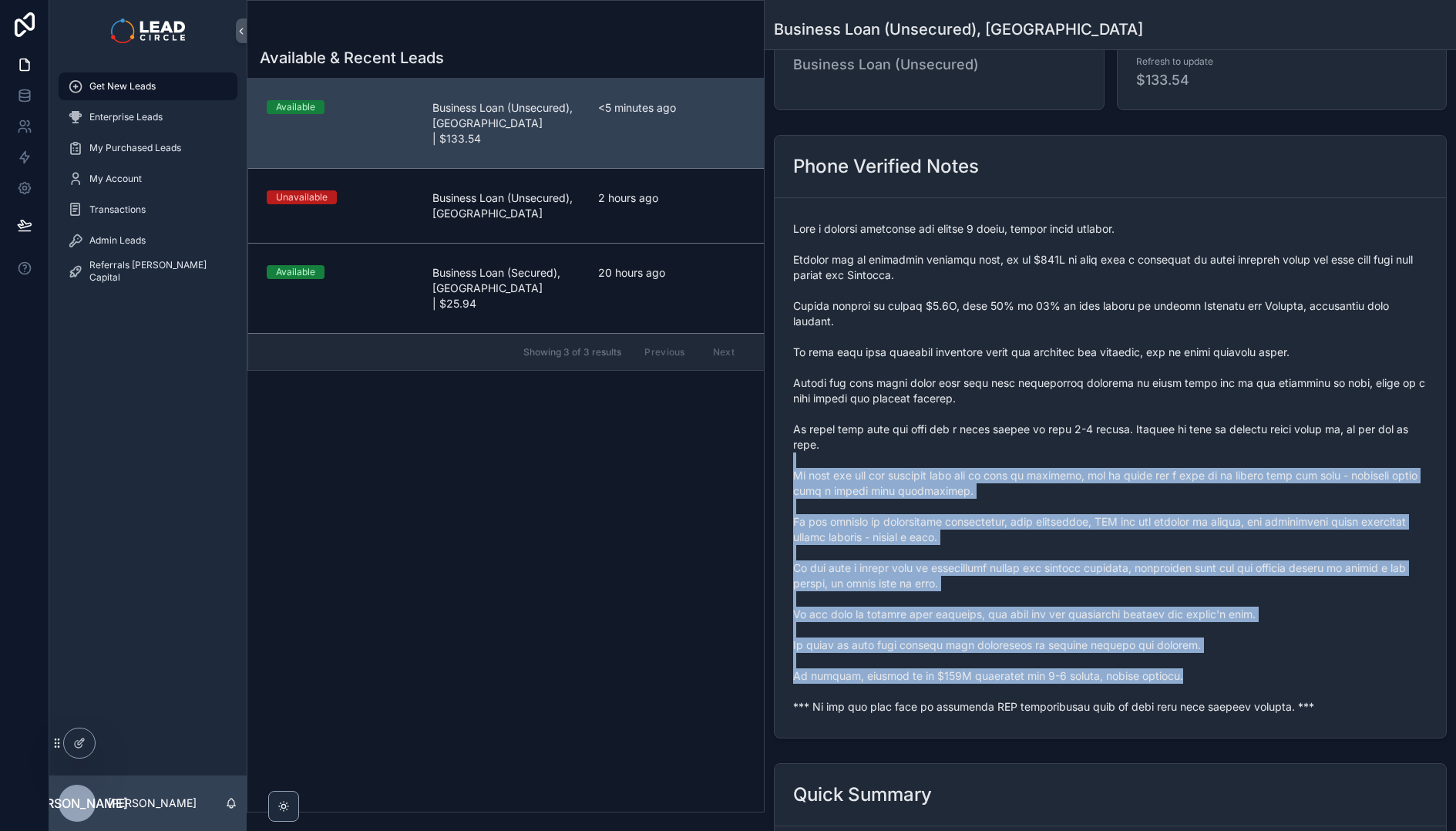
drag, startPoint x: 1188, startPoint y: 465, endPoint x: 1292, endPoint y: 675, distance: 234.3
click at [1292, 675] on span "scrollable content" at bounding box center [1111, 467] width 635 height 493
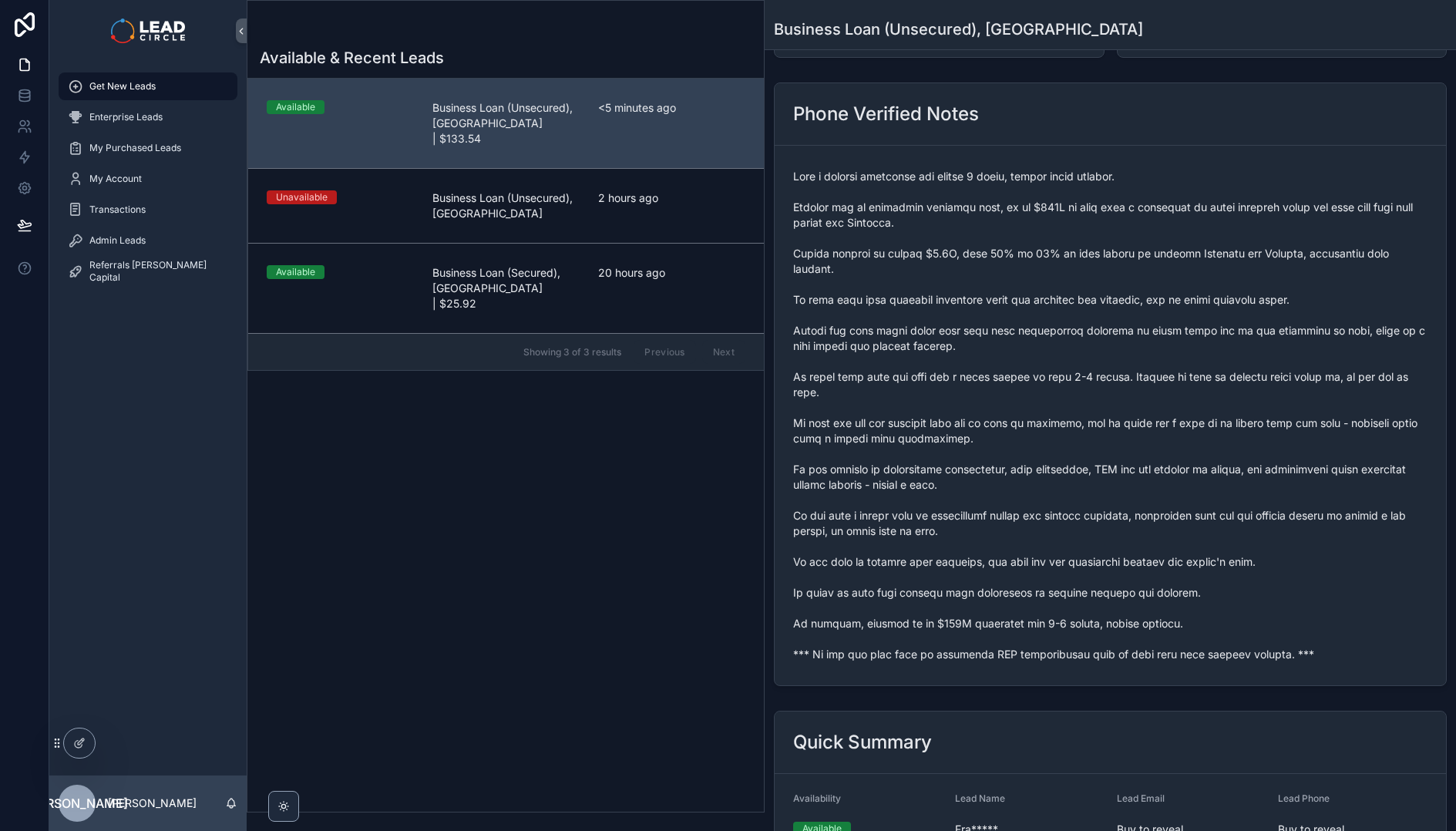
scroll to position [83, 0]
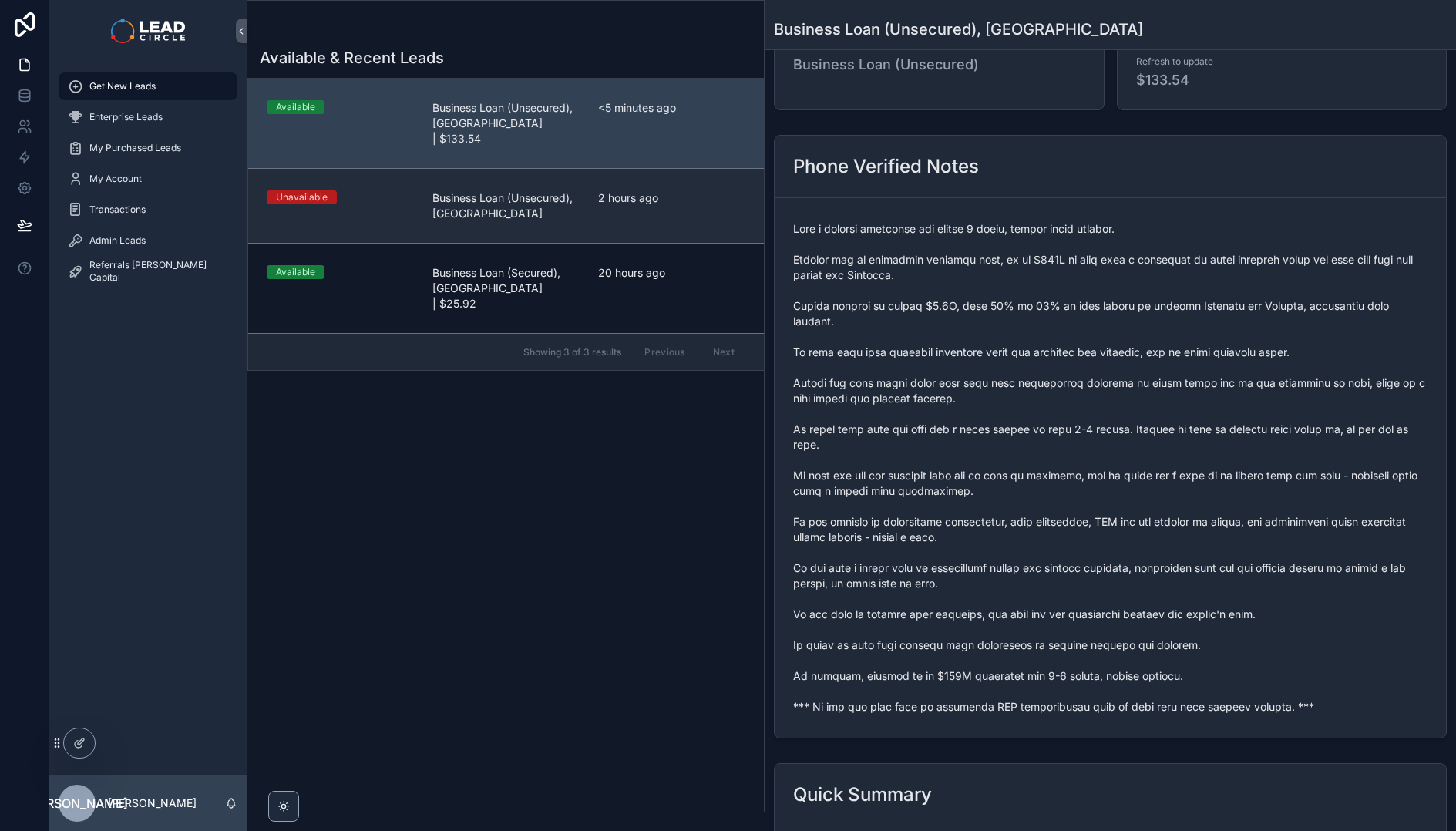
click at [636, 197] on div "2 hours ago" at bounding box center [671, 206] width 147 height 31
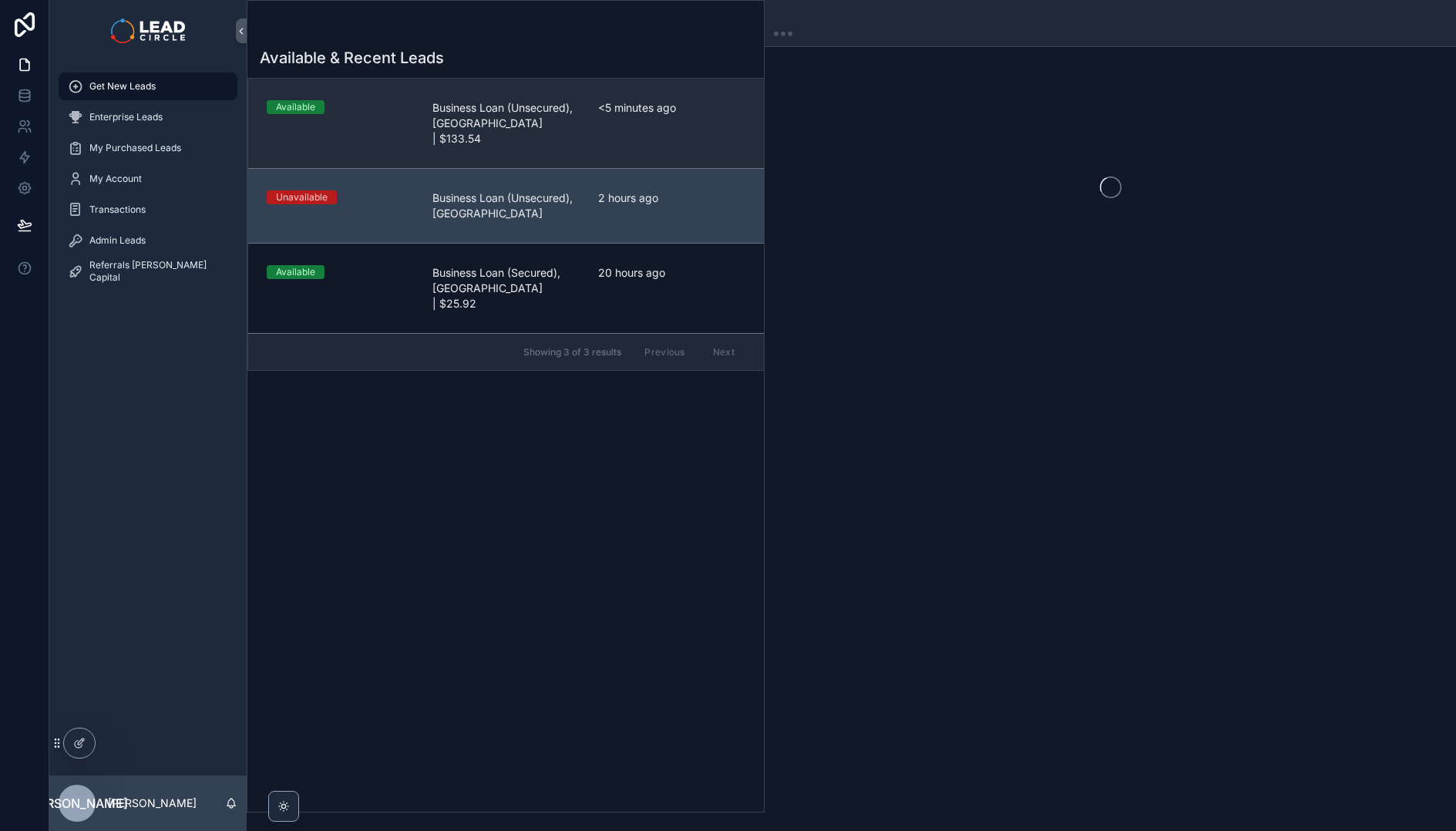
click at [635, 132] on link "Available Business Loan (Unsecured), NSW | $133.54 <5 minutes ago" at bounding box center [506, 123] width 515 height 89
